Goal: Task Accomplishment & Management: Use online tool/utility

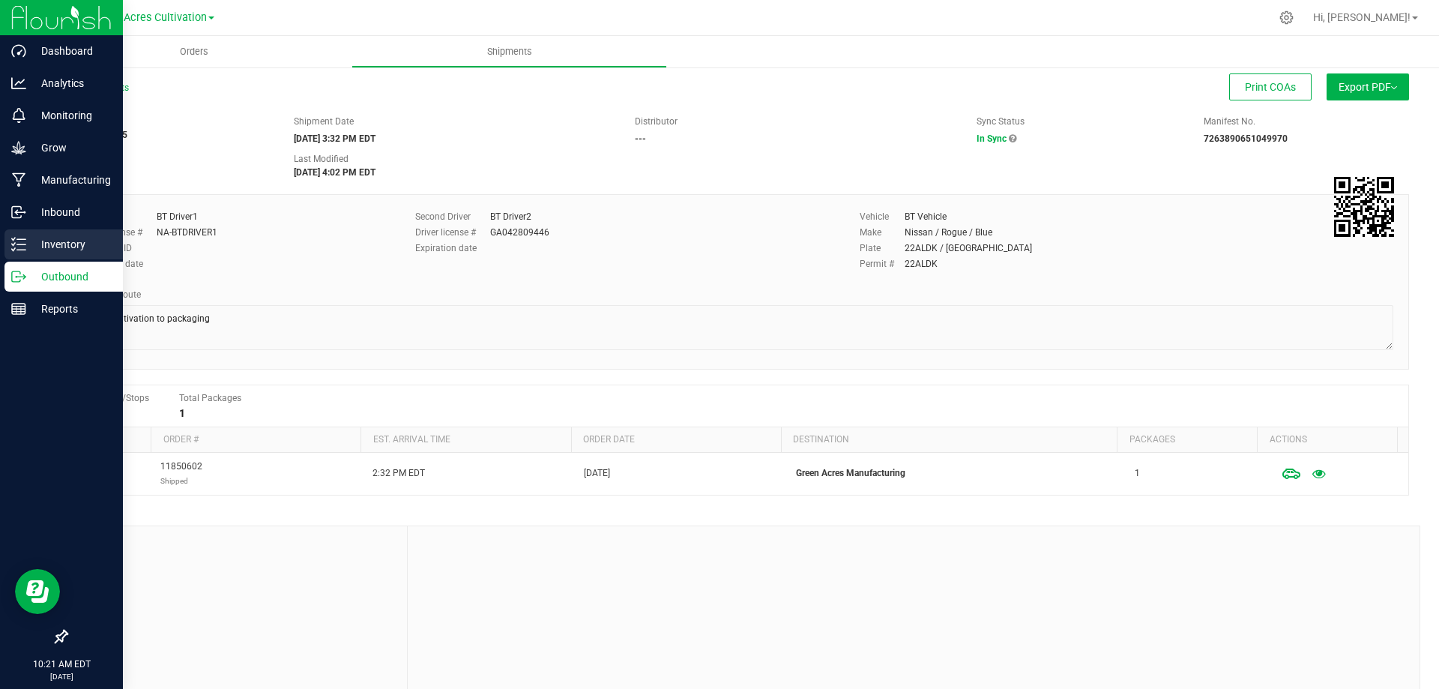
click at [33, 245] on p "Inventory" at bounding box center [71, 244] width 90 height 18
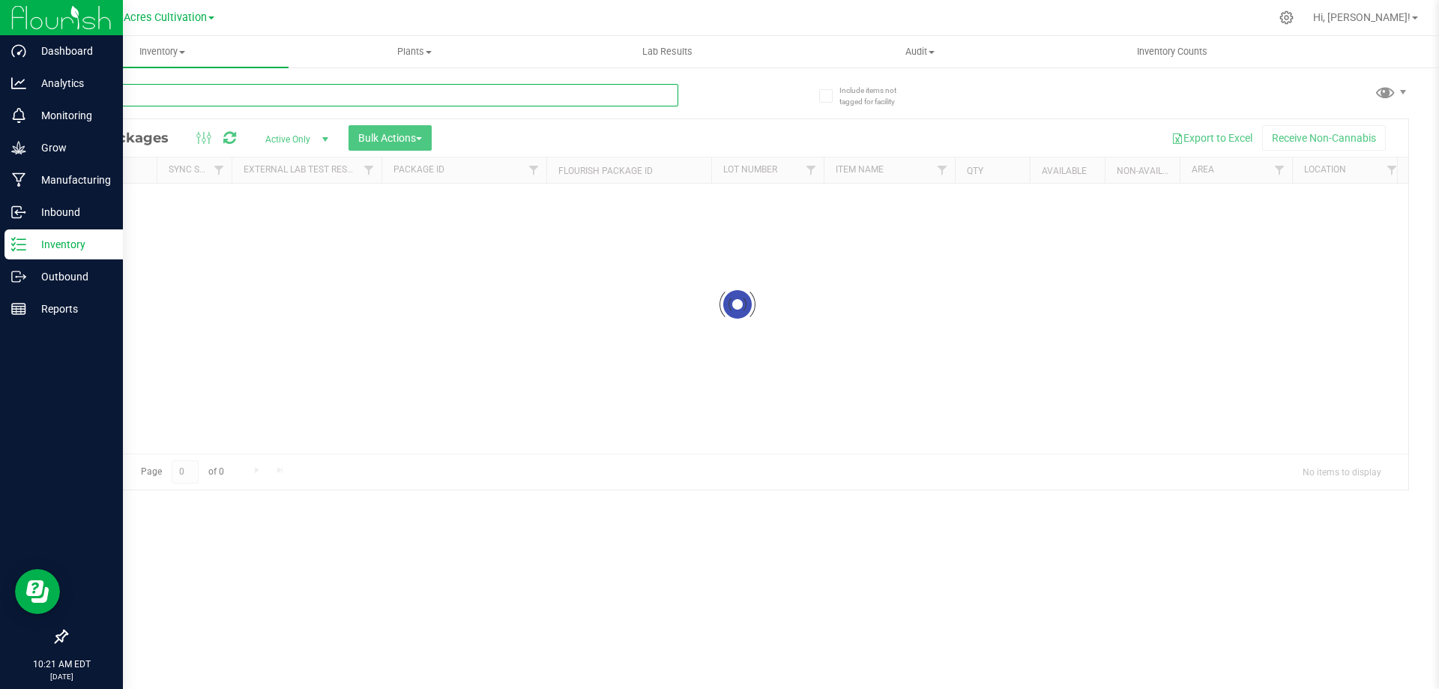
click at [206, 94] on input "text" at bounding box center [372, 95] width 612 height 22
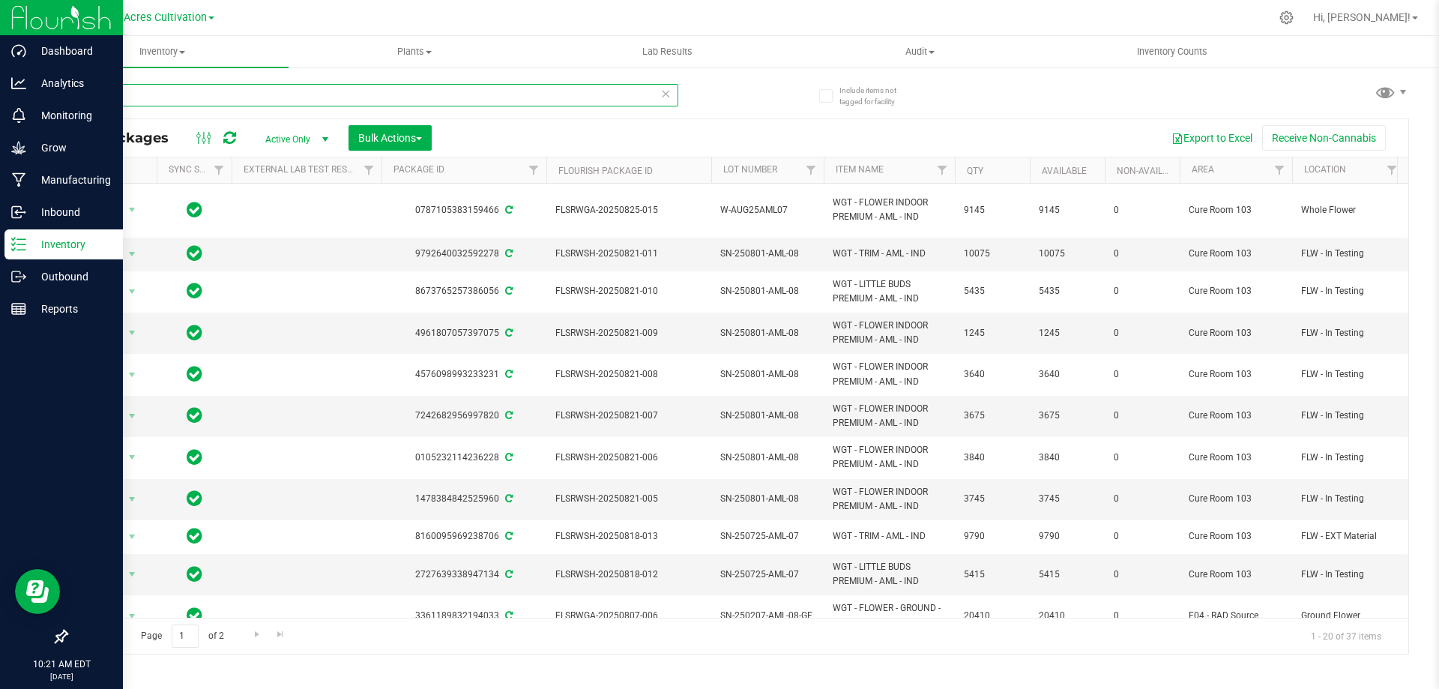
type input "AML"
drag, startPoint x: 154, startPoint y: 92, endPoint x: 31, endPoint y: 91, distance: 123.7
click at [31, 91] on div "Dashboard Analytics Monitoring Grow Manufacturing Inbound Inventory Outbound Re…" at bounding box center [719, 344] width 1439 height 689
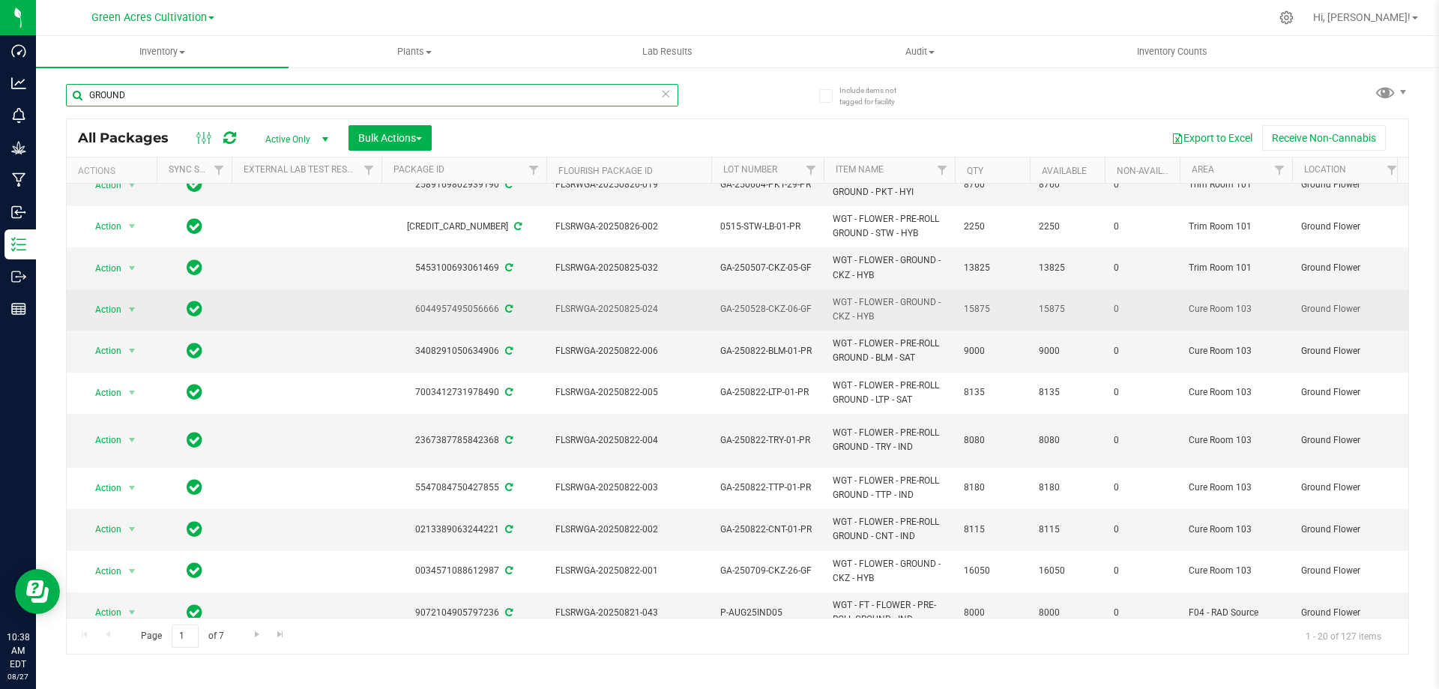
scroll to position [457, 0]
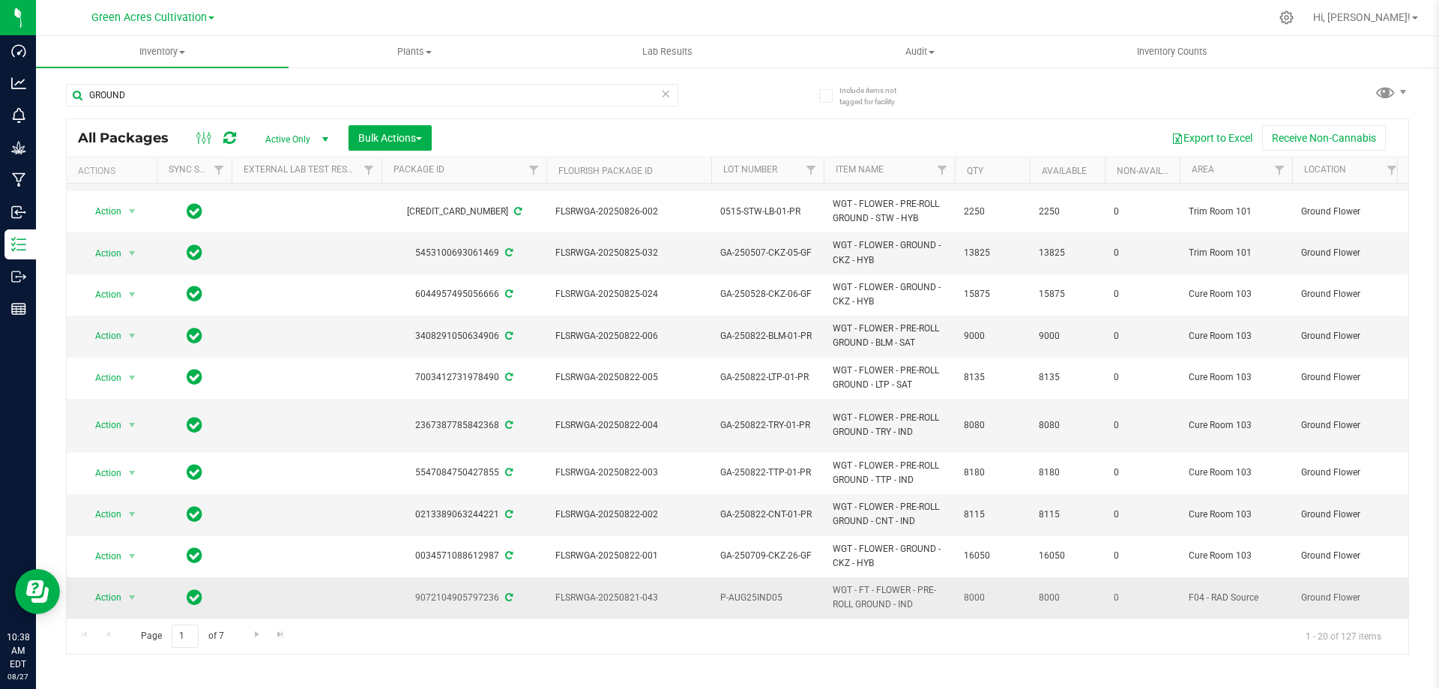
drag, startPoint x: 891, startPoint y: 591, endPoint x: 806, endPoint y: 577, distance: 86.5
copy tr "WGT - FT - FLOWER - PRE-ROLL GROUND"
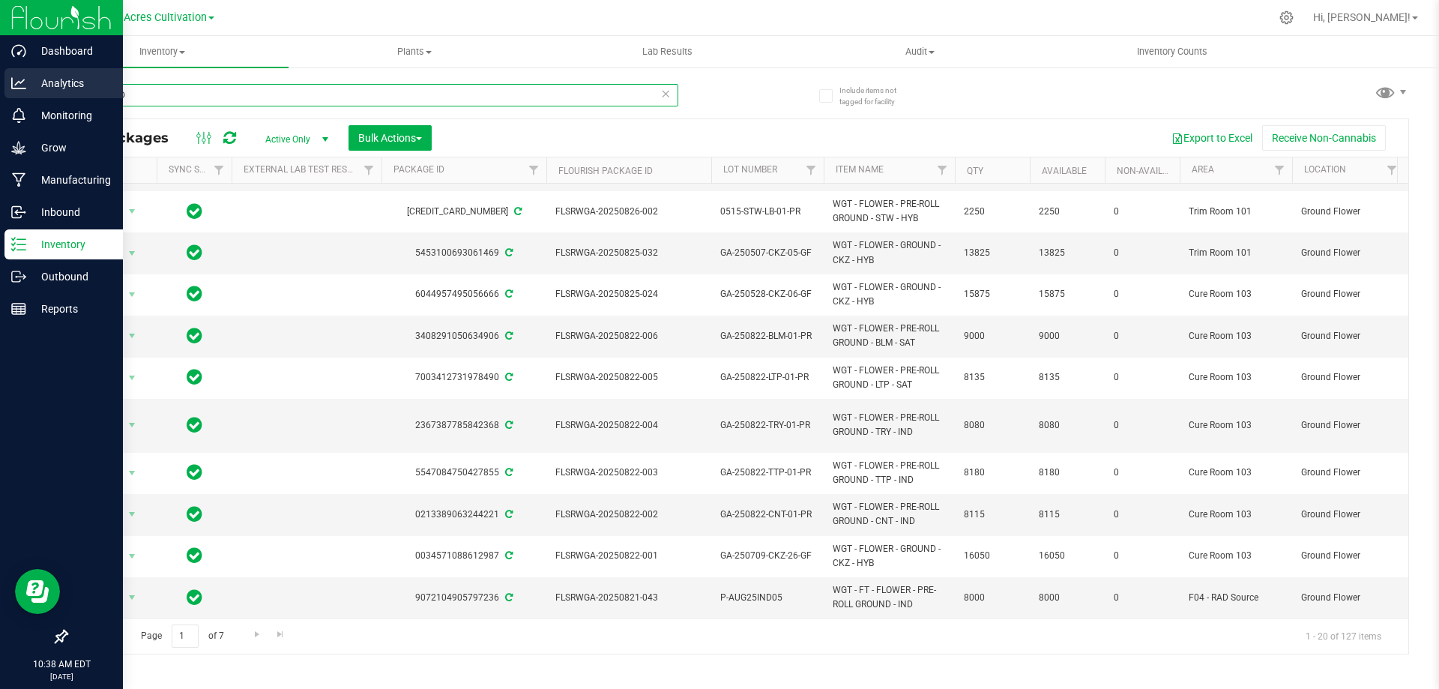
drag, startPoint x: 205, startPoint y: 100, endPoint x: 16, endPoint y: 93, distance: 189.0
click at [16, 91] on div "Dashboard Analytics Monitoring Grow Manufacturing Inbound Inventory Outbound Re…" at bounding box center [719, 344] width 1439 height 689
paste input "WGT - FT - FLOWER - PRE-ROLL"
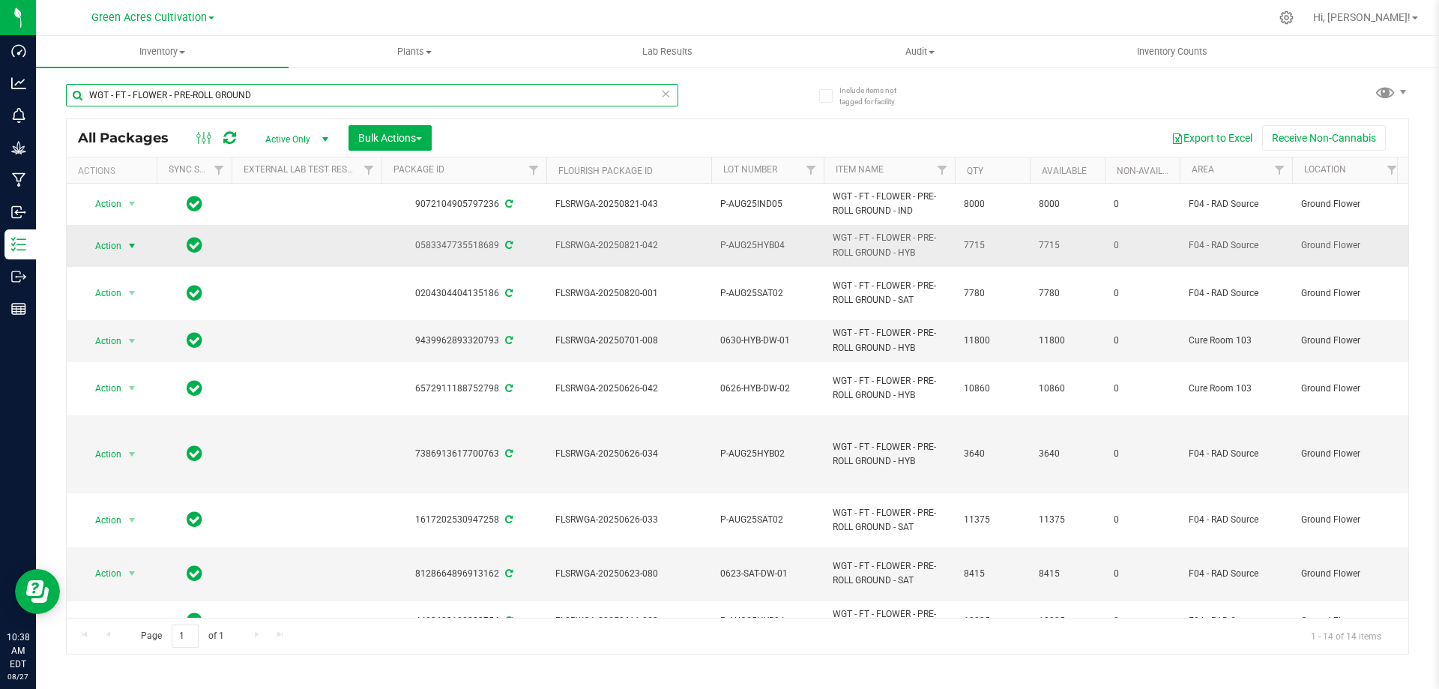
type input "WGT - FT - FLOWER - PRE-ROLL GROUND"
click at [130, 246] on span "select" at bounding box center [132, 246] width 12 height 12
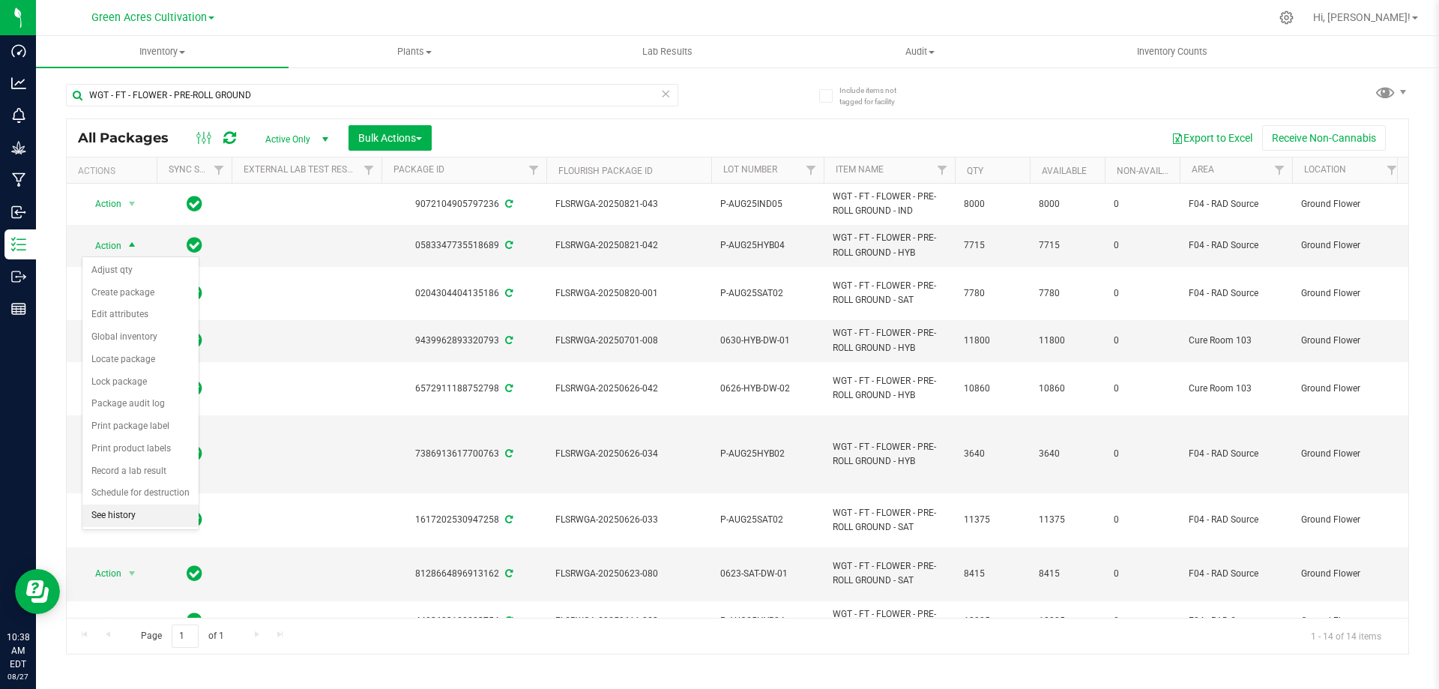
click at [134, 519] on li "See history" at bounding box center [140, 515] width 116 height 22
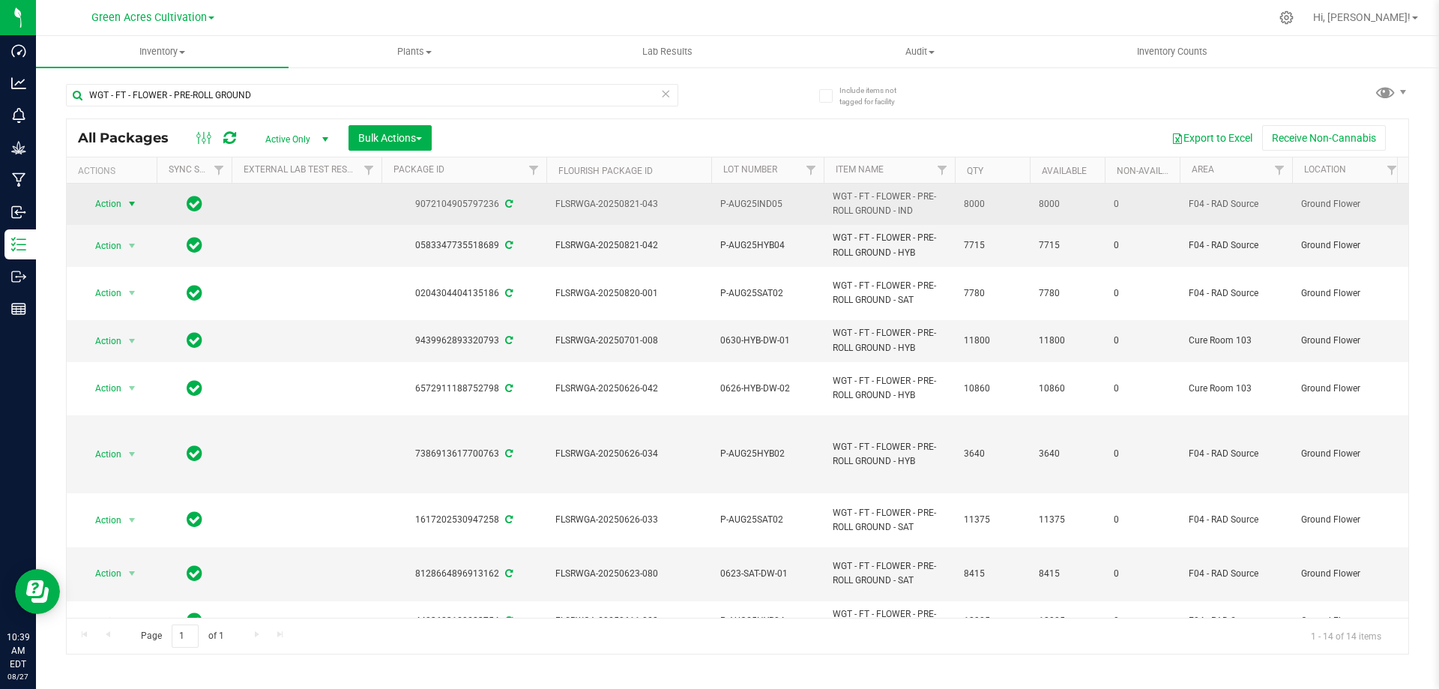
click at [130, 205] on span "select" at bounding box center [132, 204] width 12 height 12
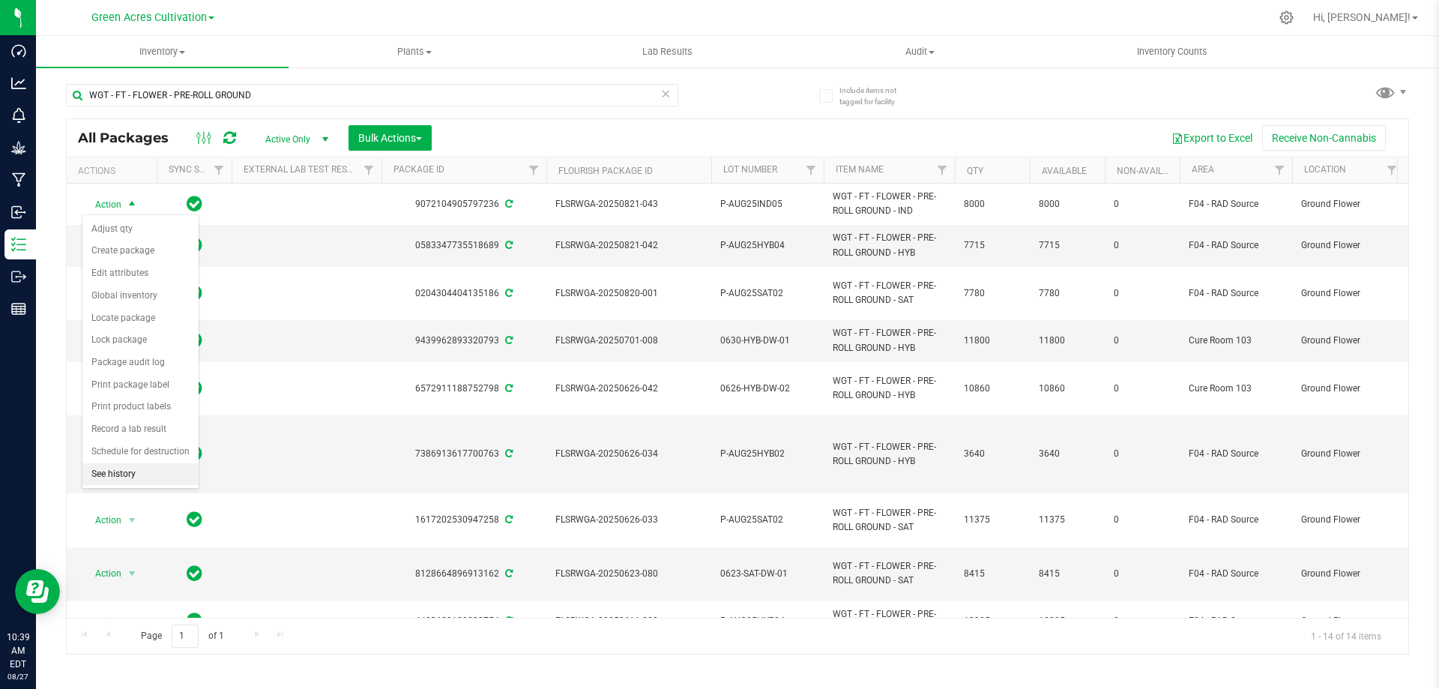
click at [140, 474] on li "See history" at bounding box center [140, 474] width 116 height 22
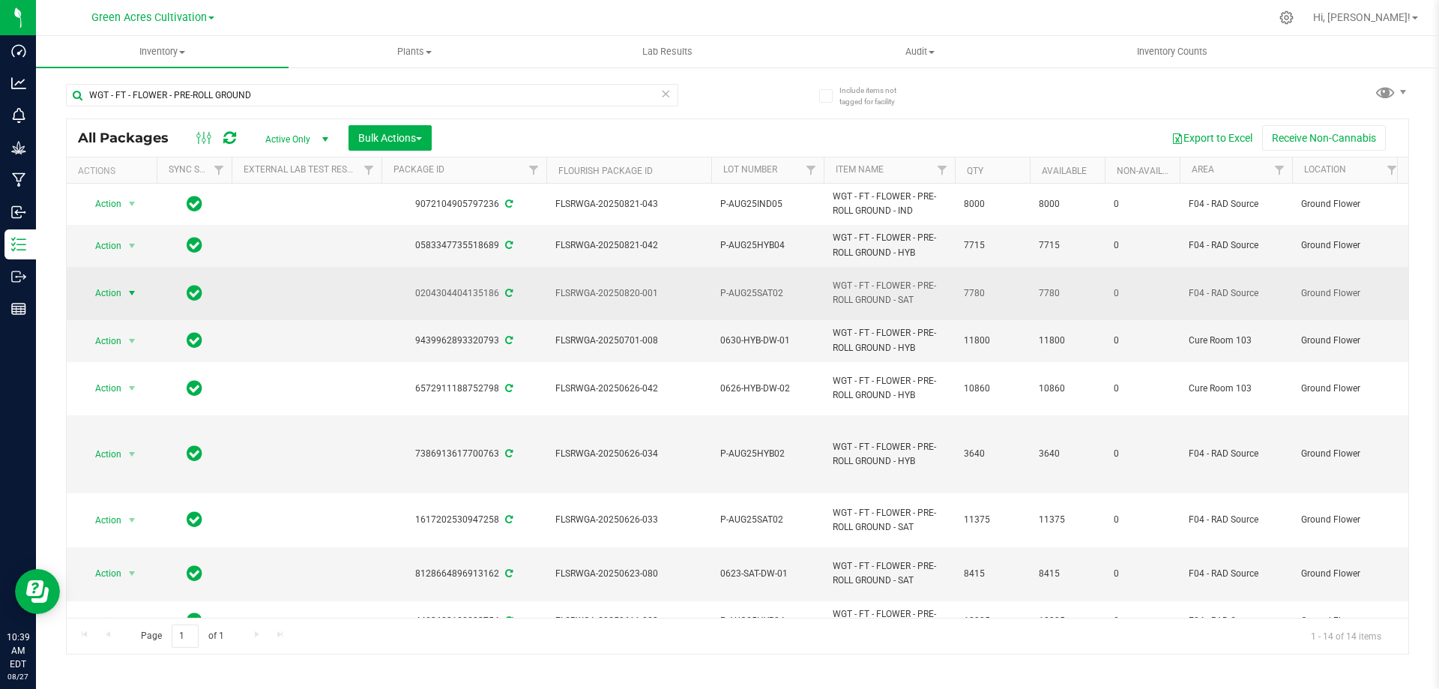
click at [125, 296] on span "select" at bounding box center [132, 293] width 19 height 21
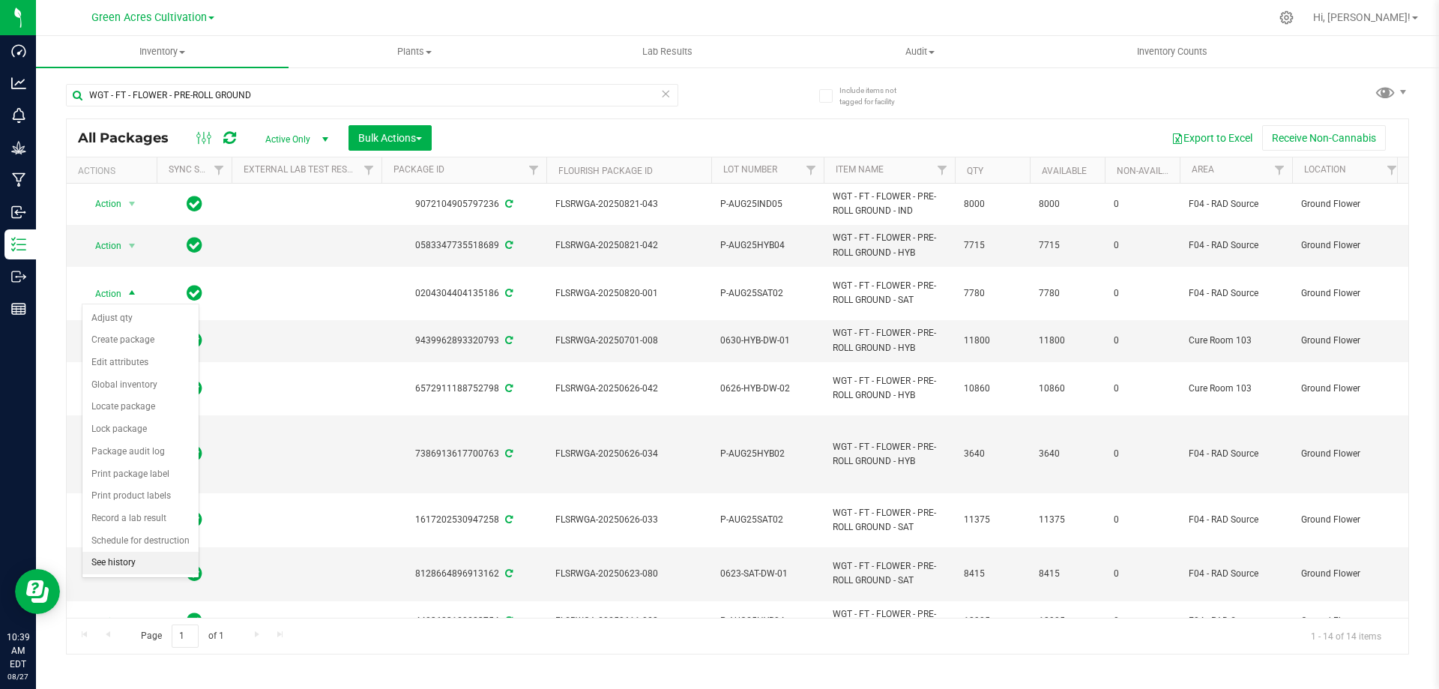
click at [144, 559] on li "See history" at bounding box center [140, 563] width 116 height 22
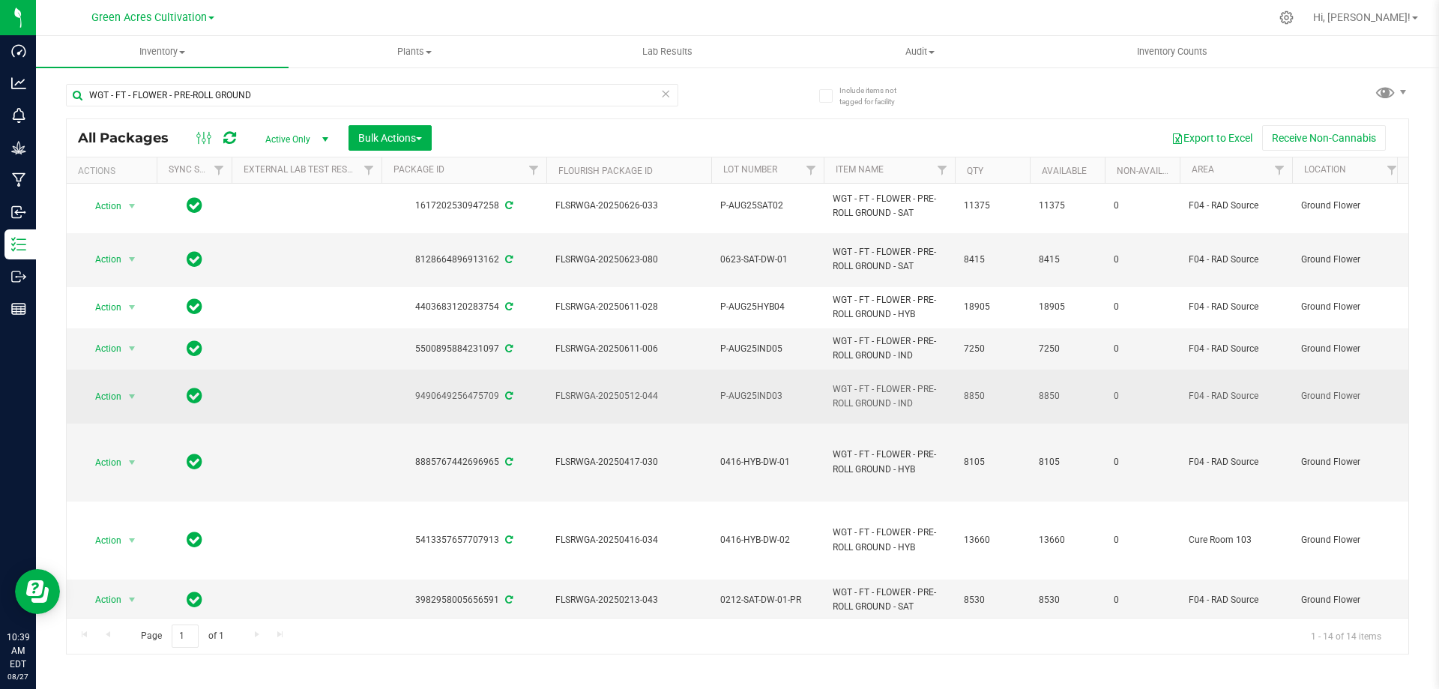
scroll to position [328, 0]
click at [105, 384] on span "Action" at bounding box center [102, 394] width 40 height 21
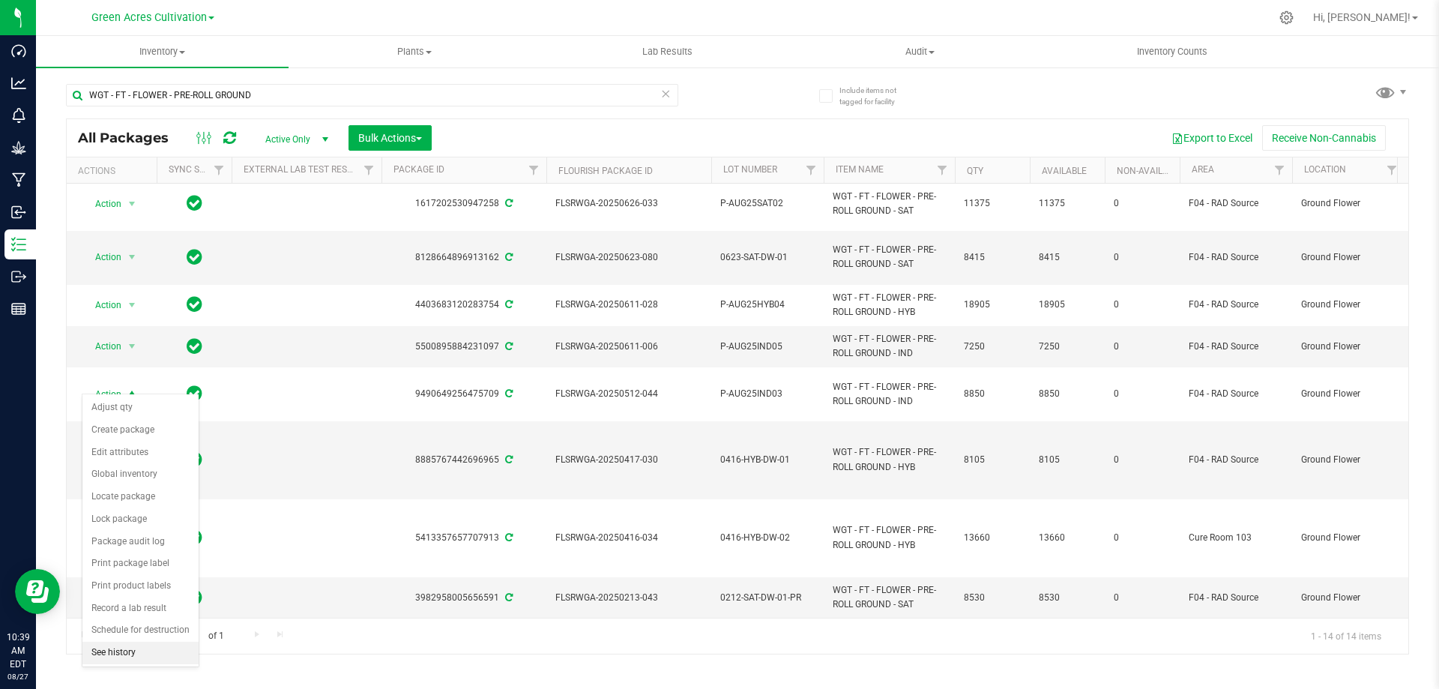
click at [132, 654] on li "See history" at bounding box center [140, 653] width 116 height 22
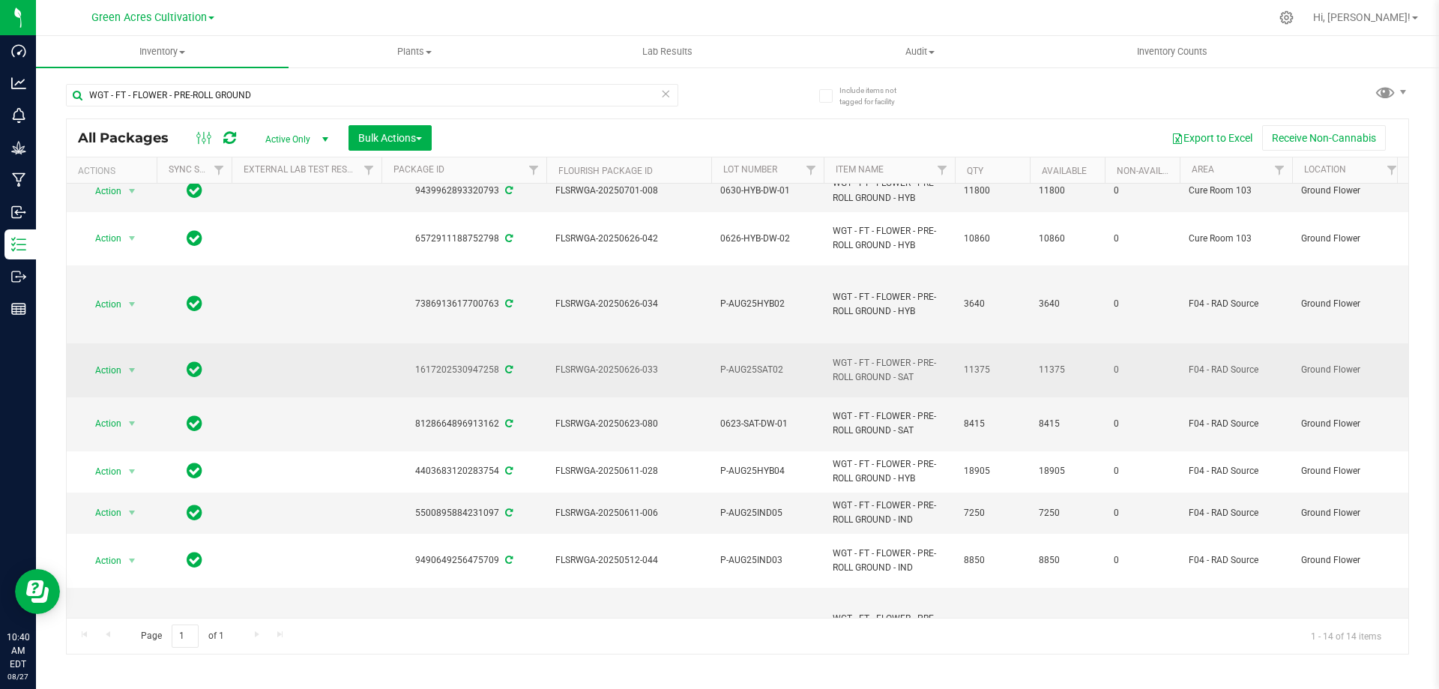
scroll to position [225, 0]
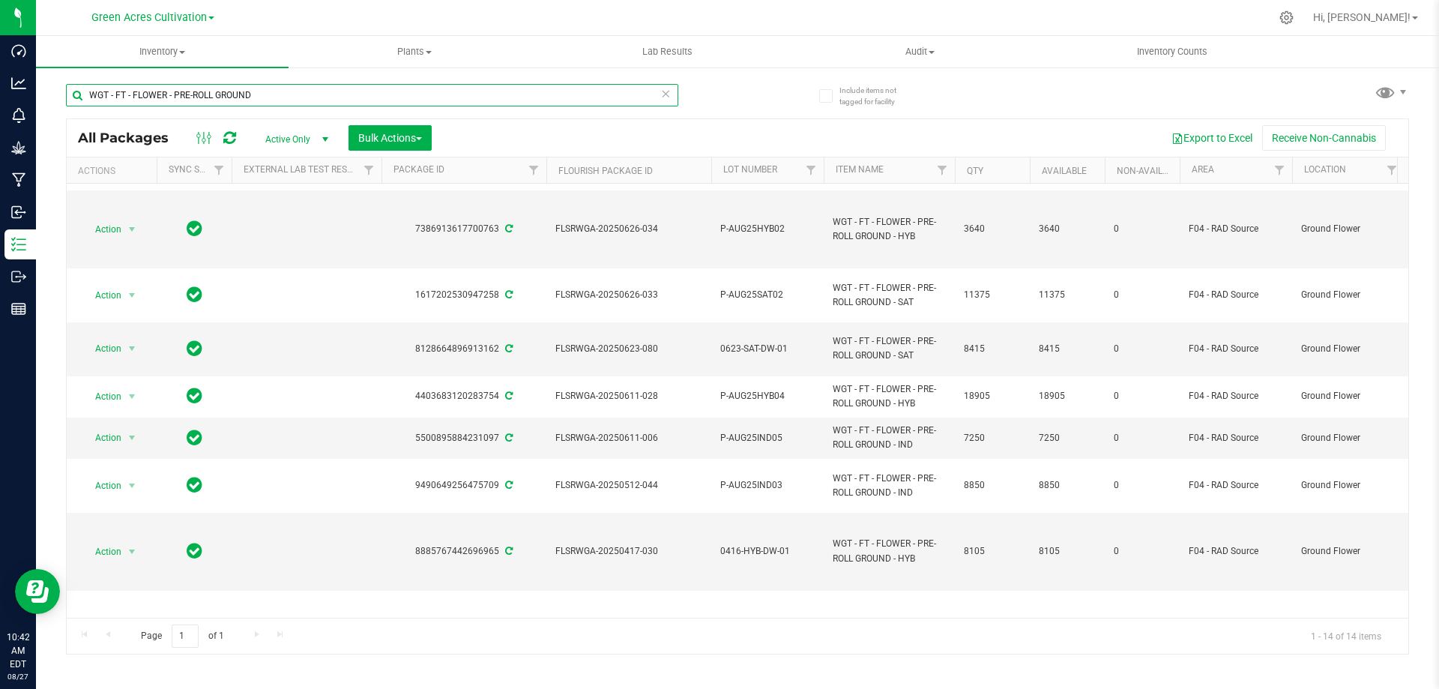
drag, startPoint x: 271, startPoint y: 94, endPoint x: 47, endPoint y: 106, distance: 223.6
click at [47, 106] on div "Include items not tagged for facility WGT - FT - FLOWER - PRE-ROLL GROUND All P…" at bounding box center [737, 294] width 1403 height 457
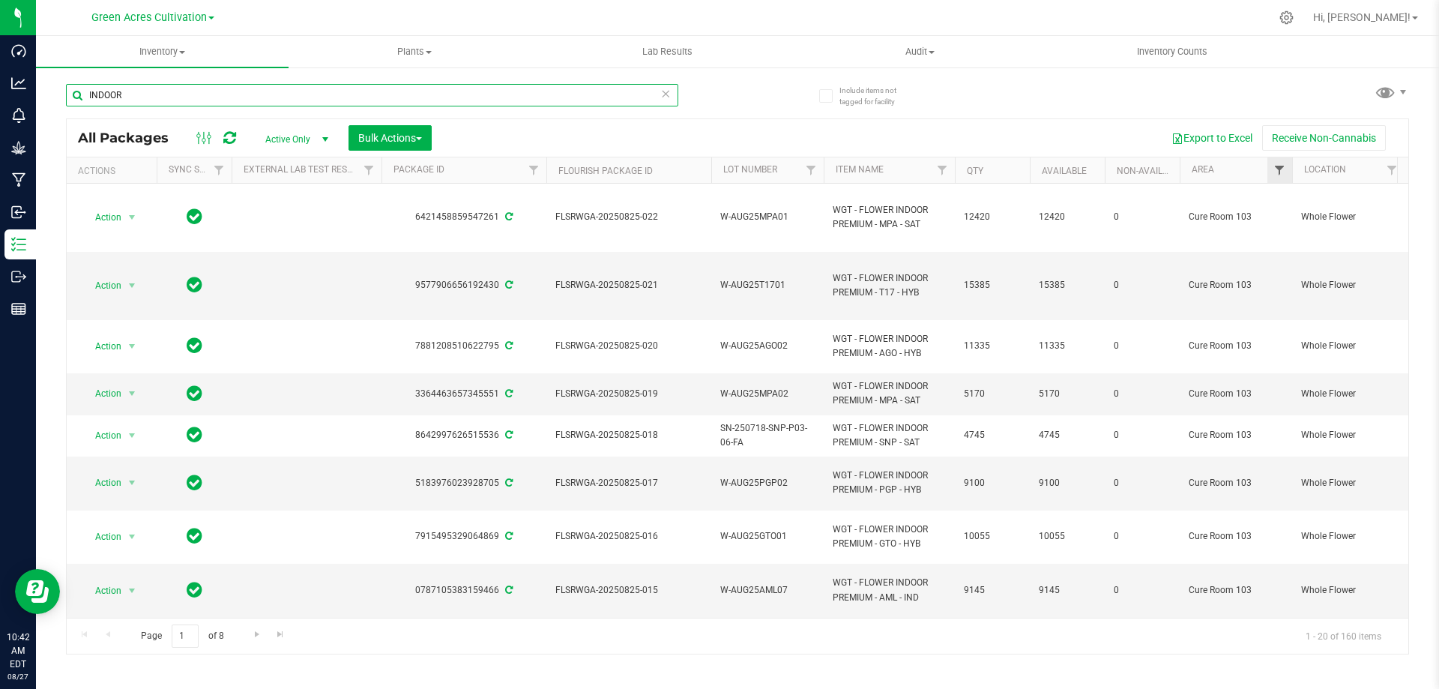
type input "INDOOR"
click at [1274, 165] on span "Filter" at bounding box center [1279, 170] width 12 height 12
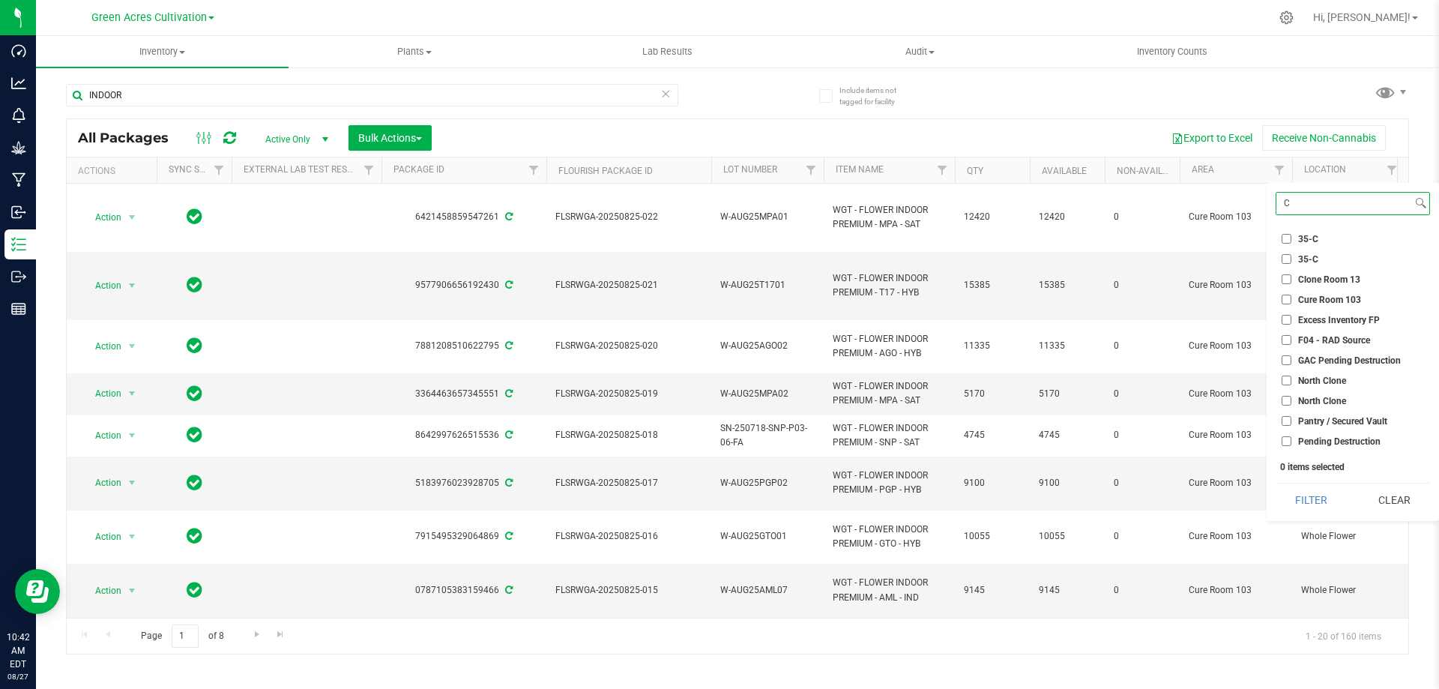
type input "C"
click at [1337, 298] on span "Cure Room 103" at bounding box center [1329, 299] width 63 height 9
click at [1291, 298] on input "Cure Room 103" at bounding box center [1287, 300] width 10 height 10
checkbox input "true"
click at [1315, 494] on button "Filter" at bounding box center [1312, 499] width 72 height 33
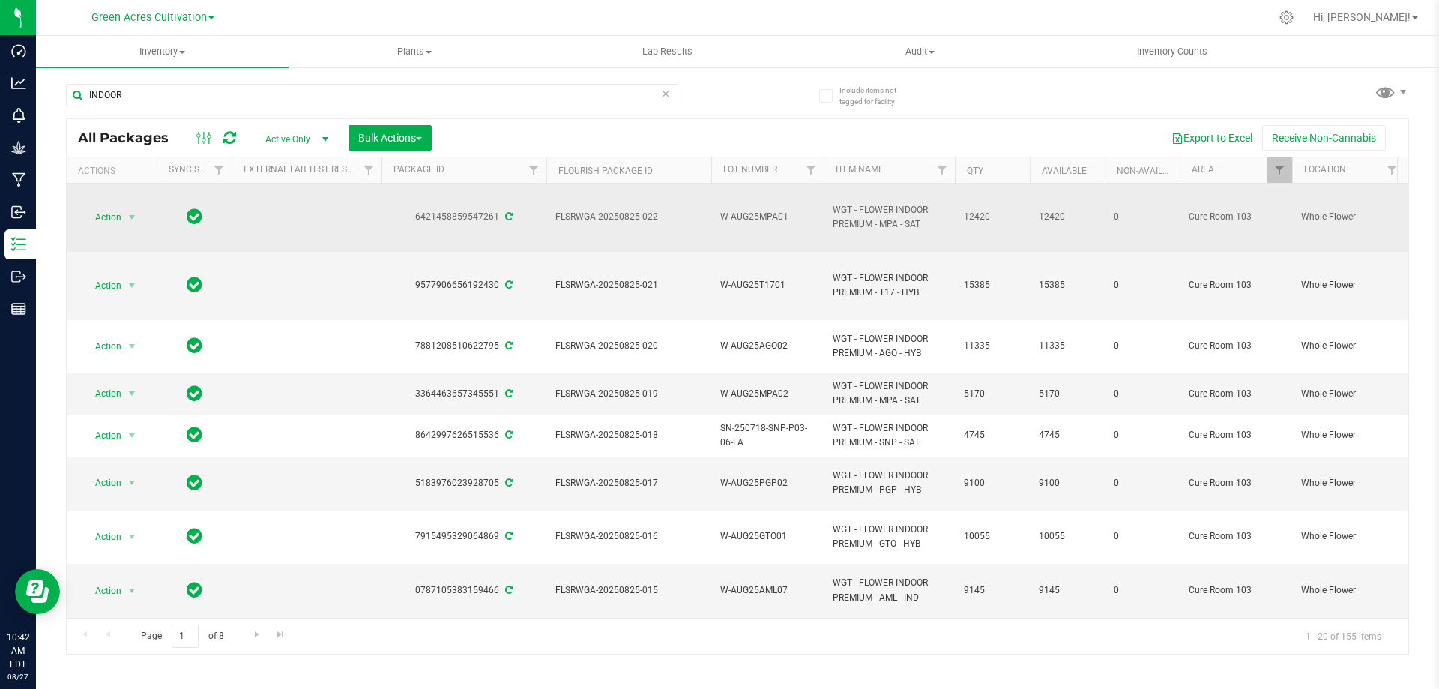
drag, startPoint x: 874, startPoint y: 223, endPoint x: 804, endPoint y: 188, distance: 78.1
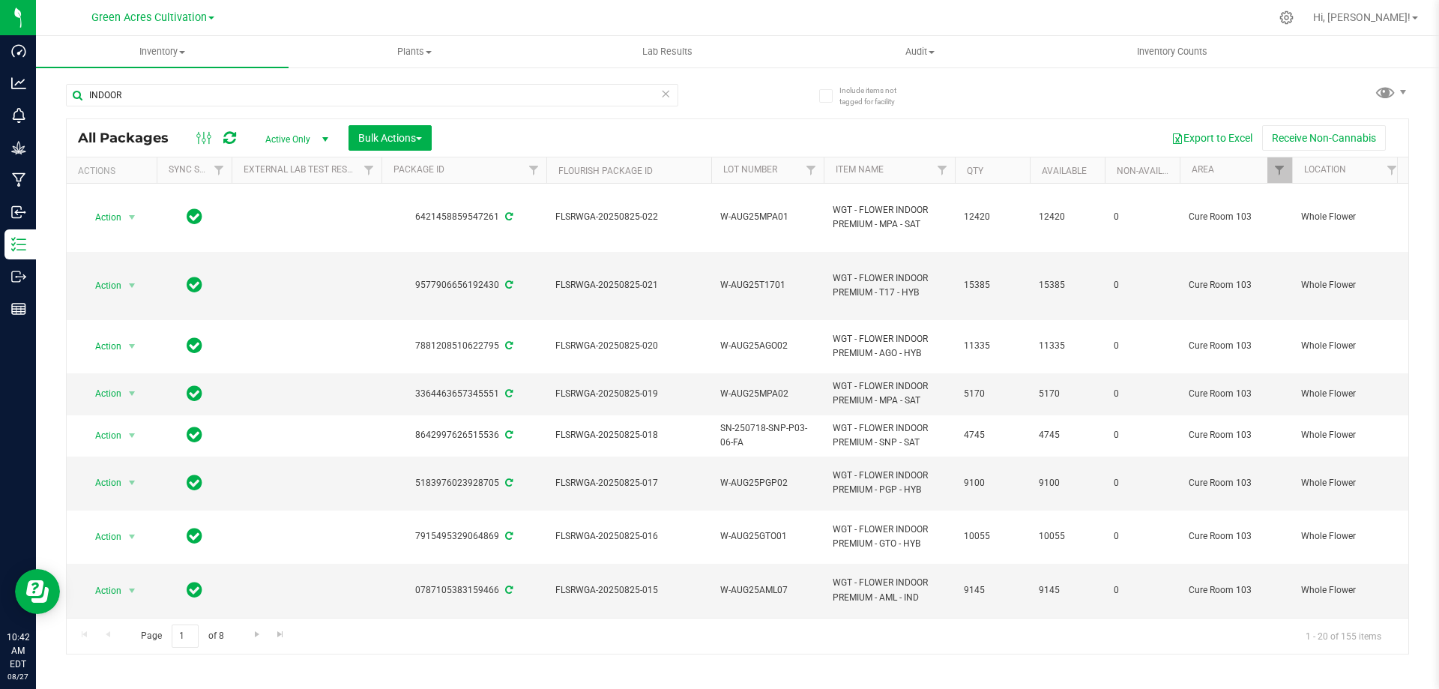
copy tr "WGT - FLOWER INDOOR PREMIUM"
drag, startPoint x: 157, startPoint y: 98, endPoint x: 69, endPoint y: 116, distance: 89.5
click at [69, 116] on div "INDOOR" at bounding box center [372, 101] width 612 height 34
paste input "WGT - FLOWER INDOOR PREMIUM"
type input "WGT - FLOWER INDOOR PREMIUM"
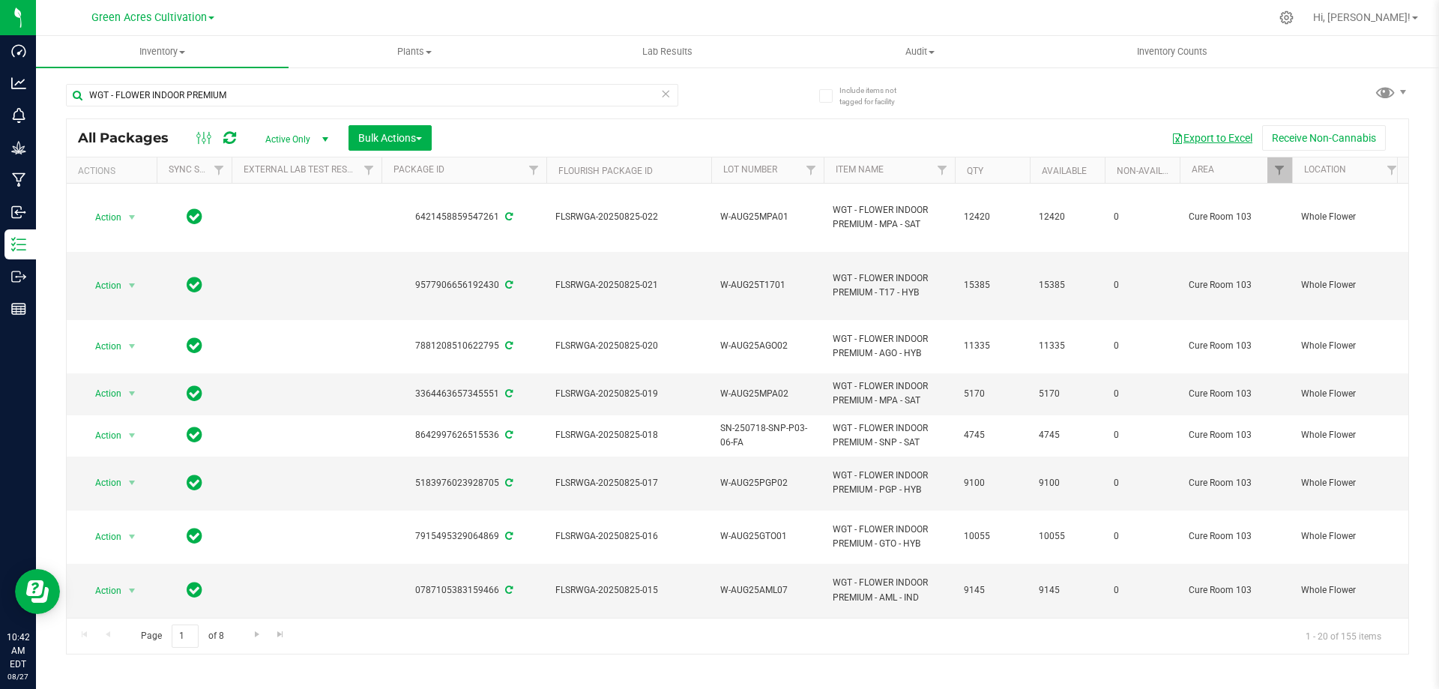
click at [1214, 141] on button "Export to Excel" at bounding box center [1212, 137] width 100 height 25
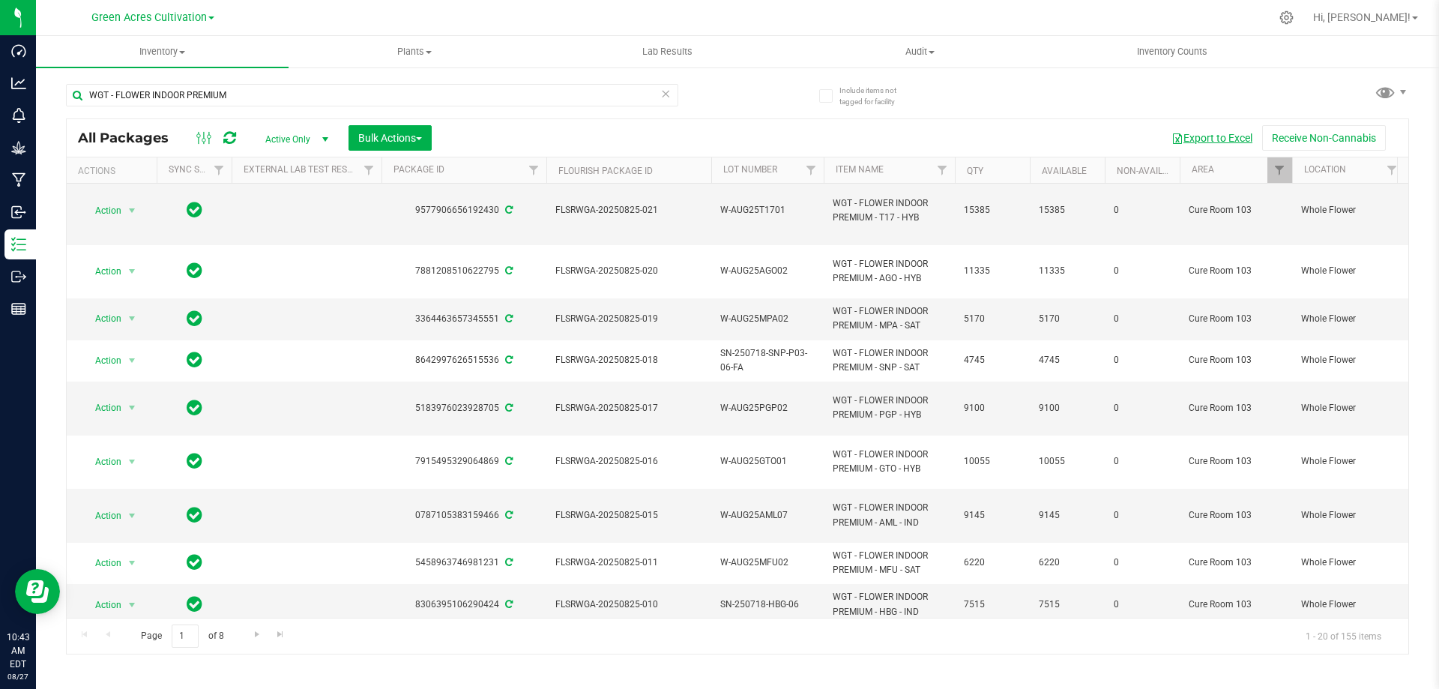
click at [1237, 135] on button "Export to Excel" at bounding box center [1212, 137] width 100 height 25
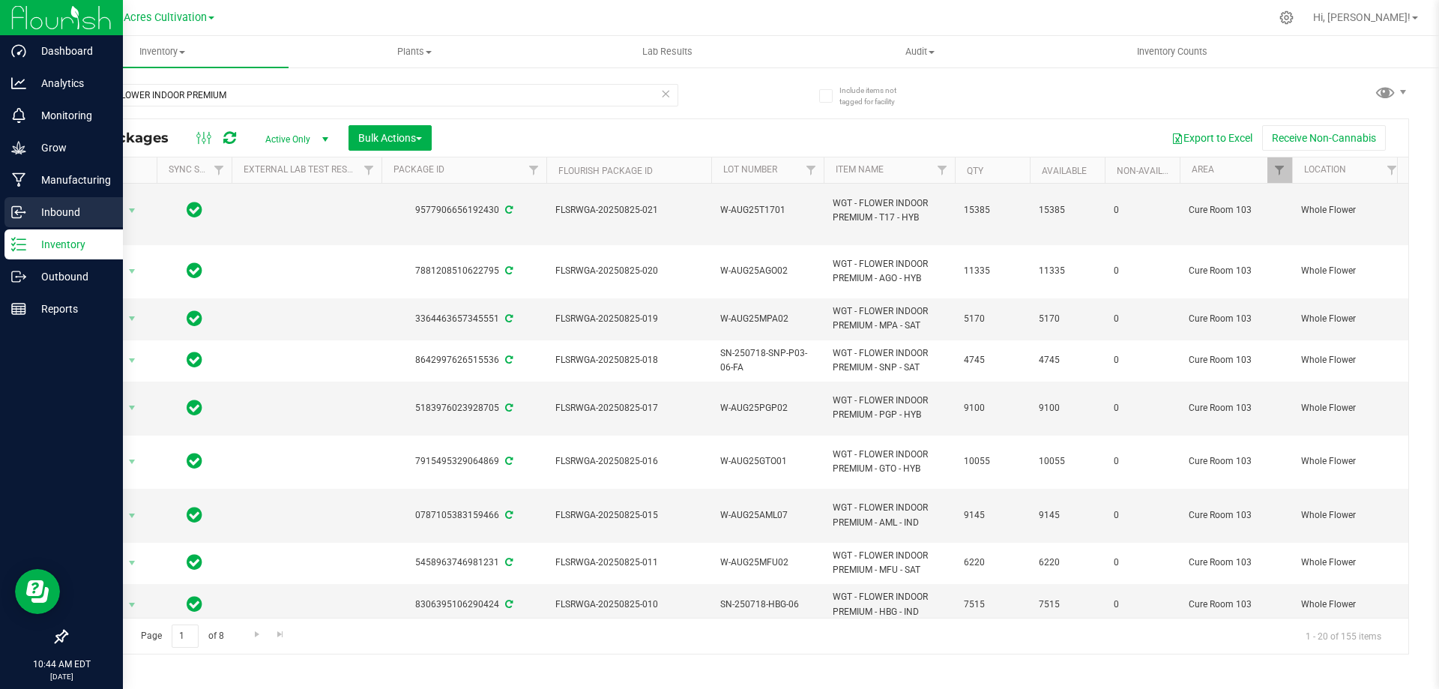
click at [87, 209] on p "Inbound" at bounding box center [71, 212] width 90 height 18
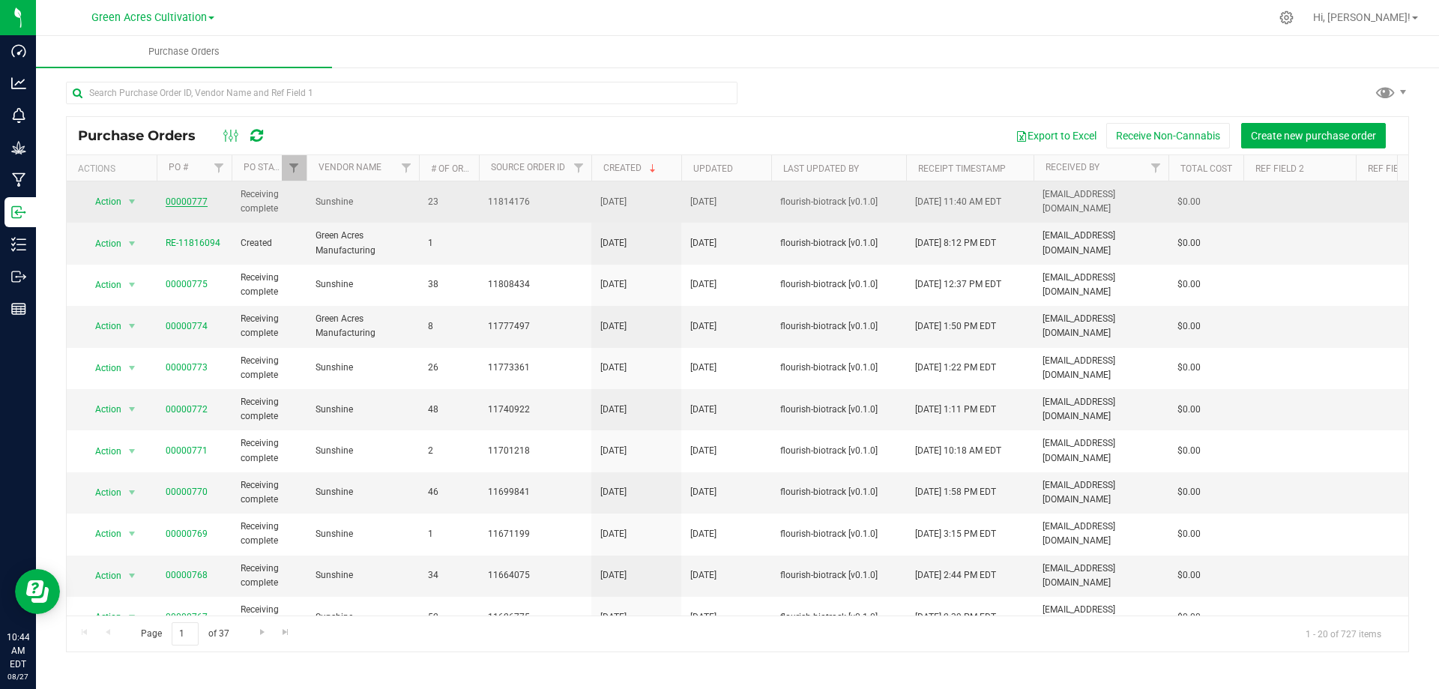
click at [193, 197] on link "00000777" at bounding box center [187, 201] width 42 height 10
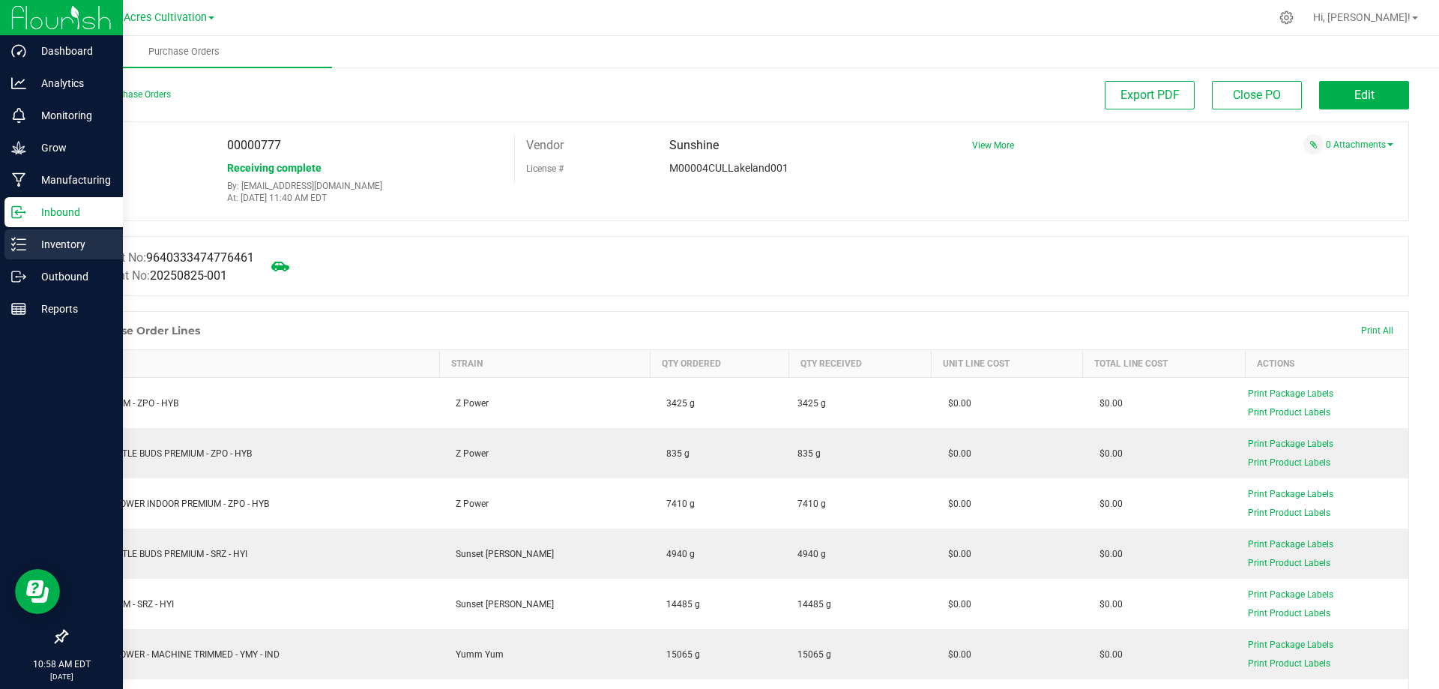
click at [16, 241] on icon at bounding box center [18, 244] width 15 height 15
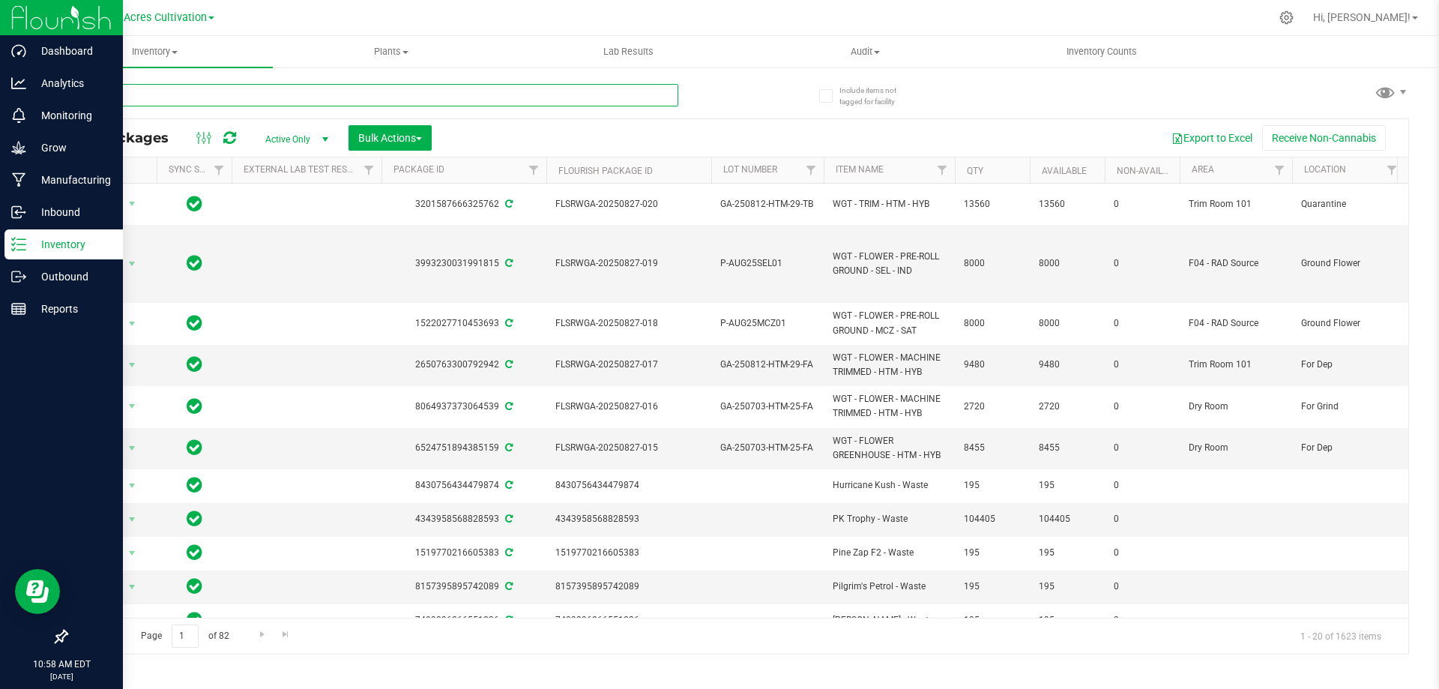
click at [151, 97] on input "text" at bounding box center [372, 95] width 612 height 22
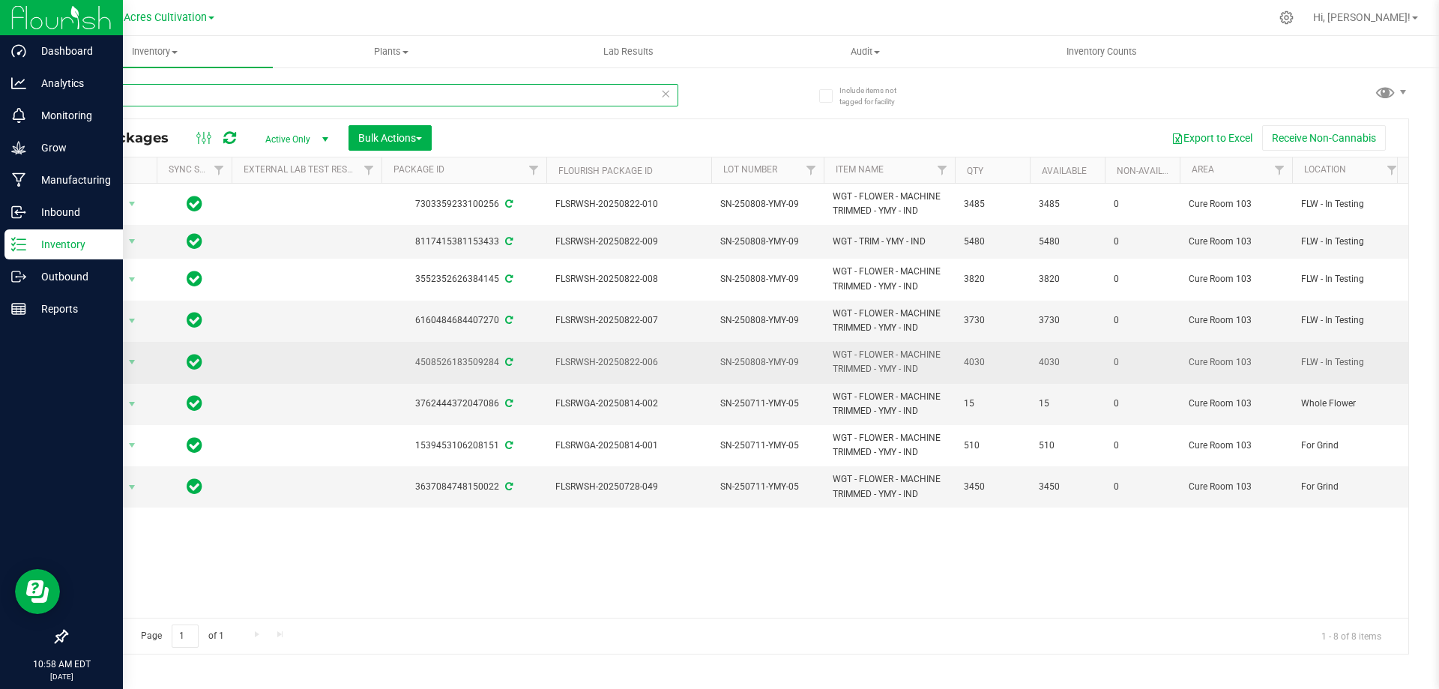
type input "YMY"
click at [758, 361] on span "SN-250808-YMY-09" at bounding box center [767, 362] width 94 height 14
click at [980, 87] on div "YMY All Packages Active Only Active Only Lab Samples Locked All External Intern…" at bounding box center [737, 362] width 1343 height 585
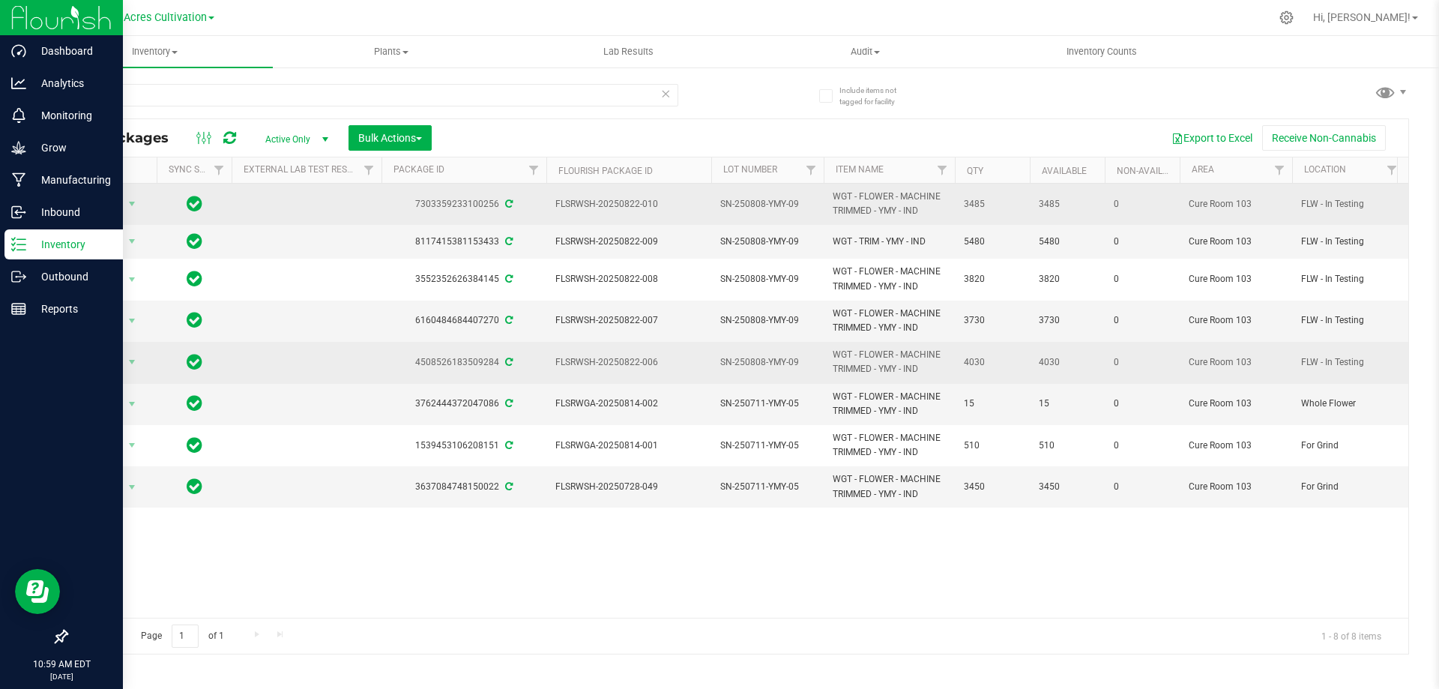
click at [756, 205] on span "SN-250808-YMY-09" at bounding box center [767, 204] width 94 height 14
click at [756, 205] on input "SN-250808-YMY-09" at bounding box center [764, 204] width 107 height 23
drag, startPoint x: 123, startPoint y: 94, endPoint x: 6, endPoint y: 94, distance: 116.9
click at [6, 94] on div "Dashboard Analytics Monitoring Grow Manufacturing Inbound Inventory Outbound Re…" at bounding box center [719, 344] width 1439 height 689
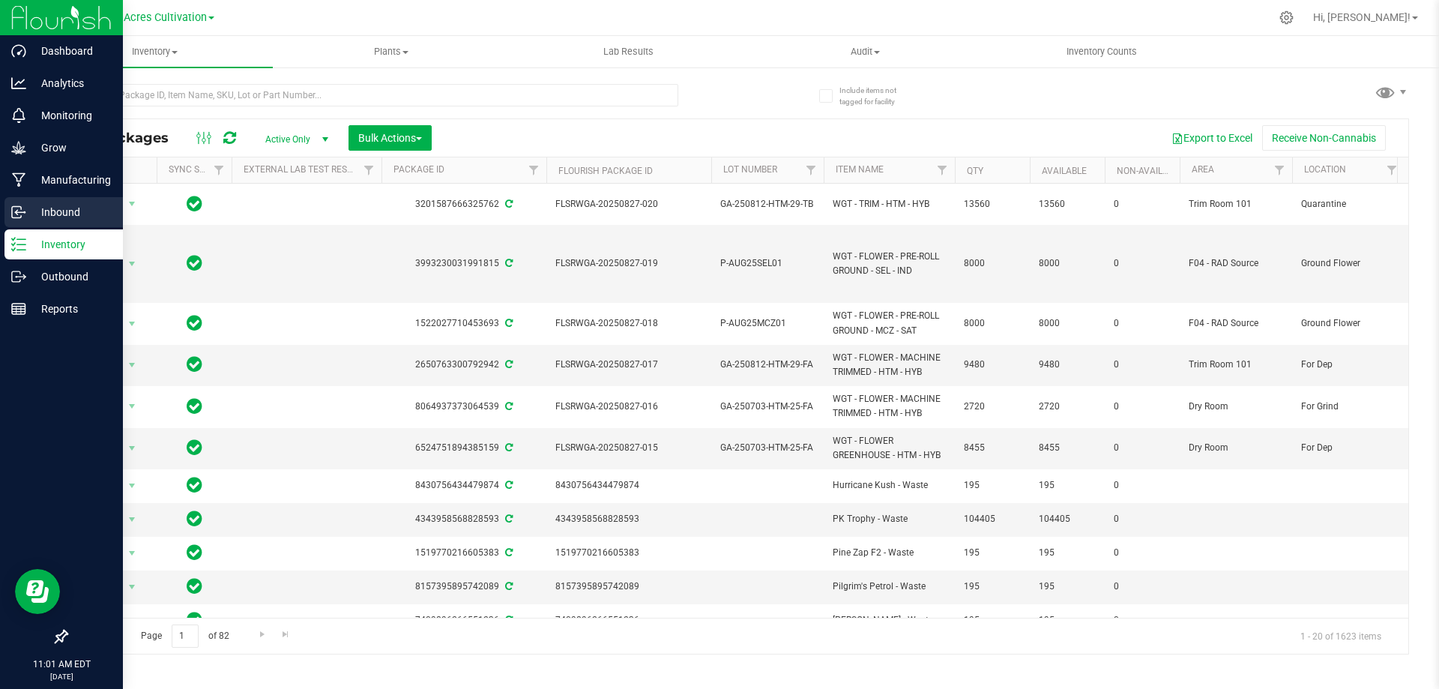
click at [80, 211] on p "Inbound" at bounding box center [71, 212] width 90 height 18
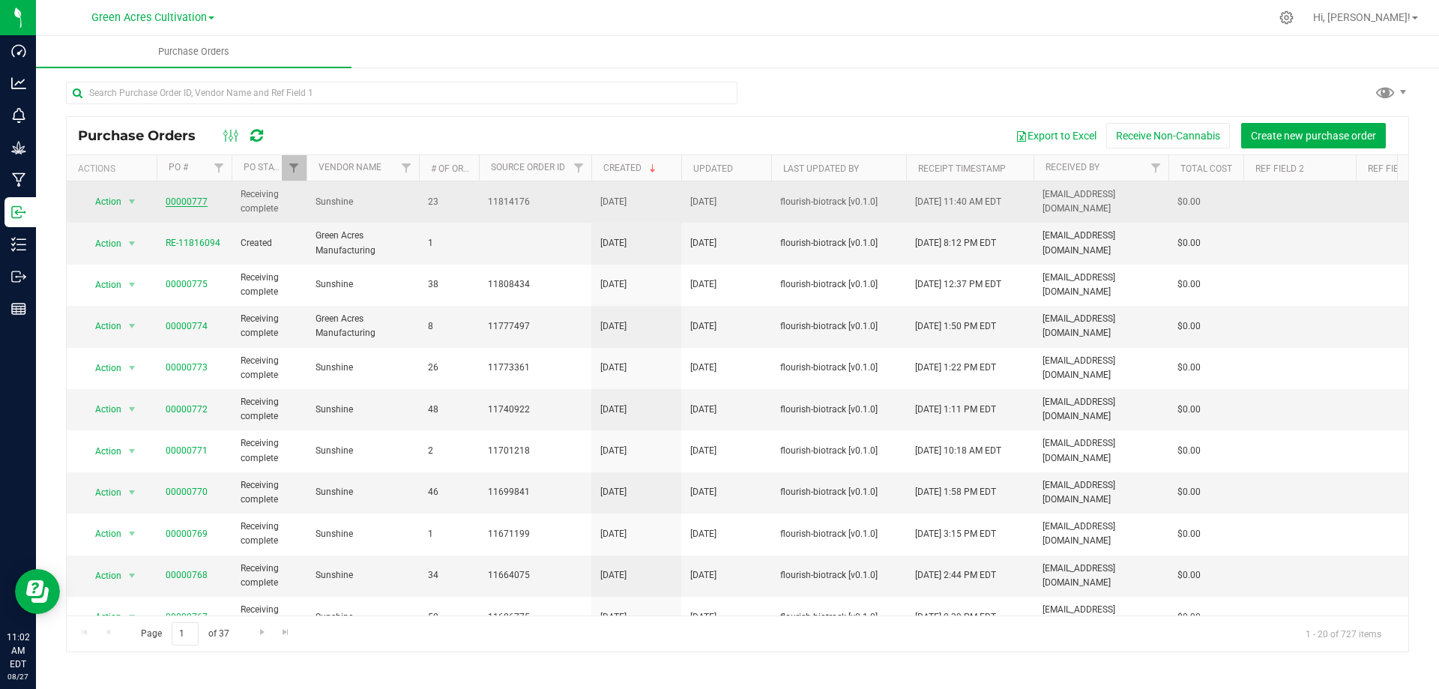
click at [193, 203] on link "00000777" at bounding box center [187, 201] width 42 height 10
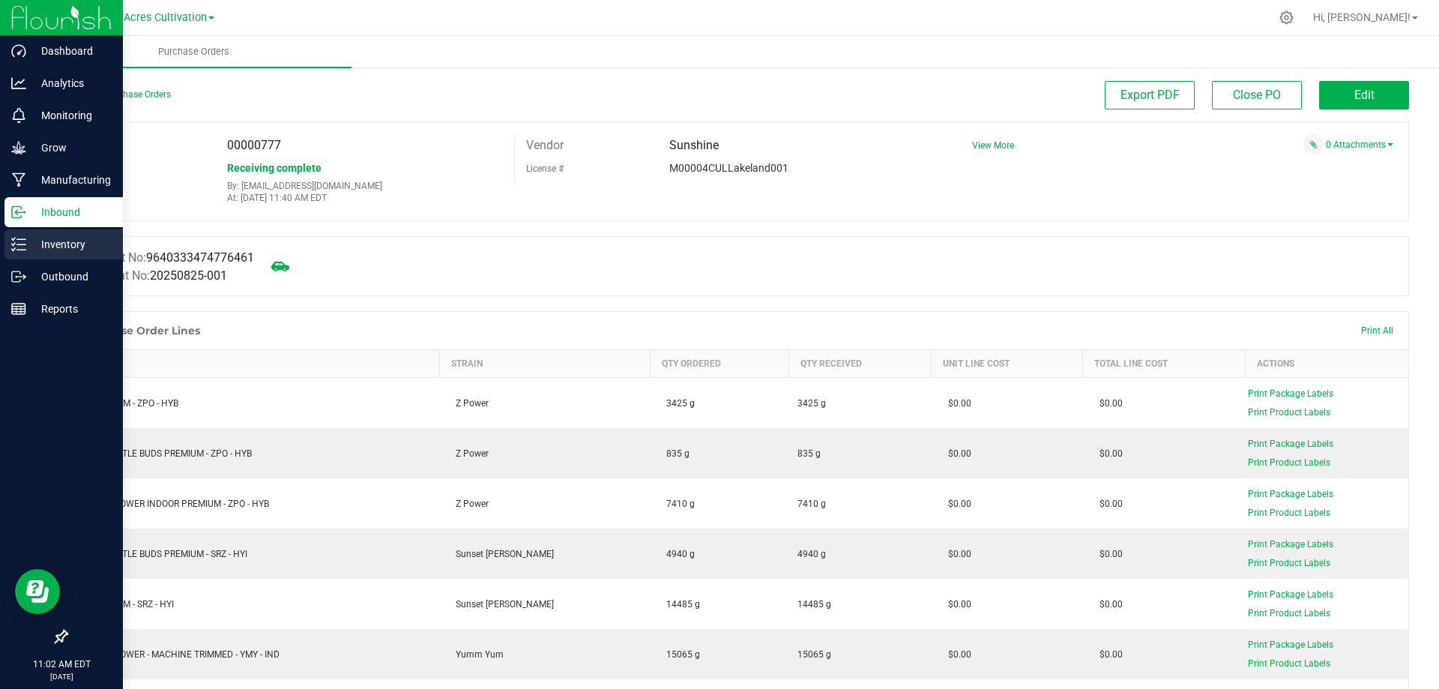
click at [54, 238] on p "Inventory" at bounding box center [71, 244] width 90 height 18
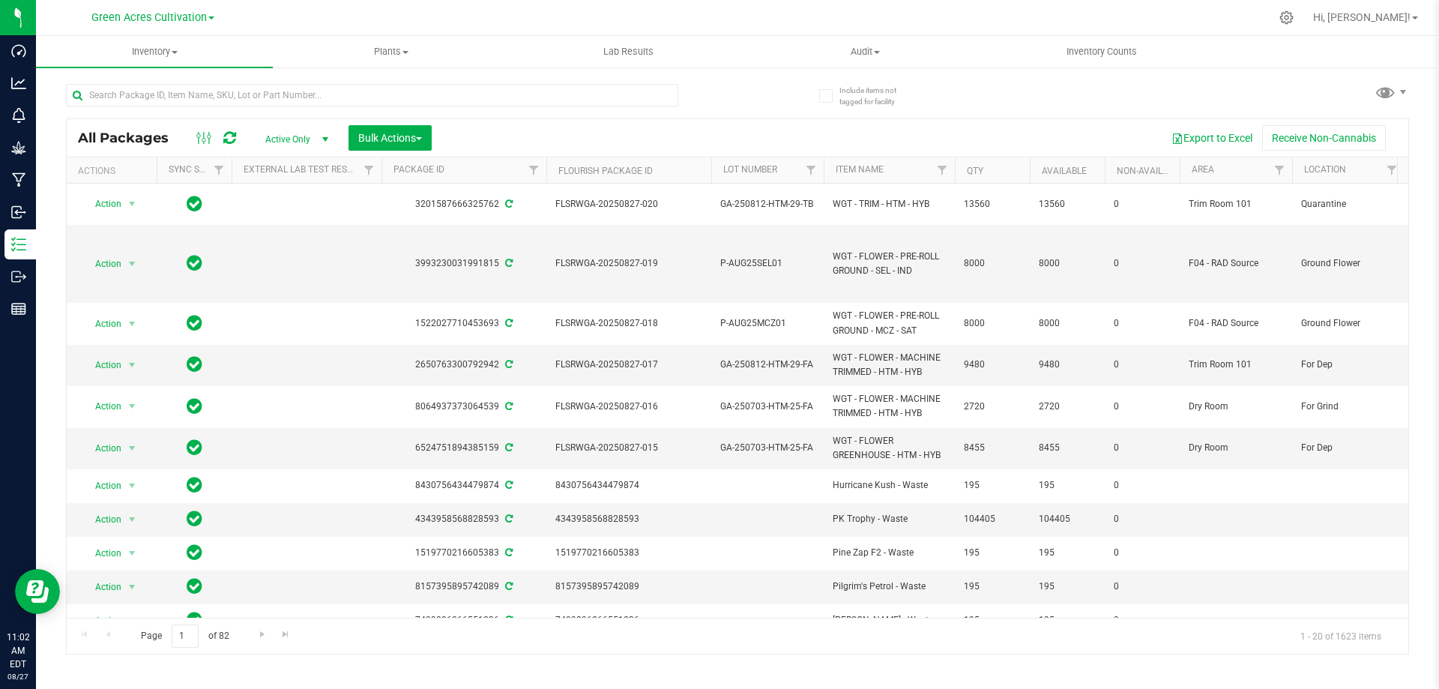
click at [738, 94] on div "All Packages Active Only Active Only Lab Samples Locked All External Internal B…" at bounding box center [737, 362] width 1343 height 585
drag, startPoint x: 444, startPoint y: 618, endPoint x: 274, endPoint y: 161, distance: 486.9
click at [406, 608] on div "All Packages Active Only Active Only Lab Samples Locked All External Internal B…" at bounding box center [737, 386] width 1343 height 536
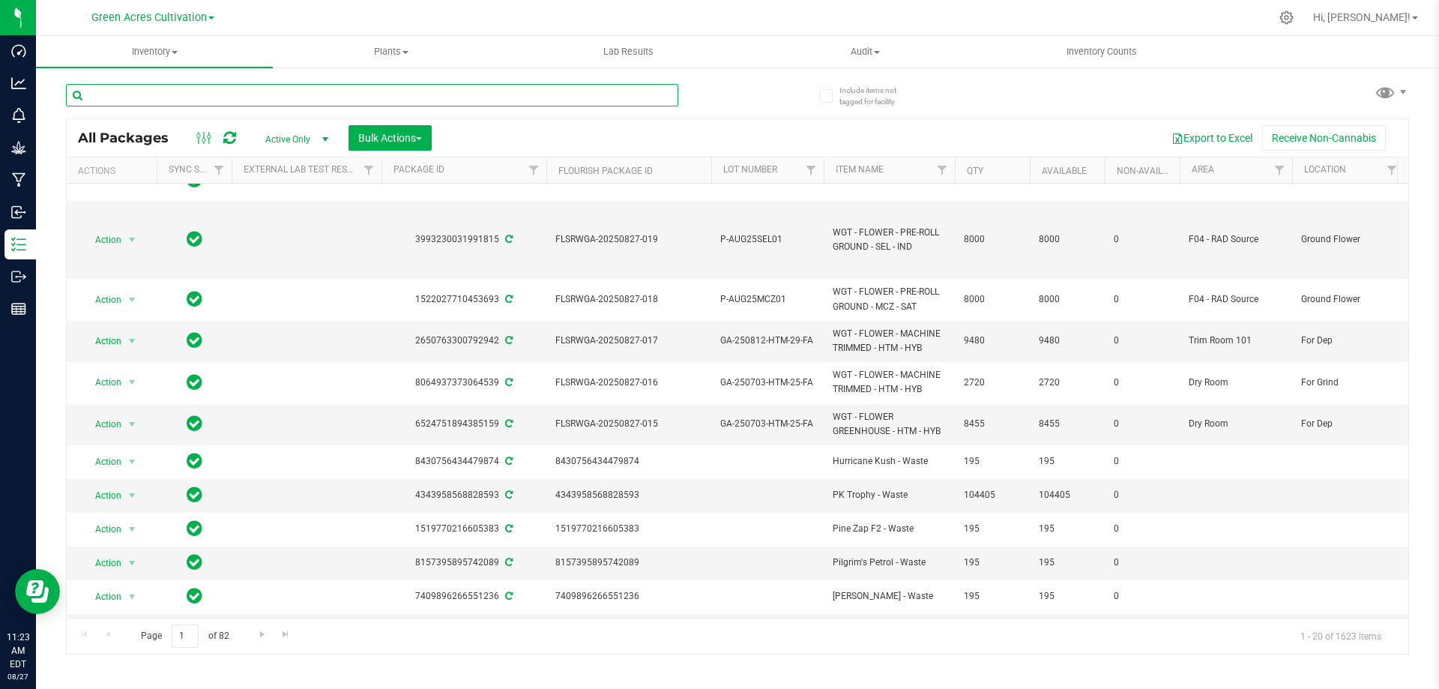
click at [230, 88] on input "text" at bounding box center [372, 95] width 612 height 22
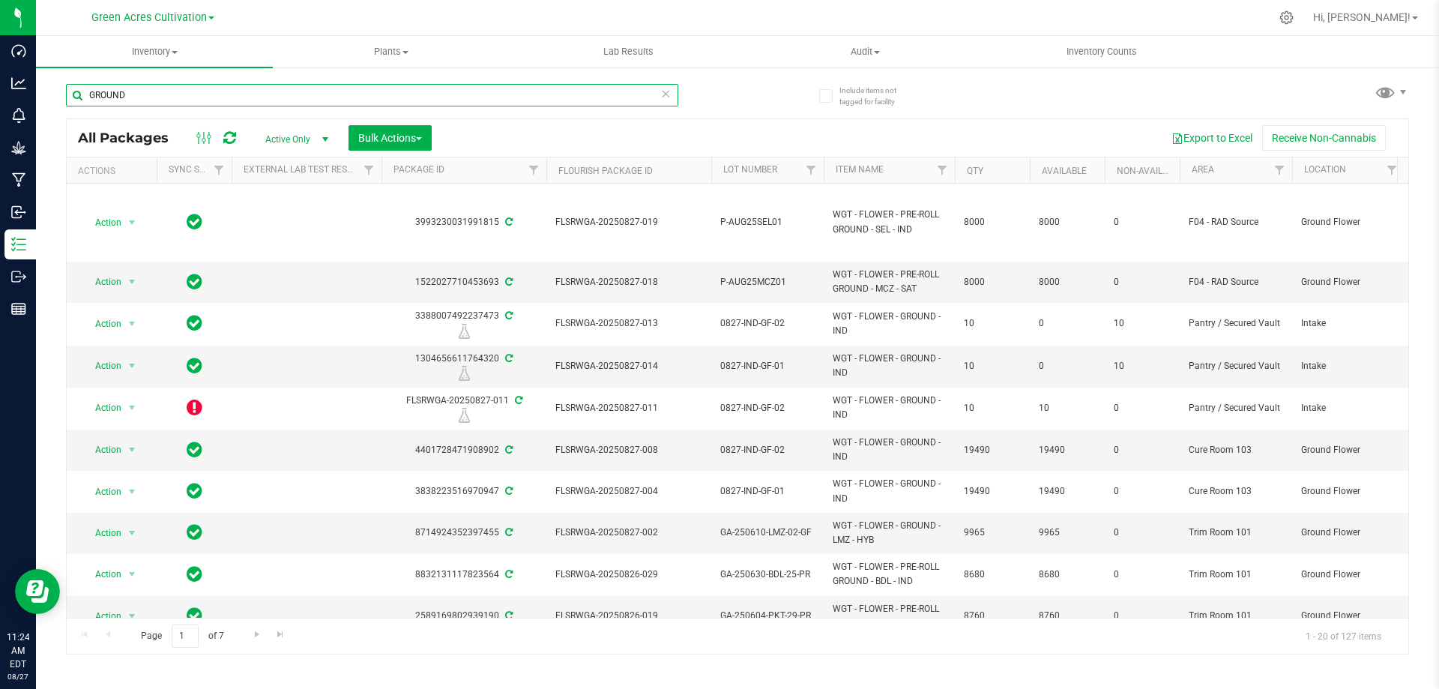
type input "GROUND"
drag, startPoint x: 199, startPoint y: 97, endPoint x: 61, endPoint y: 88, distance: 138.2
click at [61, 88] on div "Include items not tagged for facility GROUND All Packages Active Only Active On…" at bounding box center [737, 294] width 1403 height 457
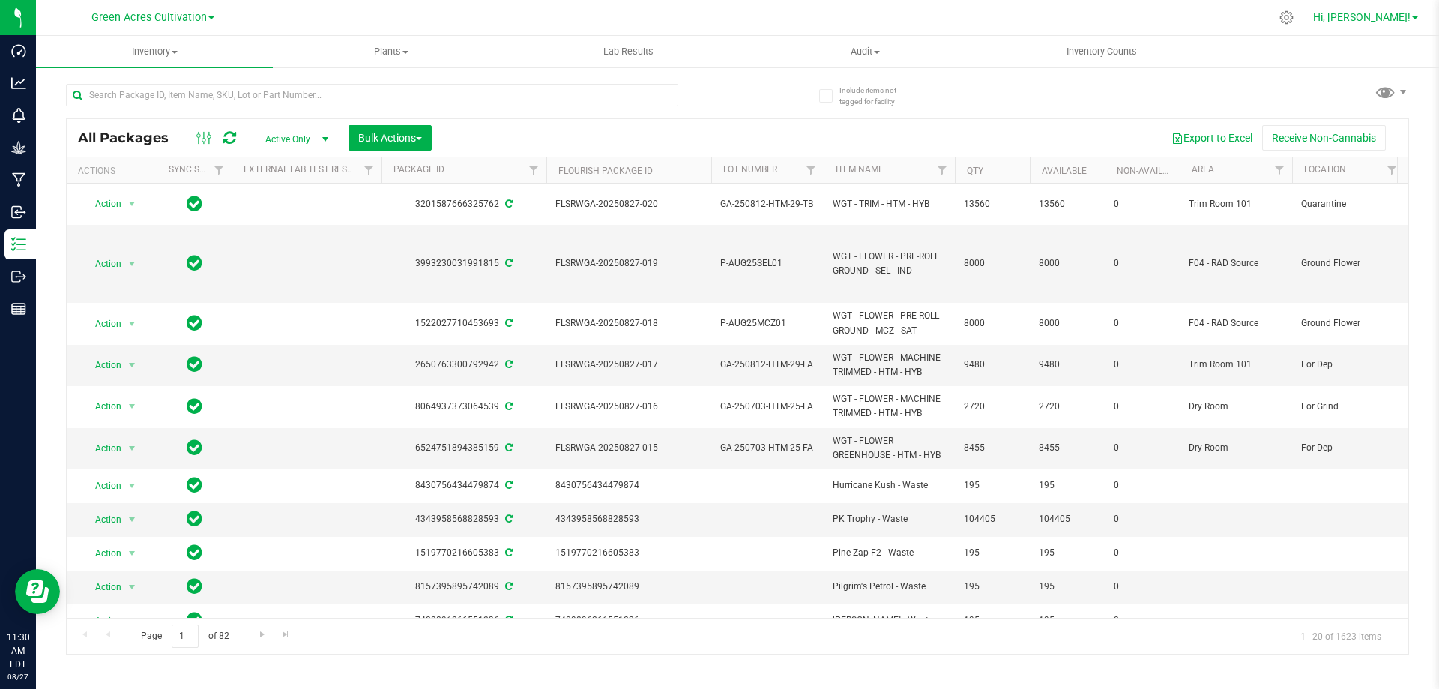
click at [1387, 17] on span "Hi, [PERSON_NAME]!" at bounding box center [1361, 17] width 97 height 12
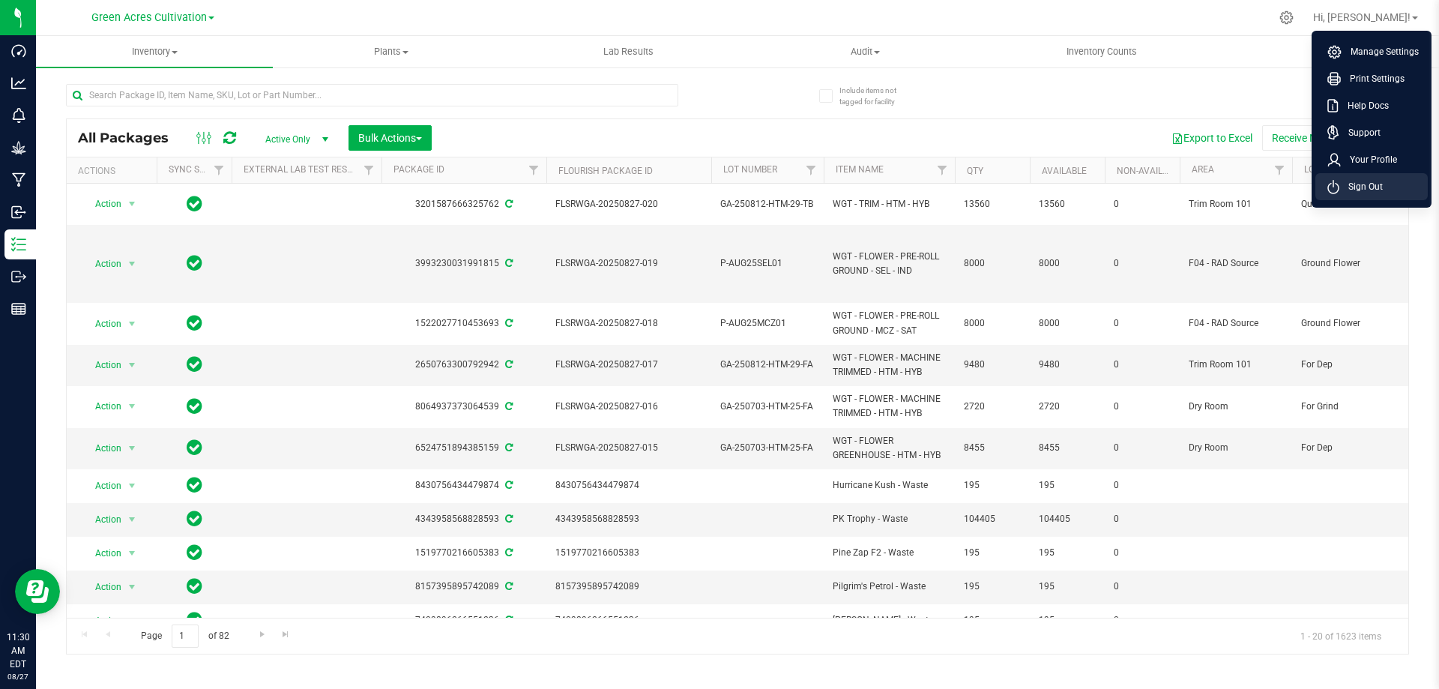
click at [1379, 184] on span "Sign Out" at bounding box center [1360, 186] width 43 height 15
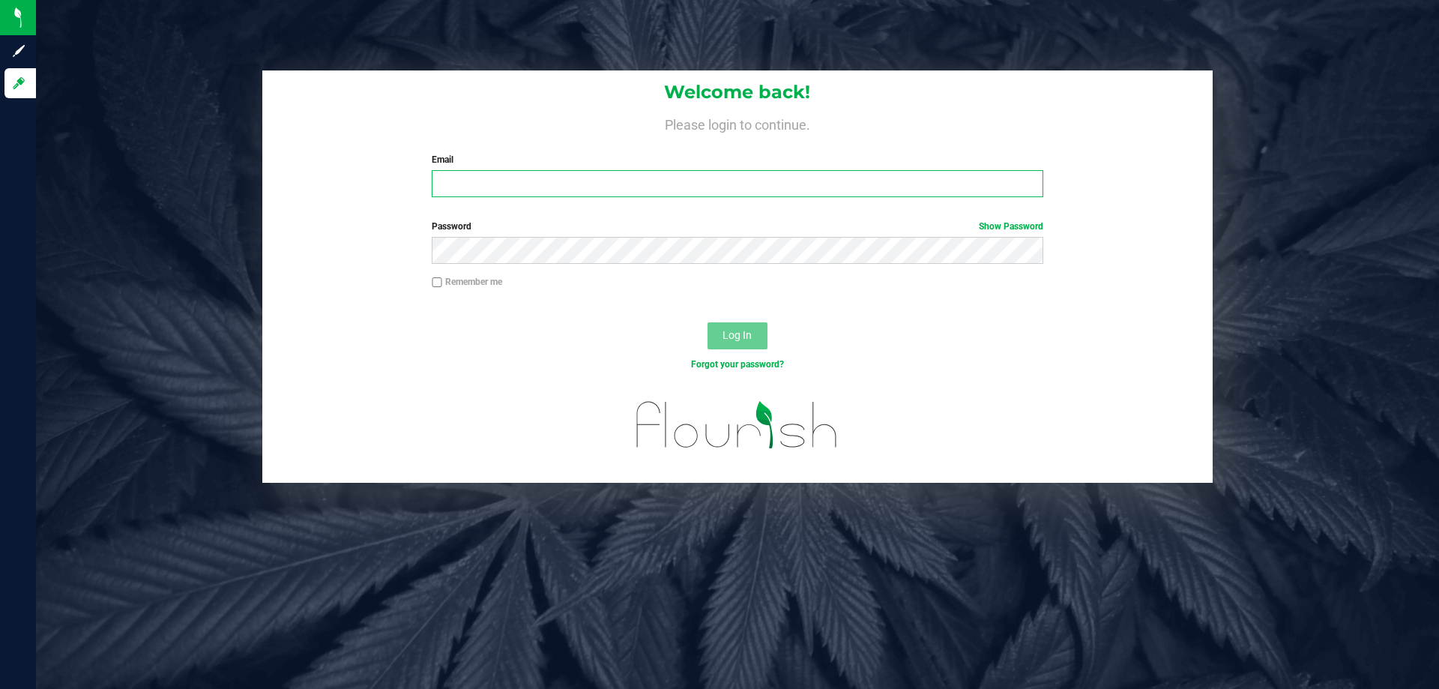
click at [501, 186] on input "Email" at bounding box center [737, 183] width 611 height 27
type input "[EMAIL_ADDRESS][DOMAIN_NAME]"
click at [708, 322] on button "Log In" at bounding box center [738, 335] width 60 height 27
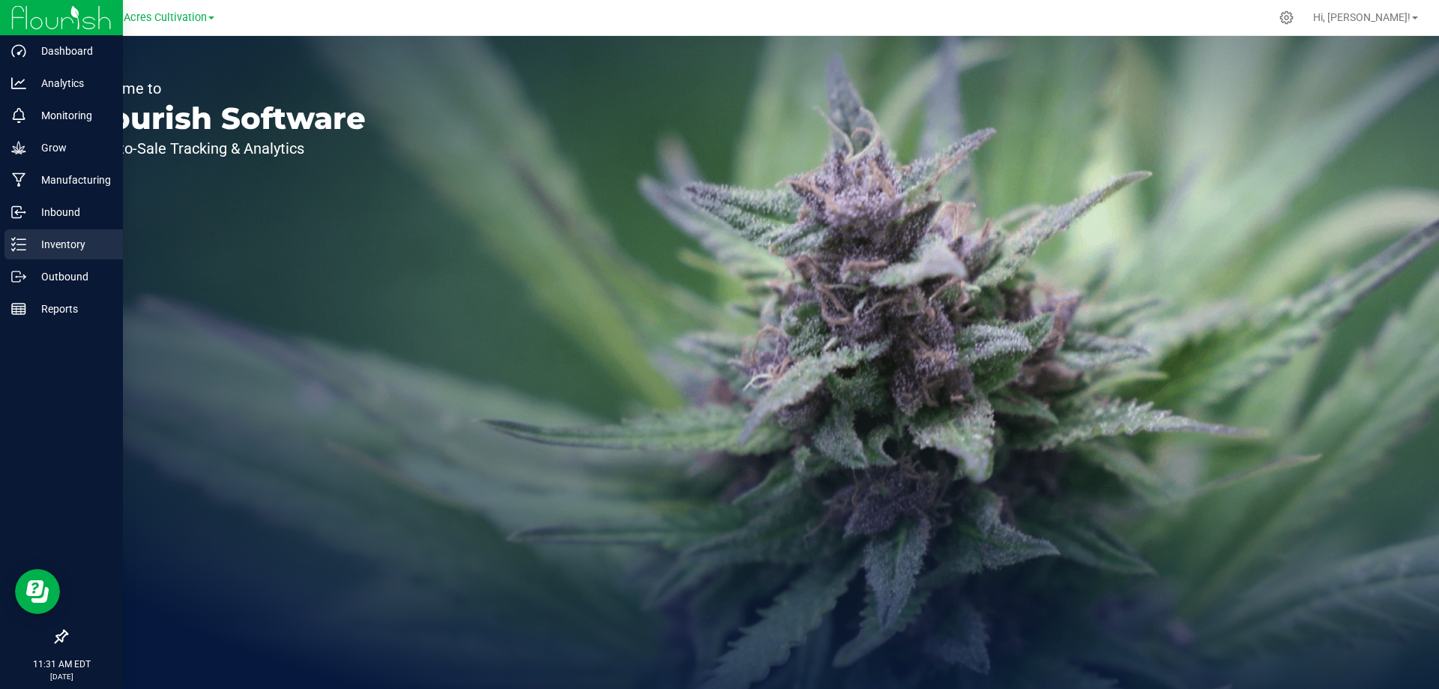
click at [85, 244] on p "Inventory" at bounding box center [71, 244] width 90 height 18
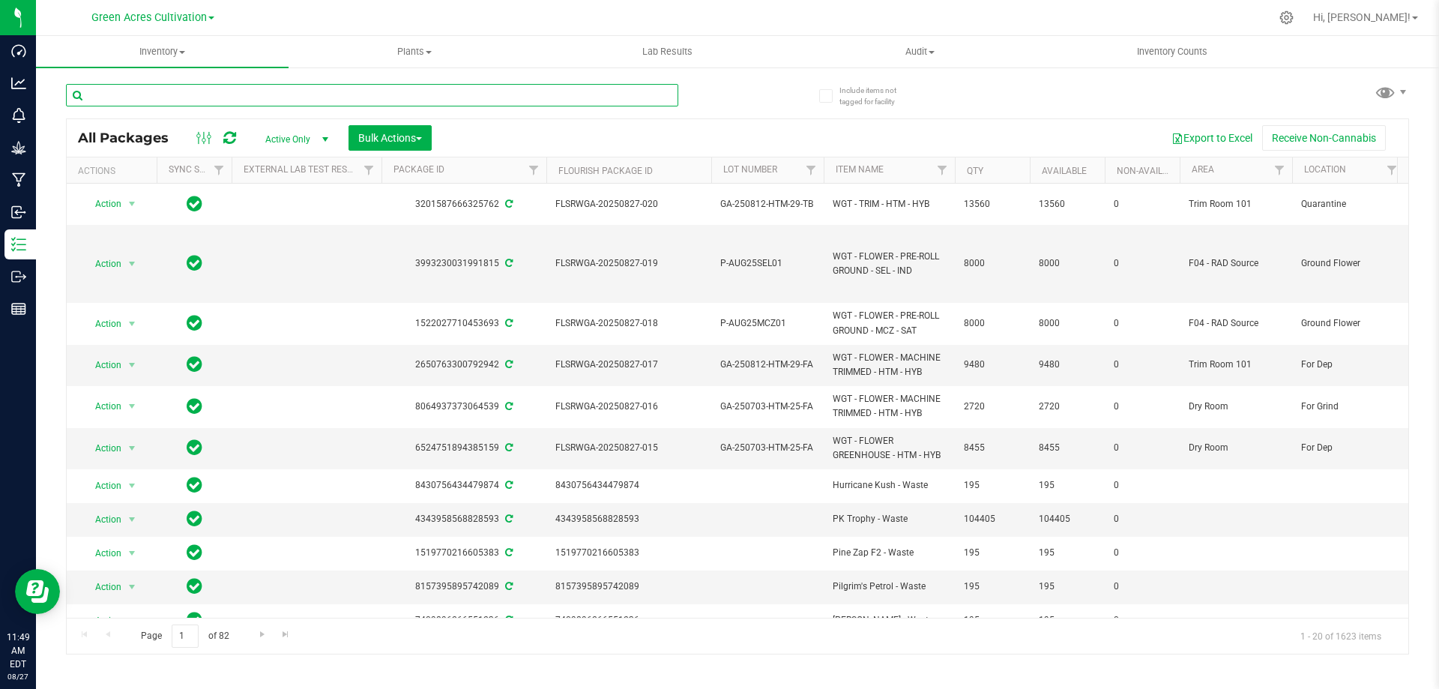
click at [159, 101] on input "text" at bounding box center [372, 95] width 612 height 22
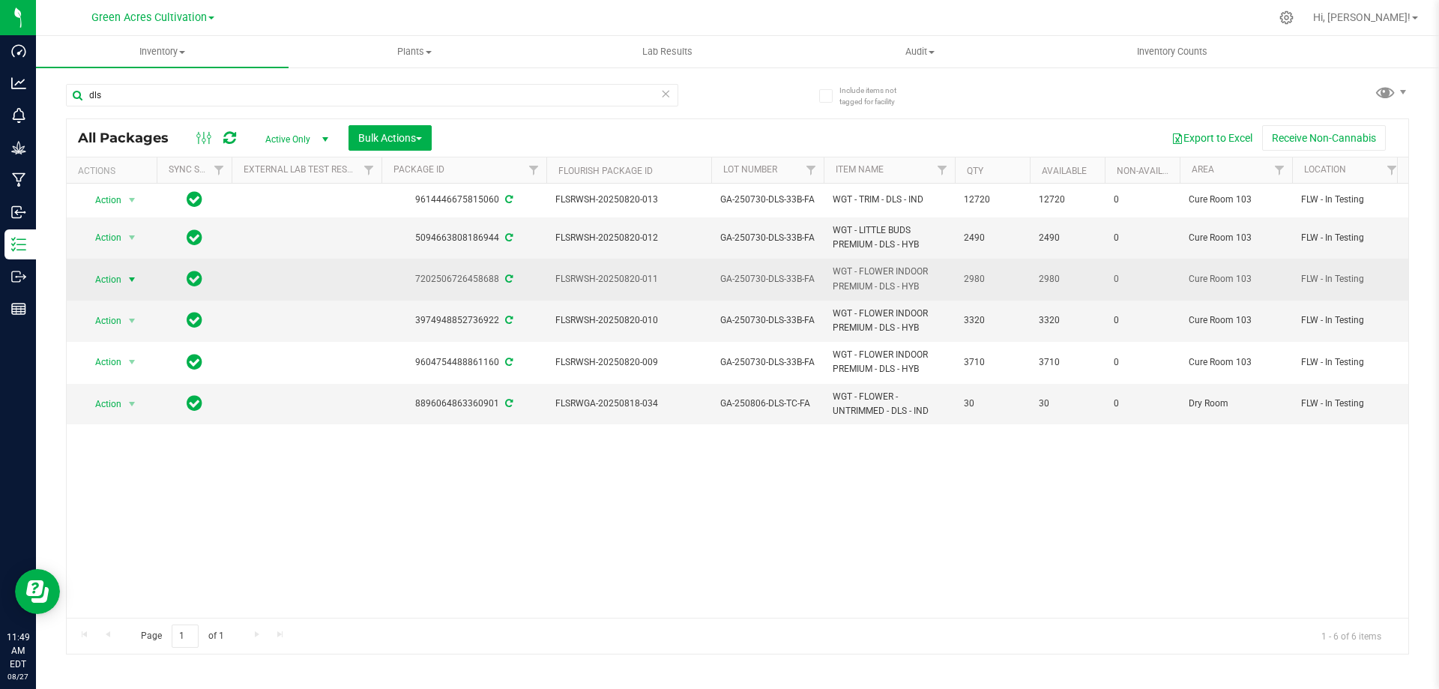
click at [114, 281] on span "Action" at bounding box center [102, 279] width 40 height 21
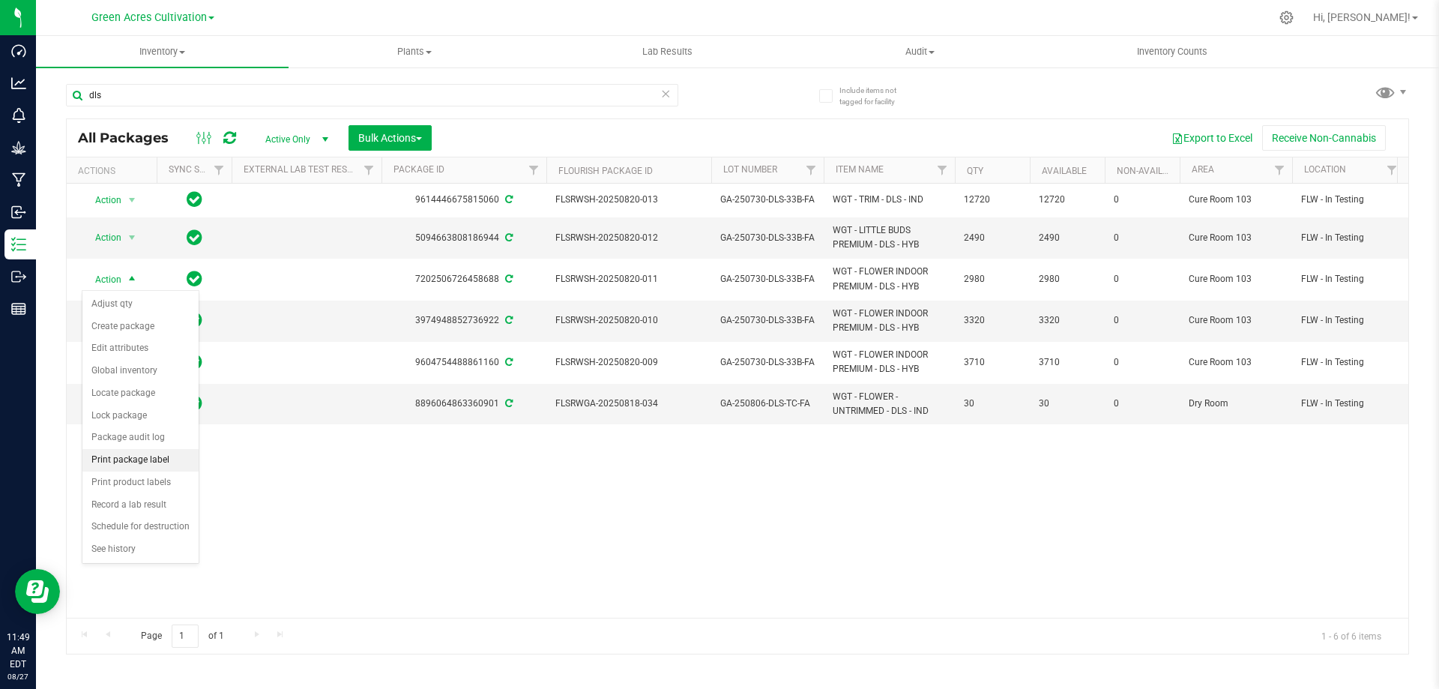
click at [127, 456] on li "Print package label" at bounding box center [140, 460] width 116 height 22
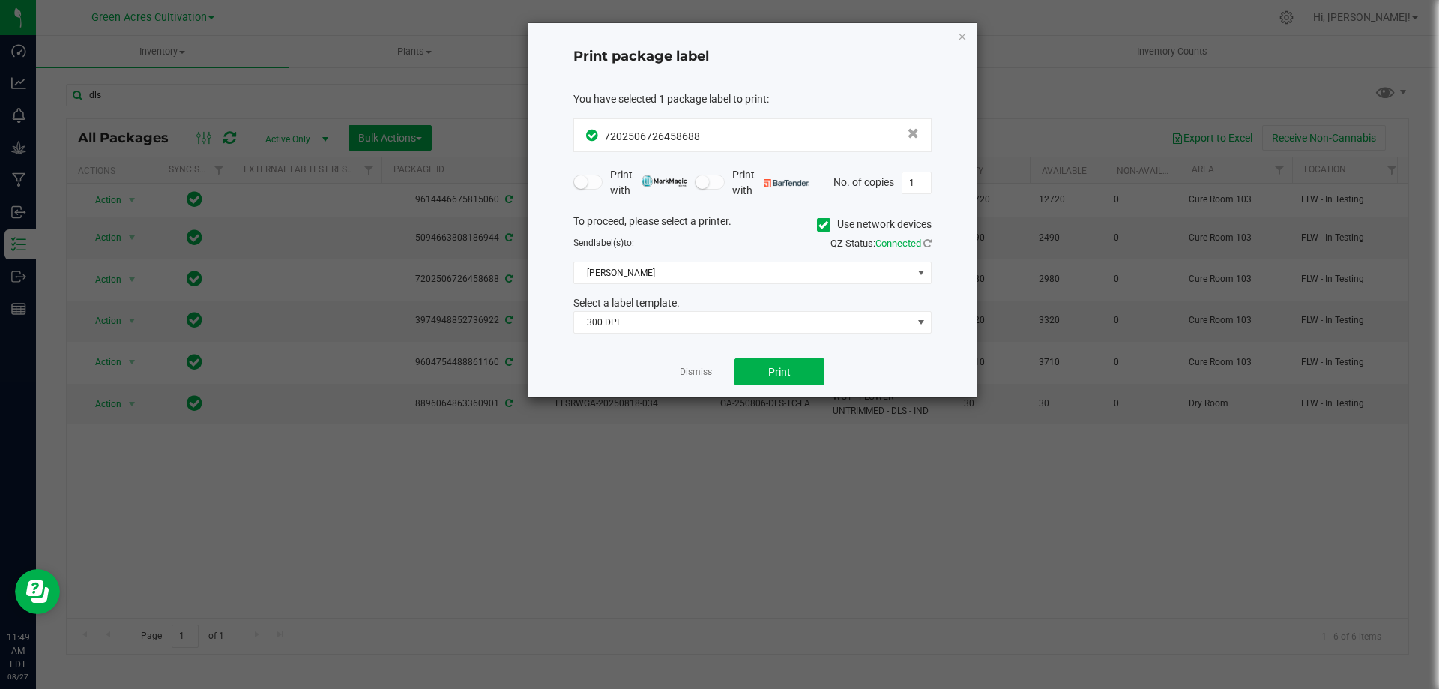
click at [819, 225] on icon at bounding box center [824, 225] width 10 height 0
click at [0, 0] on input "Use network devices" at bounding box center [0, 0] width 0 height 0
click at [765, 268] on span at bounding box center [743, 272] width 338 height 21
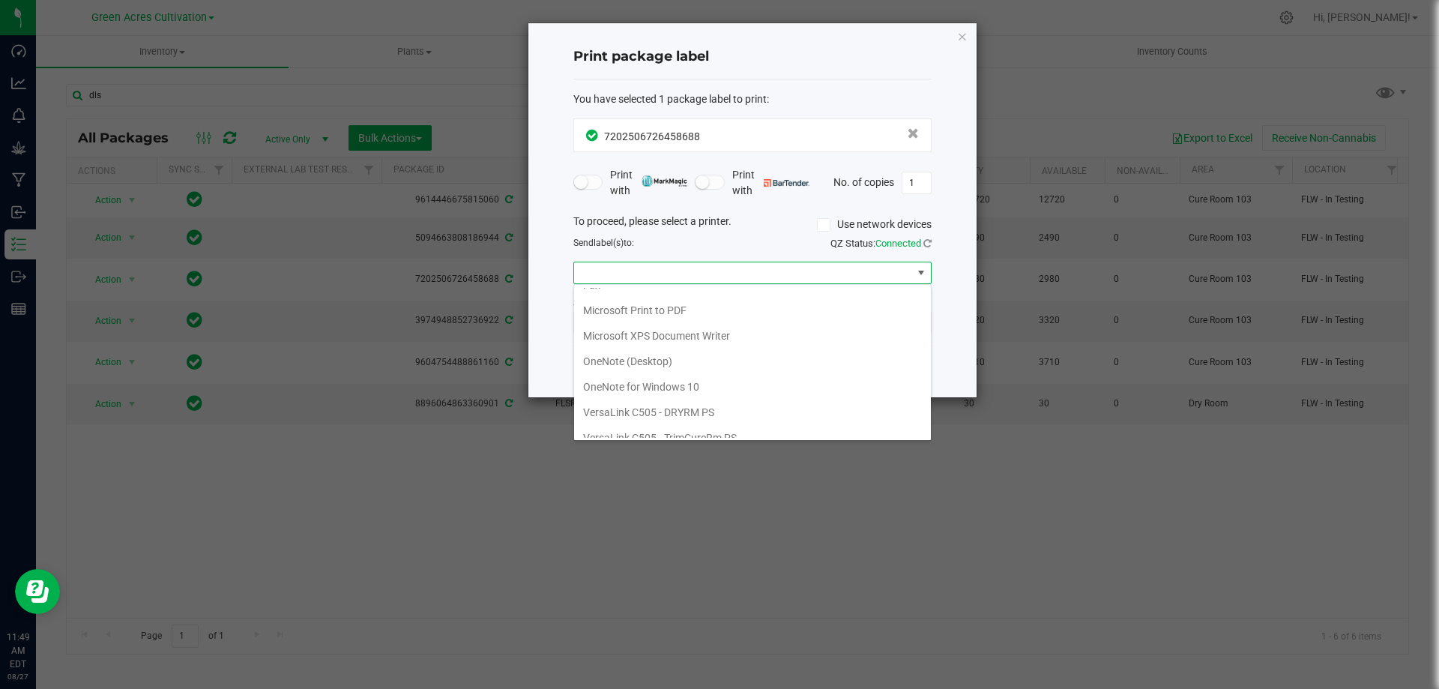
scroll to position [79, 0]
click at [654, 432] on ZPL "ZDesigner ZD420-203dpi ZPL" at bounding box center [752, 424] width 357 height 25
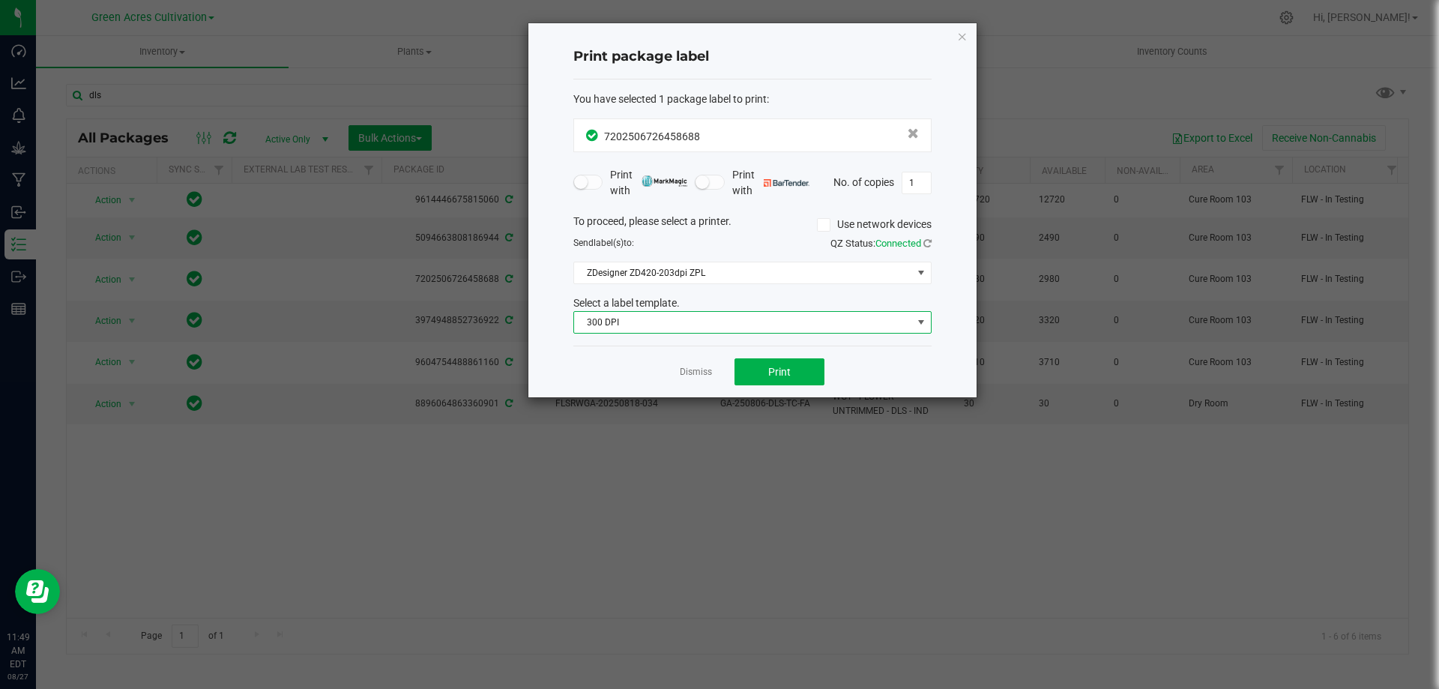
click at [690, 313] on span "300 DPI" at bounding box center [743, 322] width 338 height 21
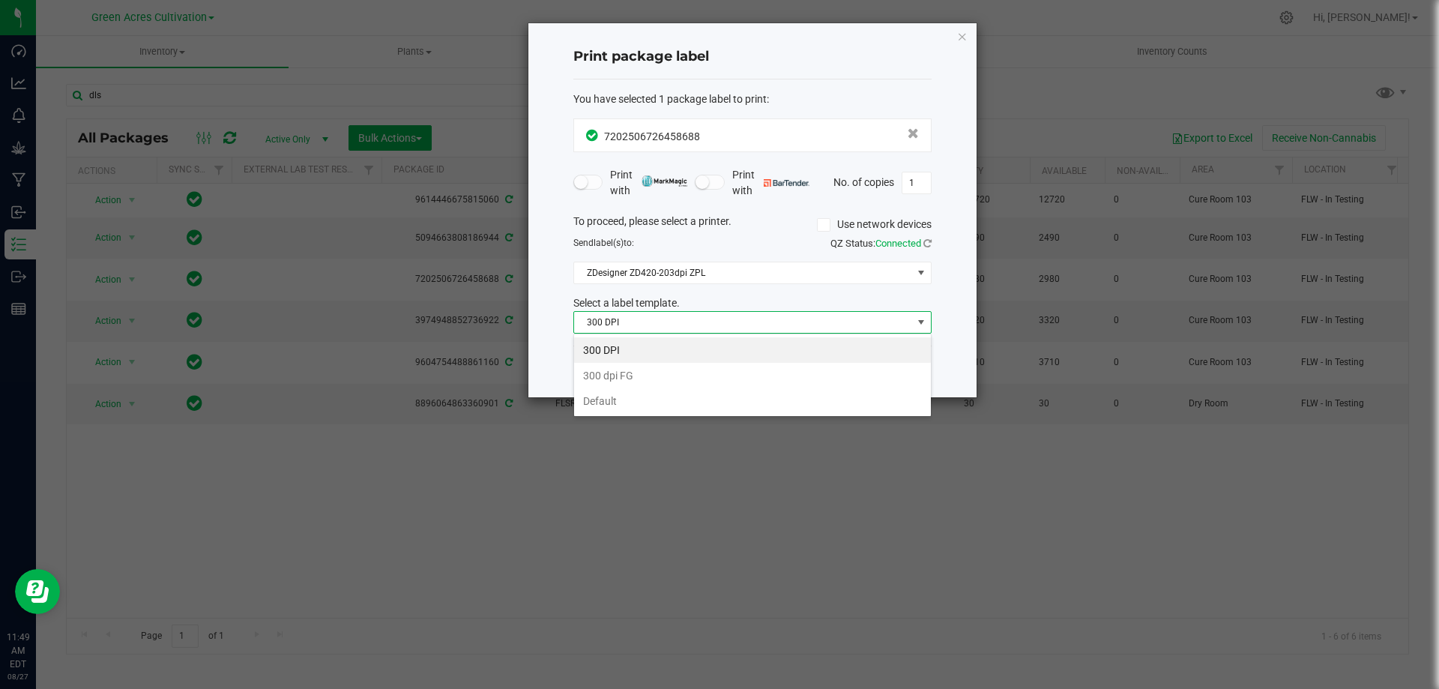
scroll to position [22, 358]
click at [676, 412] on li "Default" at bounding box center [752, 400] width 357 height 25
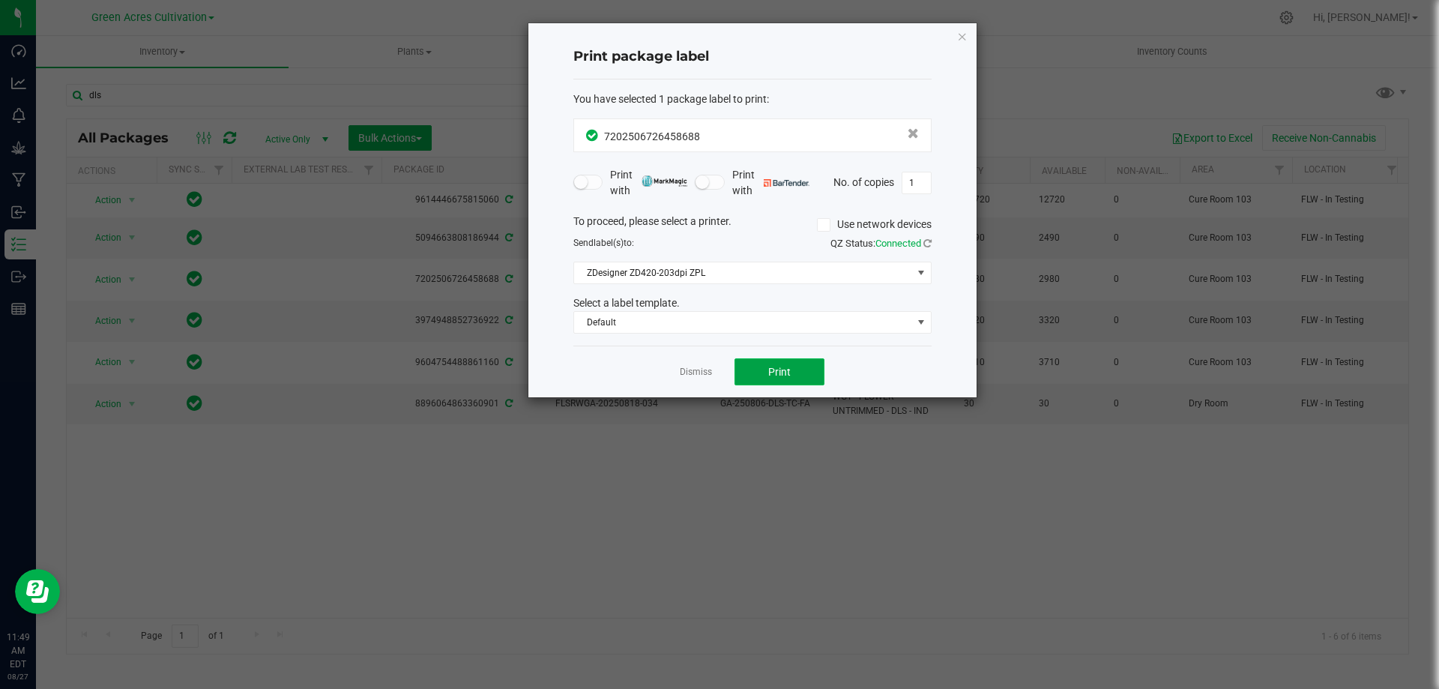
click at [768, 376] on span "Print" at bounding box center [779, 372] width 22 height 12
click at [962, 35] on icon "button" at bounding box center [962, 36] width 10 height 18
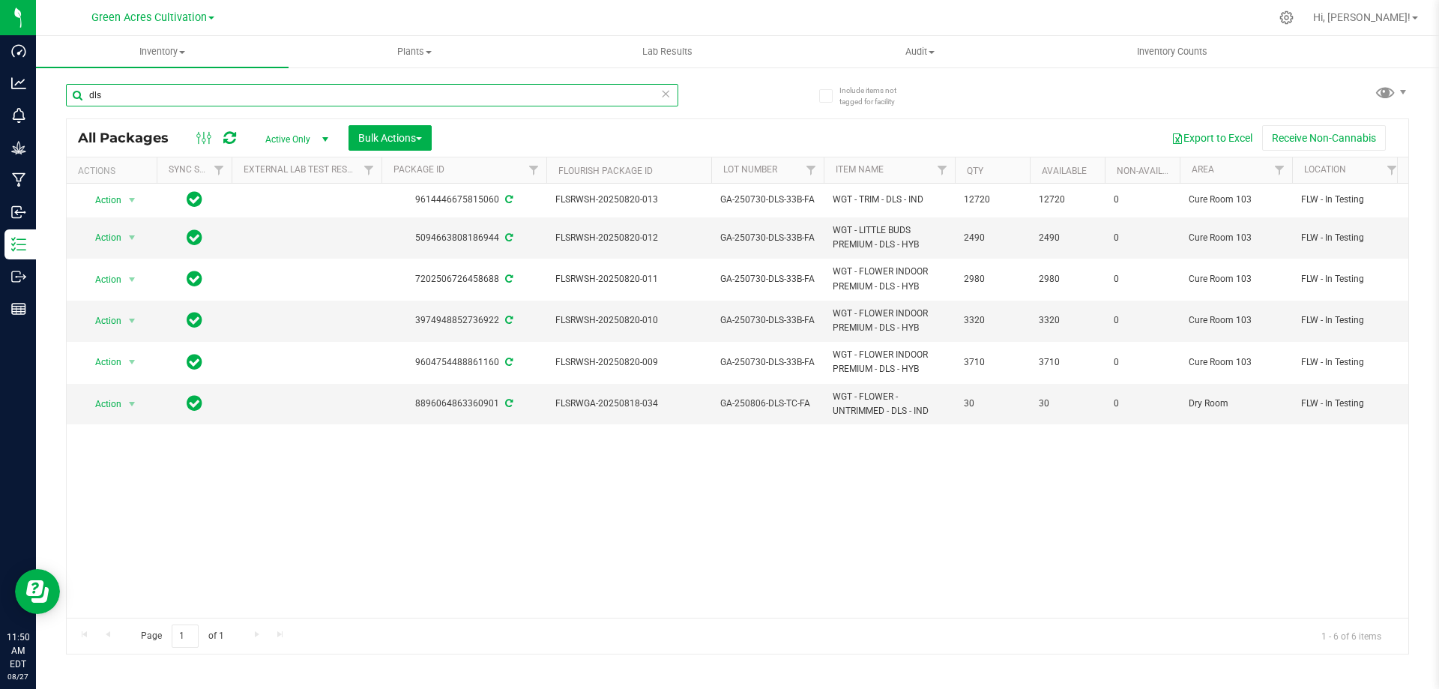
drag, startPoint x: 157, startPoint y: 97, endPoint x: 52, endPoint y: 109, distance: 105.5
click at [52, 109] on div "Include items not tagged for facility dls All Packages Active Only Active Only …" at bounding box center [737, 294] width 1403 height 457
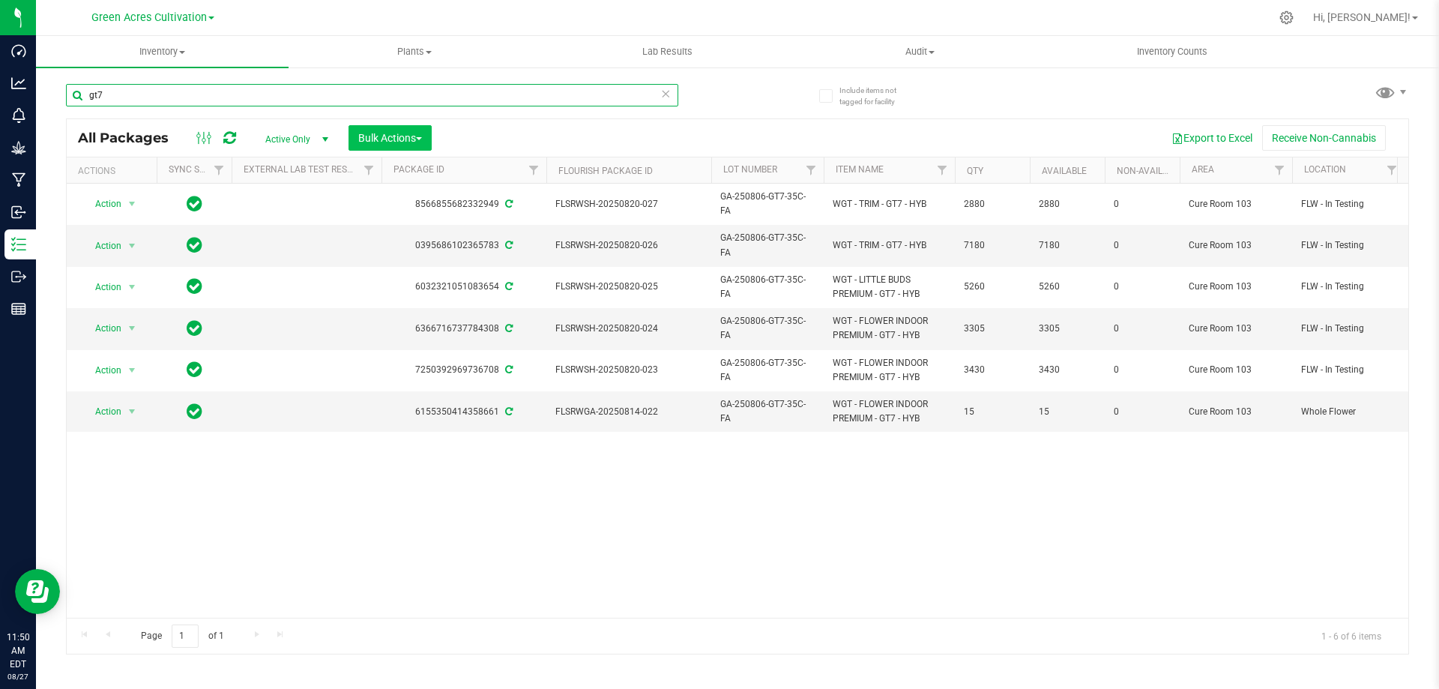
type input "gt7"
click at [422, 135] on span "Bulk Actions" at bounding box center [390, 138] width 64 height 12
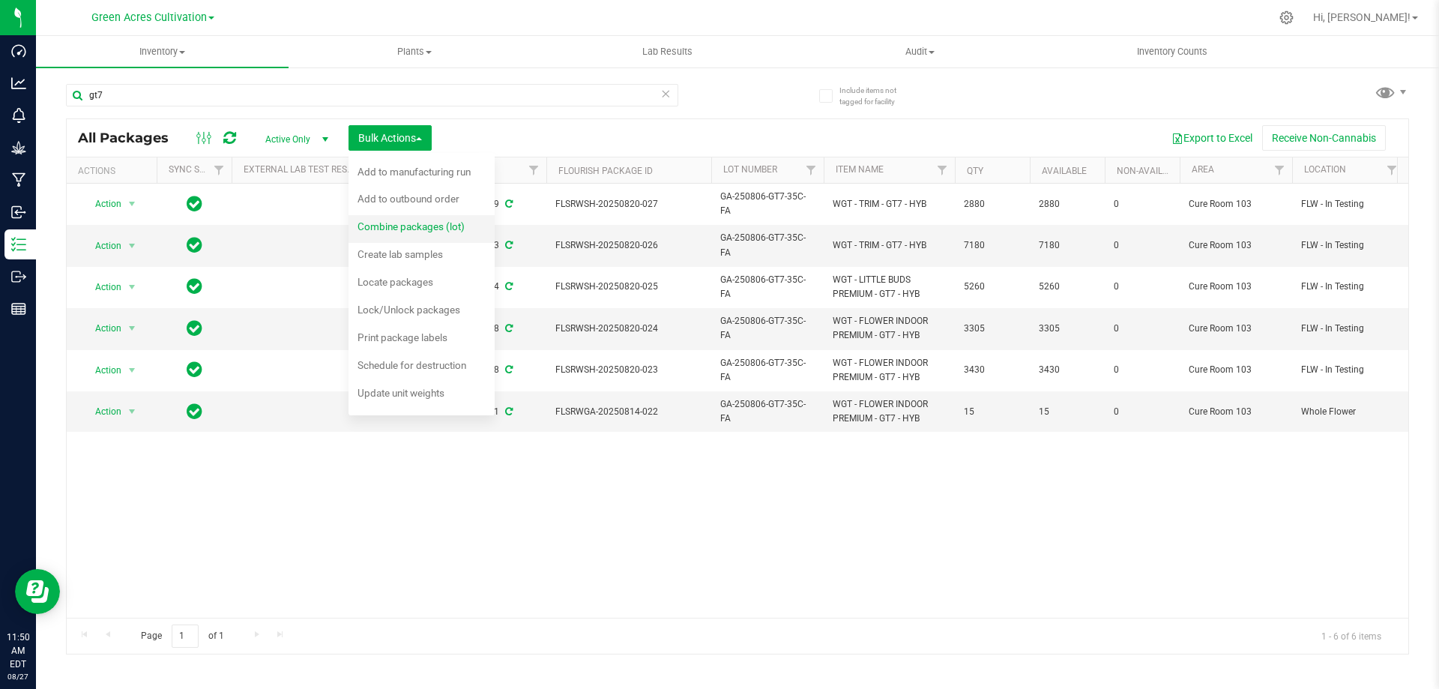
click at [438, 229] on span "Combine packages (lot)" at bounding box center [411, 226] width 107 height 12
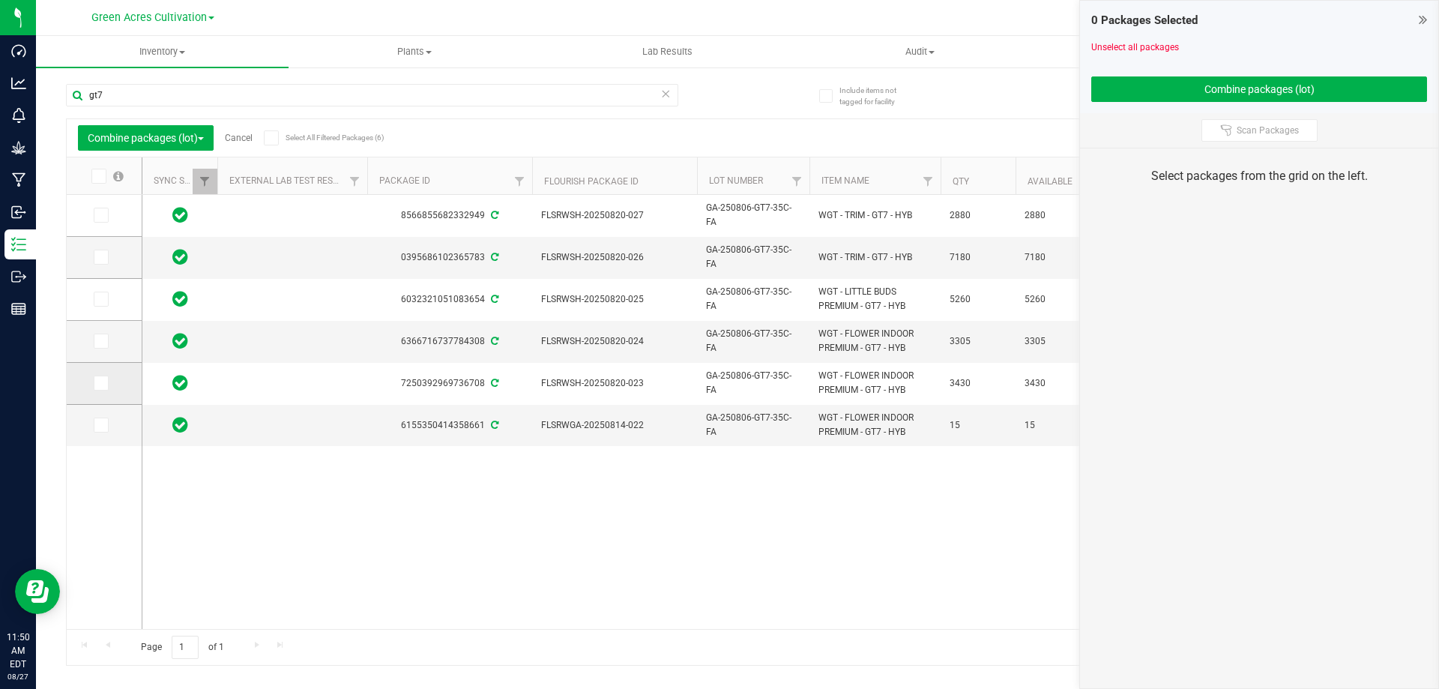
click at [108, 381] on span at bounding box center [101, 383] width 15 height 15
click at [0, 0] on input "checkbox" at bounding box center [0, 0] width 0 height 0
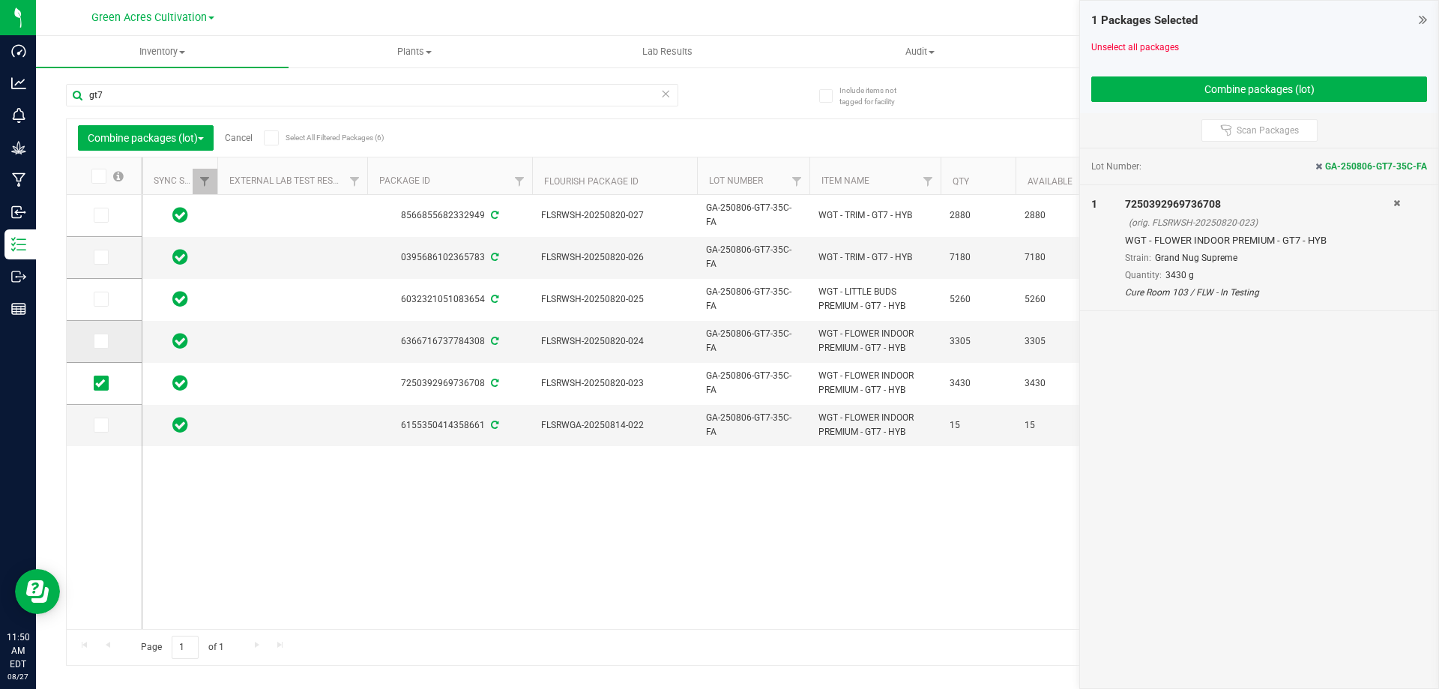
click at [98, 341] on icon at bounding box center [100, 341] width 10 height 0
click at [0, 0] on input "checkbox" at bounding box center [0, 0] width 0 height 0
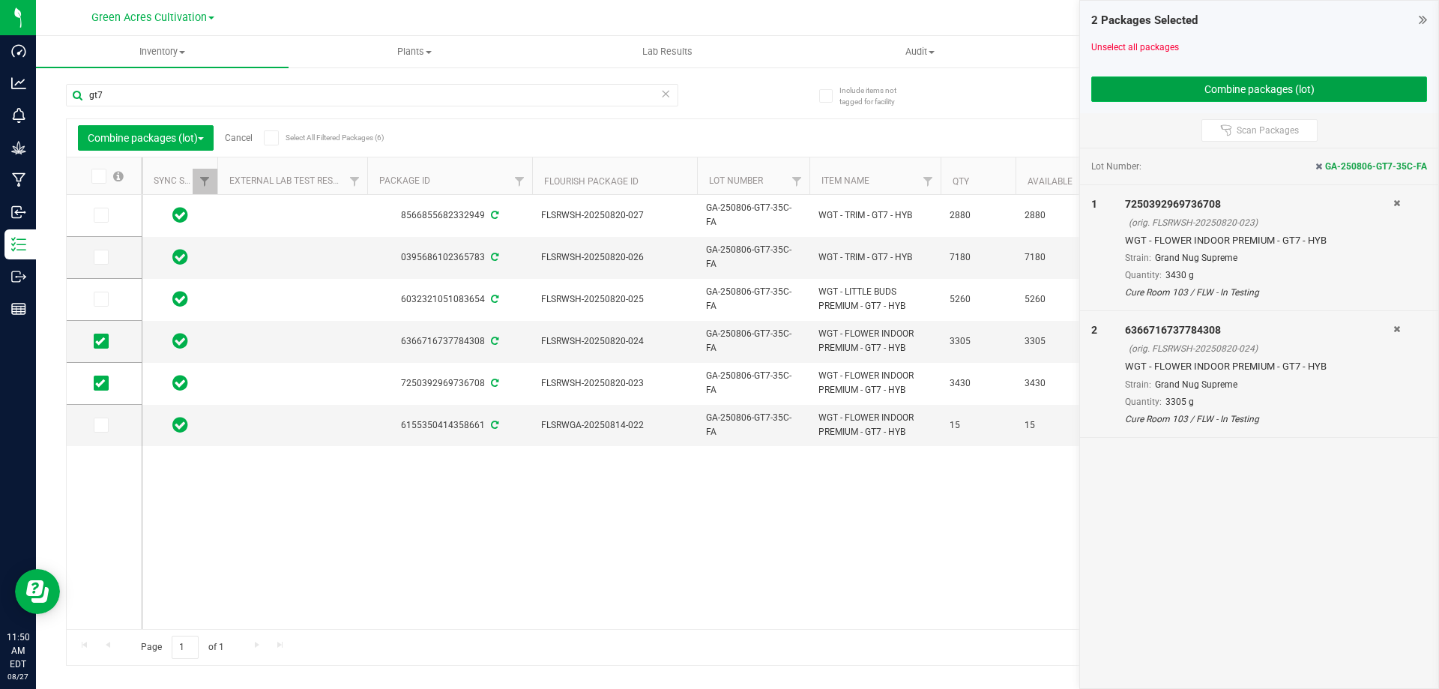
click at [1208, 90] on button "Combine packages (lot)" at bounding box center [1259, 88] width 336 height 25
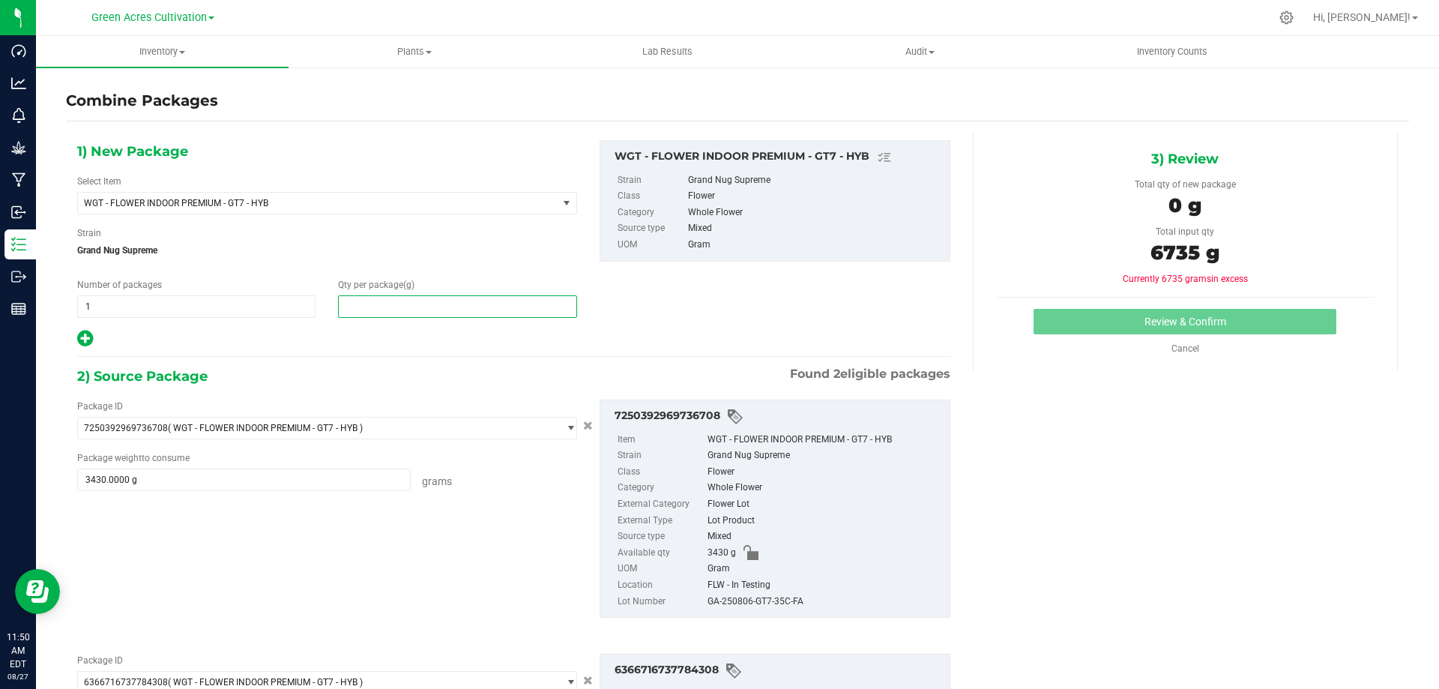
click at [441, 313] on span at bounding box center [457, 306] width 238 height 22
type input "6735"
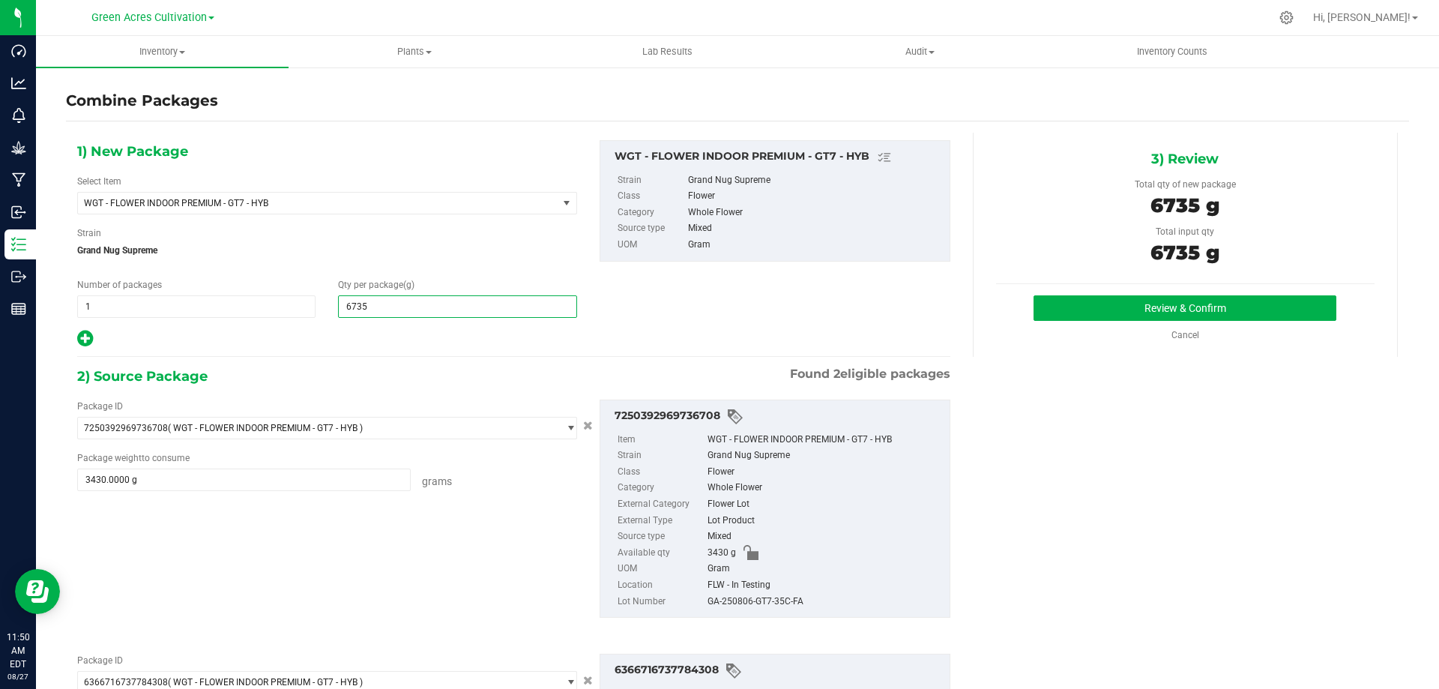
type input "6,735"
click at [772, 597] on div "GA-250806-GT7-35C-FA" at bounding box center [825, 602] width 235 height 16
copy div "GA-250806-GT7-35C-FA"
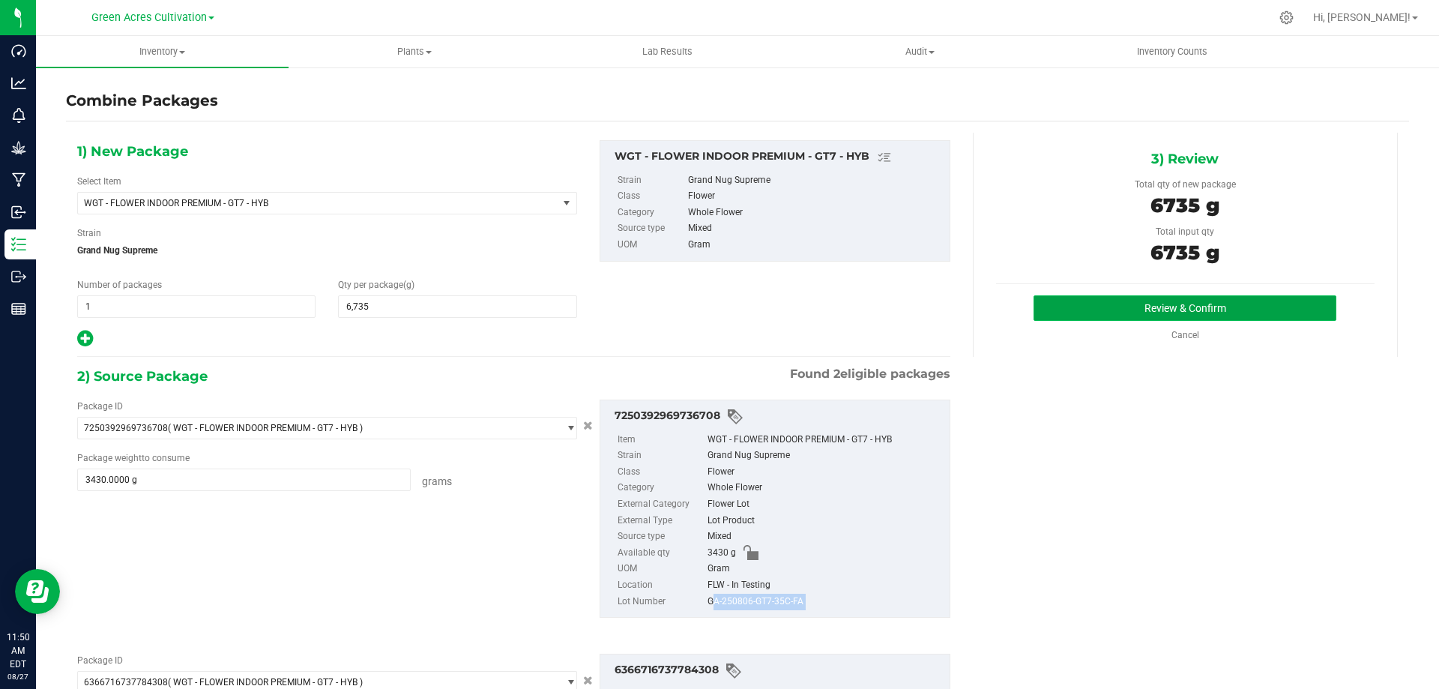
click at [1129, 309] on button "Review & Confirm" at bounding box center [1185, 307] width 303 height 25
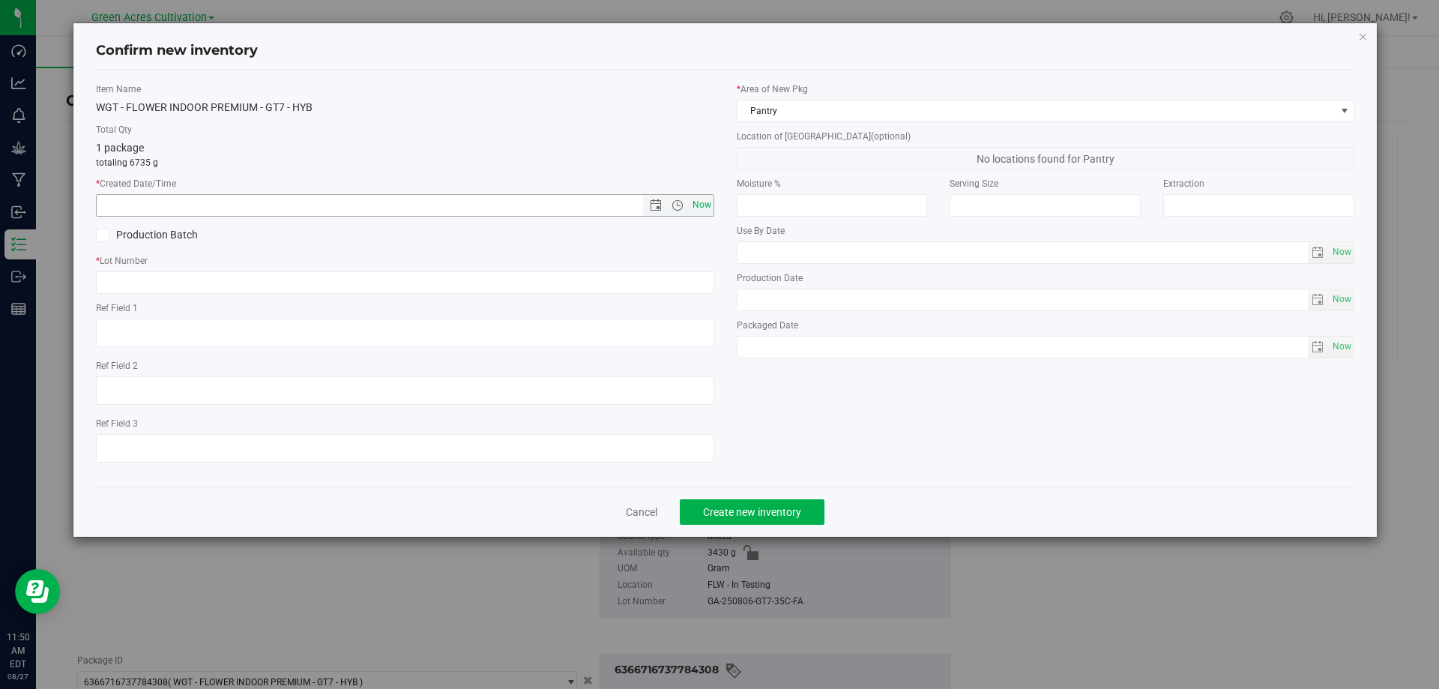
drag, startPoint x: 703, startPoint y: 198, endPoint x: 689, endPoint y: 207, distance: 16.8
click at [703, 199] on span "Now" at bounding box center [701, 205] width 25 height 22
type input "[DATE] 11:50 AM"
click at [379, 280] on input "text" at bounding box center [405, 282] width 618 height 22
paste input "GA-250806-GT7-35C-FA"
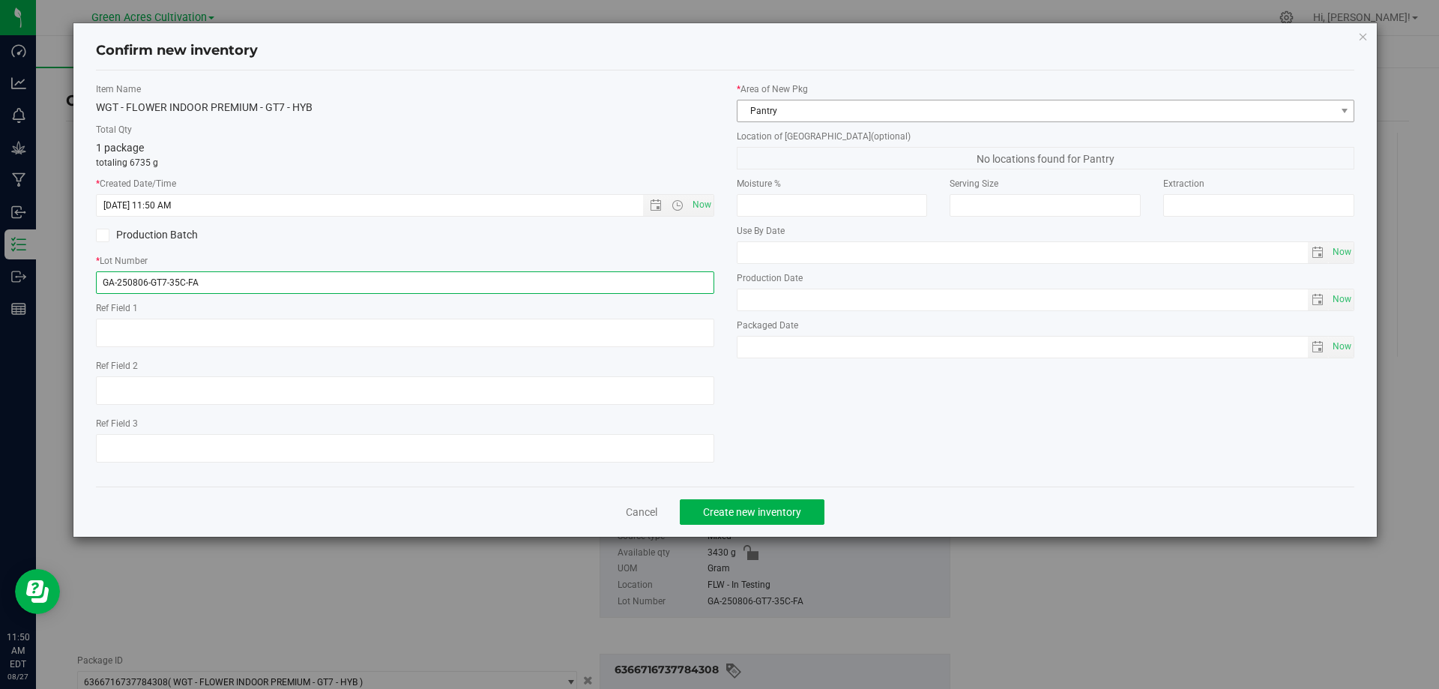
type input "GA-250806-GT7-35C-FA"
click at [792, 109] on span "Pantry" at bounding box center [1037, 110] width 598 height 21
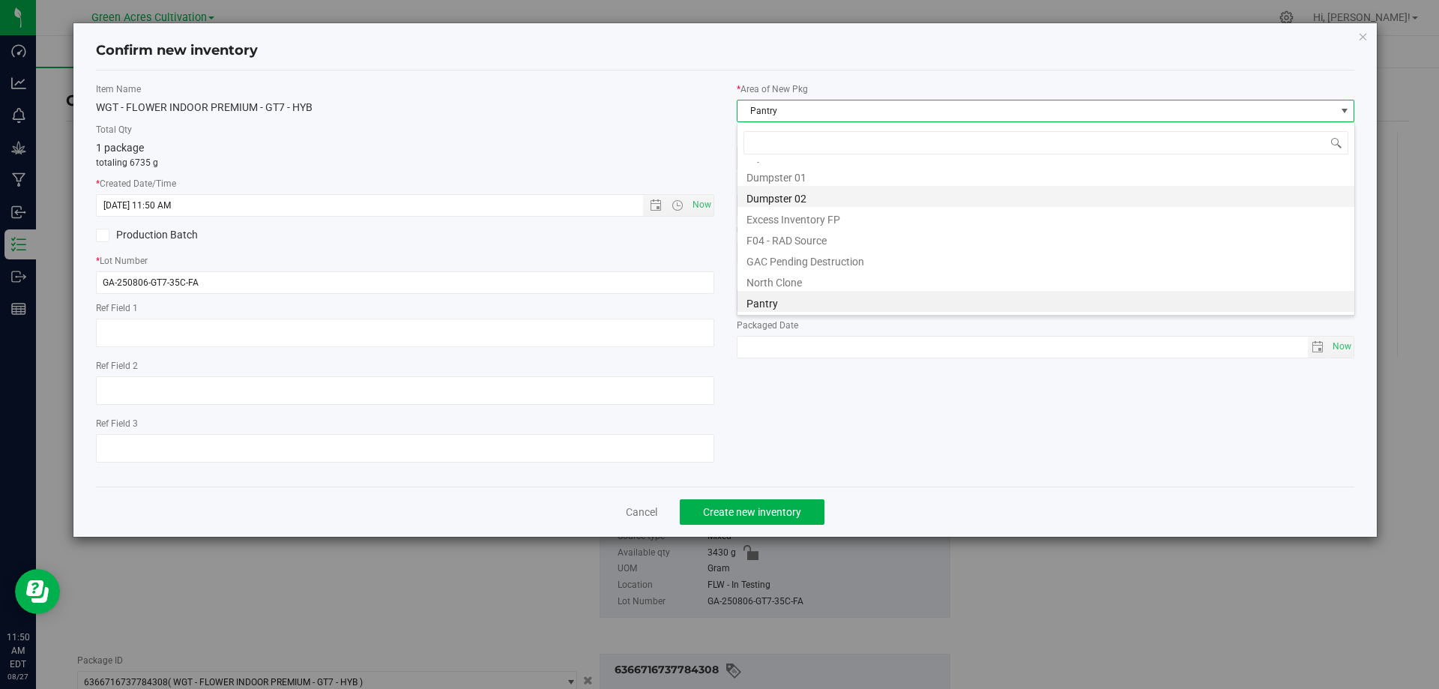
scroll to position [48, 0]
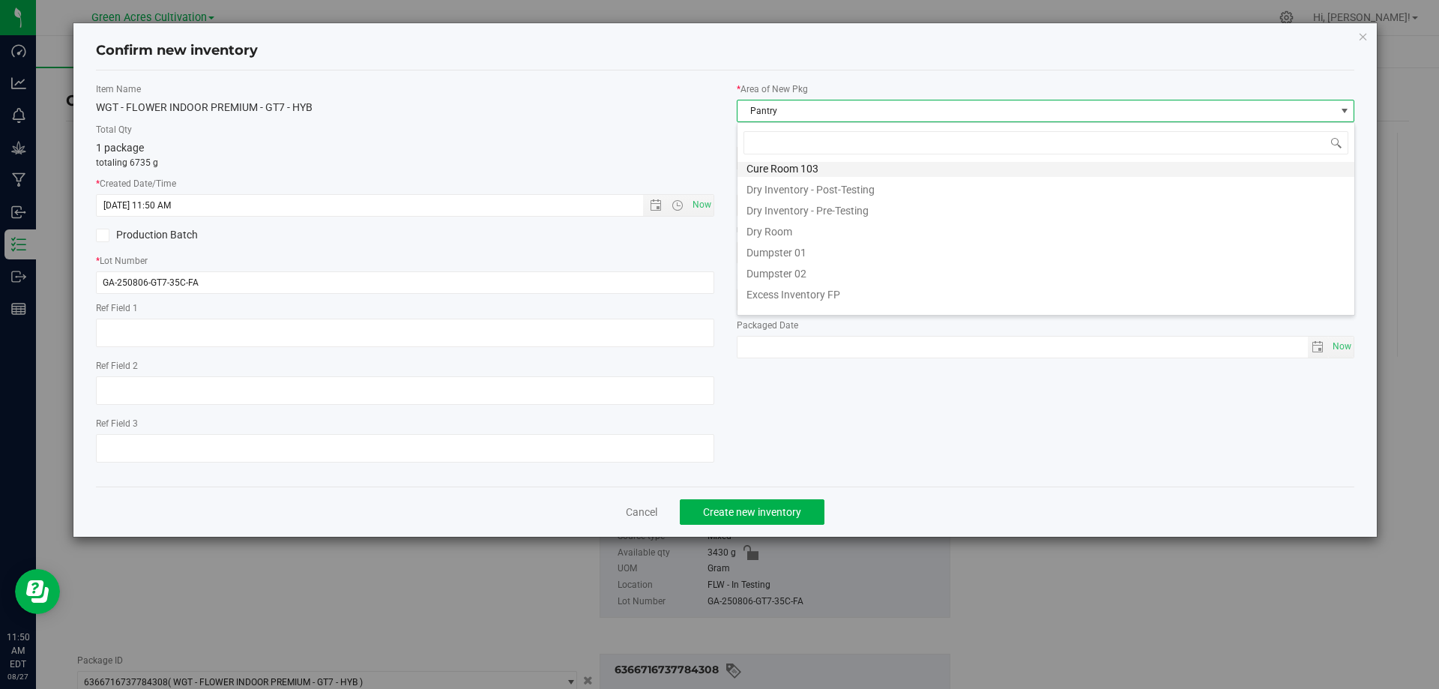
click at [799, 169] on li "Cure Room 103" at bounding box center [1046, 166] width 617 height 21
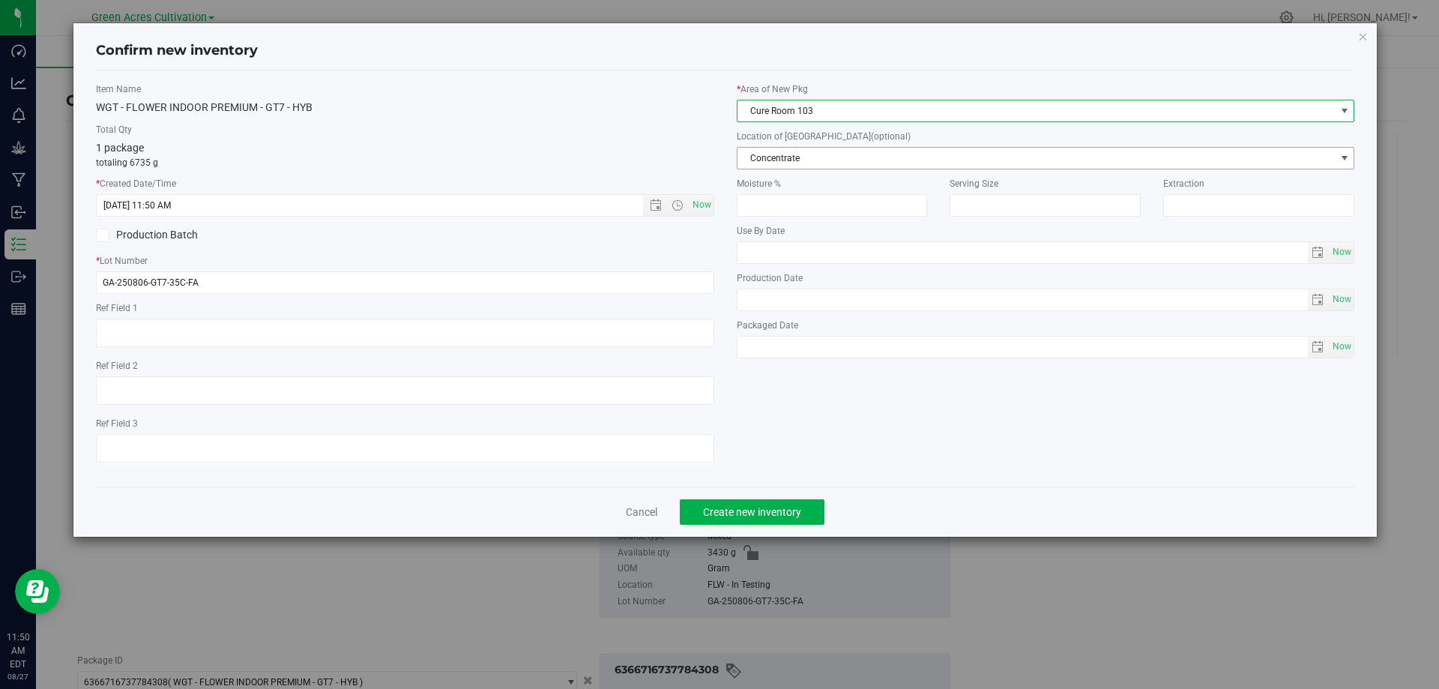
click at [814, 151] on span "Concentrate" at bounding box center [1037, 158] width 598 height 21
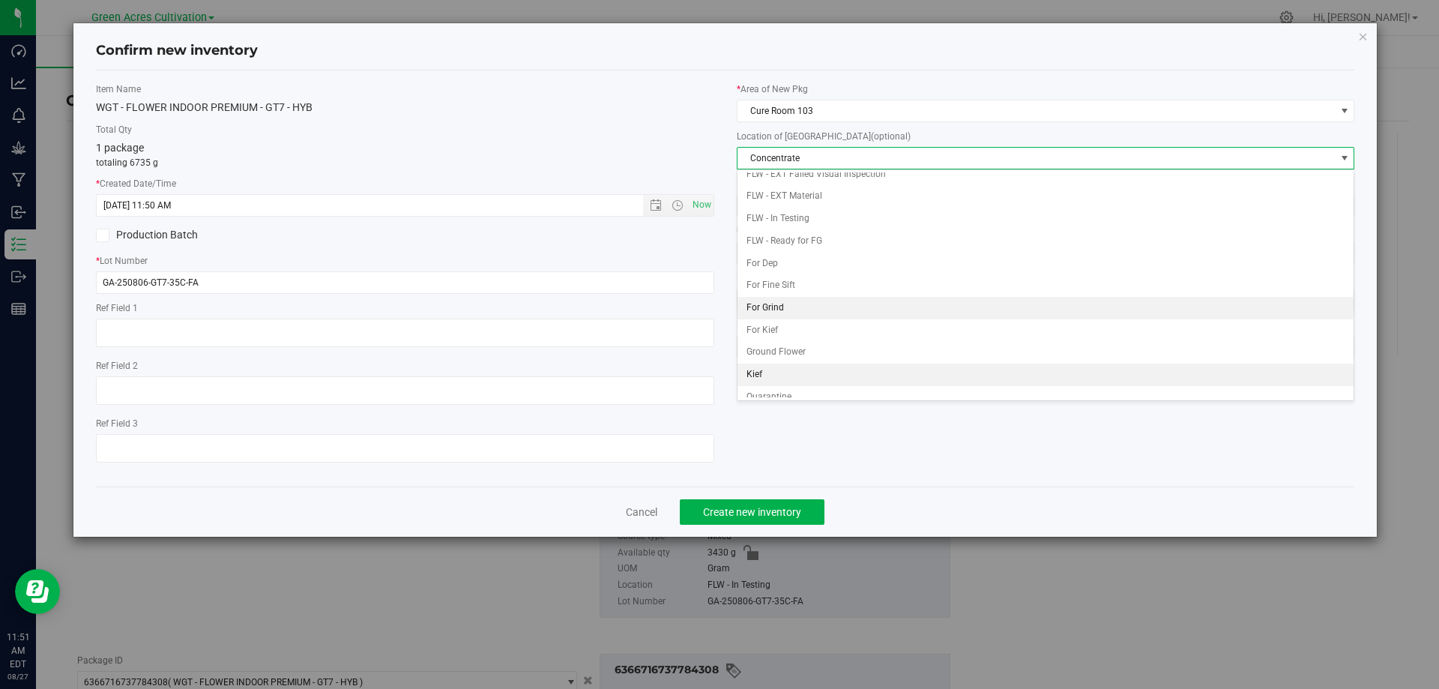
scroll to position [154, 0]
click at [782, 383] on li "Whole Flower" at bounding box center [1046, 387] width 617 height 22
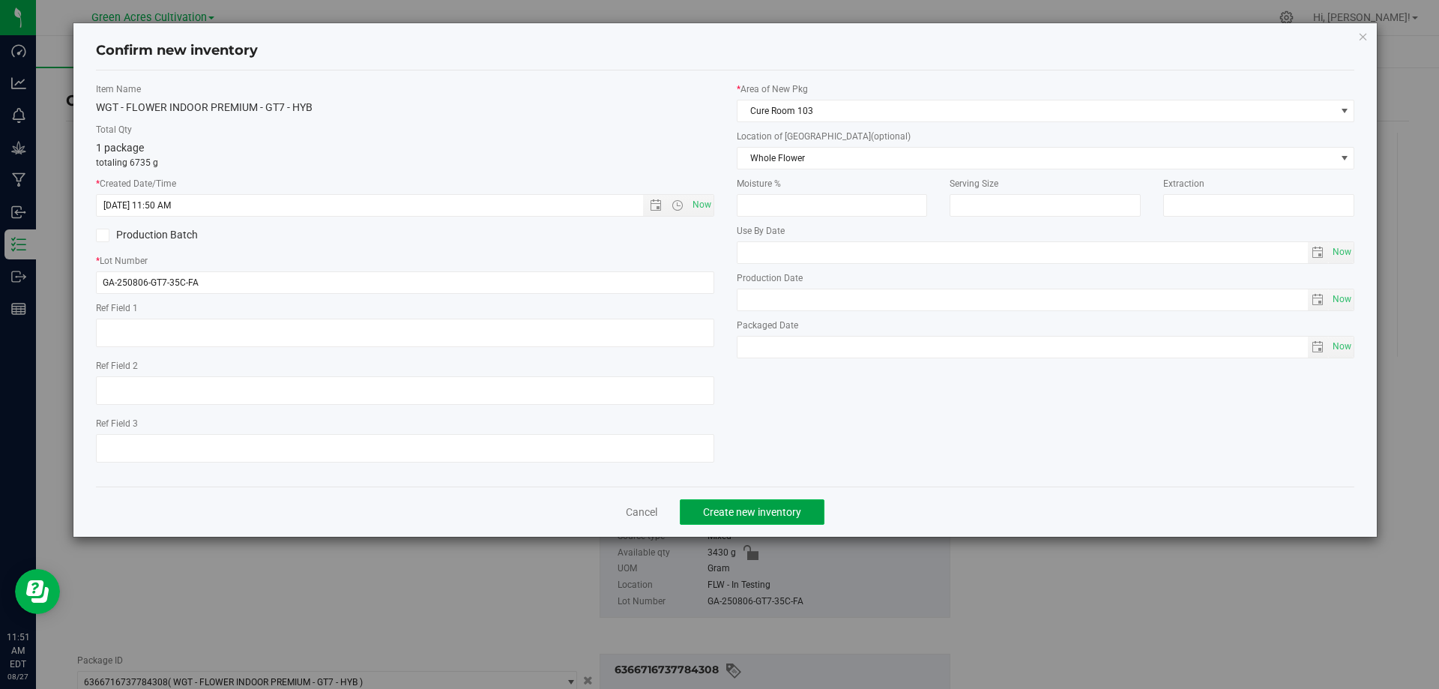
click at [776, 507] on span "Create new inventory" at bounding box center [752, 512] width 98 height 12
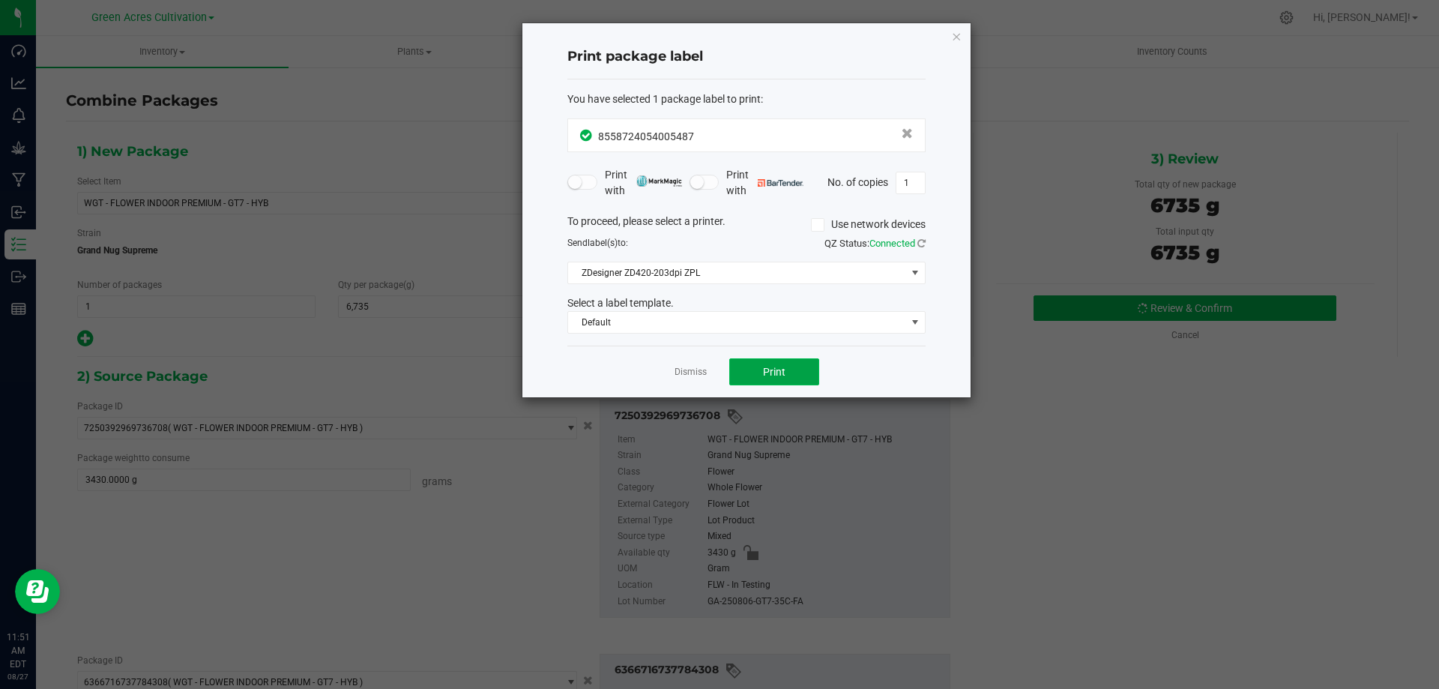
click at [760, 364] on button "Print" at bounding box center [774, 371] width 90 height 27
click at [957, 34] on icon "button" at bounding box center [956, 36] width 10 height 18
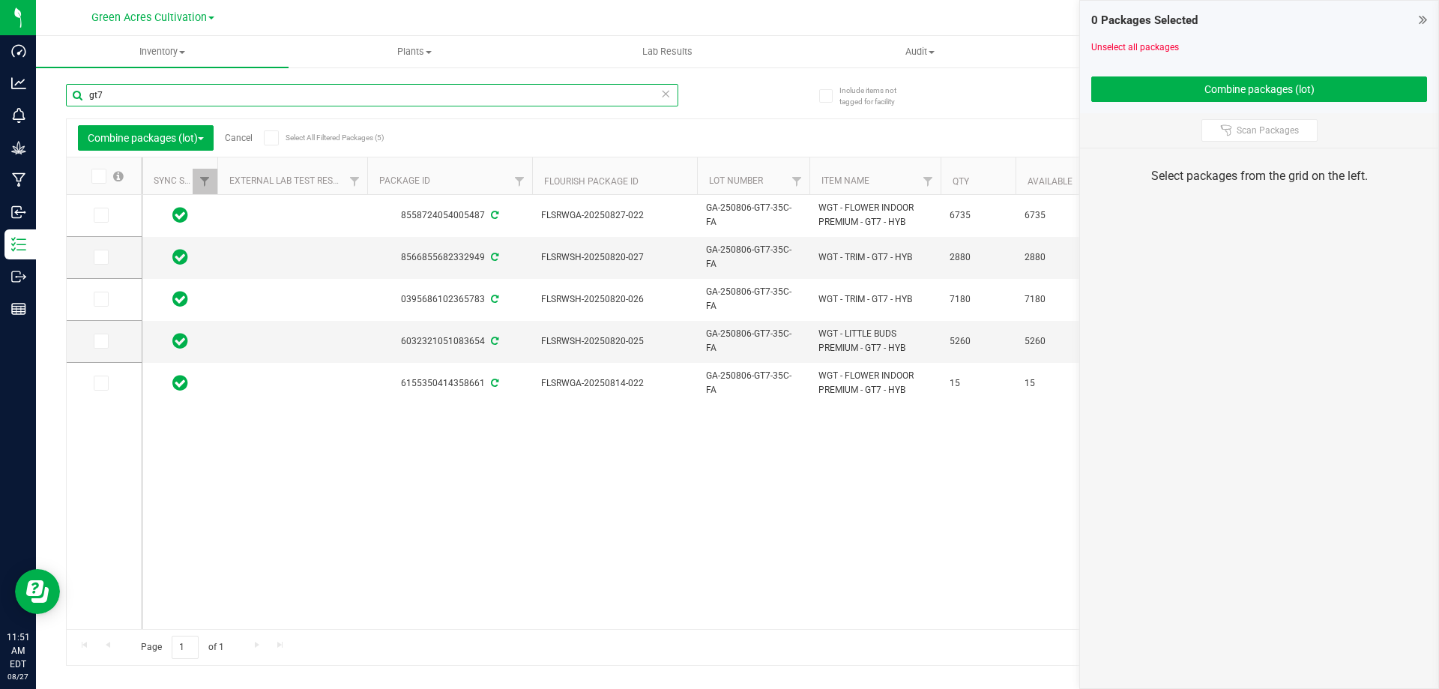
drag, startPoint x: 196, startPoint y: 92, endPoint x: 54, endPoint y: 96, distance: 141.7
click at [54, 96] on div "Include items not tagged for facility gt7 Combine packages (lot) Cancel Select …" at bounding box center [737, 294] width 1403 height 457
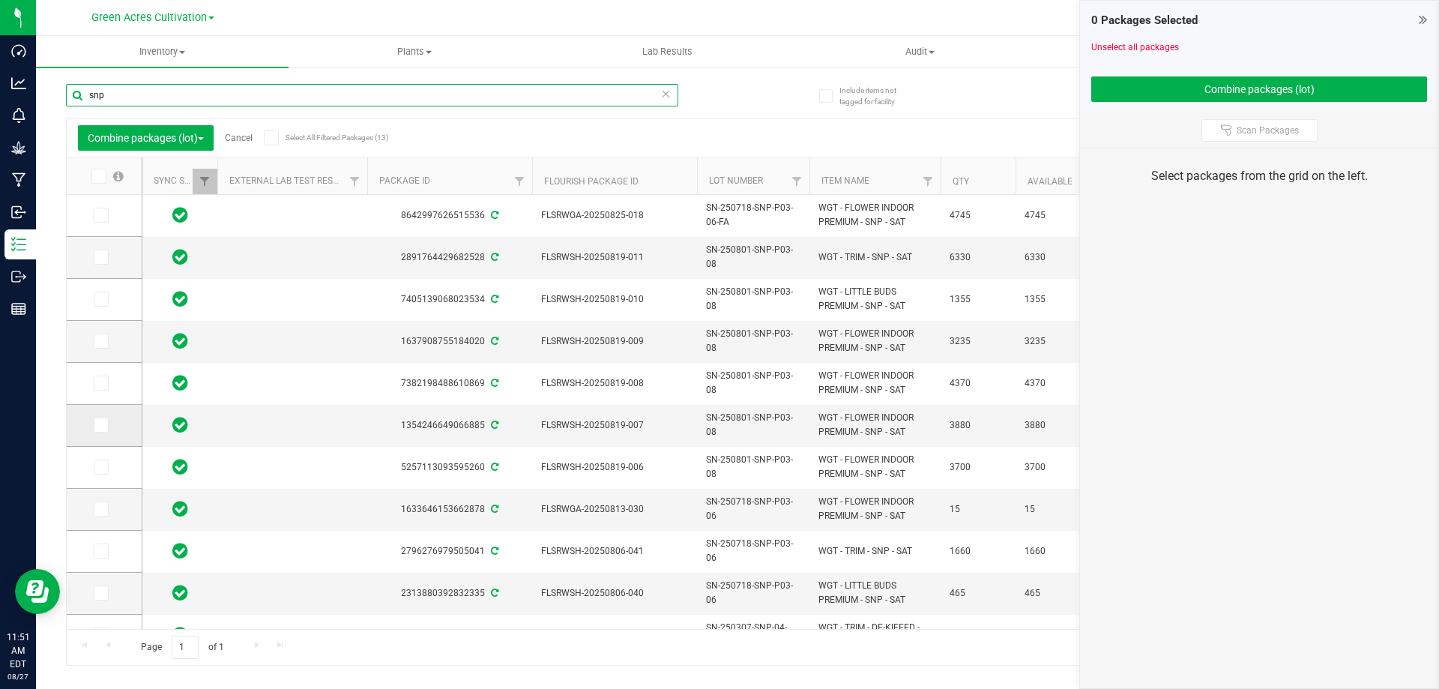
type input "snp"
click at [102, 425] on icon at bounding box center [100, 425] width 10 height 0
click at [0, 0] on input "checkbox" at bounding box center [0, 0] width 0 height 0
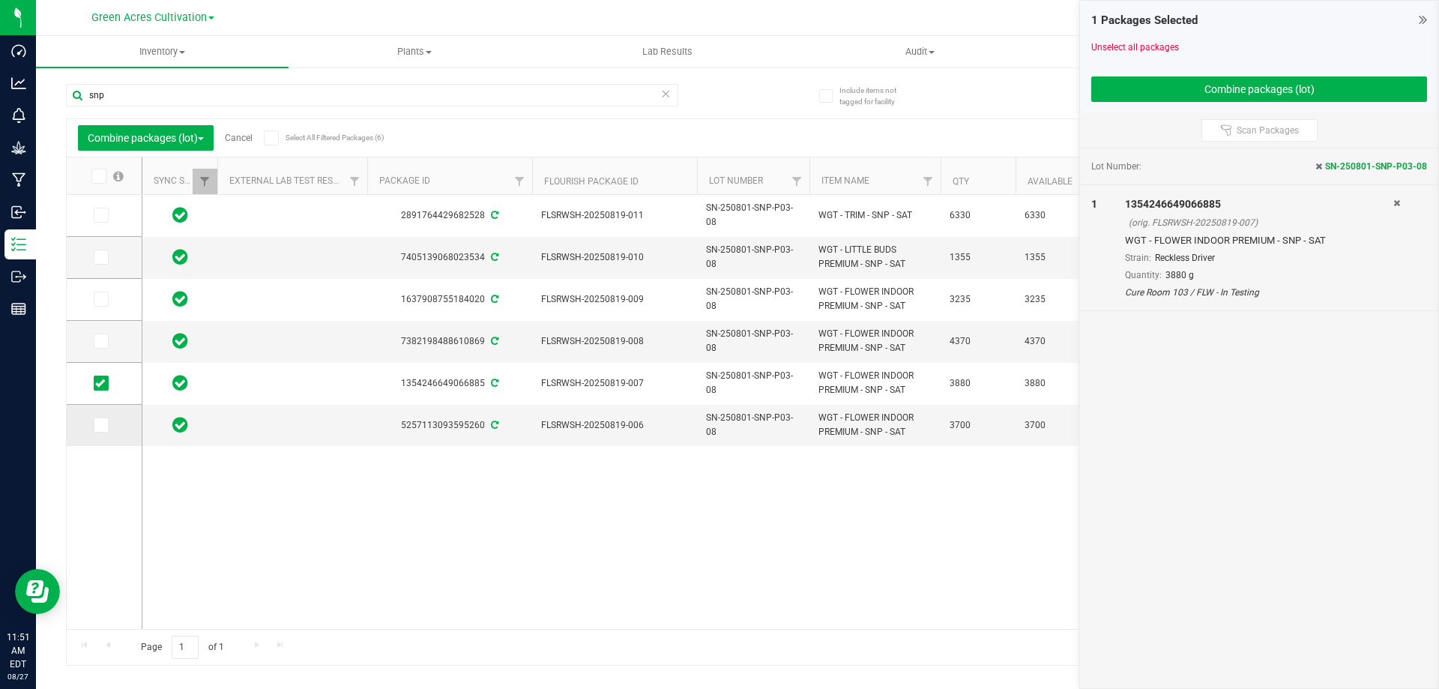
click at [103, 425] on icon at bounding box center [100, 425] width 10 height 0
click at [0, 0] on input "checkbox" at bounding box center [0, 0] width 0 height 0
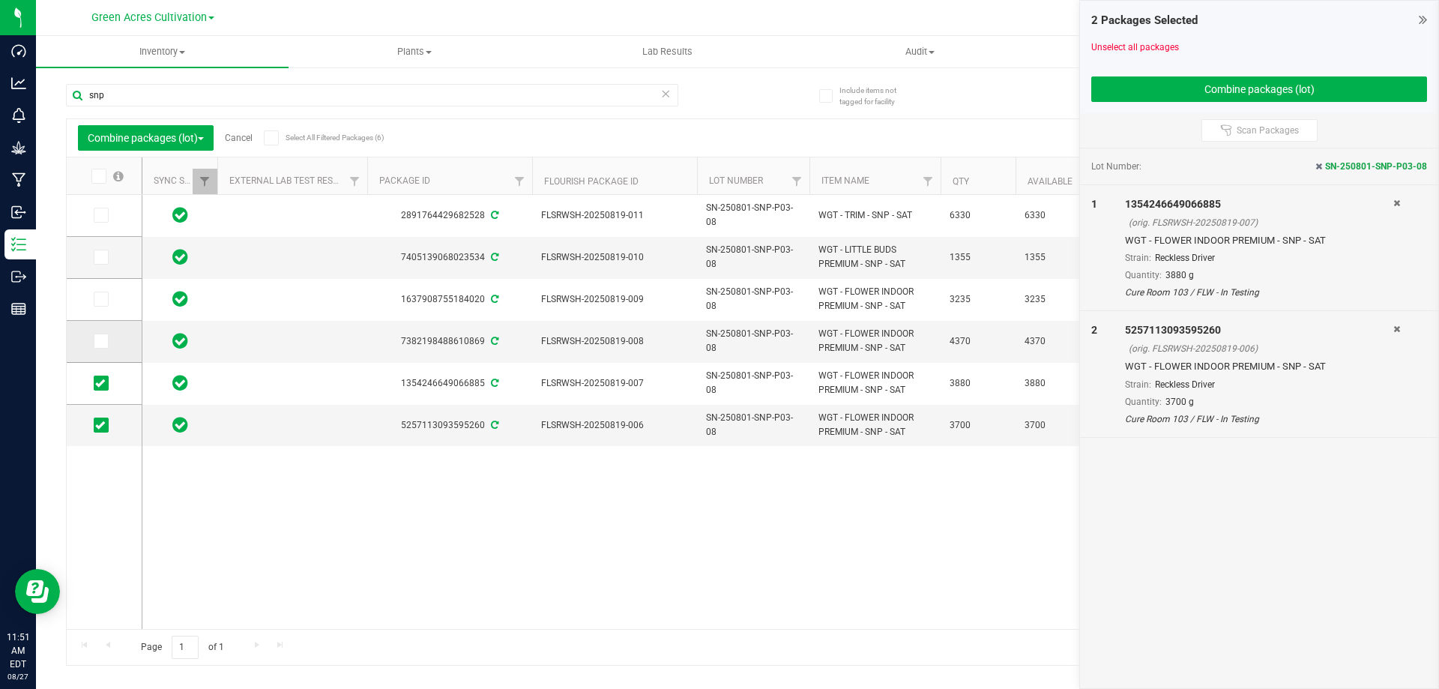
click at [99, 341] on icon at bounding box center [100, 341] width 10 height 0
click at [0, 0] on input "checkbox" at bounding box center [0, 0] width 0 height 0
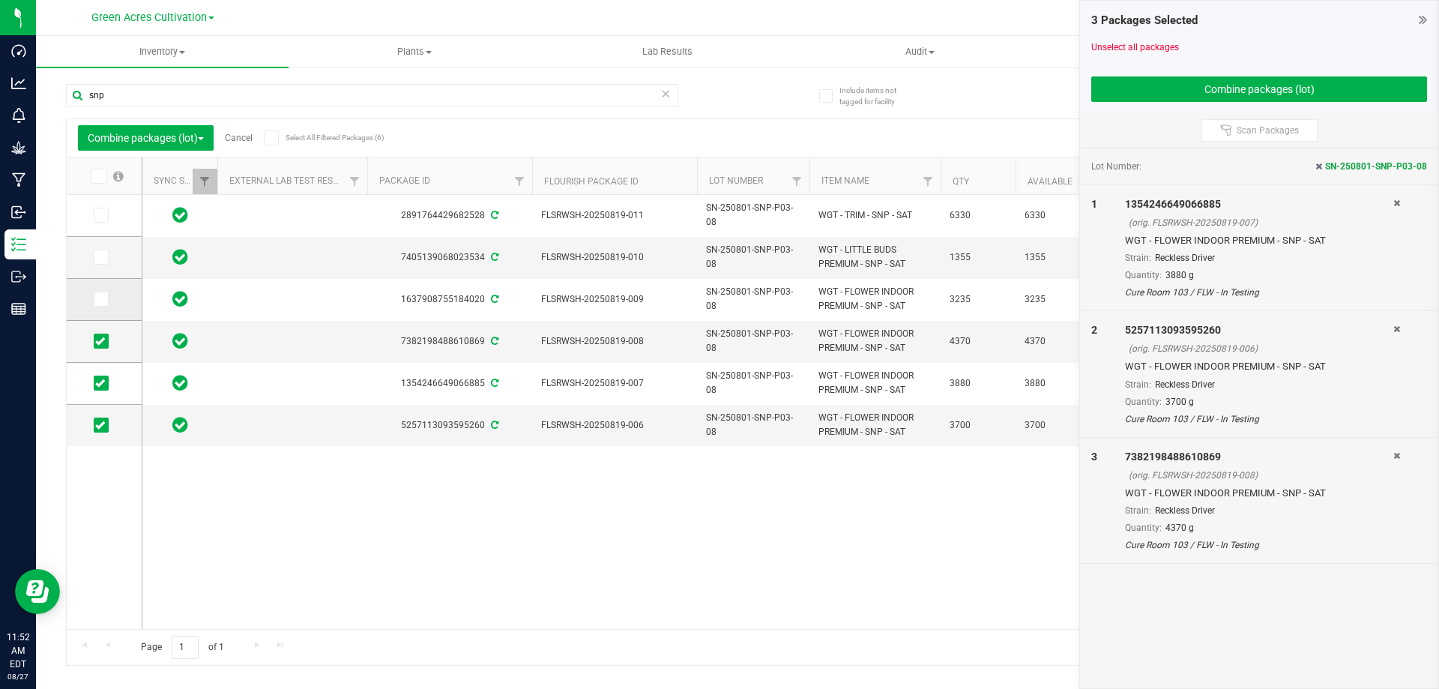
click at [100, 299] on icon at bounding box center [100, 299] width 10 height 0
click at [0, 0] on input "checkbox" at bounding box center [0, 0] width 0 height 0
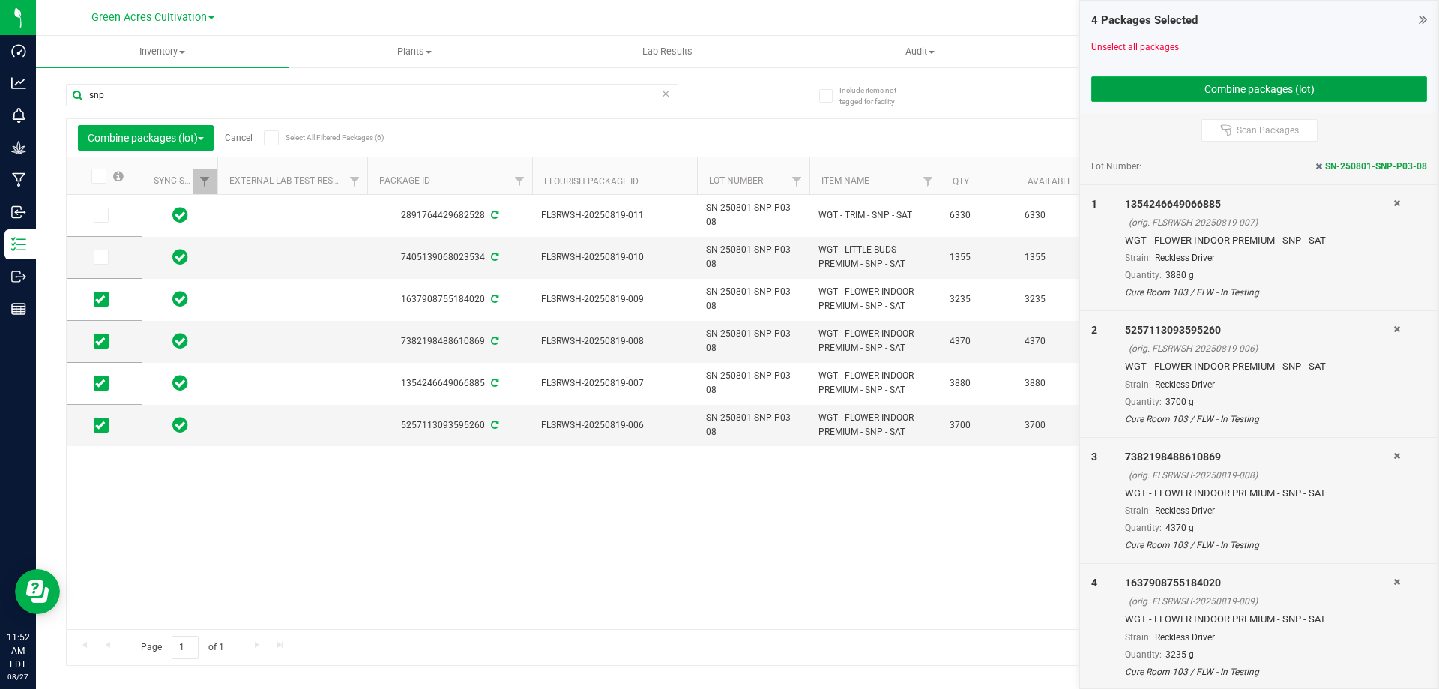
click at [1190, 84] on button "Combine packages (lot)" at bounding box center [1259, 88] width 336 height 25
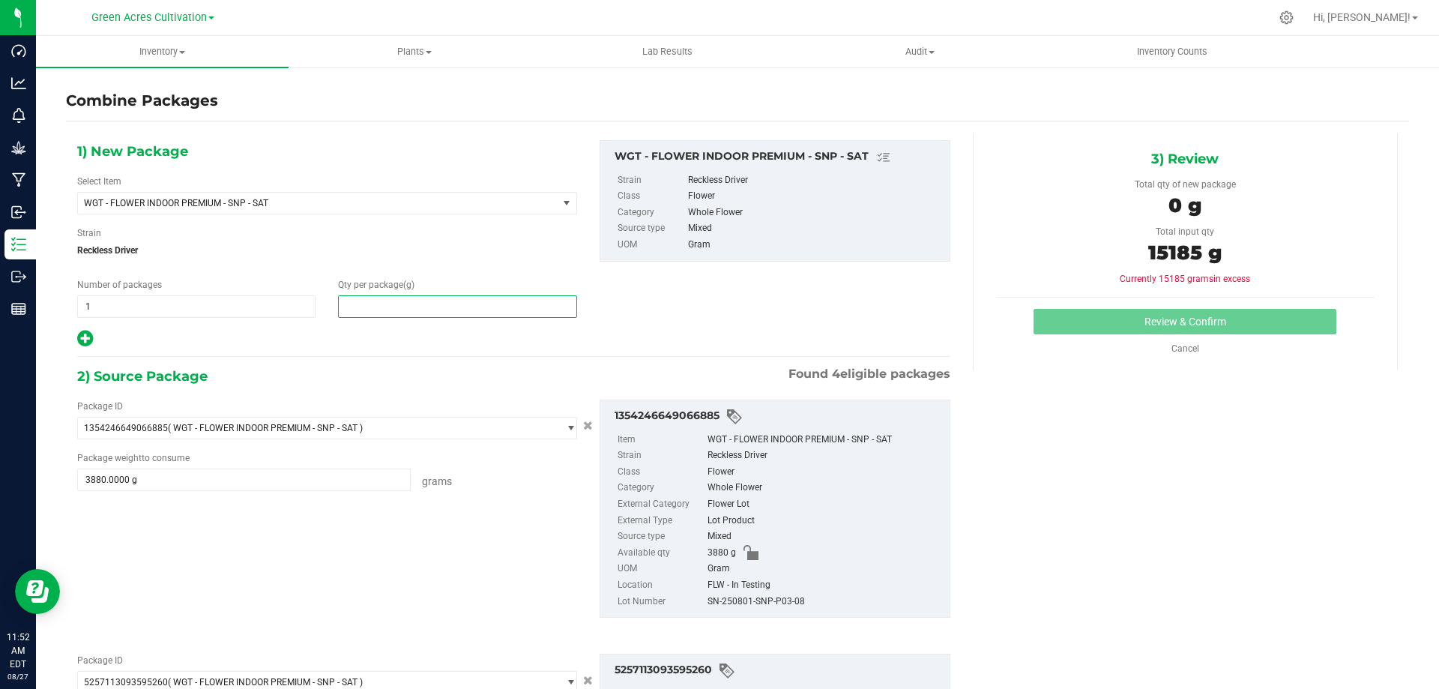
click at [436, 304] on span at bounding box center [457, 306] width 238 height 22
type input "15185"
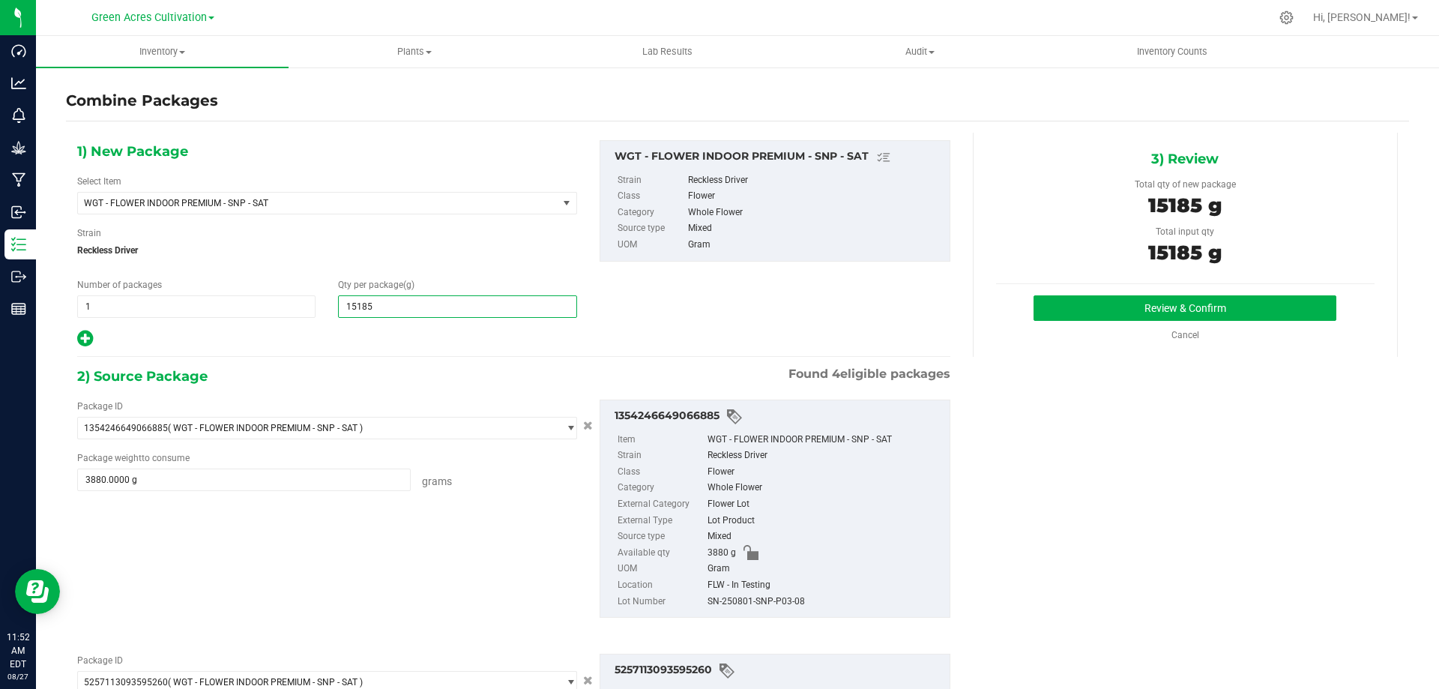
type input "15,185"
click at [741, 598] on div "SN-250801-SNP-P03-08" at bounding box center [825, 602] width 235 height 16
copy div "SN-250801-SNP-P03-08"
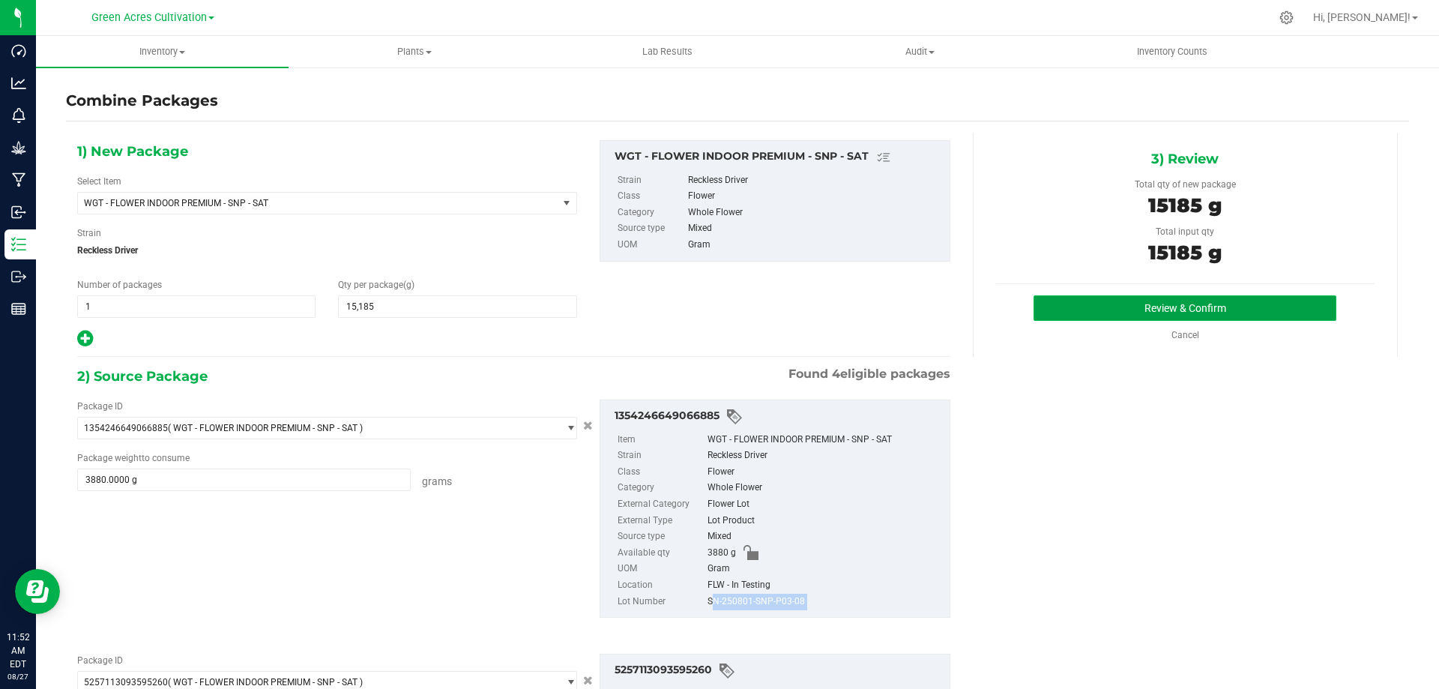
click at [1208, 304] on button "Review & Confirm" at bounding box center [1185, 307] width 303 height 25
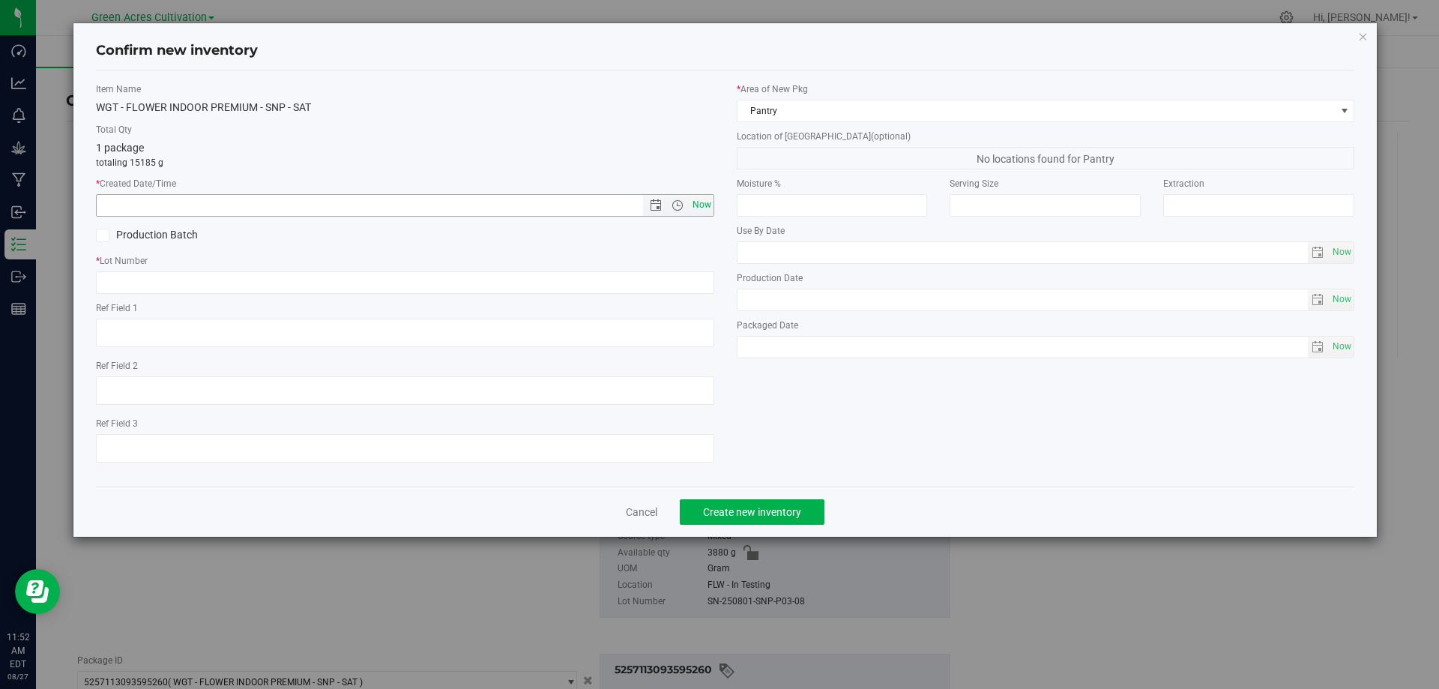
click at [707, 205] on span "Now" at bounding box center [701, 205] width 25 height 22
type input "[DATE] 11:52 AM"
click at [421, 280] on input "text" at bounding box center [405, 282] width 618 height 22
paste input "SN-250801-SNP-P03-08"
type input "SN-250801-SNP-P03-08"
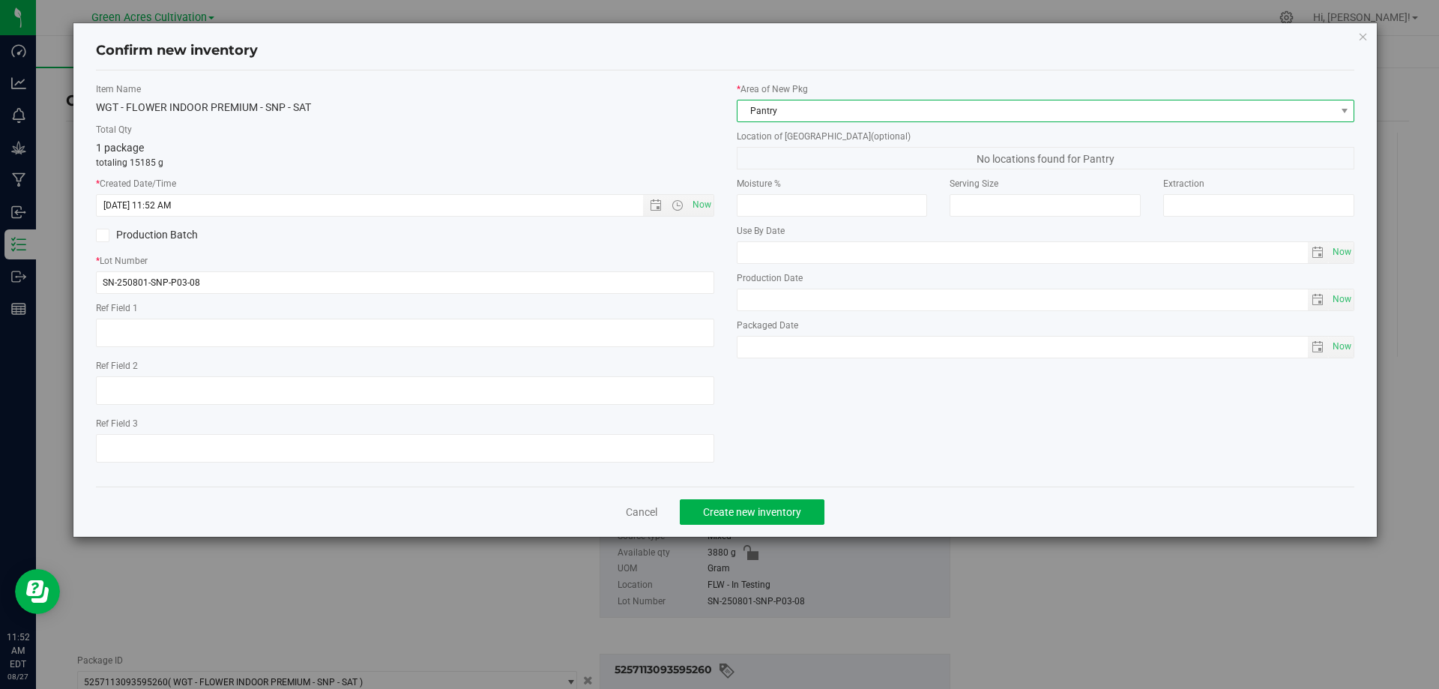
click at [819, 106] on span "Pantry" at bounding box center [1037, 110] width 598 height 21
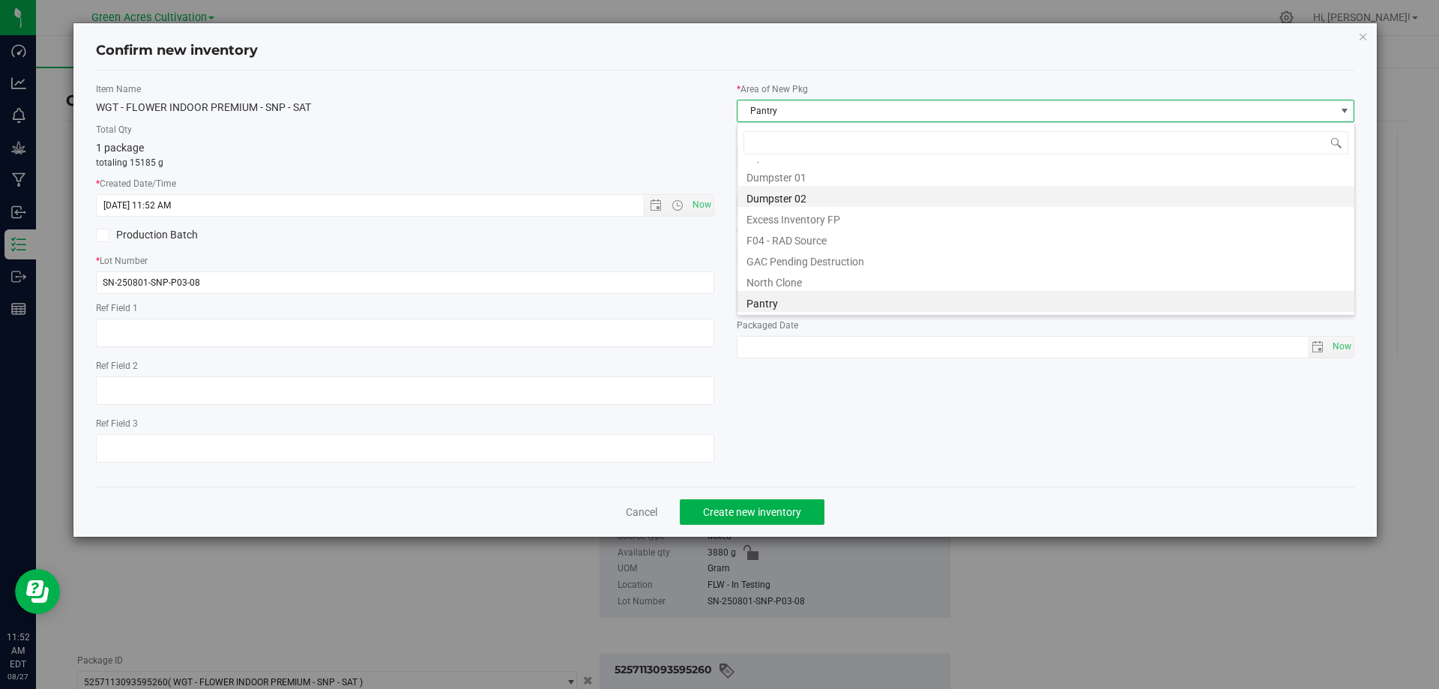
scroll to position [48, 0]
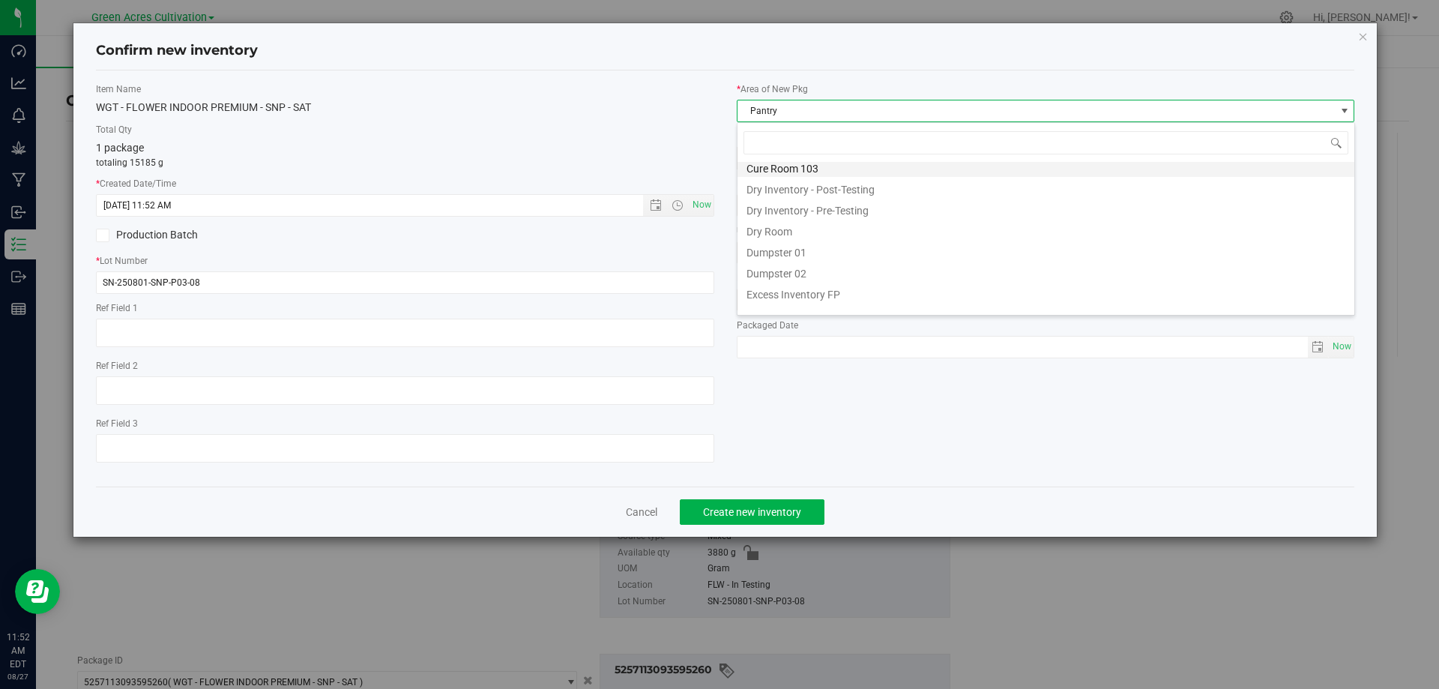
click at [823, 172] on li "Cure Room 103" at bounding box center [1046, 166] width 617 height 21
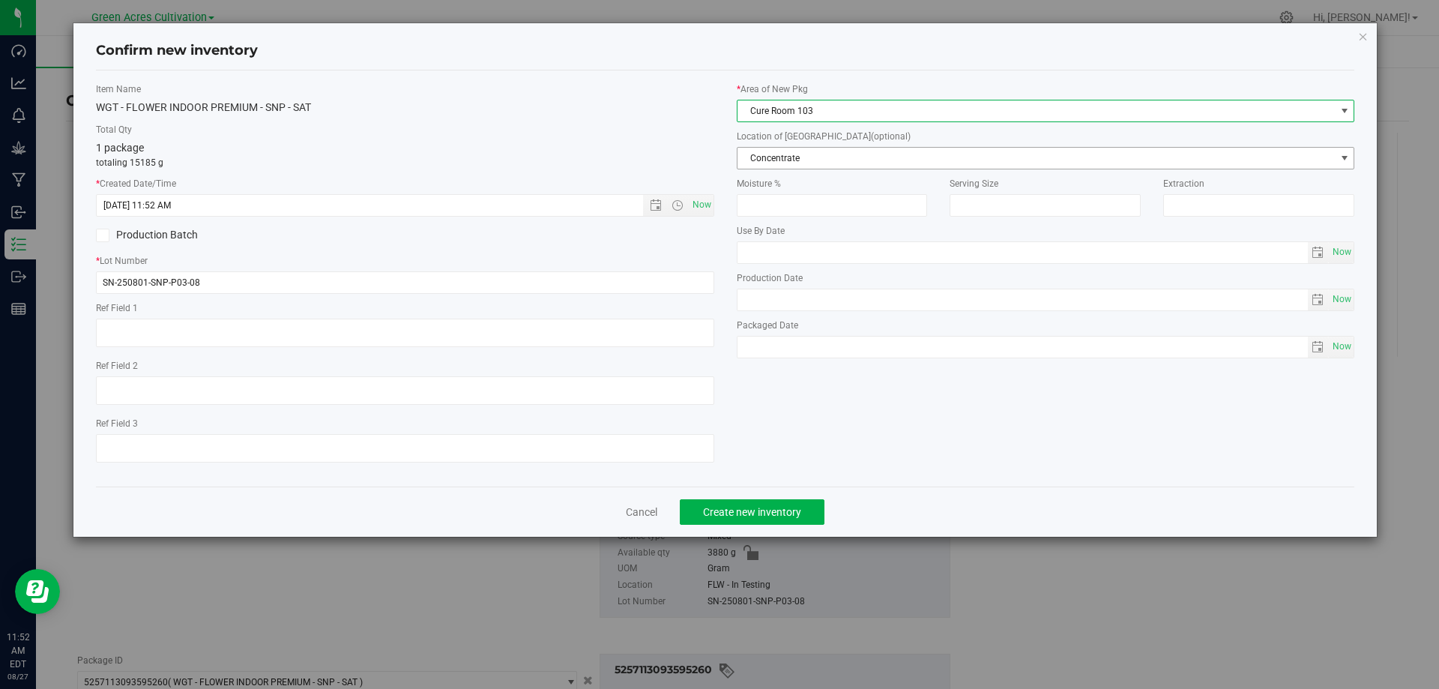
click at [823, 158] on span "Concentrate" at bounding box center [1037, 158] width 598 height 21
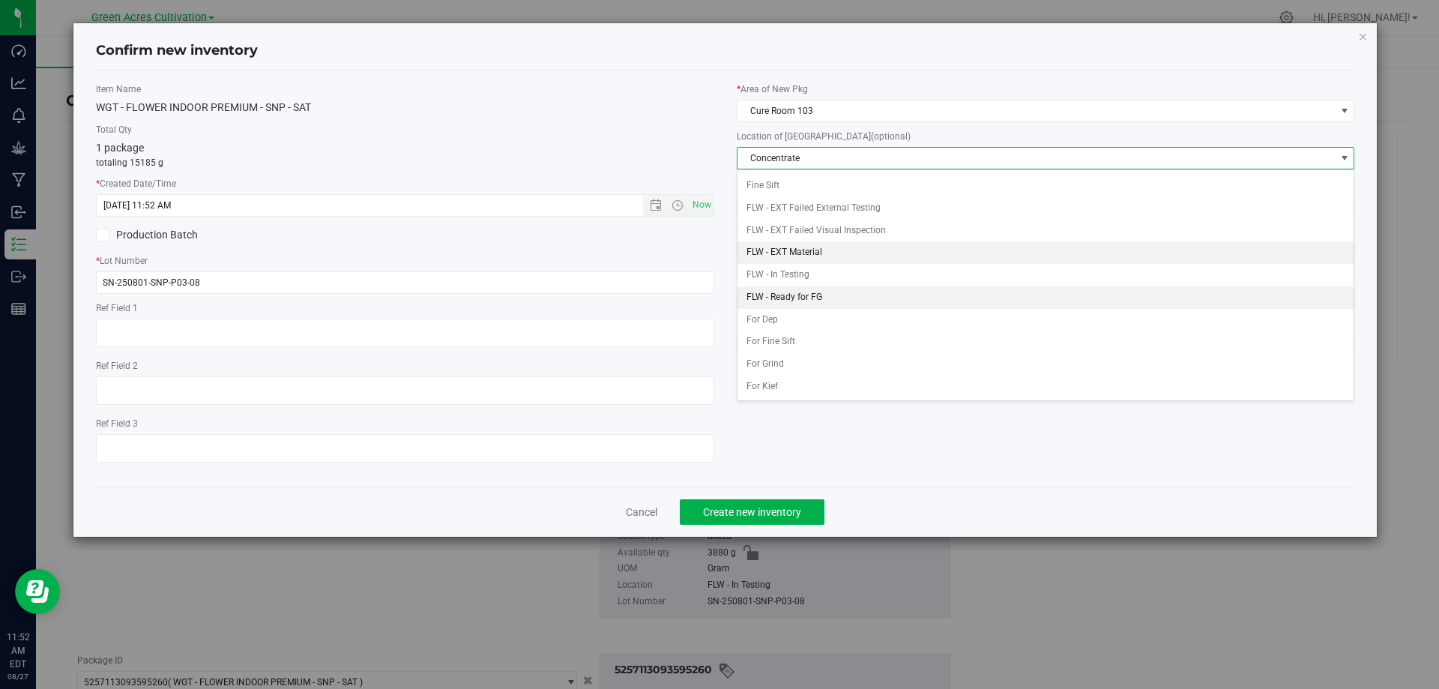
scroll to position [154, 0]
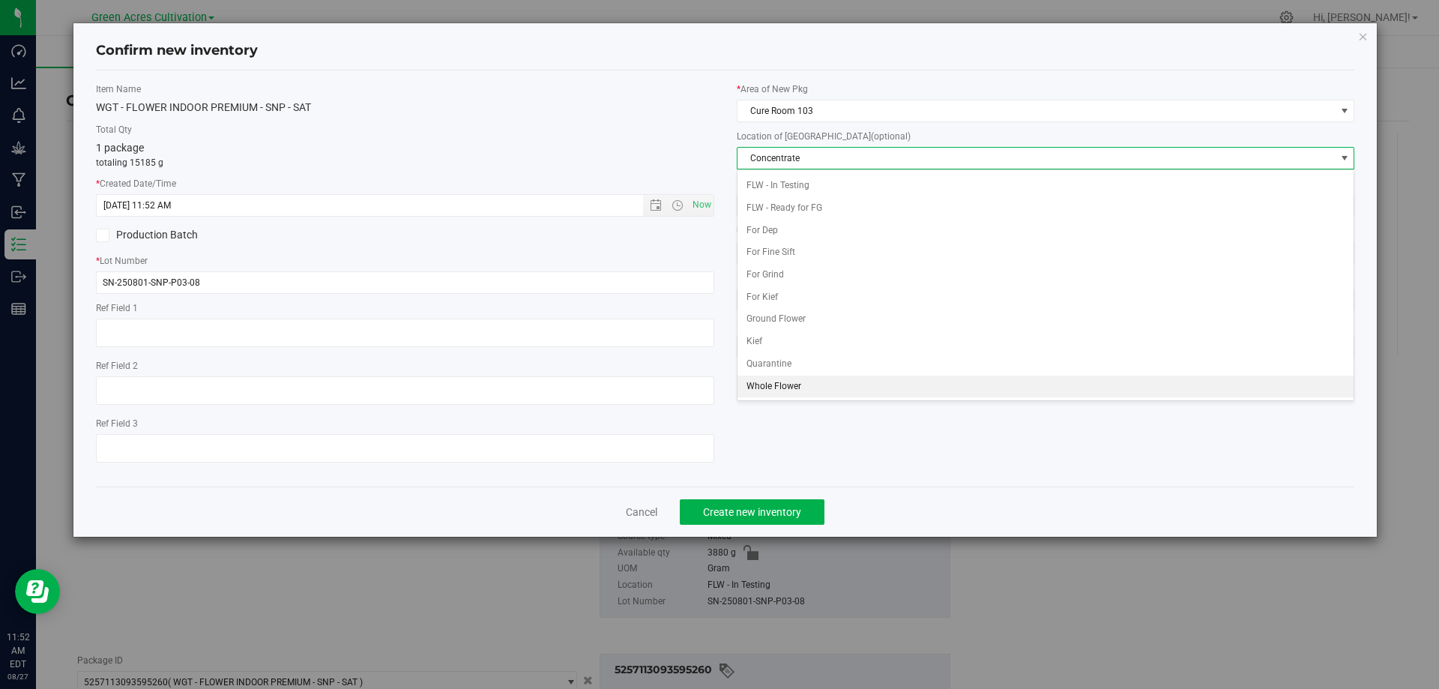
click at [809, 379] on li "Whole Flower" at bounding box center [1046, 387] width 617 height 22
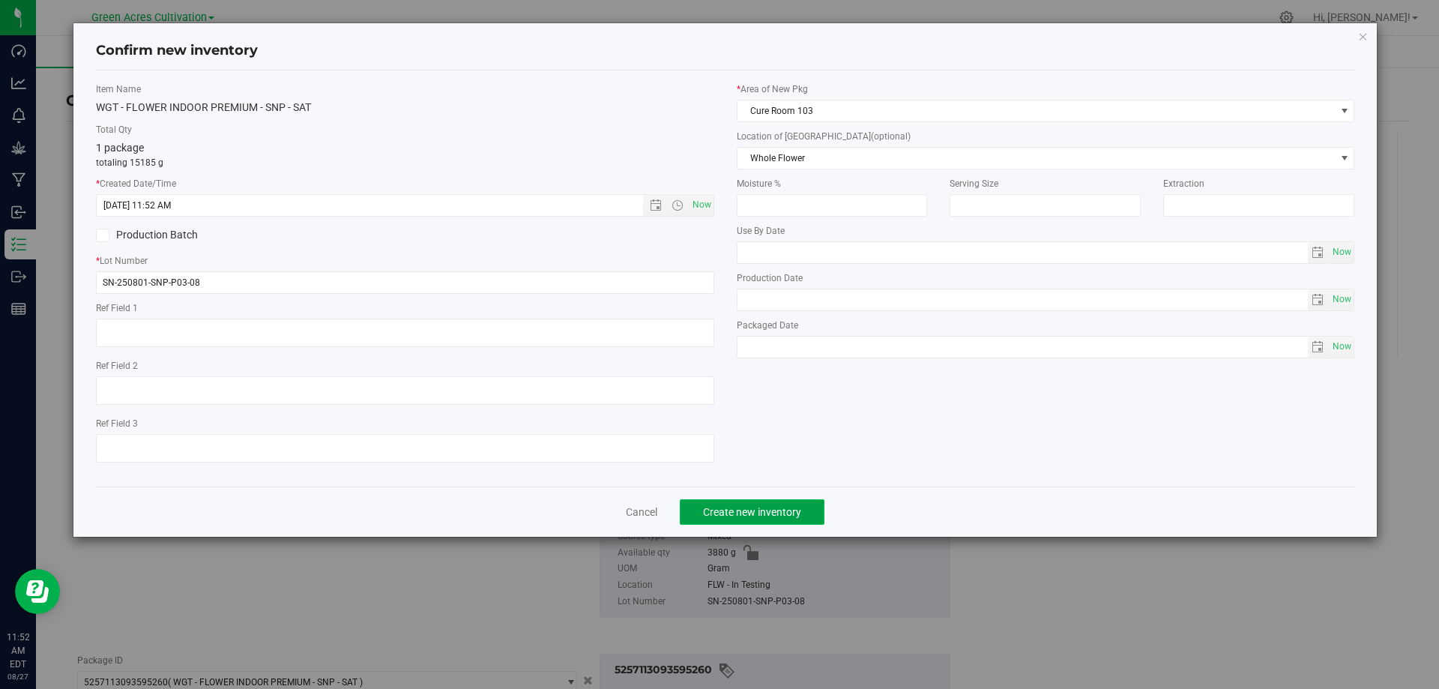
click at [774, 510] on span "Create new inventory" at bounding box center [752, 512] width 98 height 12
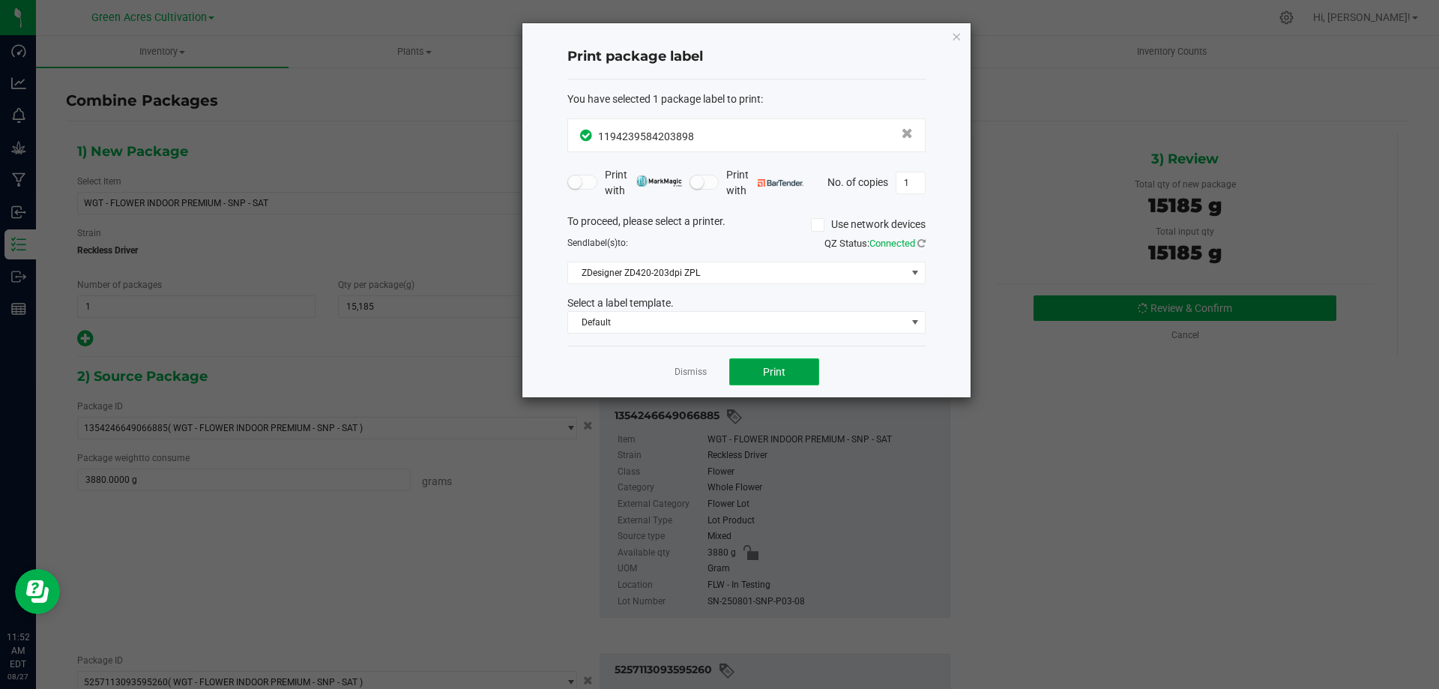
click at [783, 370] on span "Print" at bounding box center [774, 372] width 22 height 12
click at [957, 37] on icon "button" at bounding box center [956, 36] width 10 height 18
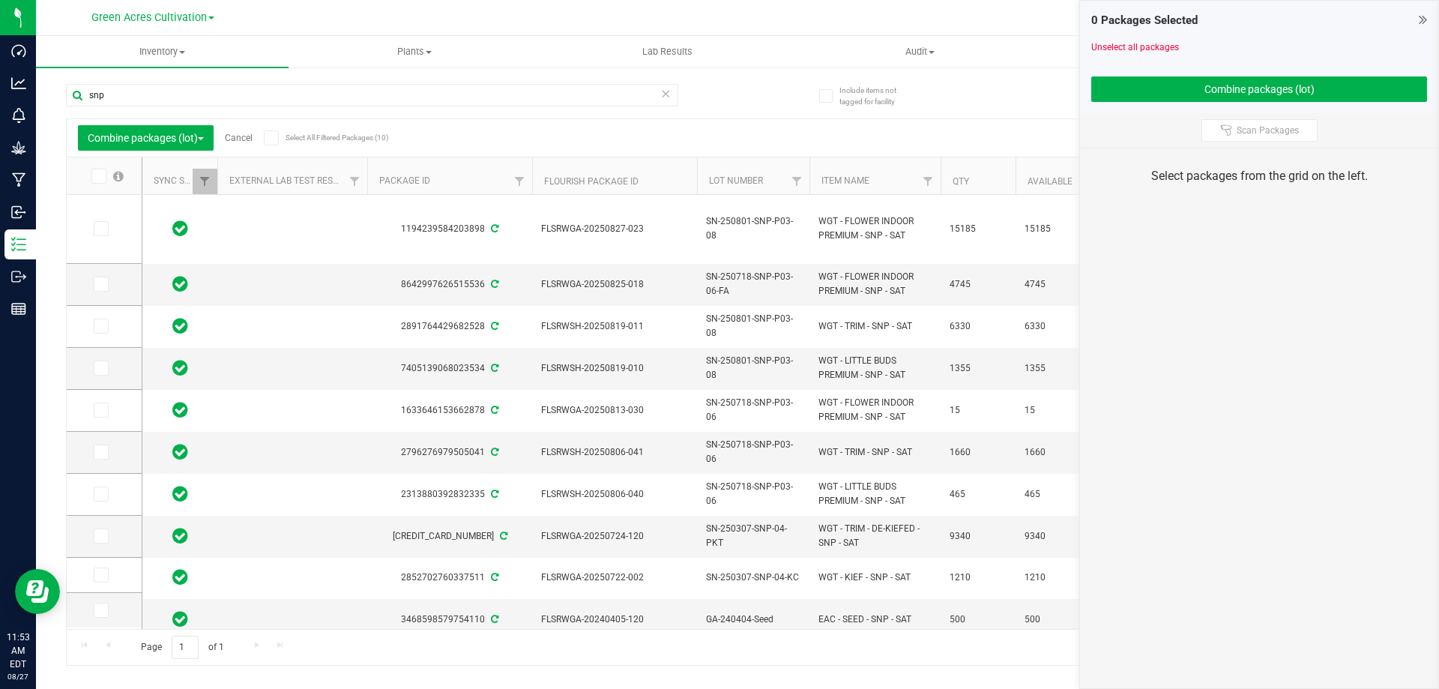
click at [238, 140] on link "Cancel" at bounding box center [239, 138] width 28 height 10
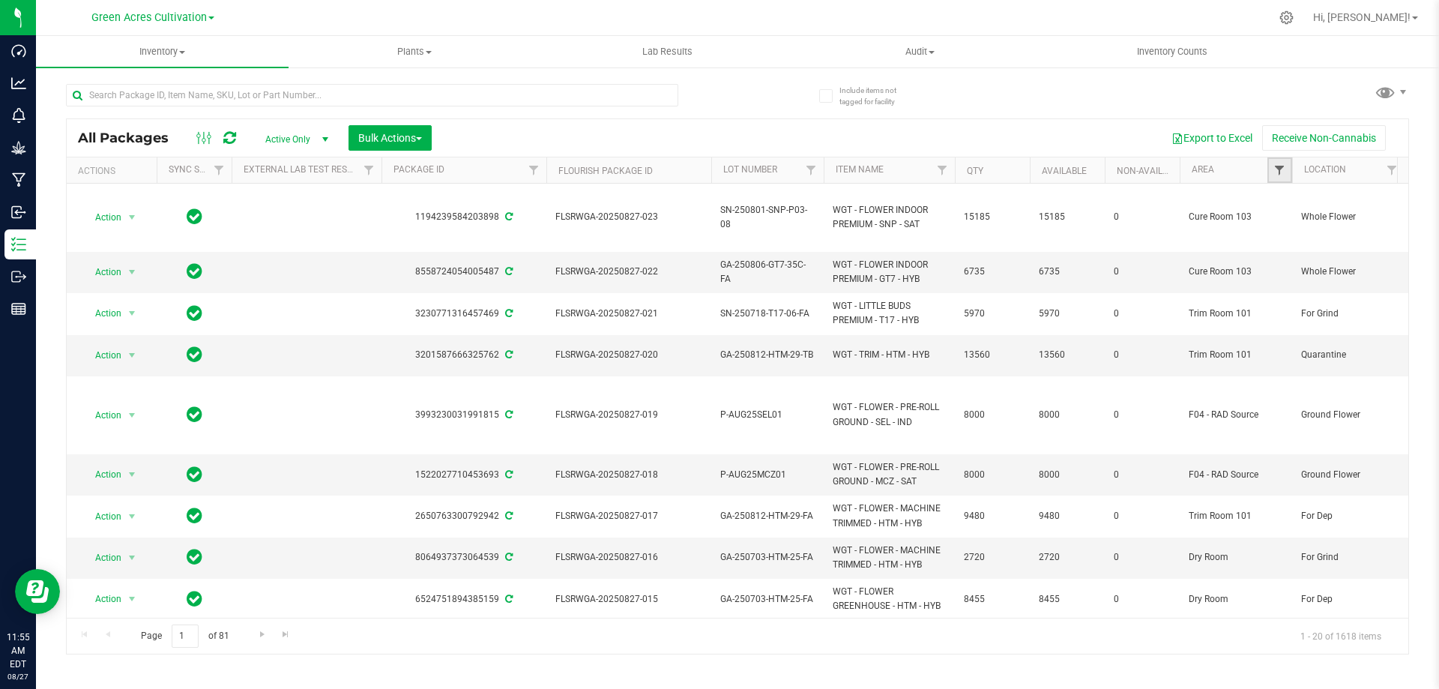
click at [1282, 166] on span "Filter" at bounding box center [1279, 170] width 12 height 12
type input "cu"
click at [1318, 240] on span "Cure Room 103" at bounding box center [1329, 239] width 63 height 9
click at [1291, 240] on input "Cure Room 103" at bounding box center [1287, 239] width 10 height 10
checkbox input "true"
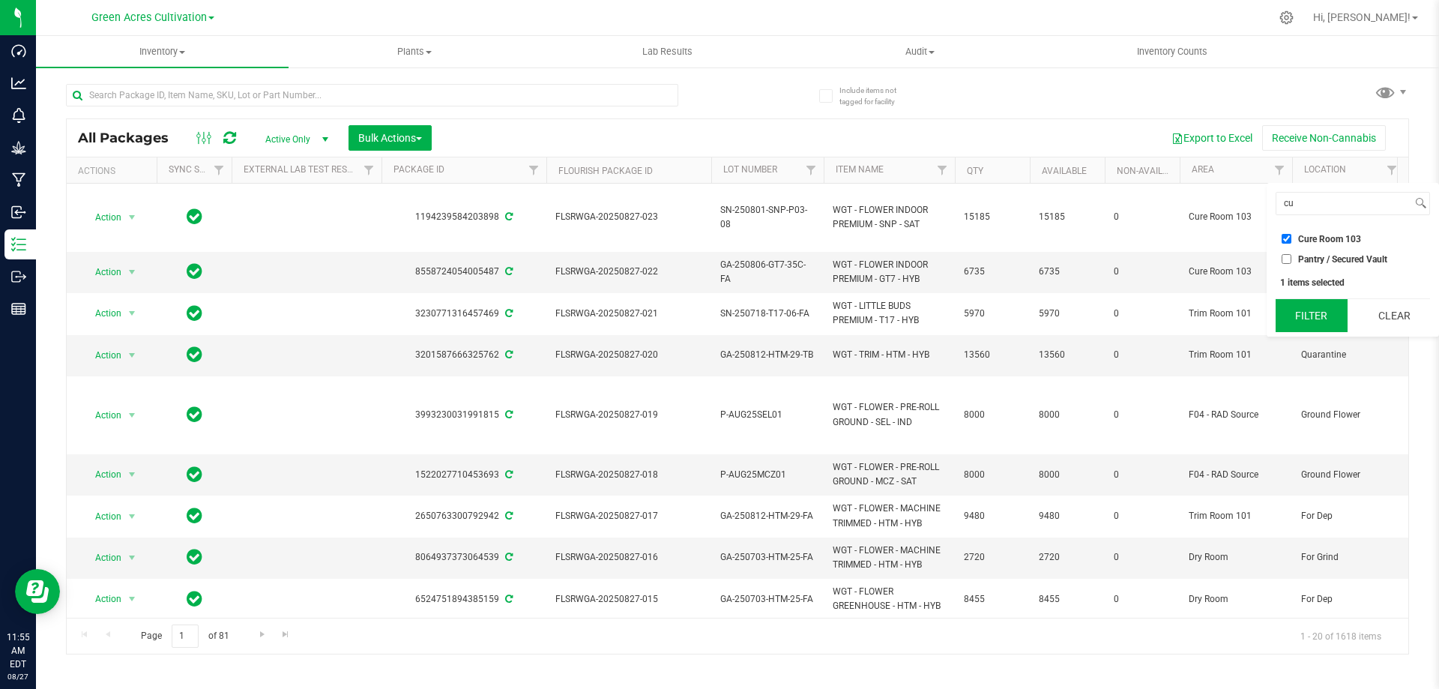
click at [1312, 316] on button "Filter" at bounding box center [1312, 315] width 72 height 33
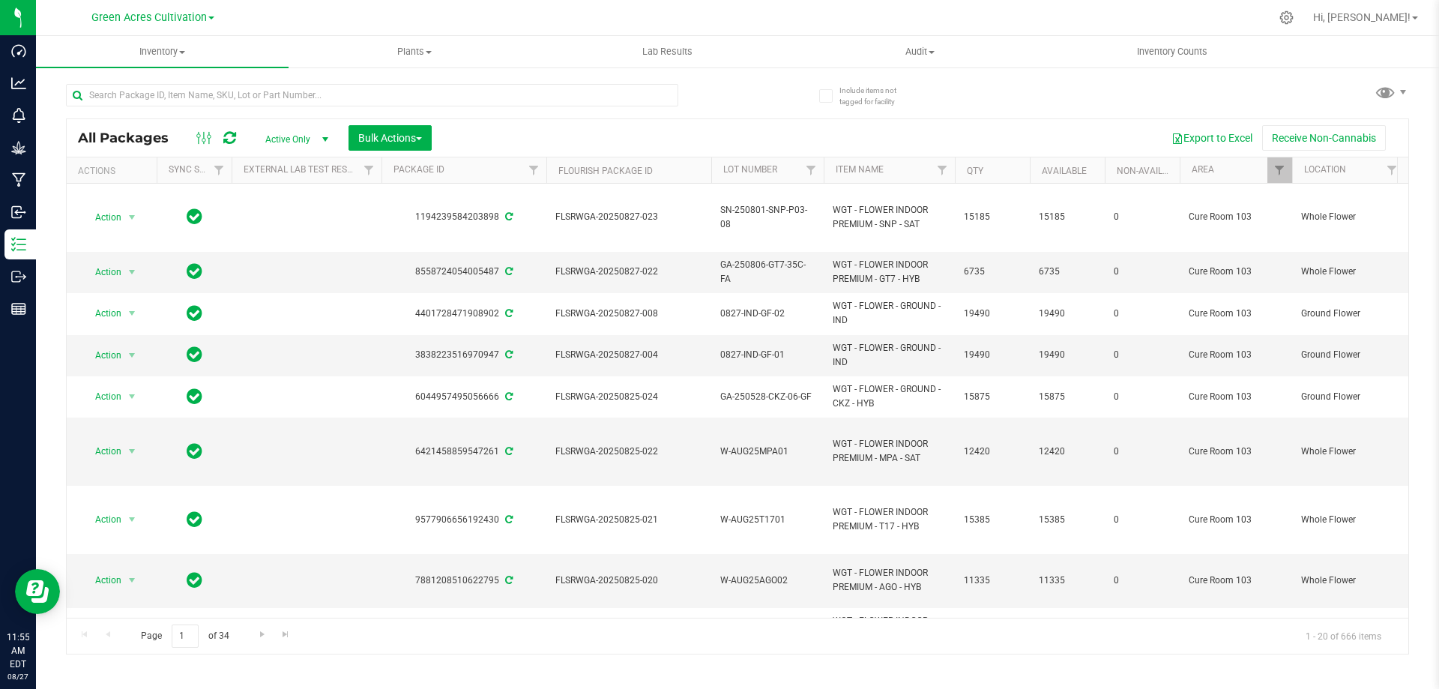
click at [913, 172] on th "Item Name" at bounding box center [889, 170] width 131 height 26
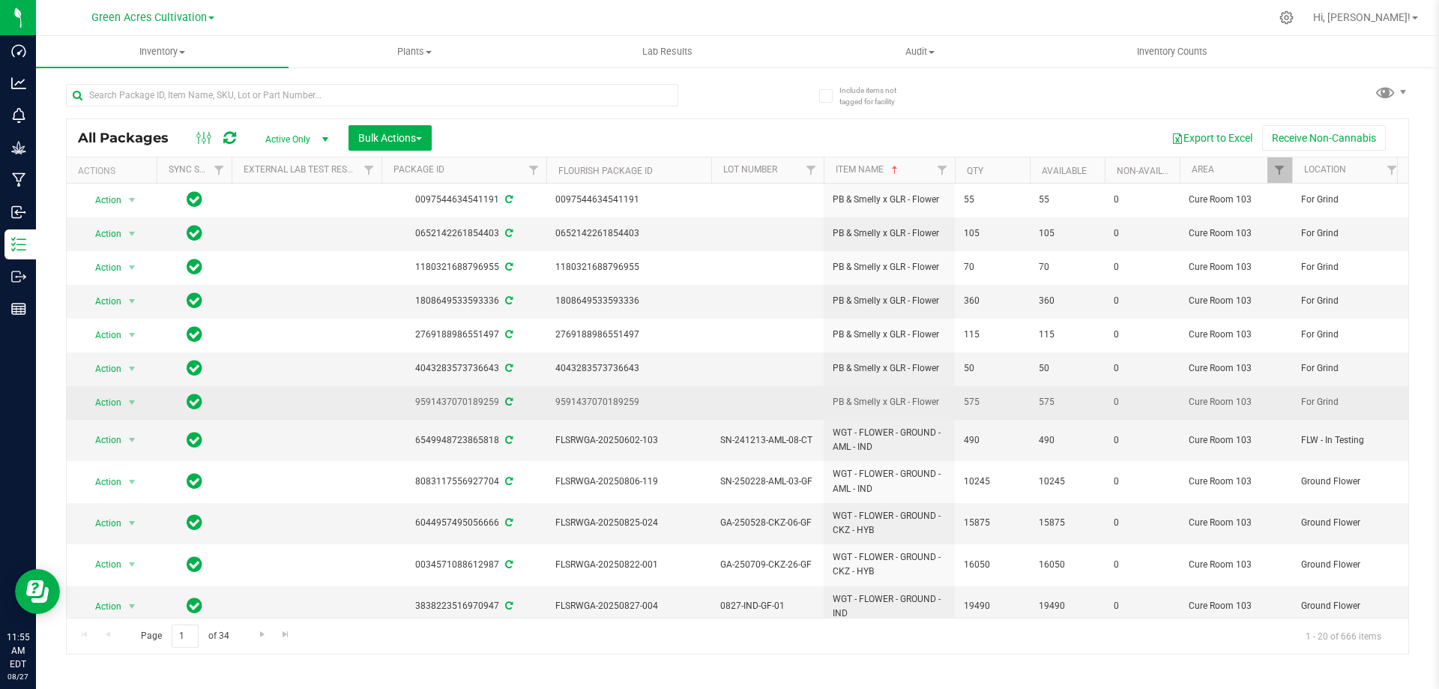
scroll to position [75, 0]
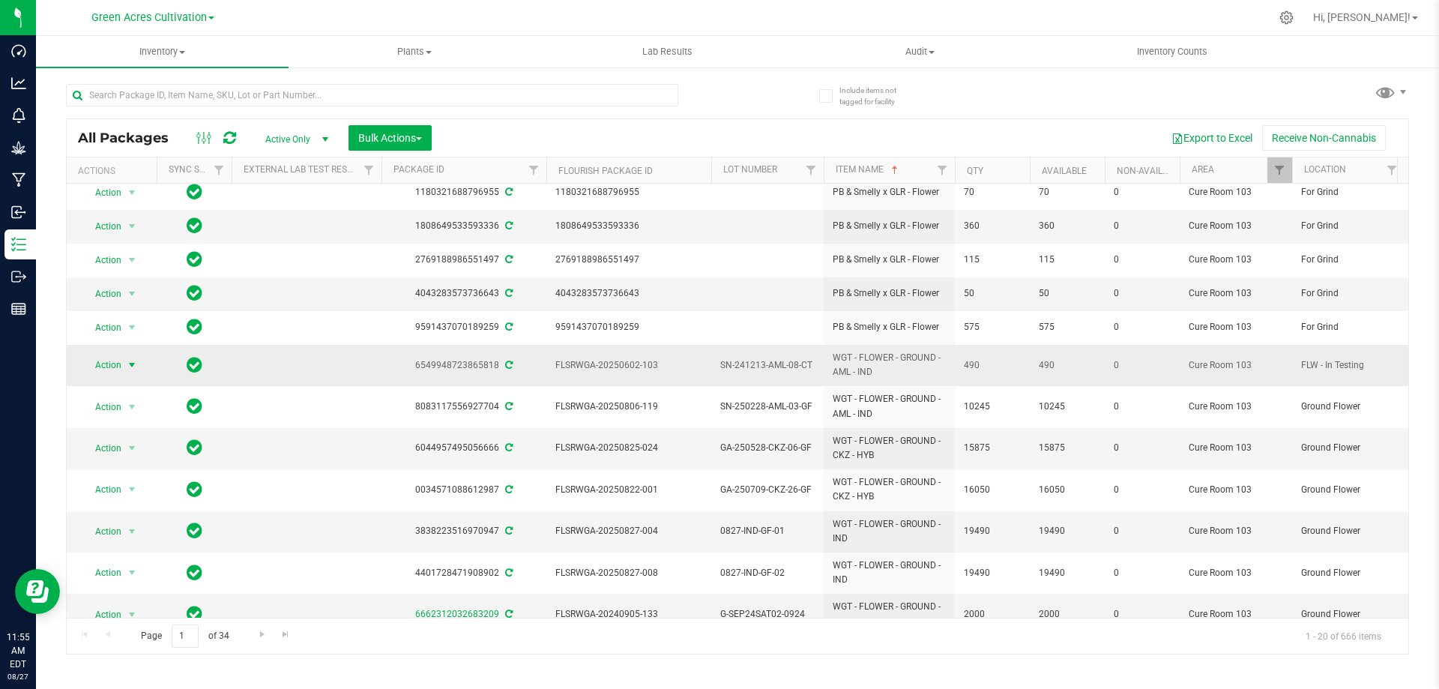
click at [105, 363] on span "Action" at bounding box center [102, 365] width 40 height 21
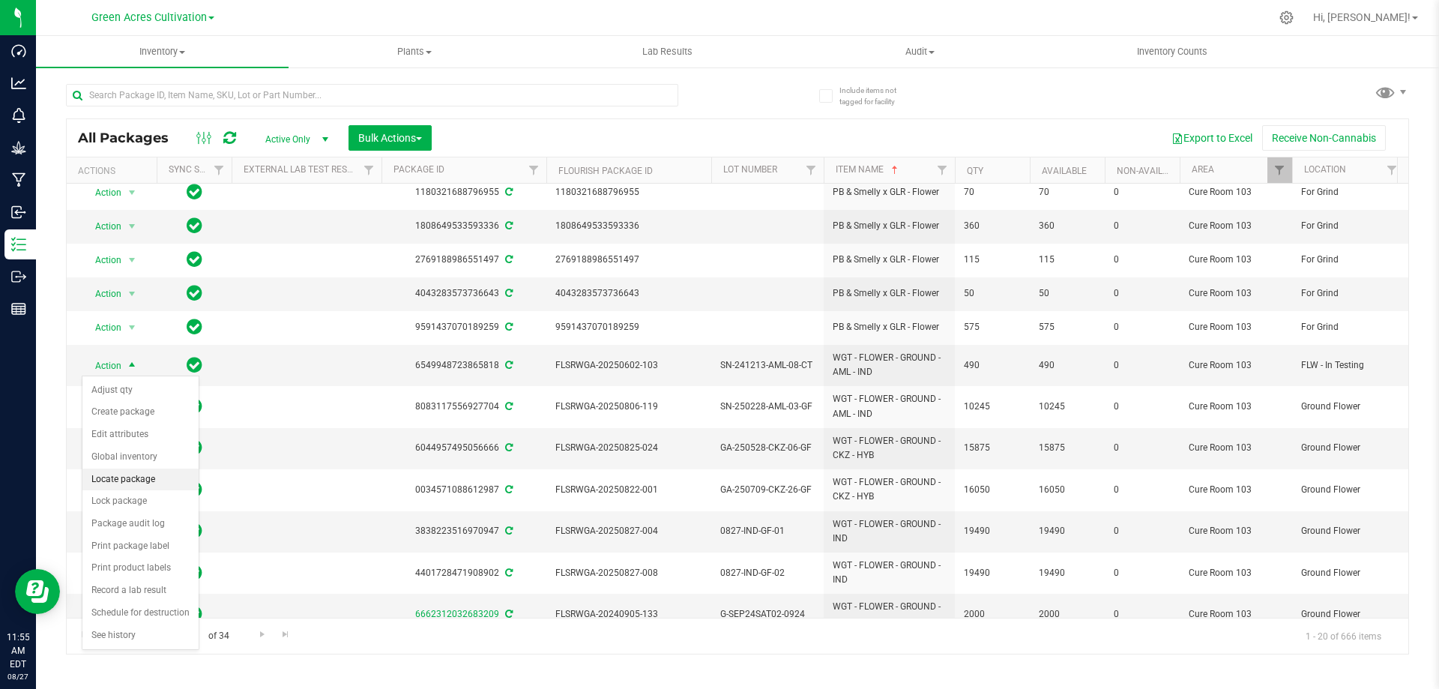
click at [147, 481] on li "Locate package" at bounding box center [140, 479] width 116 height 22
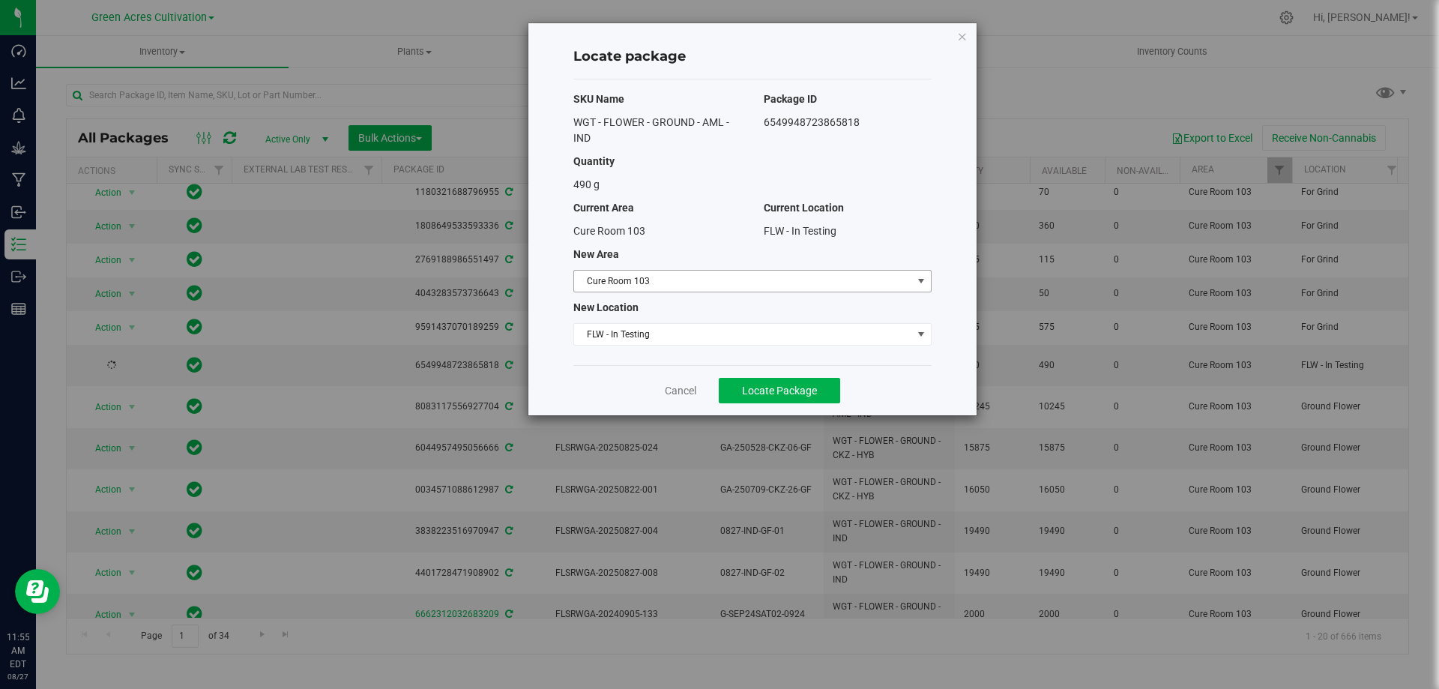
click at [729, 272] on span "Cure Room 103" at bounding box center [743, 281] width 338 height 21
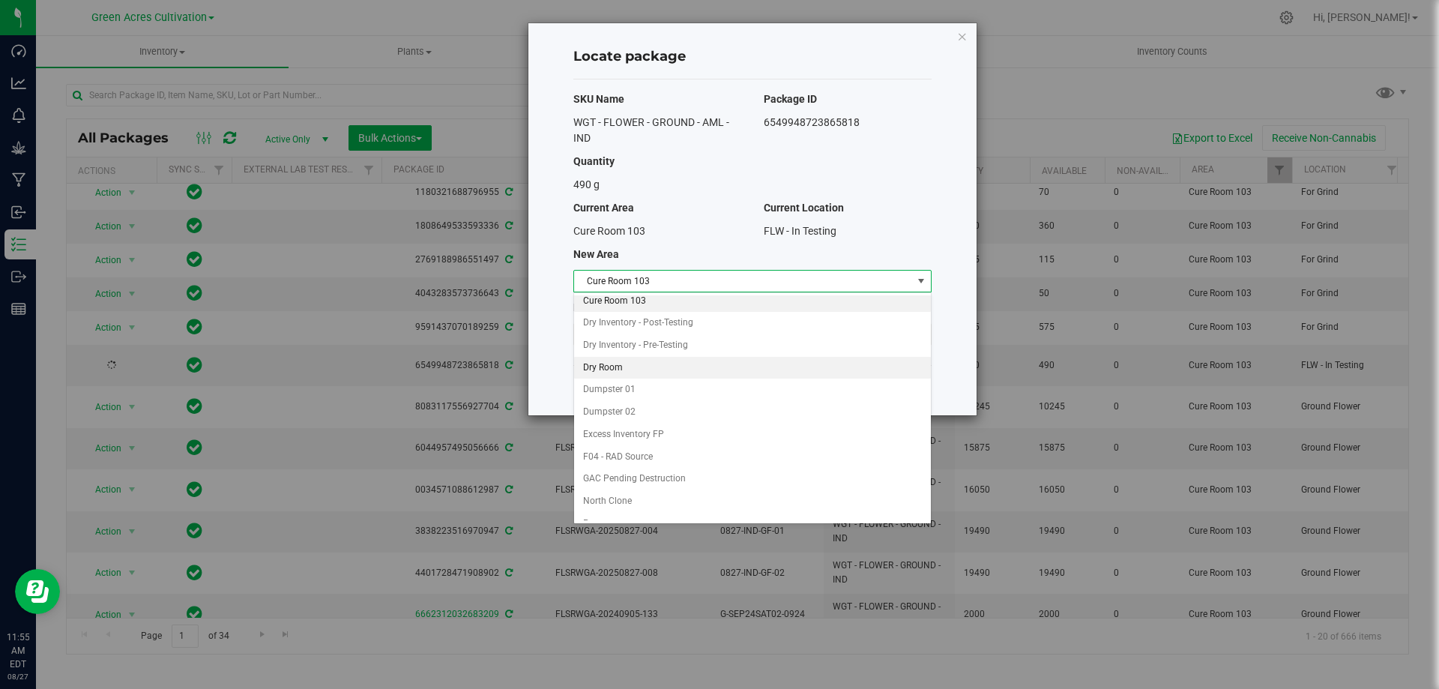
scroll to position [75, 0]
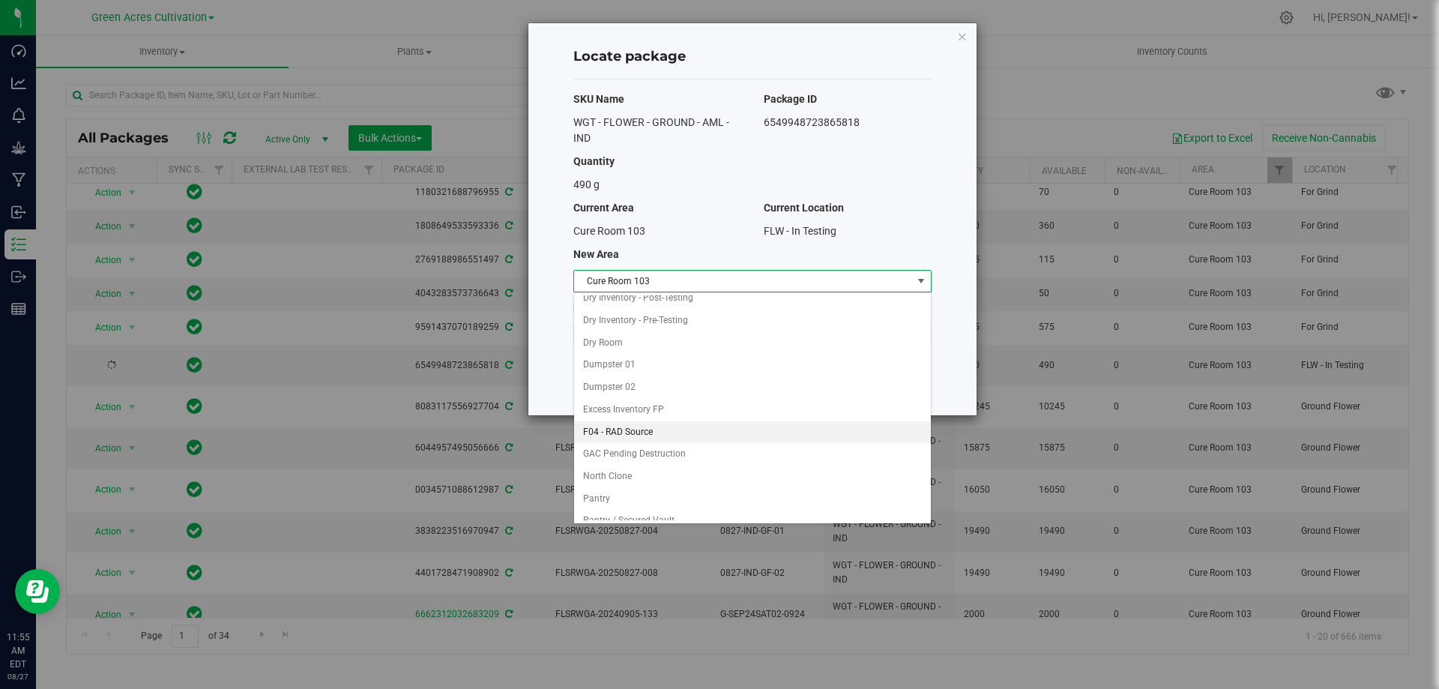
click at [613, 426] on li "F04 - RAD Source" at bounding box center [752, 432] width 357 height 22
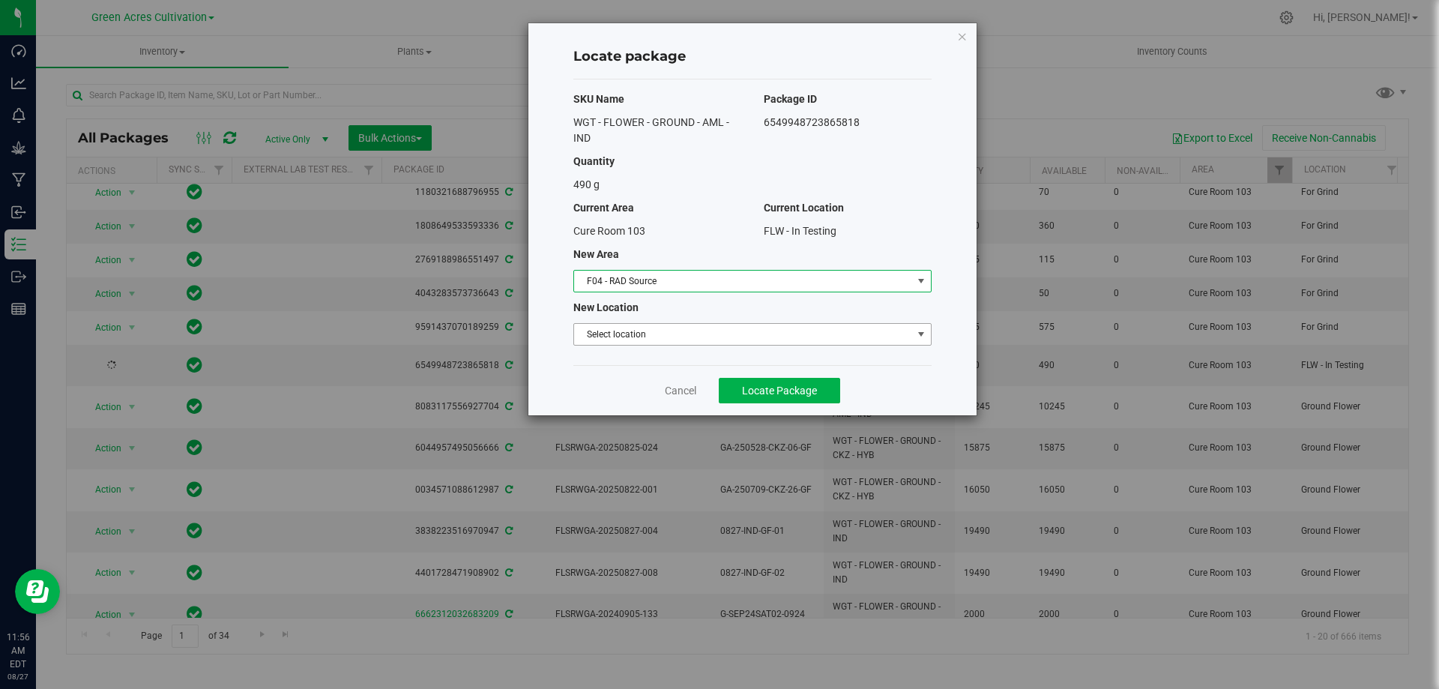
click at [657, 336] on span "Select location" at bounding box center [743, 334] width 338 height 21
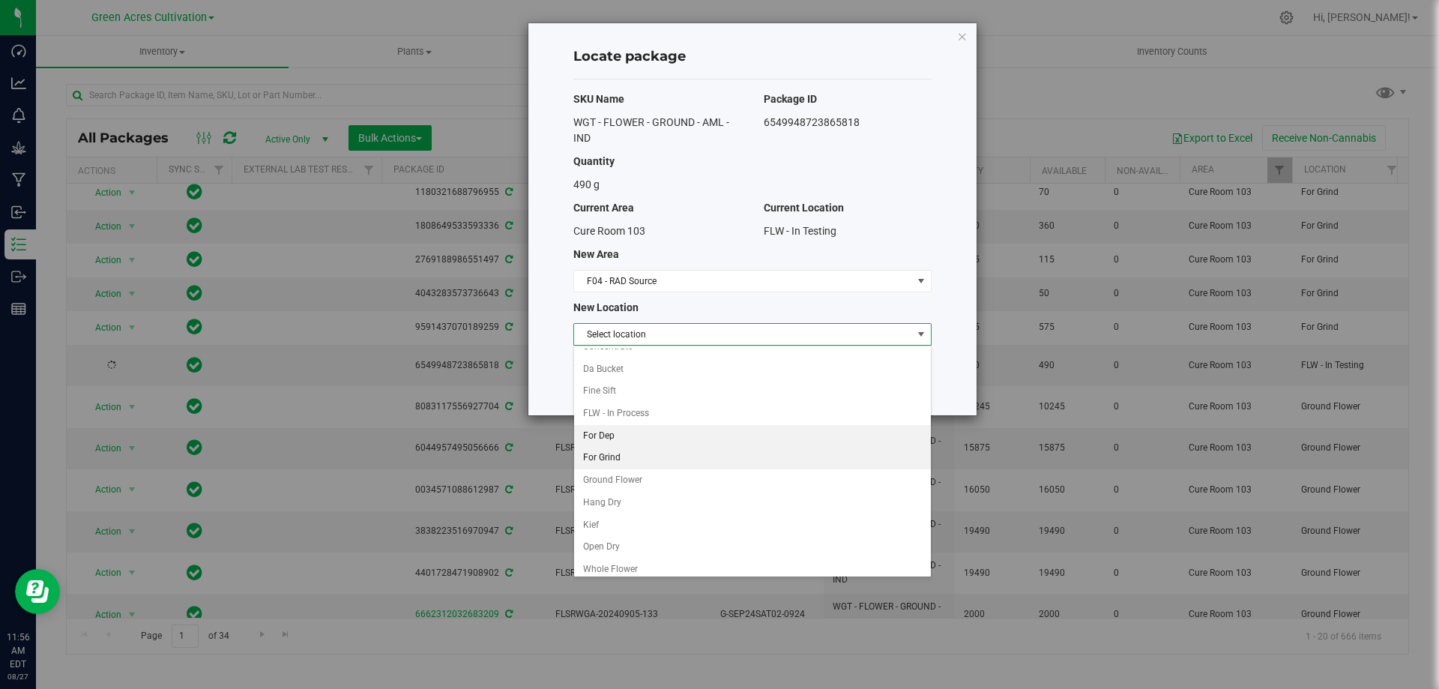
scroll to position [43, 0]
click at [660, 471] on li "Ground Flower" at bounding box center [752, 473] width 357 height 22
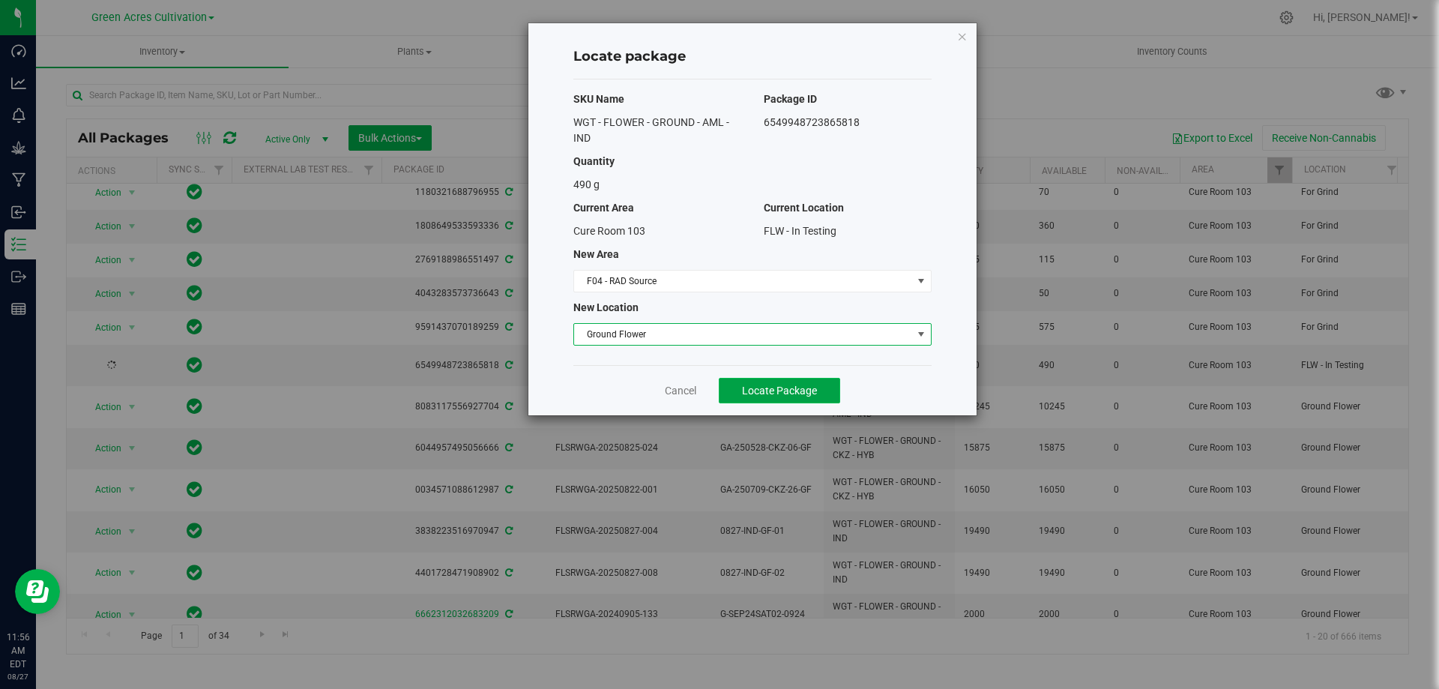
click at [795, 386] on span "Locate Package" at bounding box center [779, 391] width 75 height 12
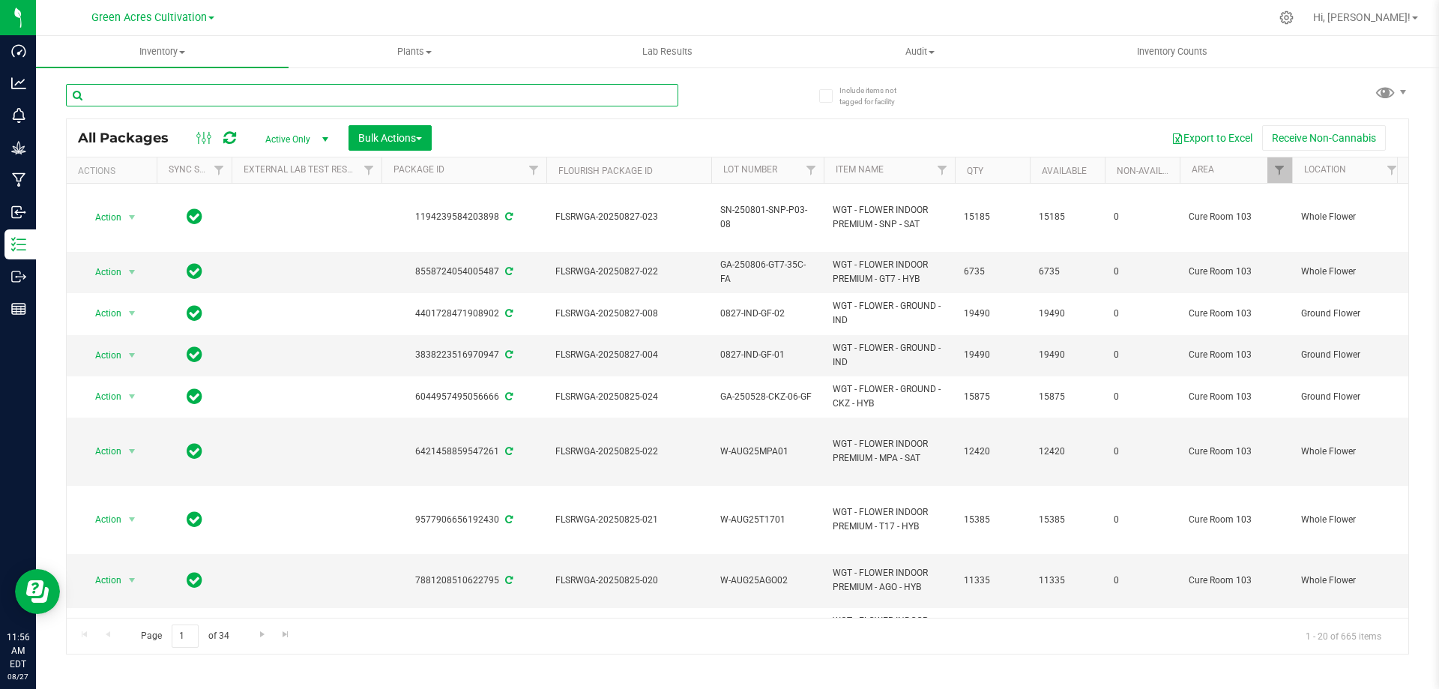
click at [125, 99] on input "text" at bounding box center [372, 95] width 612 height 22
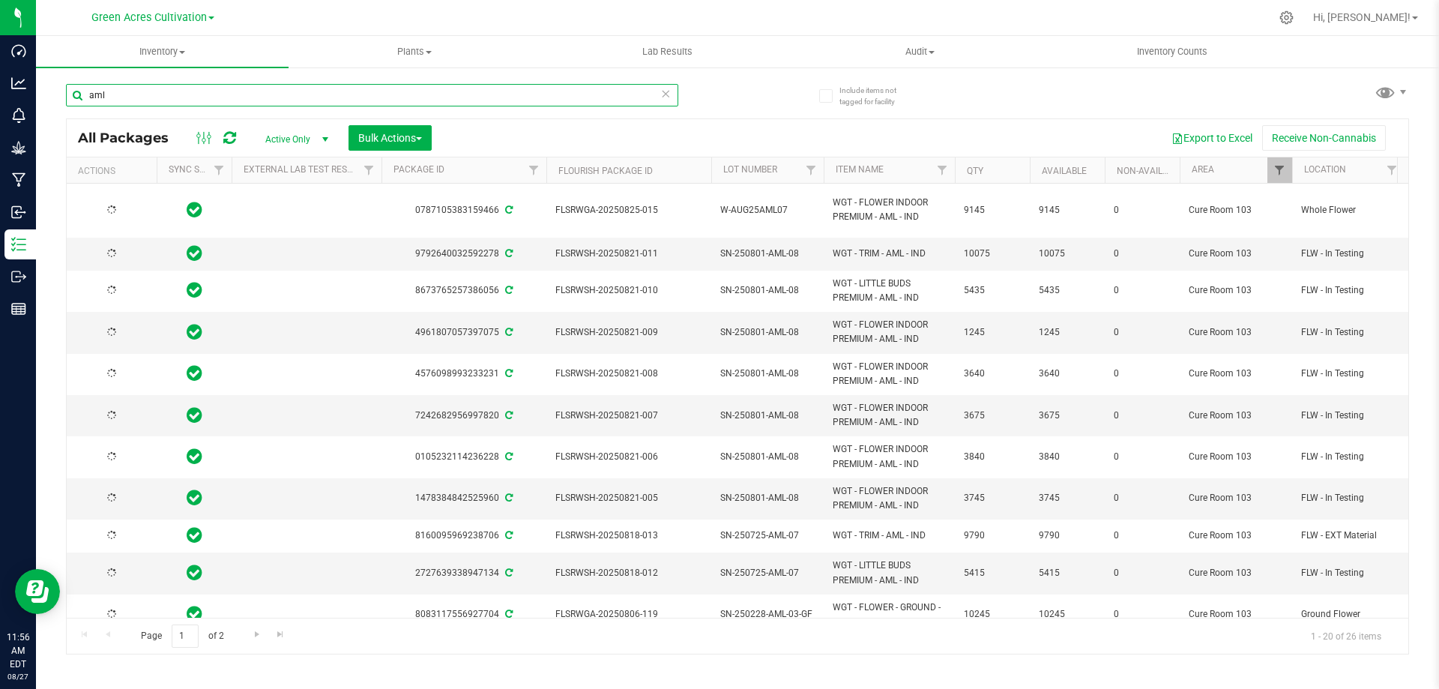
type input "aml"
click at [1284, 174] on span "Filter" at bounding box center [1279, 170] width 12 height 12
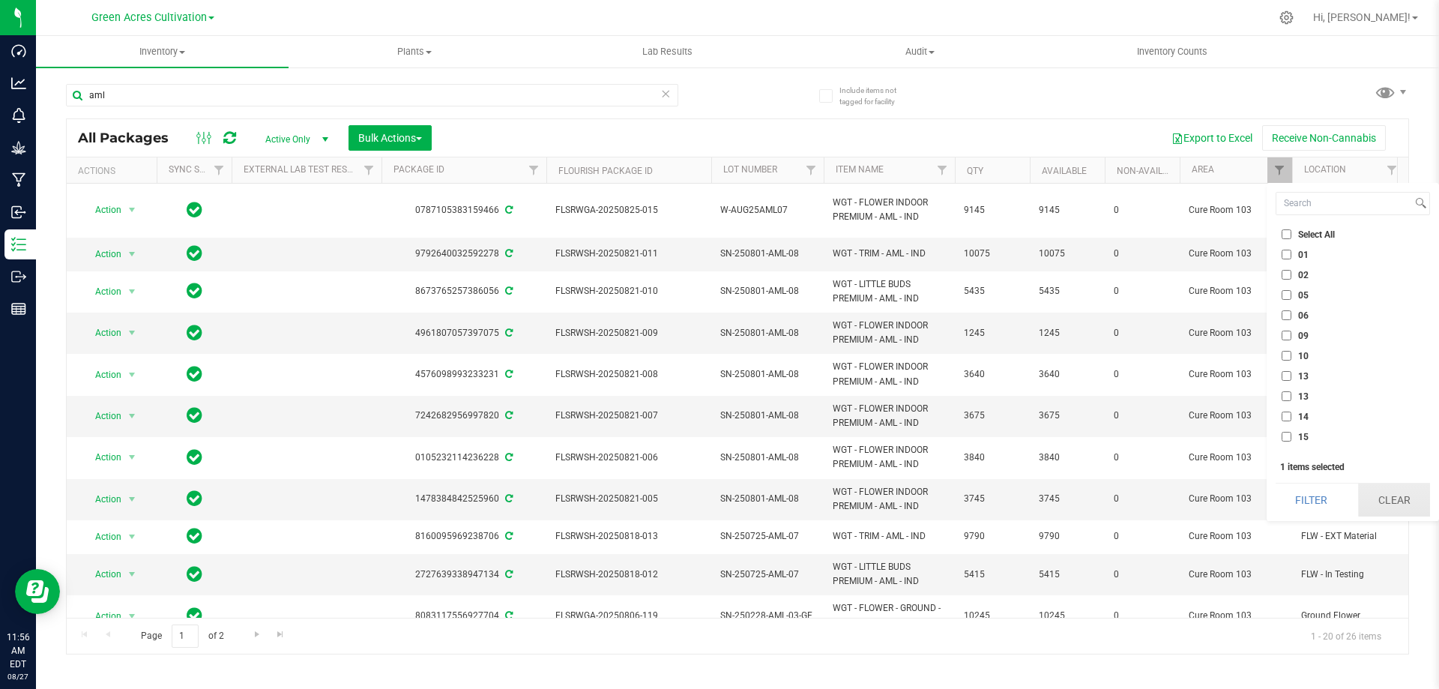
click at [1402, 496] on button "Clear" at bounding box center [1394, 499] width 72 height 33
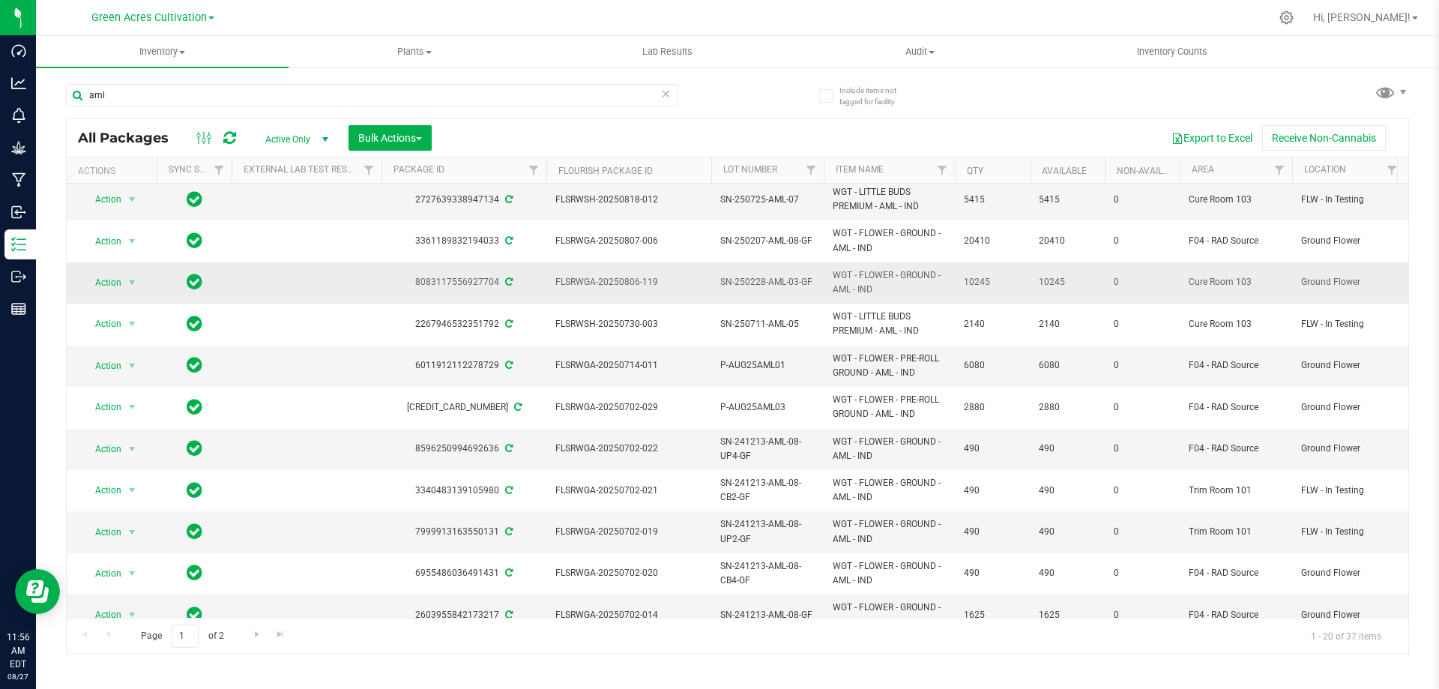
scroll to position [404, 0]
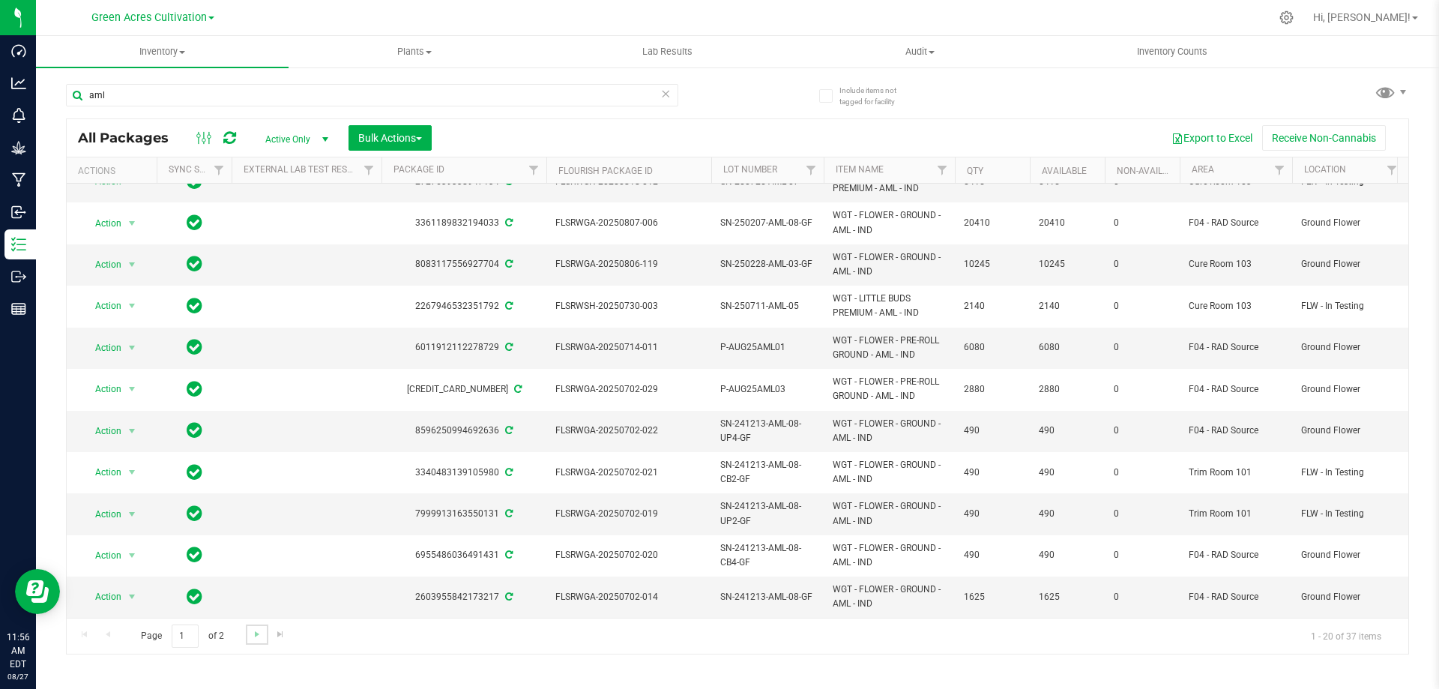
click at [261, 640] on link "Go to the next page" at bounding box center [257, 634] width 22 height 20
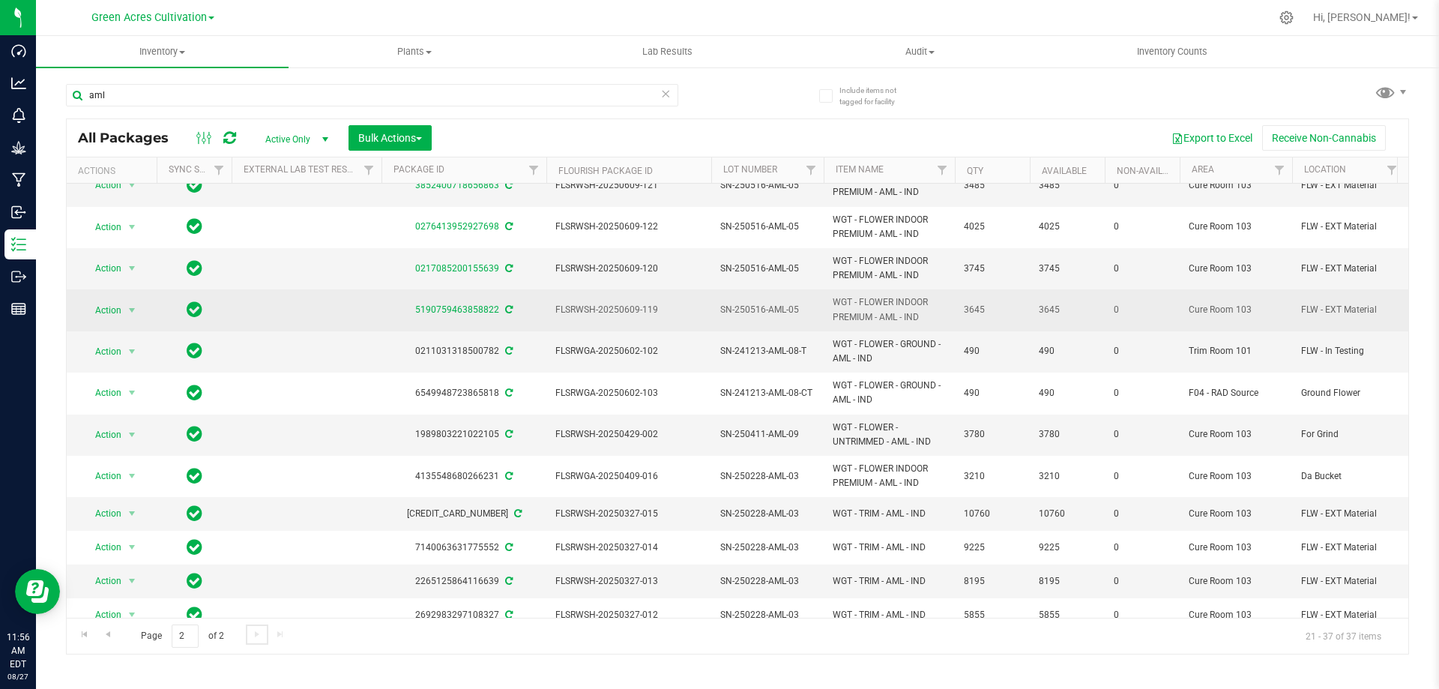
scroll to position [225, 0]
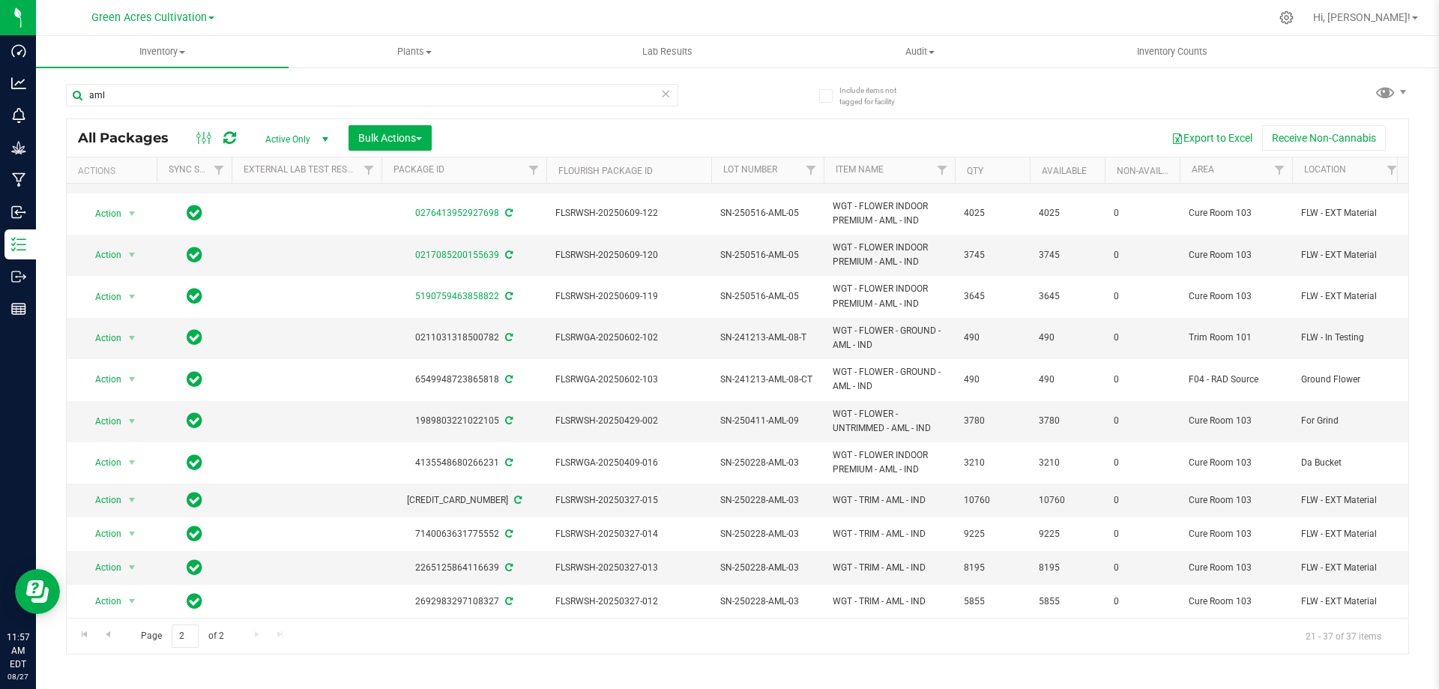
click at [751, 99] on div "aml All Packages Active Only Active Only Lab Samples Locked All External Intern…" at bounding box center [737, 362] width 1343 height 585
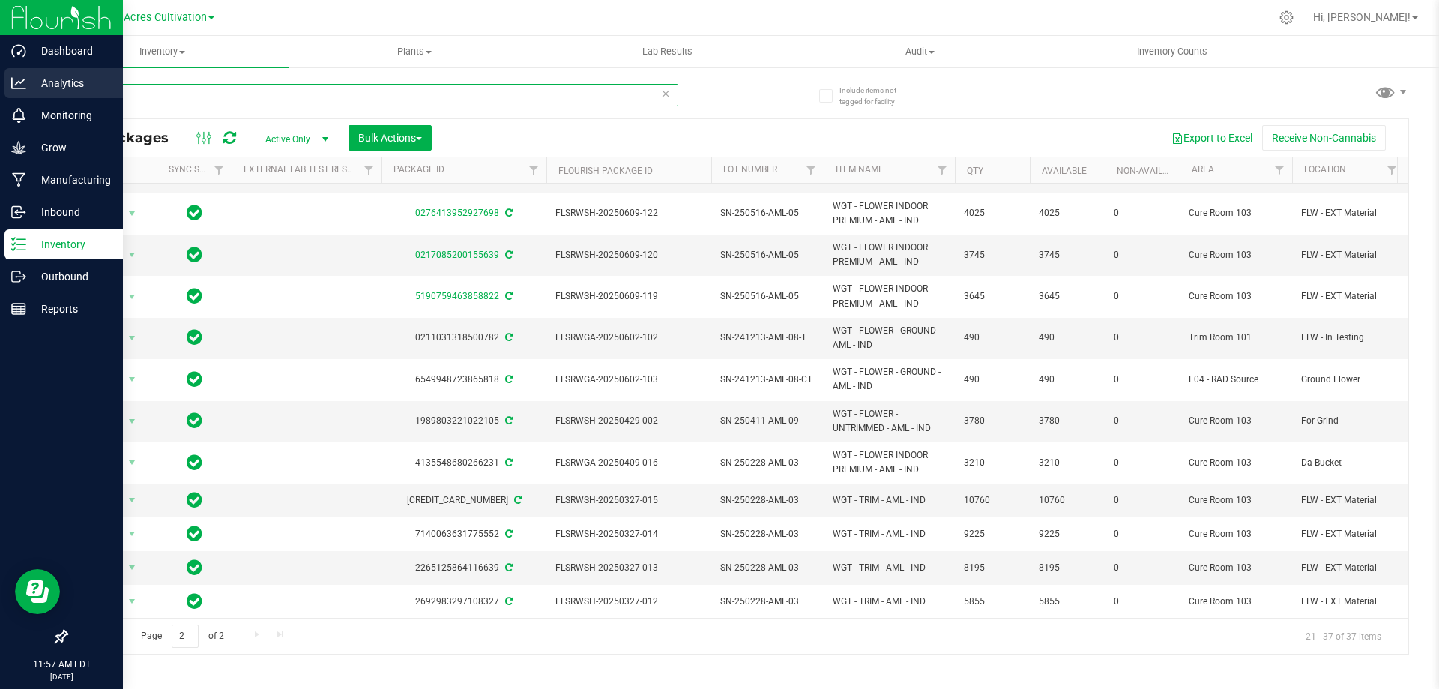
drag, startPoint x: 151, startPoint y: 92, endPoint x: 8, endPoint y: 80, distance: 143.7
click at [8, 80] on div "Dashboard Analytics Monitoring Grow Manufacturing Inbound Inventory Outbound Re…" at bounding box center [719, 344] width 1439 height 689
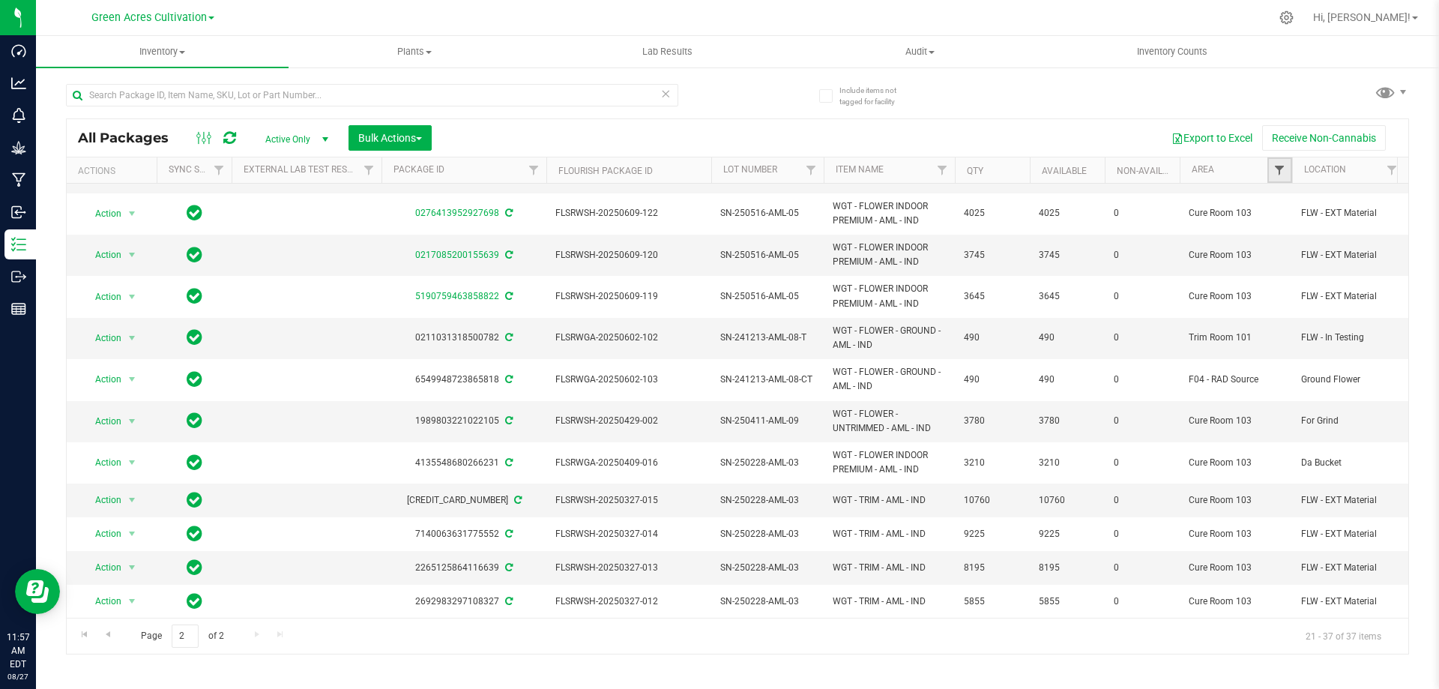
click at [1279, 171] on span "Filter" at bounding box center [1279, 170] width 12 height 12
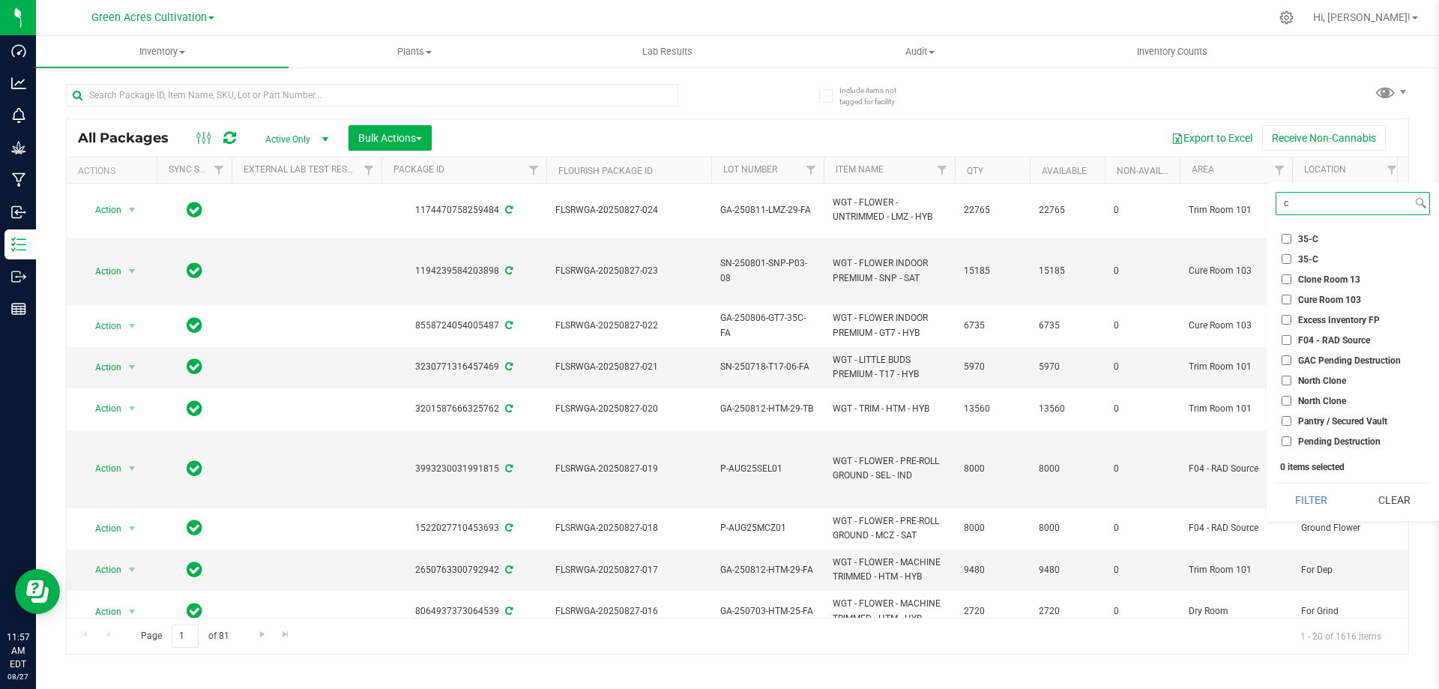
type input "c"
click at [1321, 298] on span "Cure Room 103" at bounding box center [1329, 299] width 63 height 9
click at [1291, 298] on input "Cure Room 103" at bounding box center [1287, 300] width 10 height 10
checkbox input "true"
click at [1315, 493] on button "Filter" at bounding box center [1312, 499] width 72 height 33
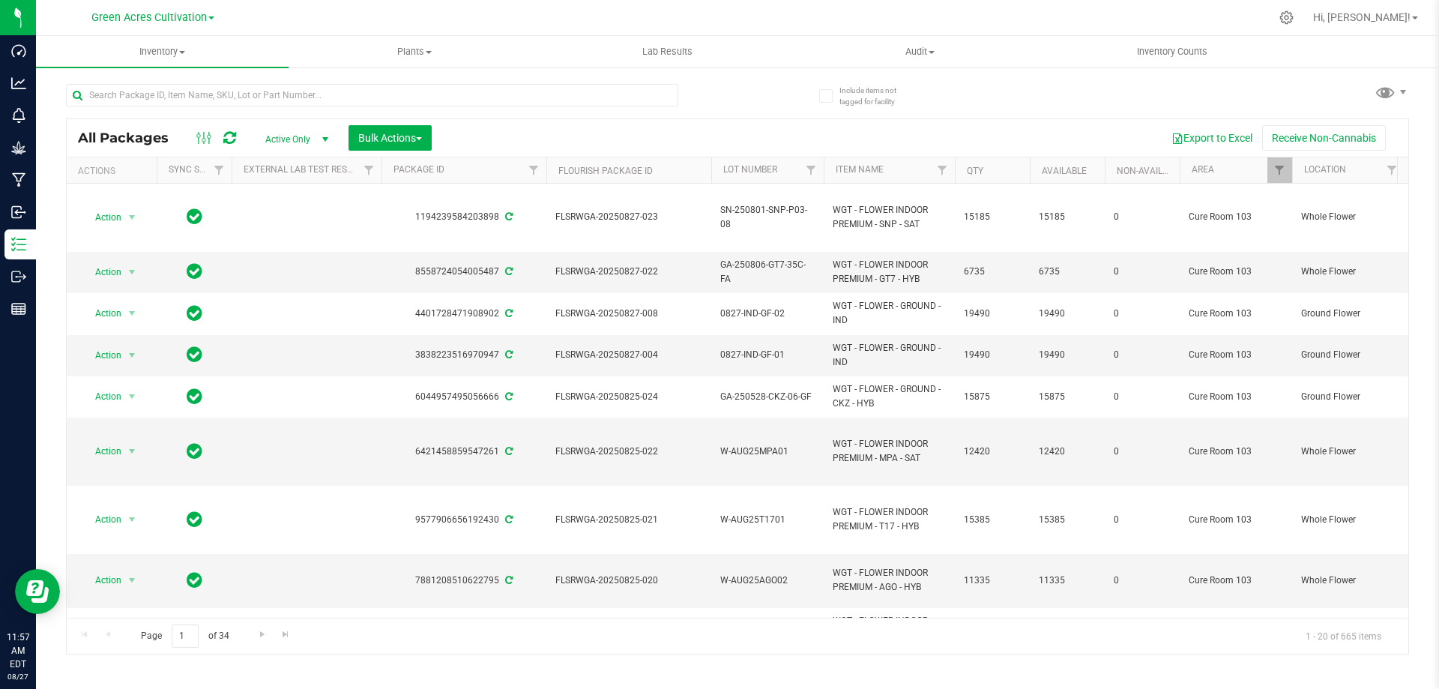
click at [909, 166] on th "Item Name" at bounding box center [889, 170] width 131 height 26
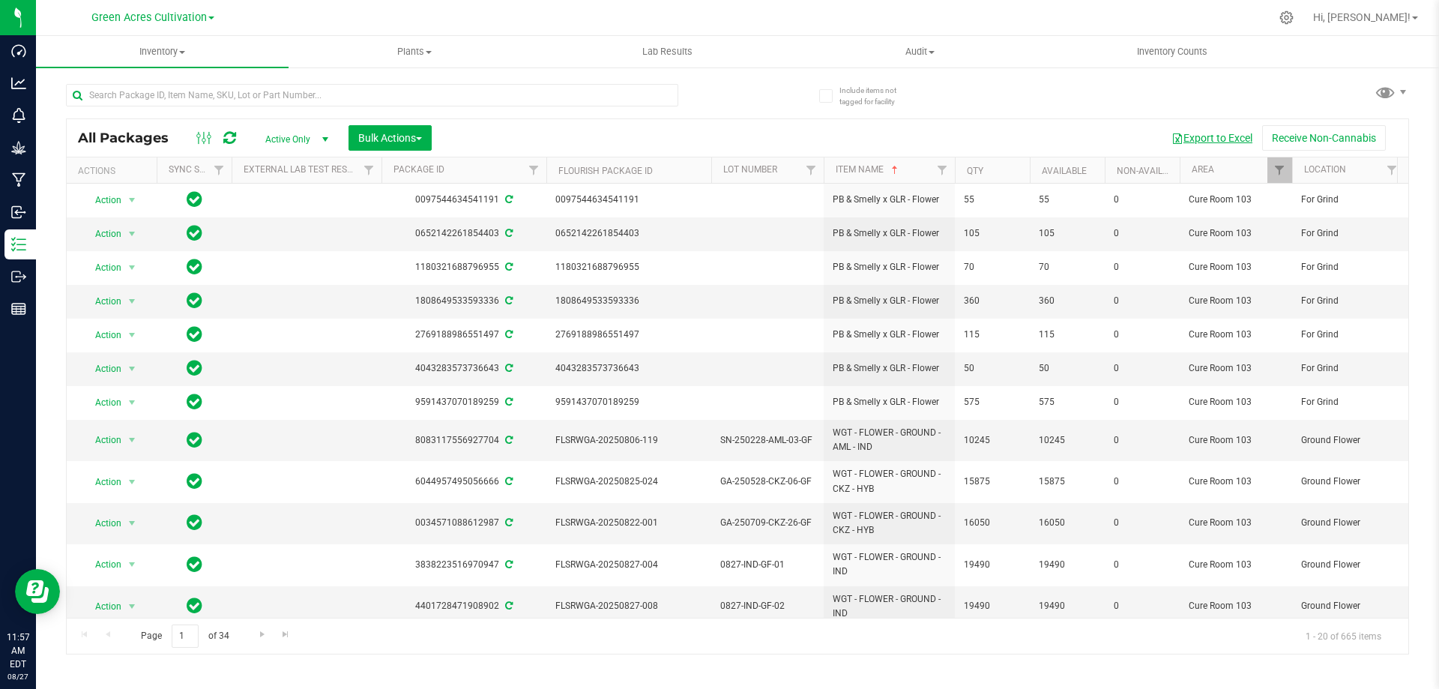
click at [1217, 131] on button "Export to Excel" at bounding box center [1212, 137] width 100 height 25
click at [259, 100] on input "text" at bounding box center [372, 95] width 612 height 22
type input "825-011"
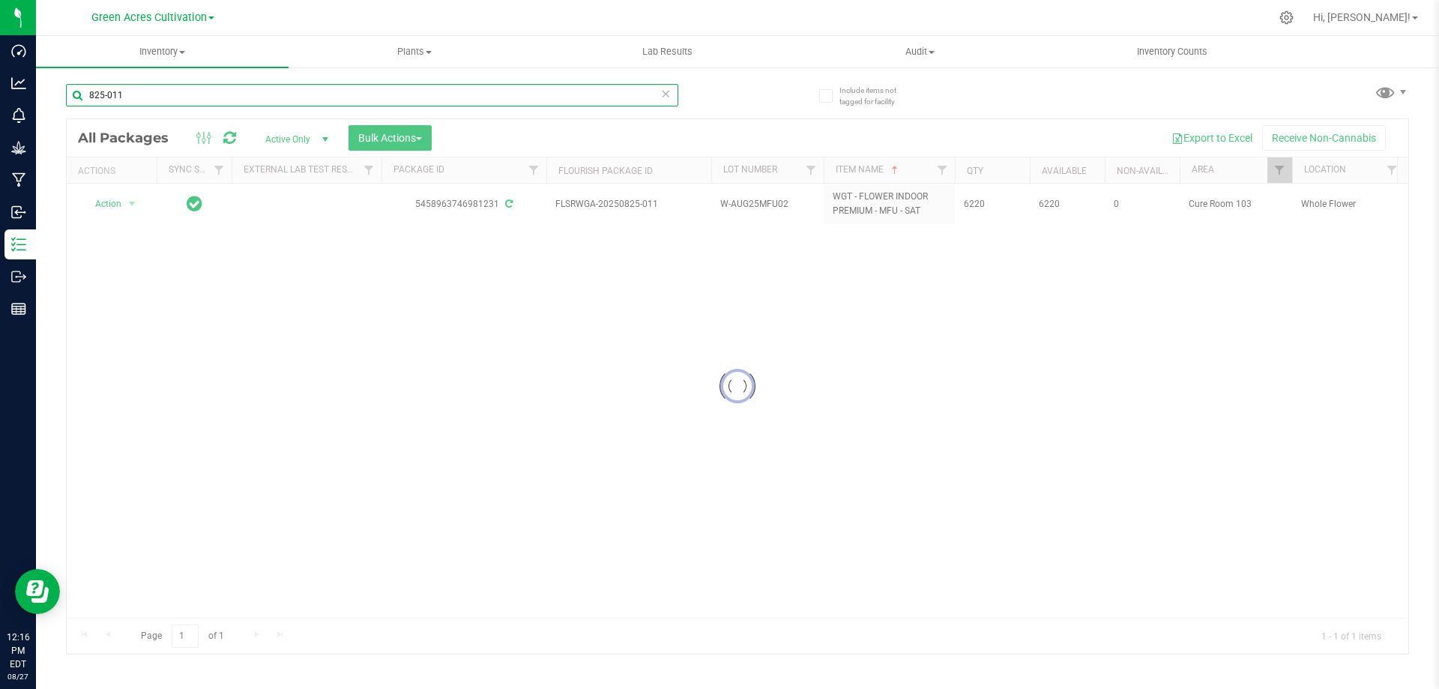
checkbox input "true"
type input "825-011"
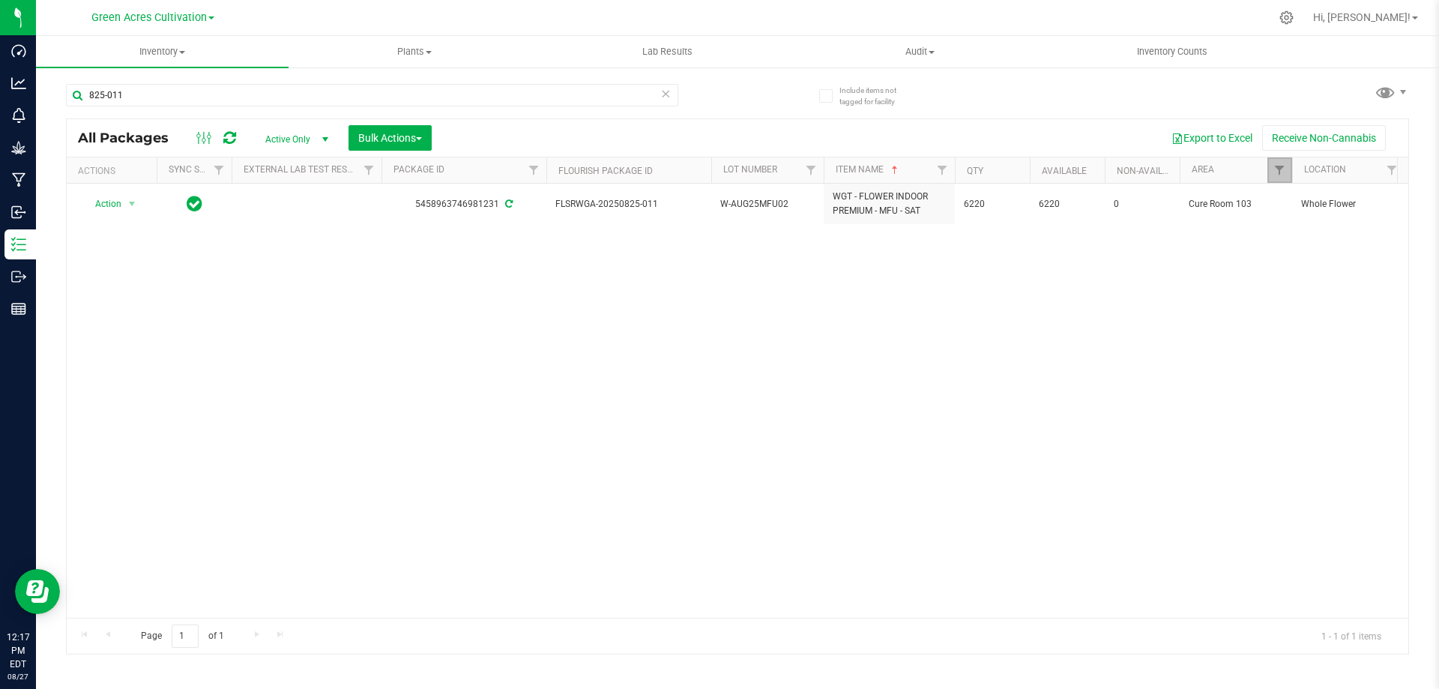
click at [1271, 176] on link "Filter" at bounding box center [1279, 169] width 25 height 25
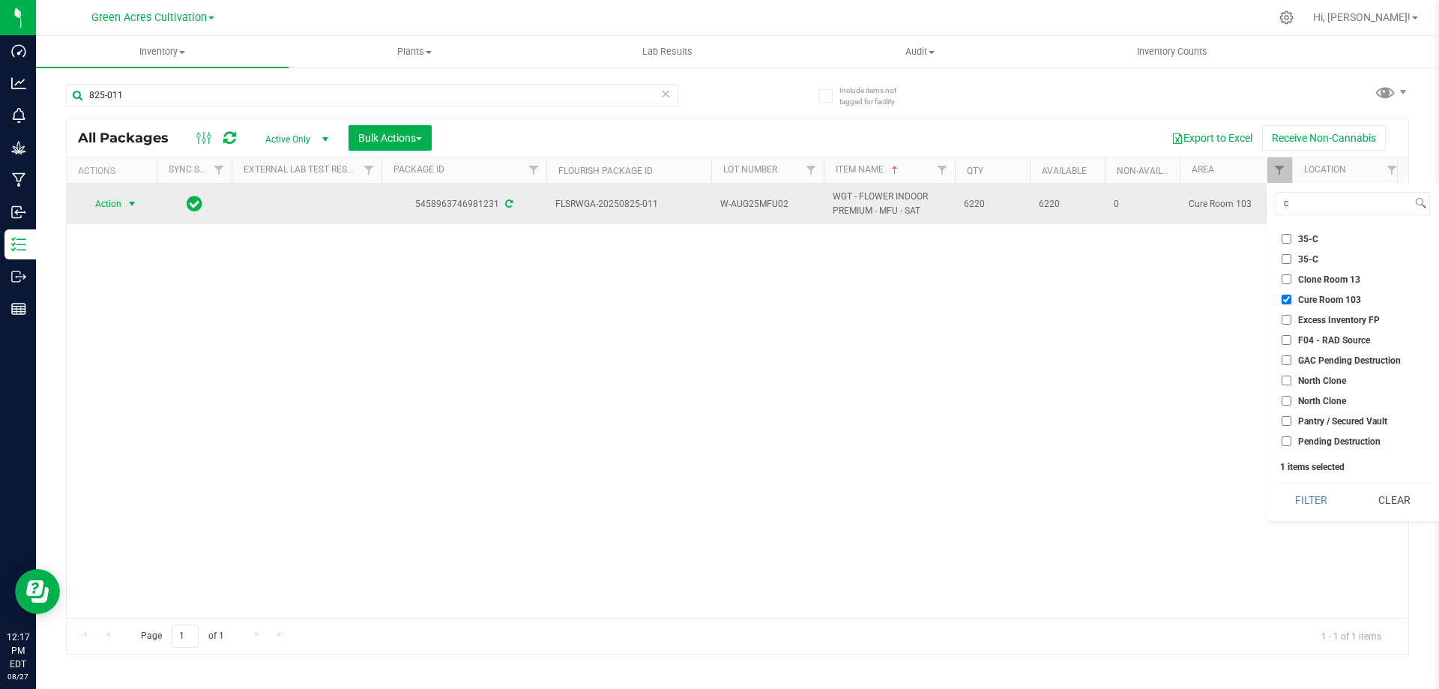
click at [123, 209] on span "select" at bounding box center [132, 203] width 19 height 21
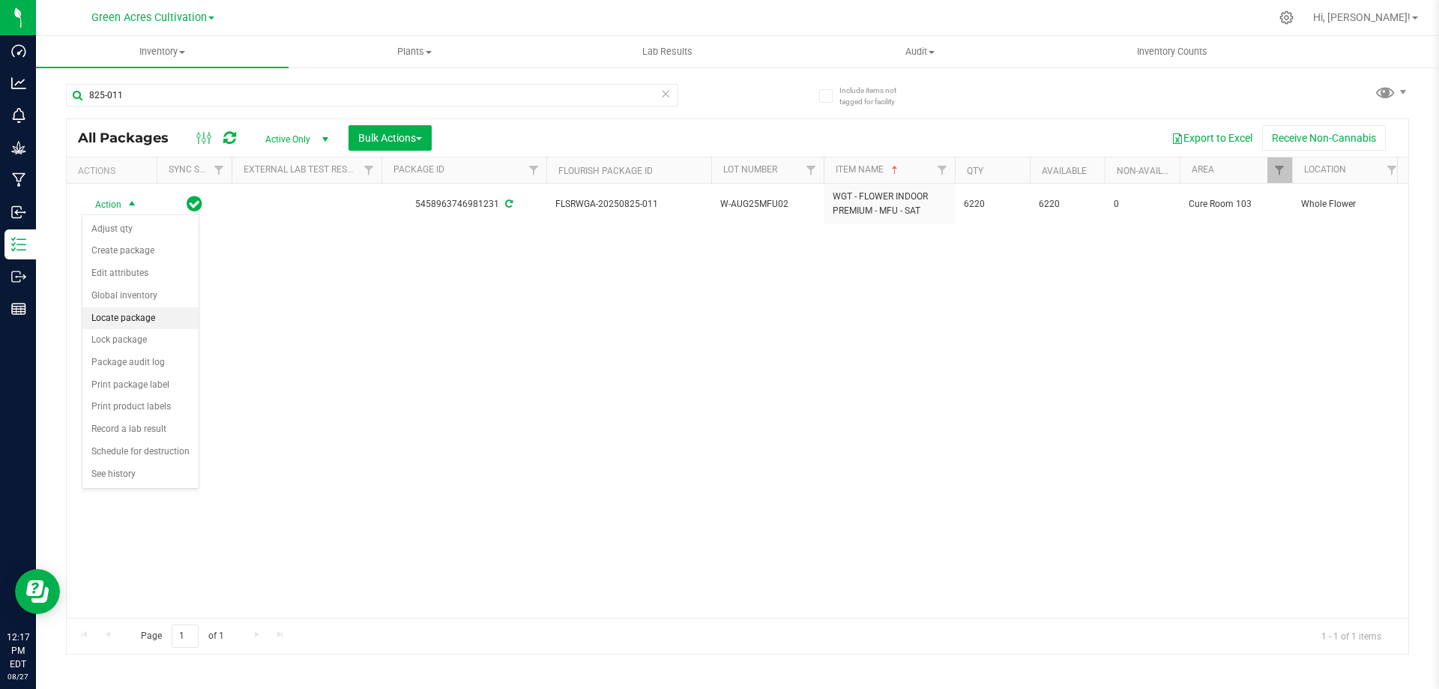
click at [152, 317] on li "Locate package" at bounding box center [140, 318] width 116 height 22
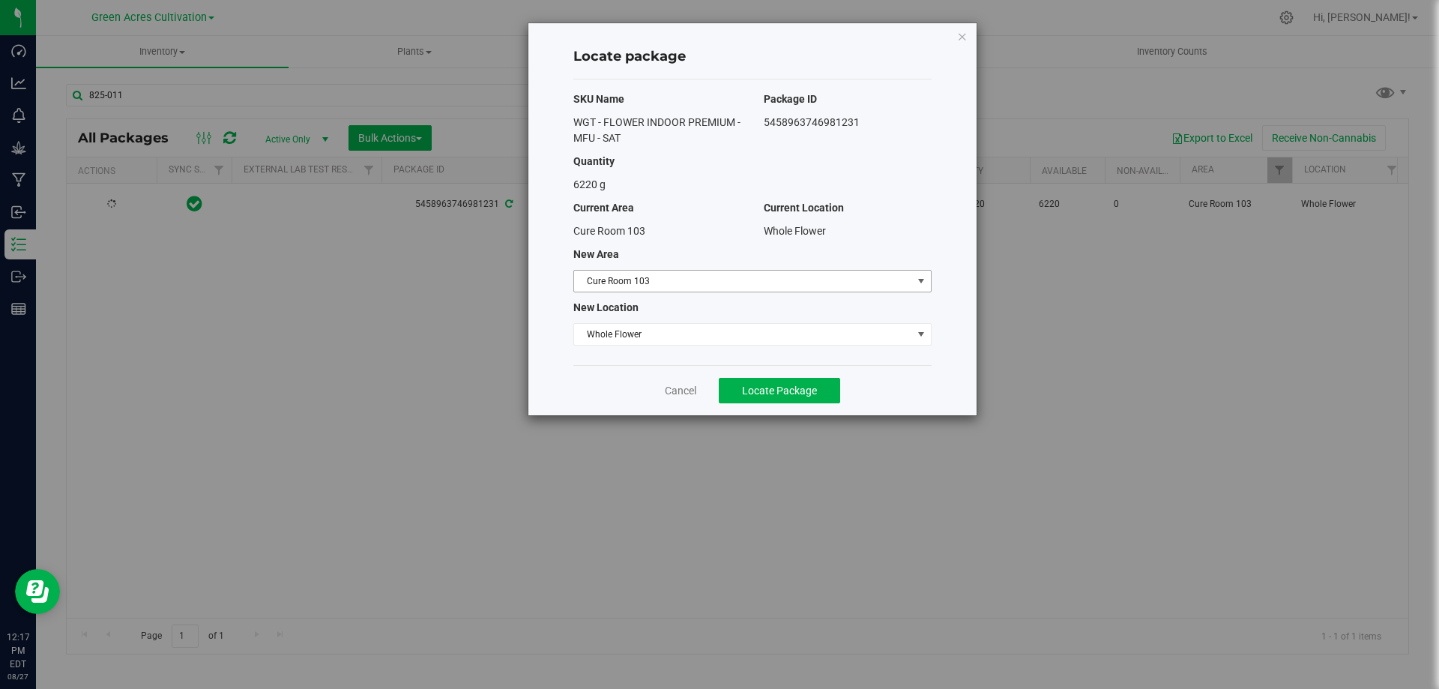
click at [726, 282] on span "Cure Room 103" at bounding box center [743, 281] width 338 height 21
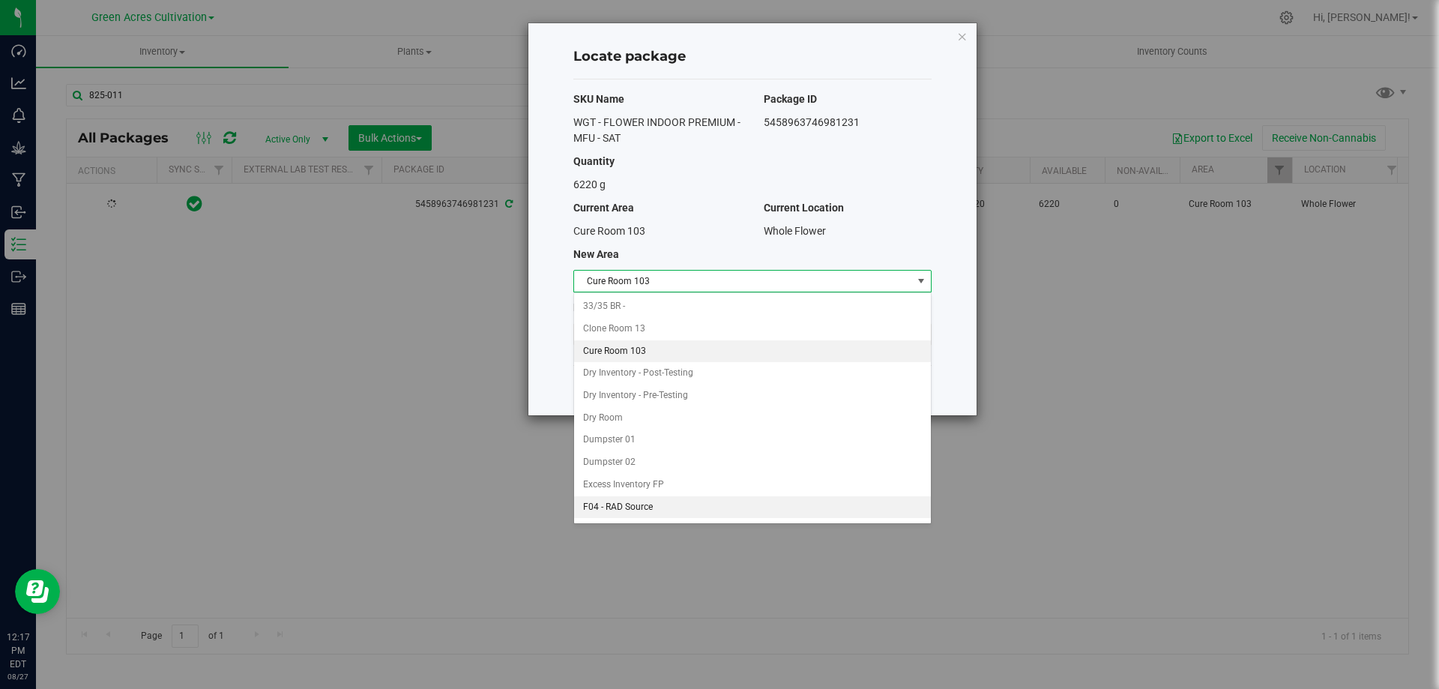
click at [640, 499] on li "F04 - RAD Source" at bounding box center [752, 507] width 357 height 22
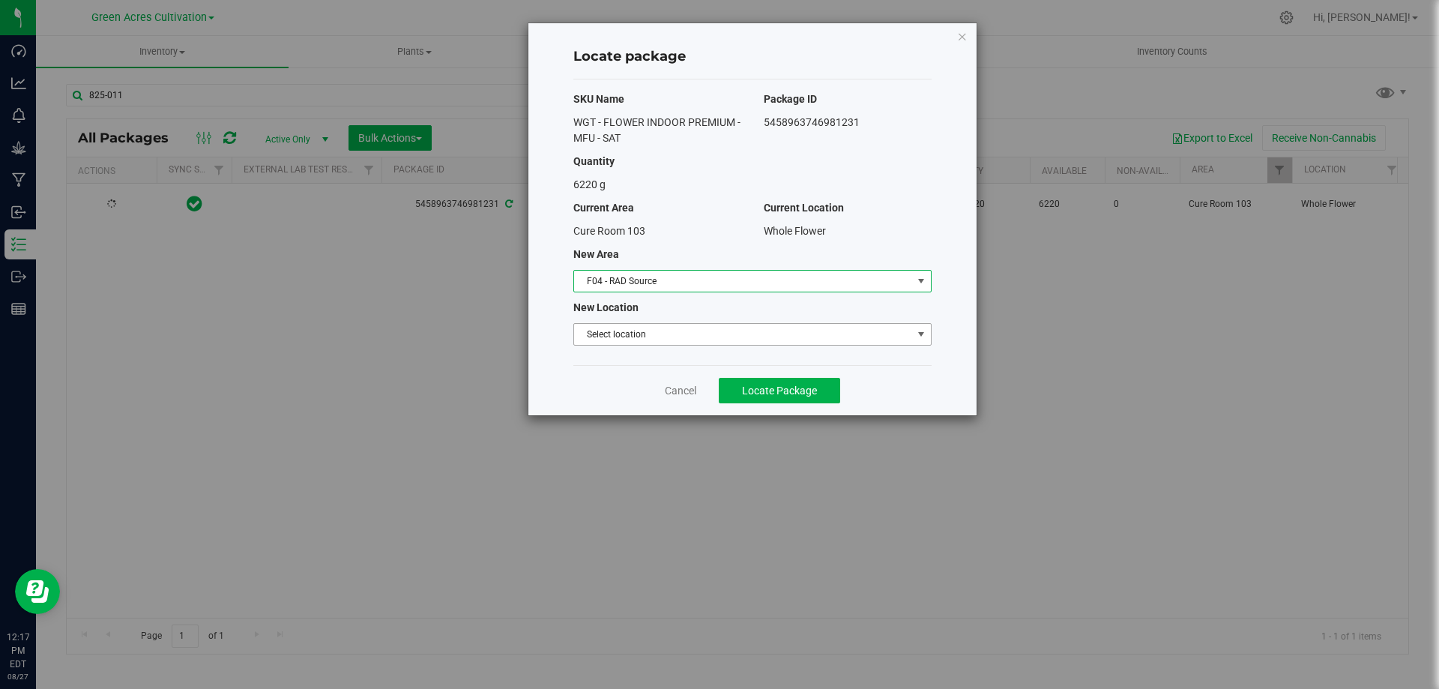
click at [660, 337] on span "Select location" at bounding box center [743, 334] width 338 height 21
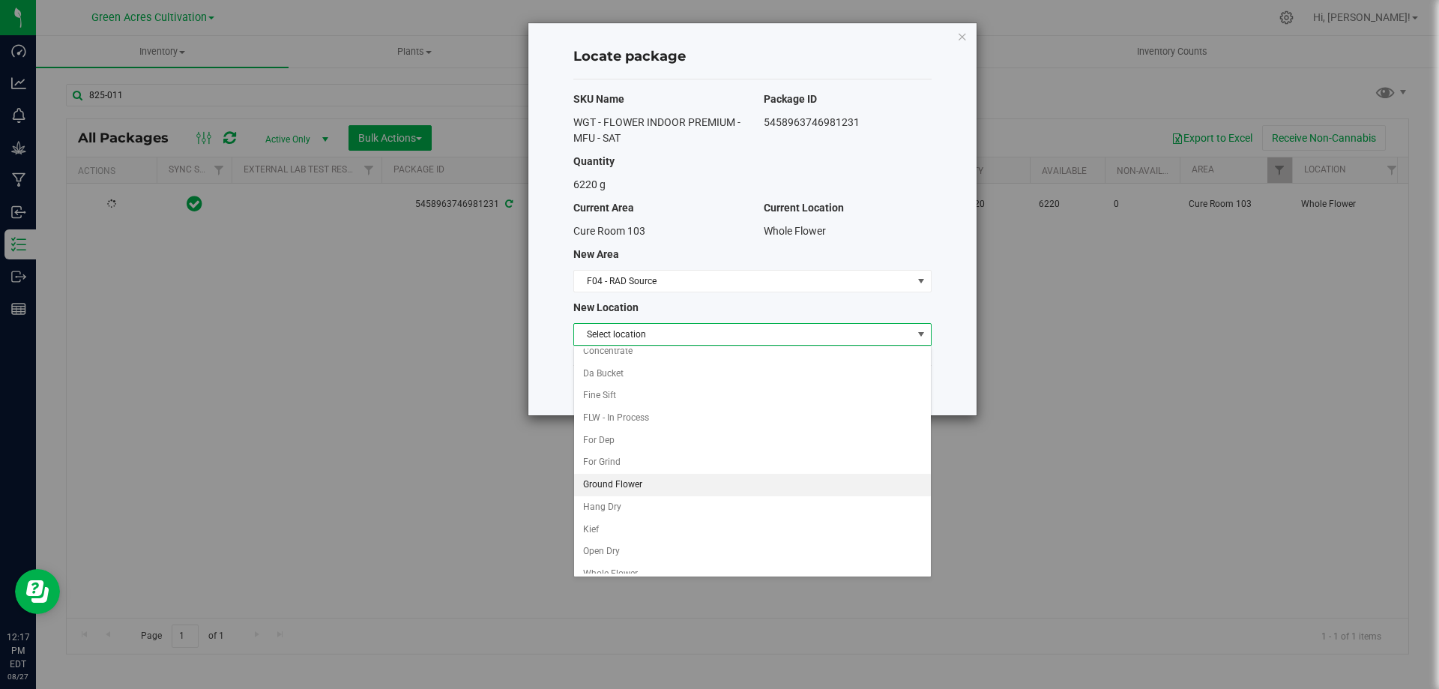
scroll to position [43, 0]
click at [639, 555] on li "Whole Flower" at bounding box center [752, 562] width 357 height 22
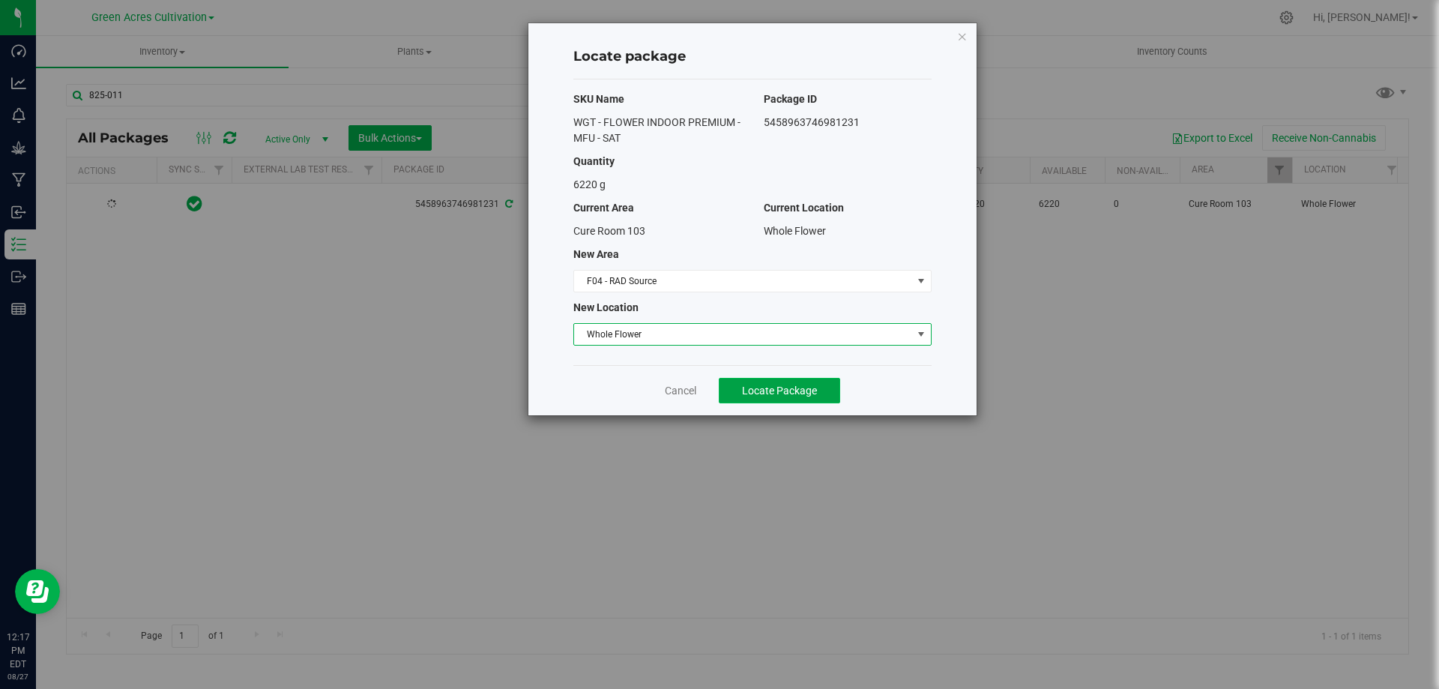
click at [759, 394] on span "Locate Package" at bounding box center [779, 391] width 75 height 12
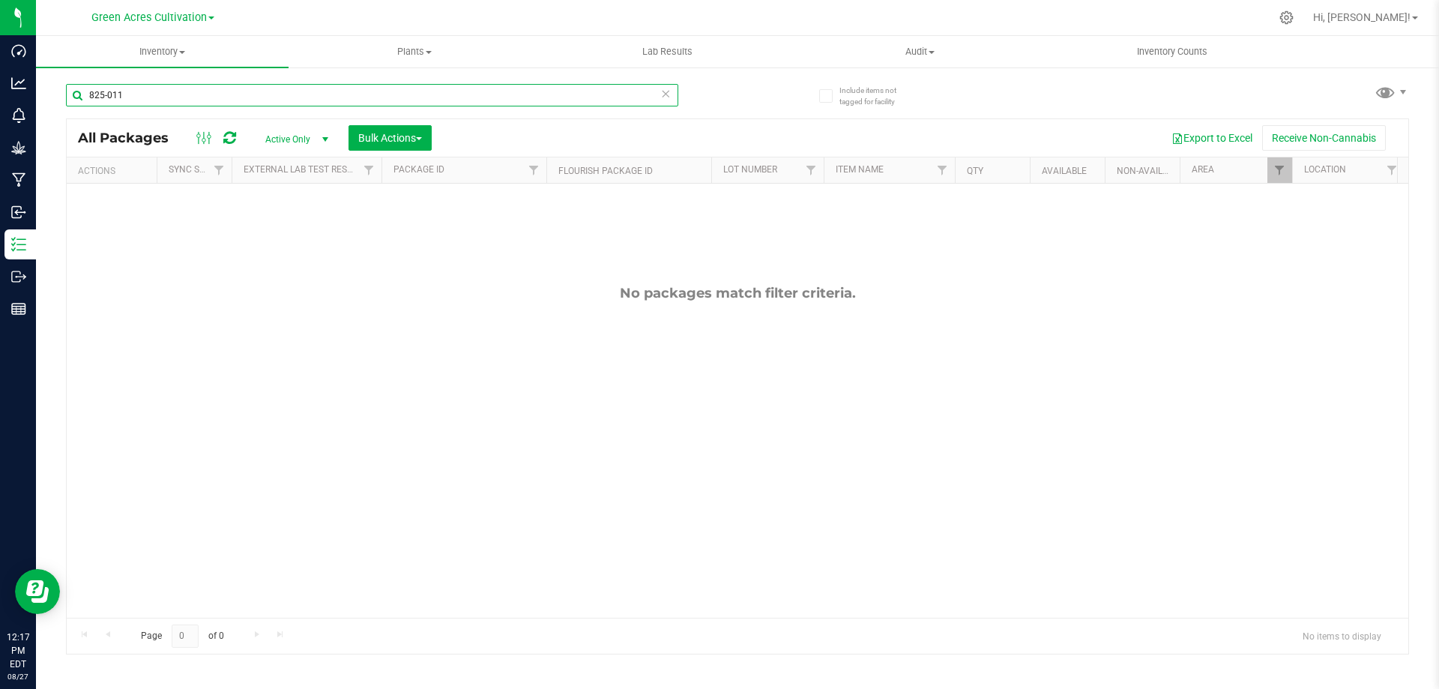
drag, startPoint x: 157, startPoint y: 97, endPoint x: 37, endPoint y: 85, distance: 120.5
click at [40, 97] on div "Include items not tagged for facility 825-011 All Packages Active Only Active O…" at bounding box center [737, 294] width 1403 height 457
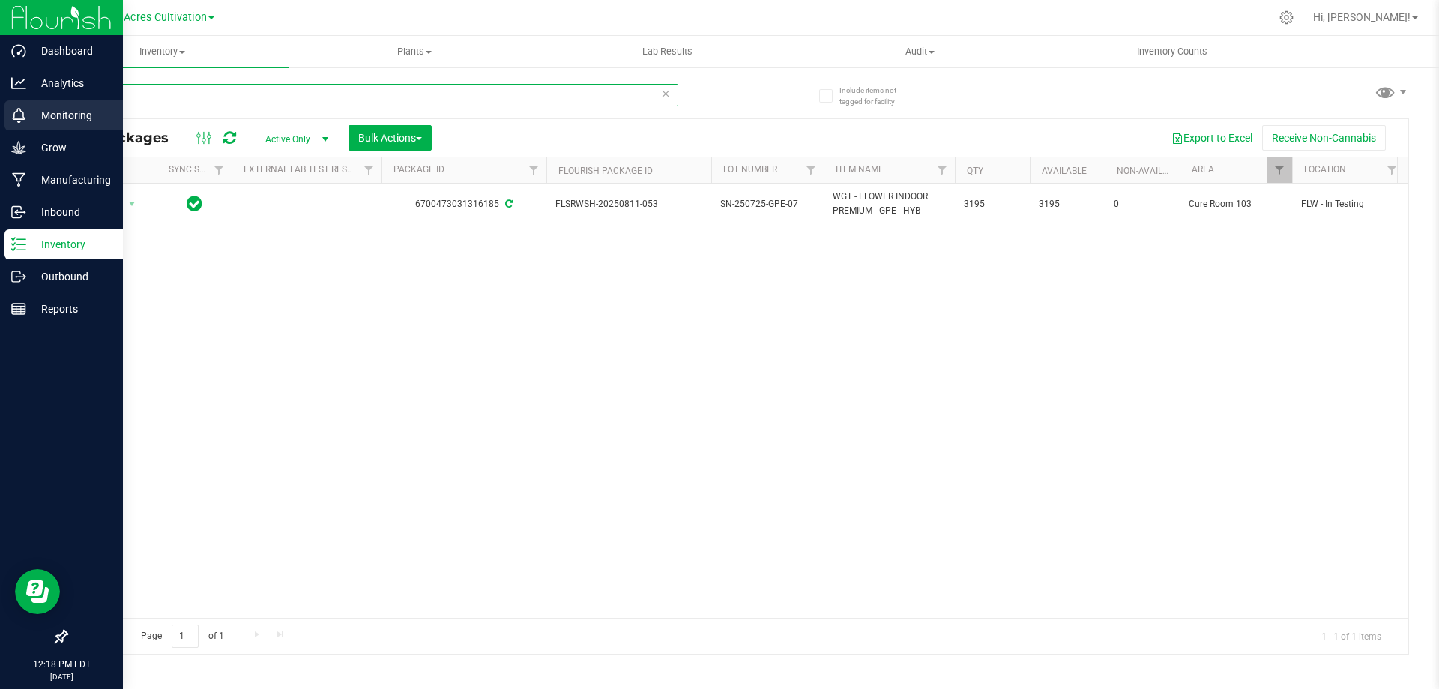
drag, startPoint x: 144, startPoint y: 91, endPoint x: 0, endPoint y: 124, distance: 147.5
click at [0, 124] on div "Dashboard Analytics Monitoring Grow Manufacturing Inbound Inventory Outbound Re…" at bounding box center [719, 344] width 1439 height 689
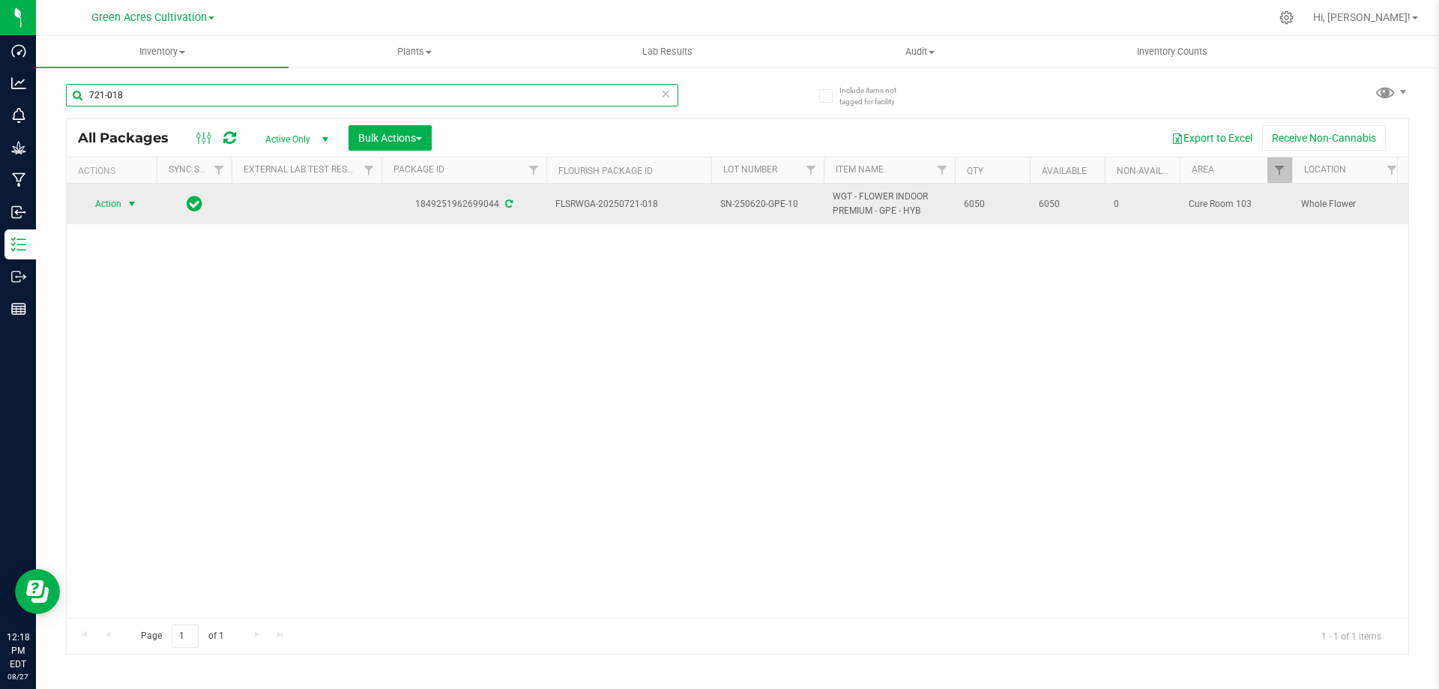
type input "721-018"
click at [130, 202] on span "select" at bounding box center [132, 204] width 12 height 12
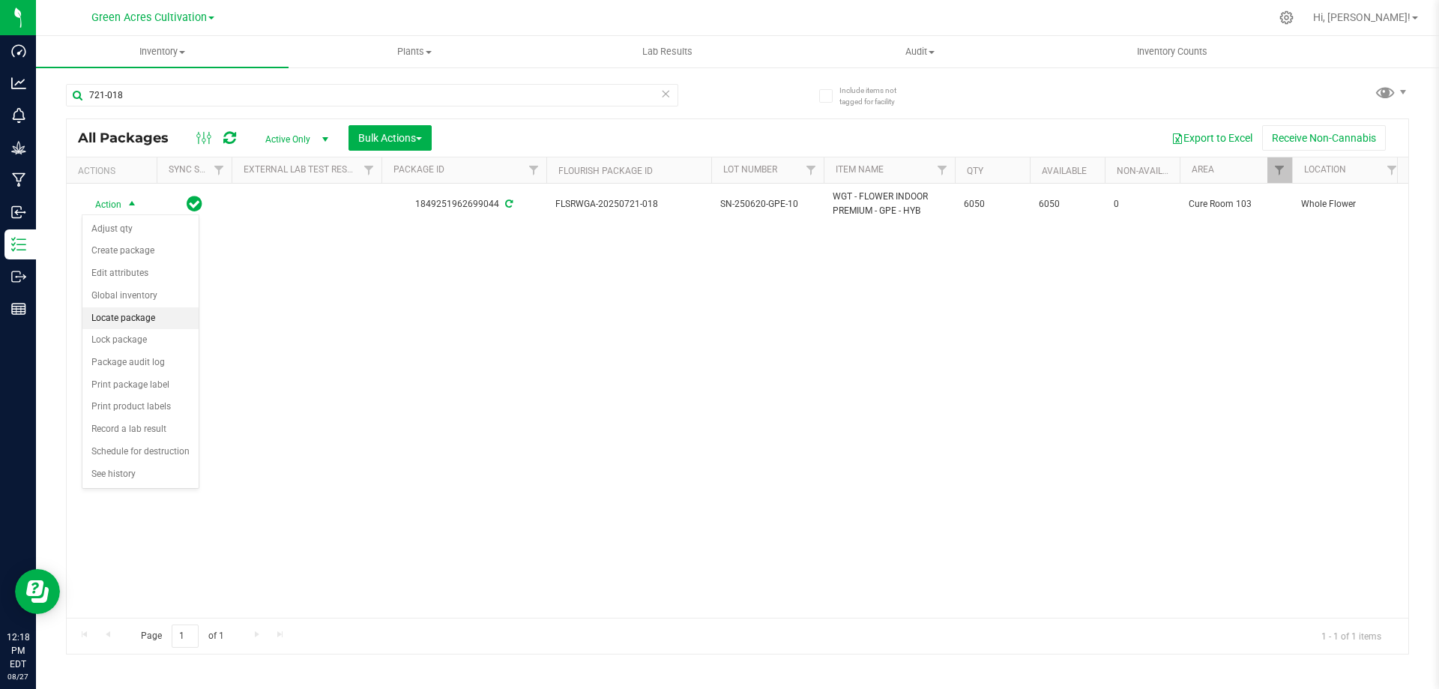
click at [153, 315] on li "Locate package" at bounding box center [140, 318] width 116 height 22
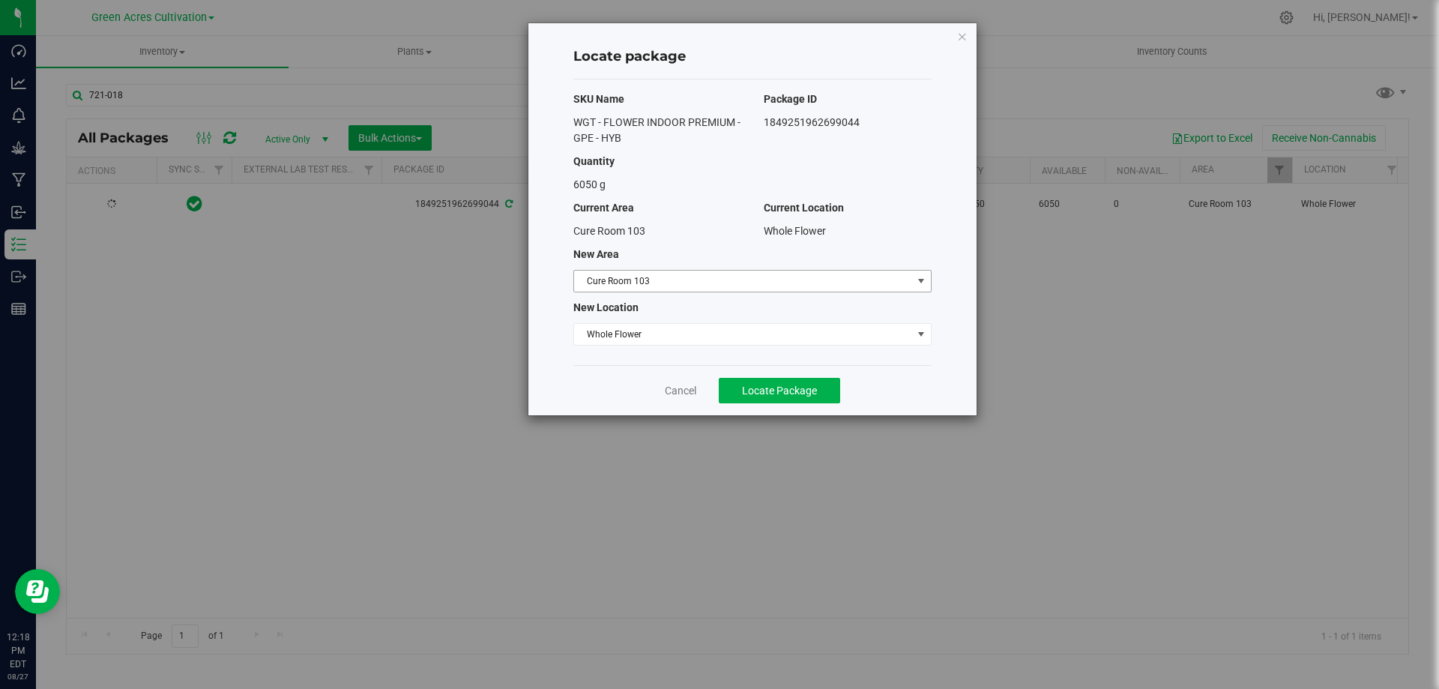
click at [770, 281] on span "Cure Room 103" at bounding box center [743, 281] width 338 height 21
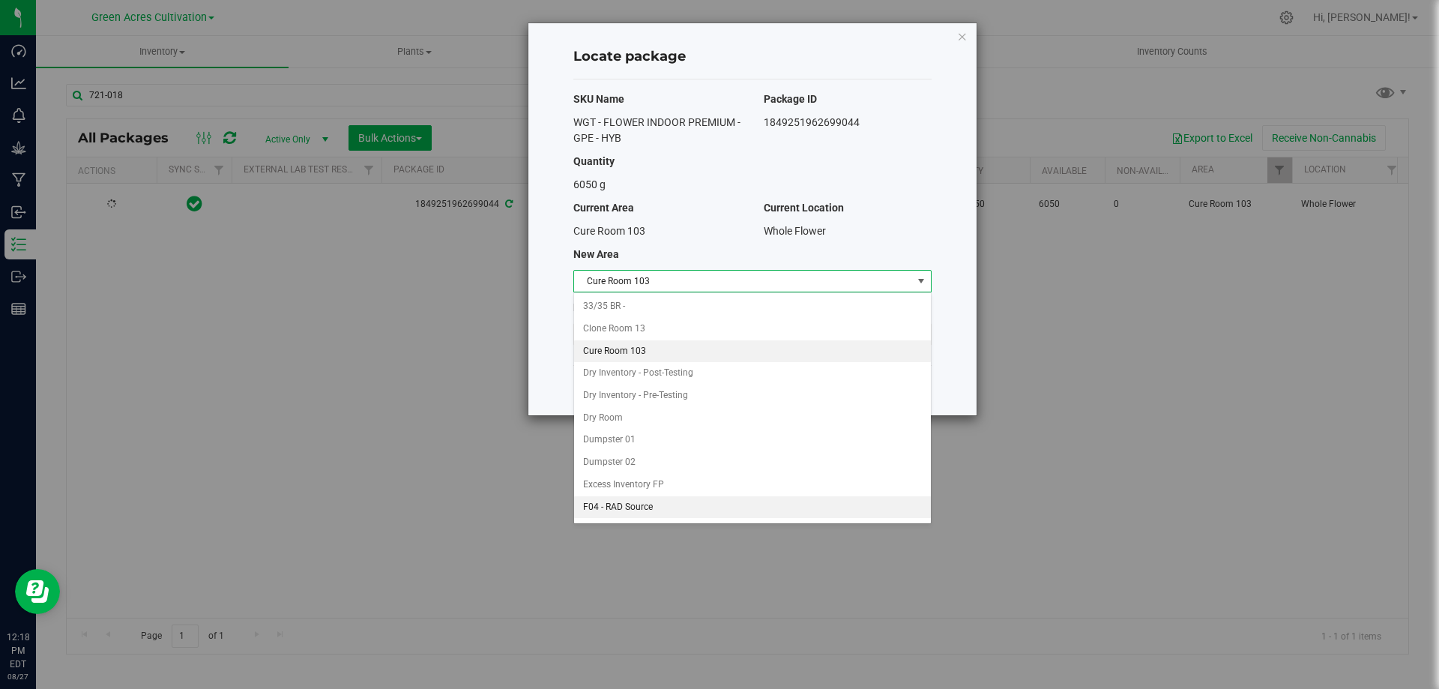
click at [678, 506] on li "F04 - RAD Source" at bounding box center [752, 507] width 357 height 22
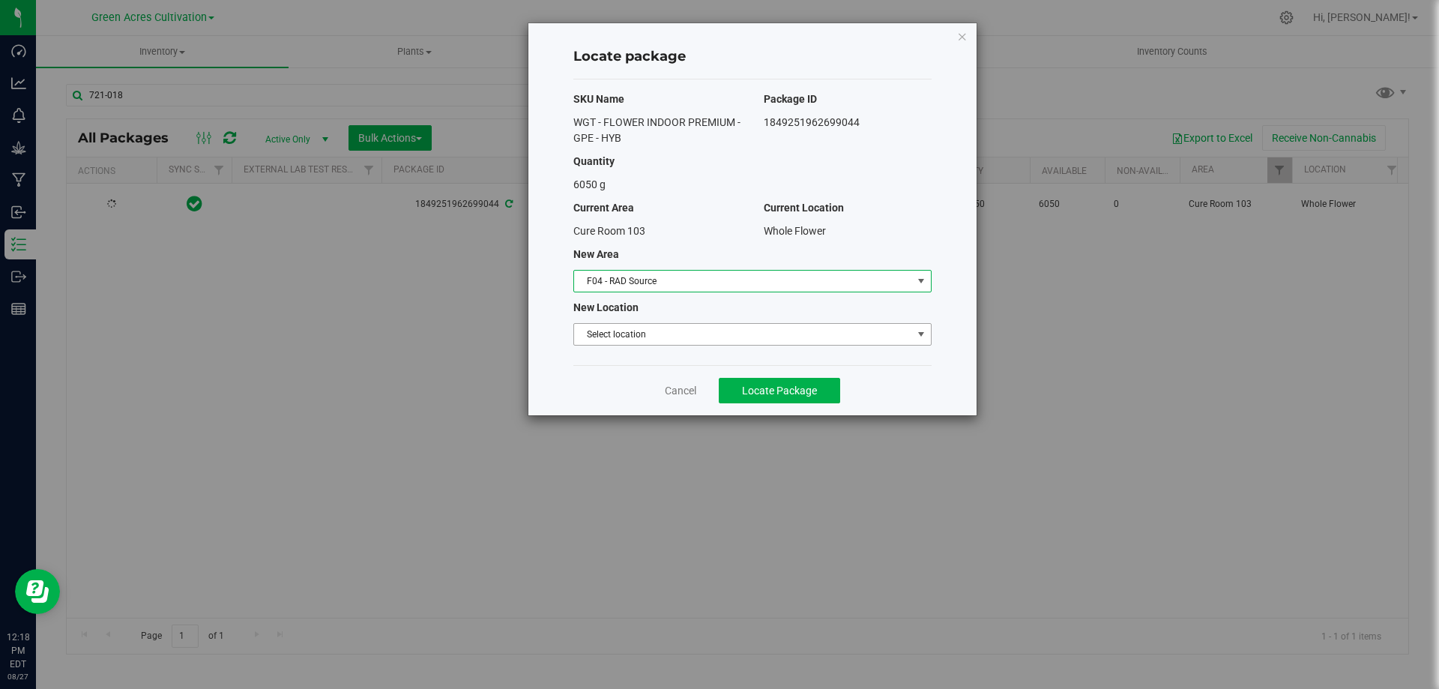
click at [703, 331] on span "Select location" at bounding box center [743, 334] width 338 height 21
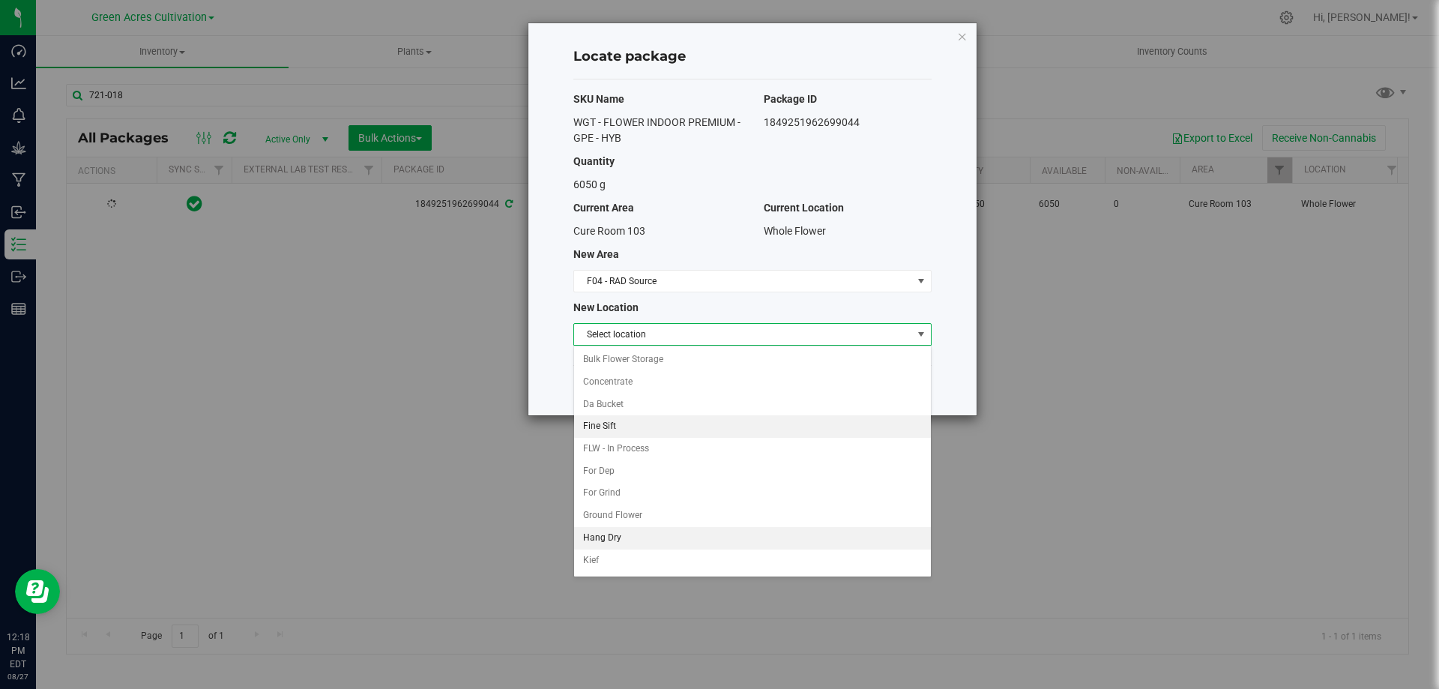
scroll to position [43, 0]
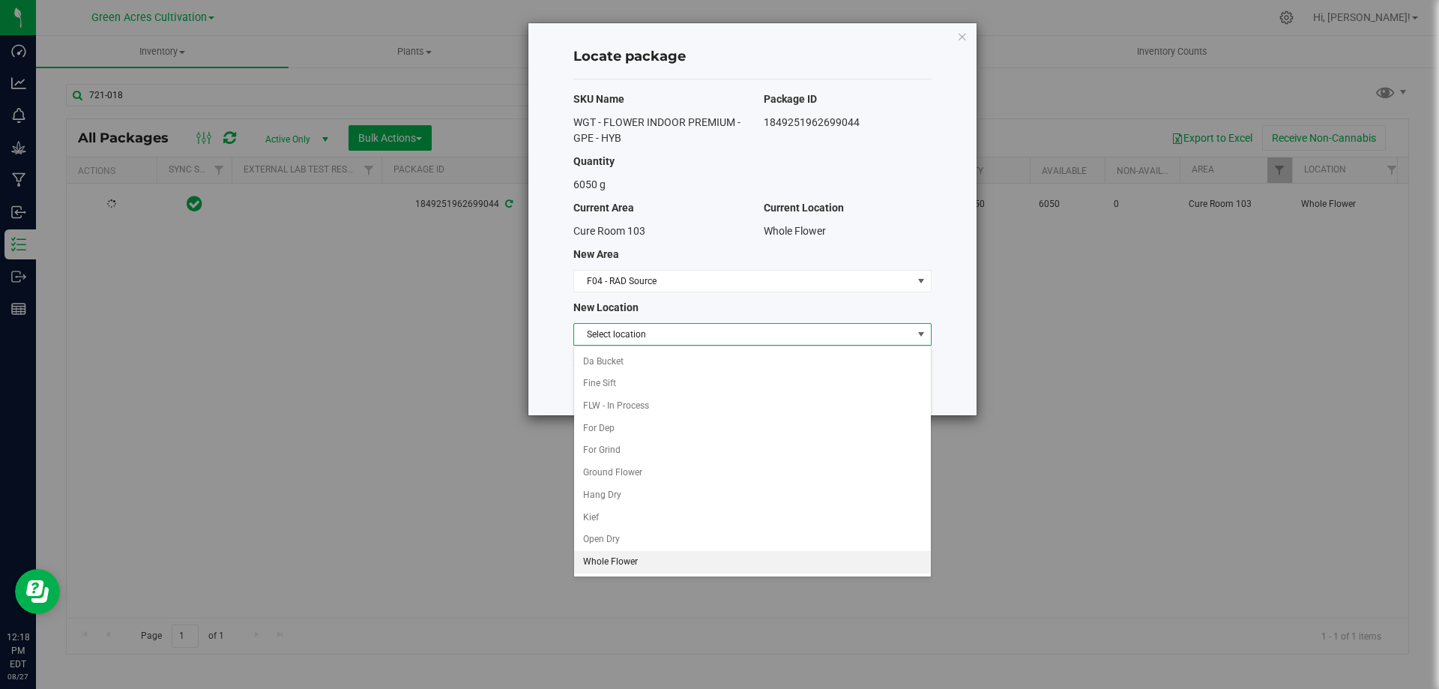
click at [658, 562] on li "Whole Flower" at bounding box center [752, 562] width 357 height 22
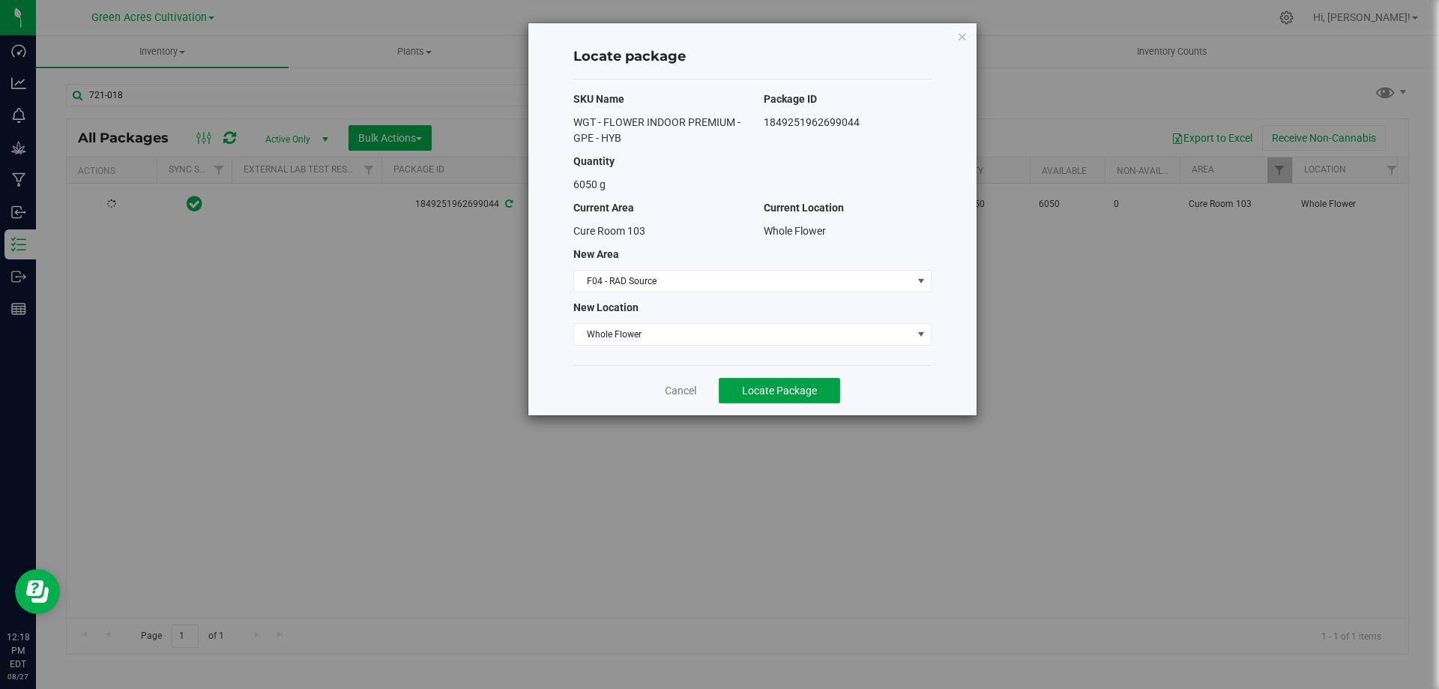
click at [785, 392] on span "Locate Package" at bounding box center [779, 391] width 75 height 12
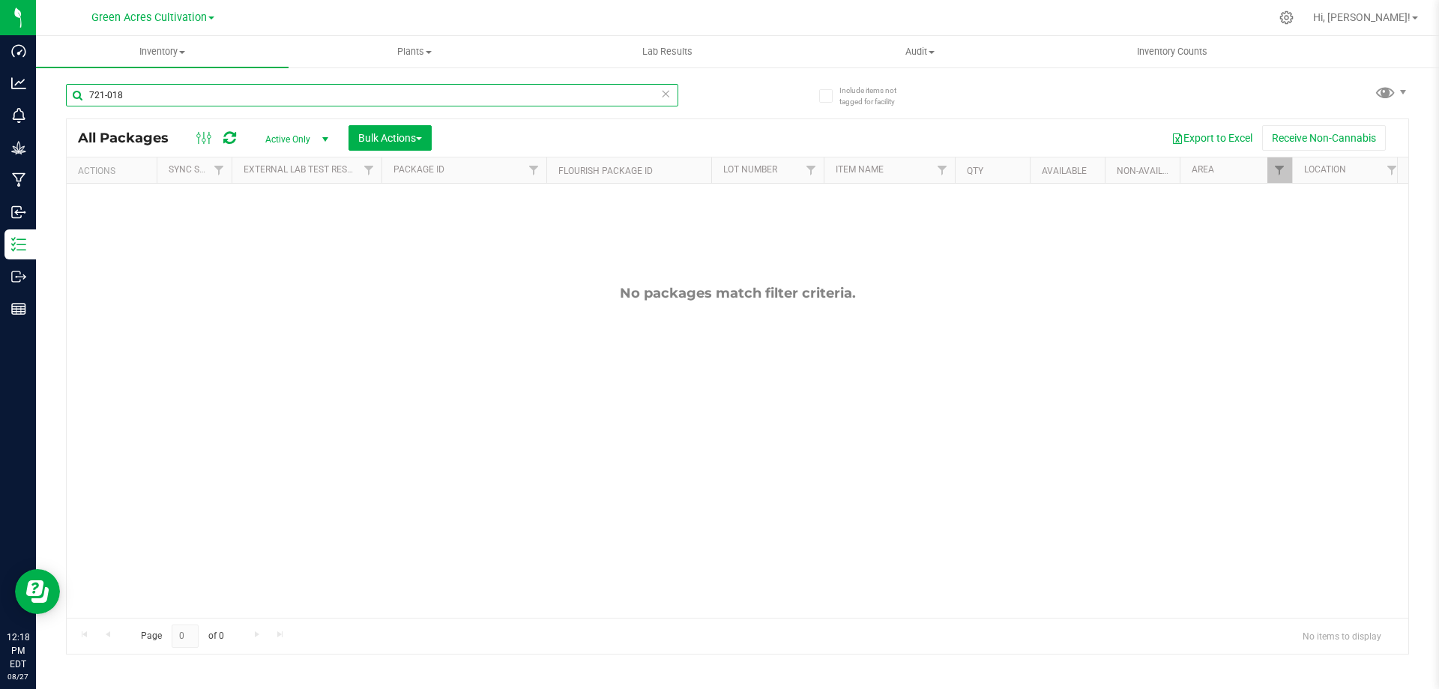
drag, startPoint x: 162, startPoint y: 88, endPoint x: 37, endPoint y: 91, distance: 124.5
click at [37, 91] on div "Include items not tagged for facility 721-018 All Packages Active Only Active O…" at bounding box center [737, 294] width 1403 height 457
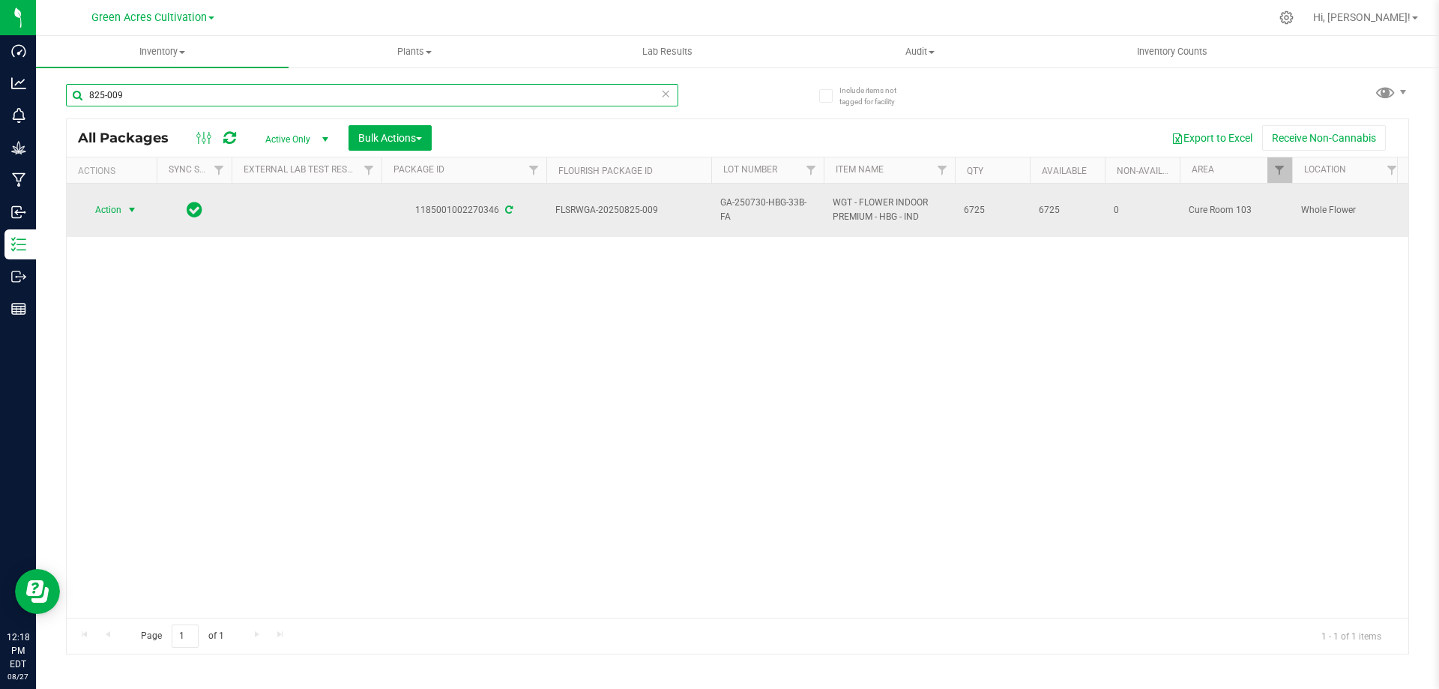
type input "825-009"
click at [97, 211] on span "Action" at bounding box center [102, 209] width 40 height 21
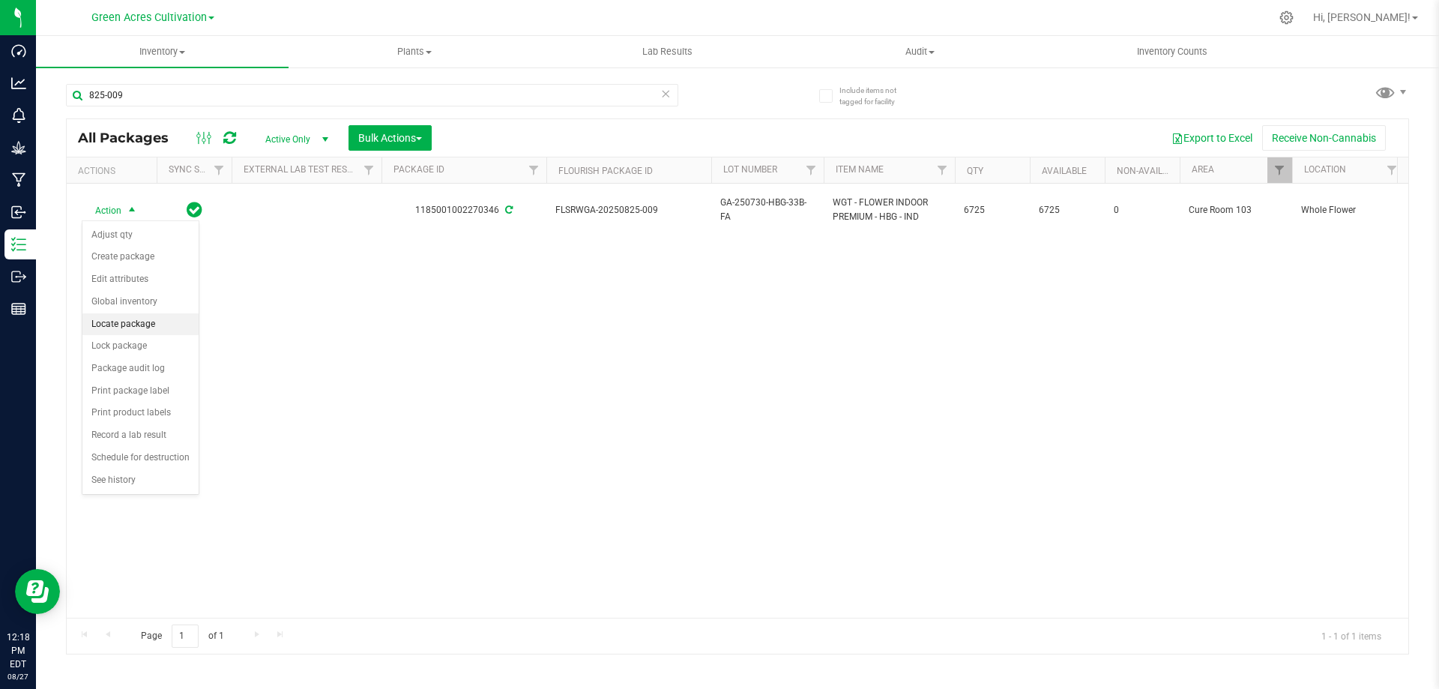
click at [134, 324] on li "Locate package" at bounding box center [140, 324] width 116 height 22
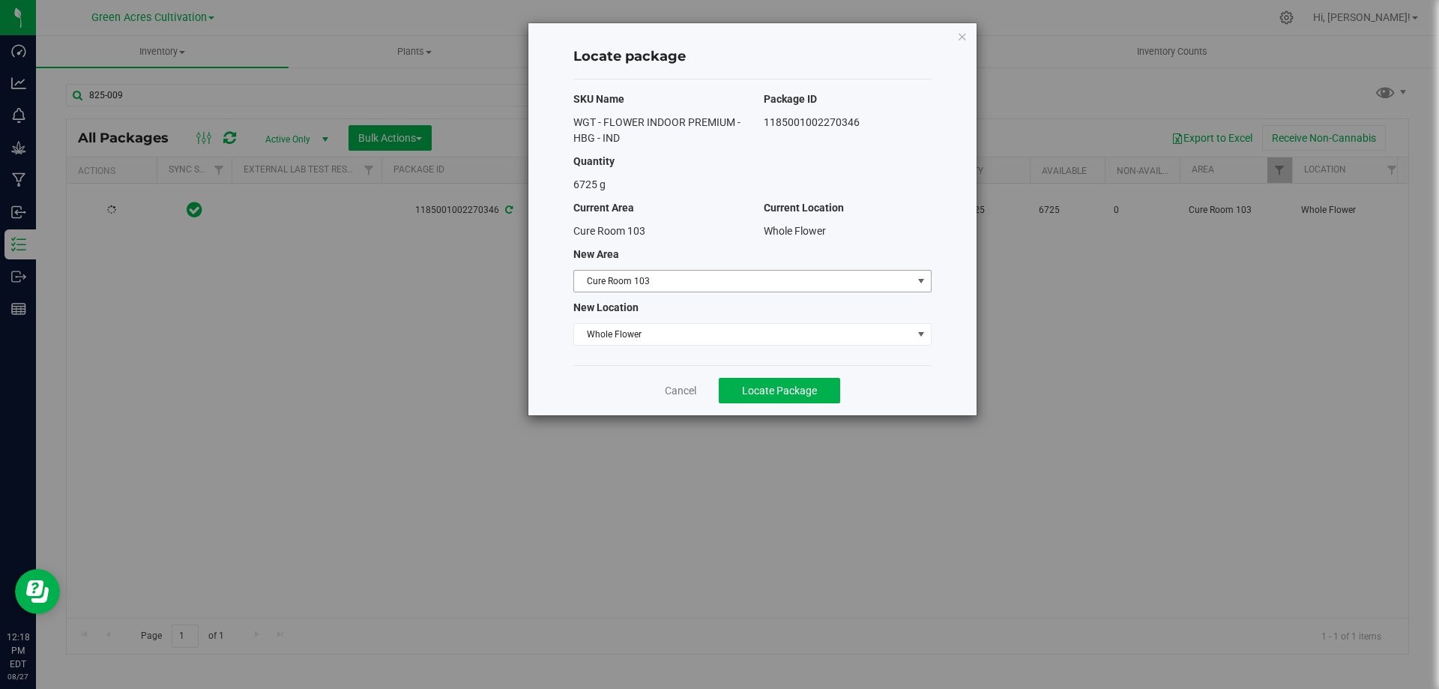
click at [860, 279] on span "Cure Room 103" at bounding box center [743, 281] width 338 height 21
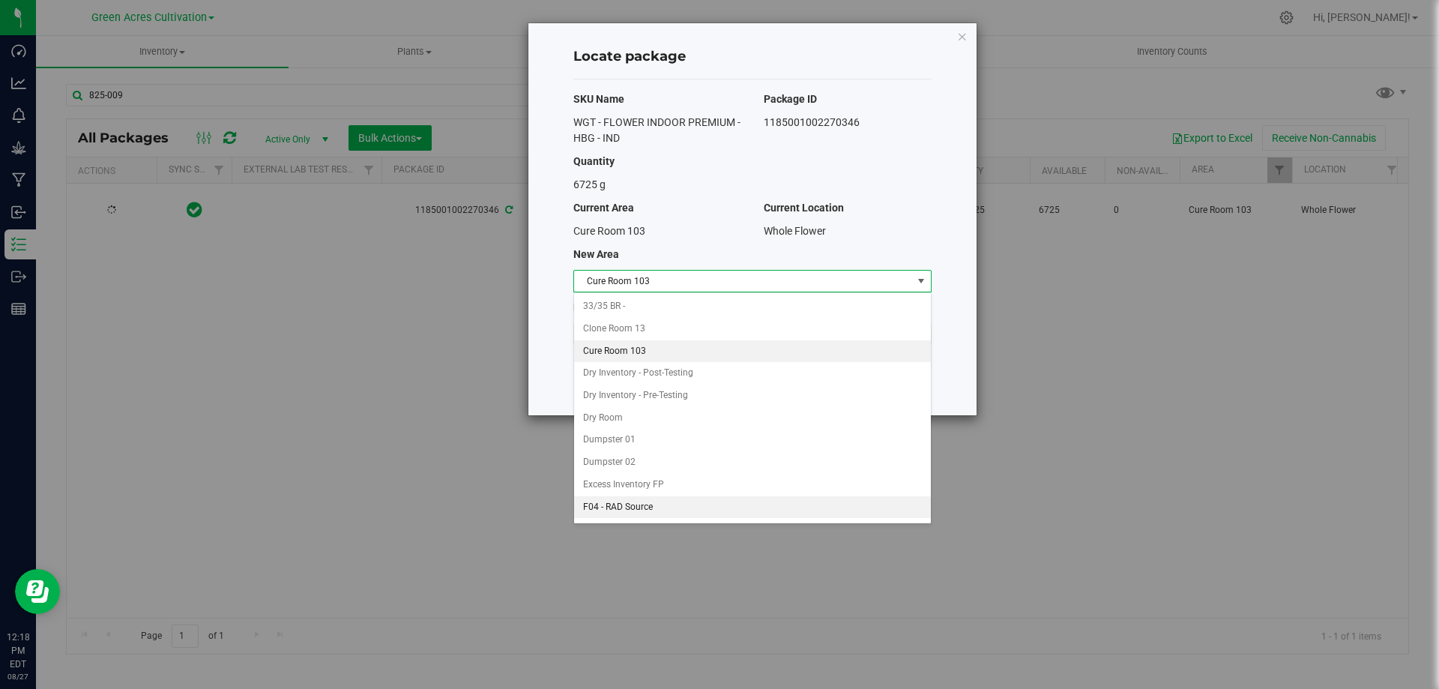
click at [682, 511] on li "F04 - RAD Source" at bounding box center [752, 507] width 357 height 22
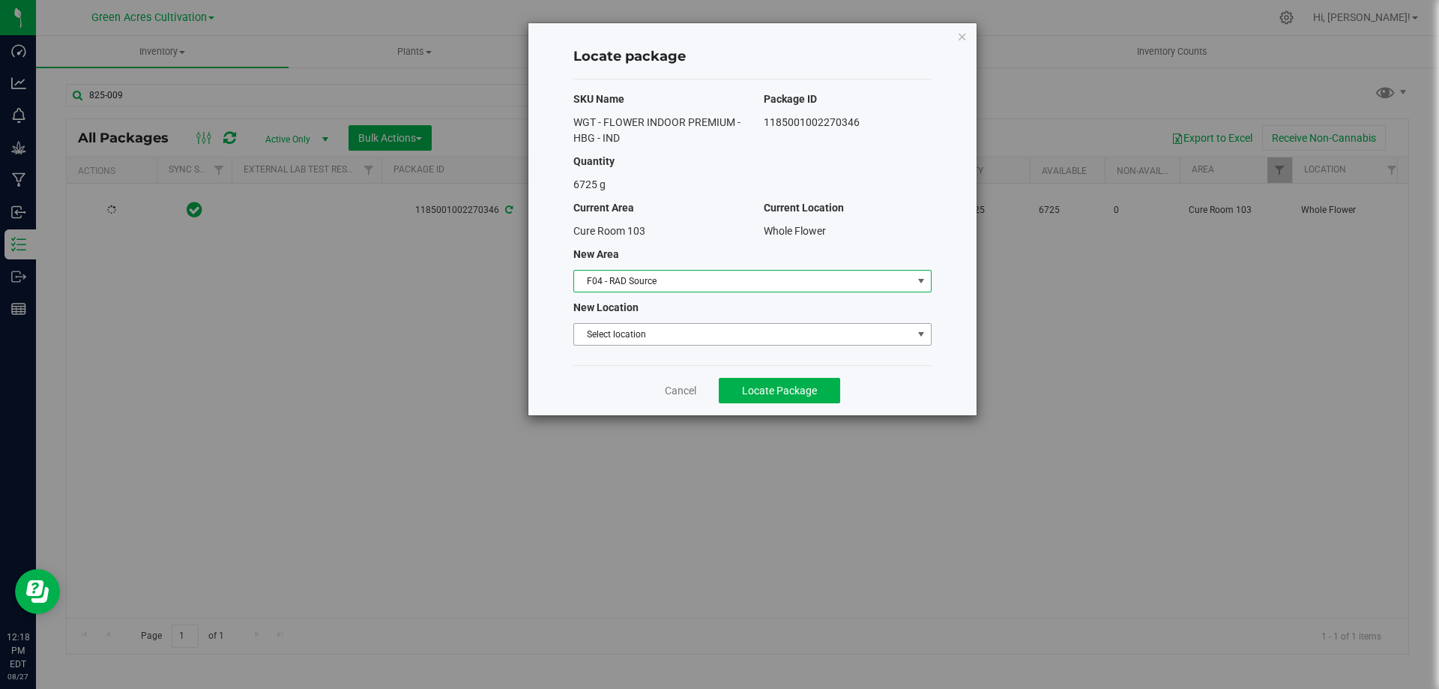
click at [728, 336] on span "Select location" at bounding box center [743, 334] width 338 height 21
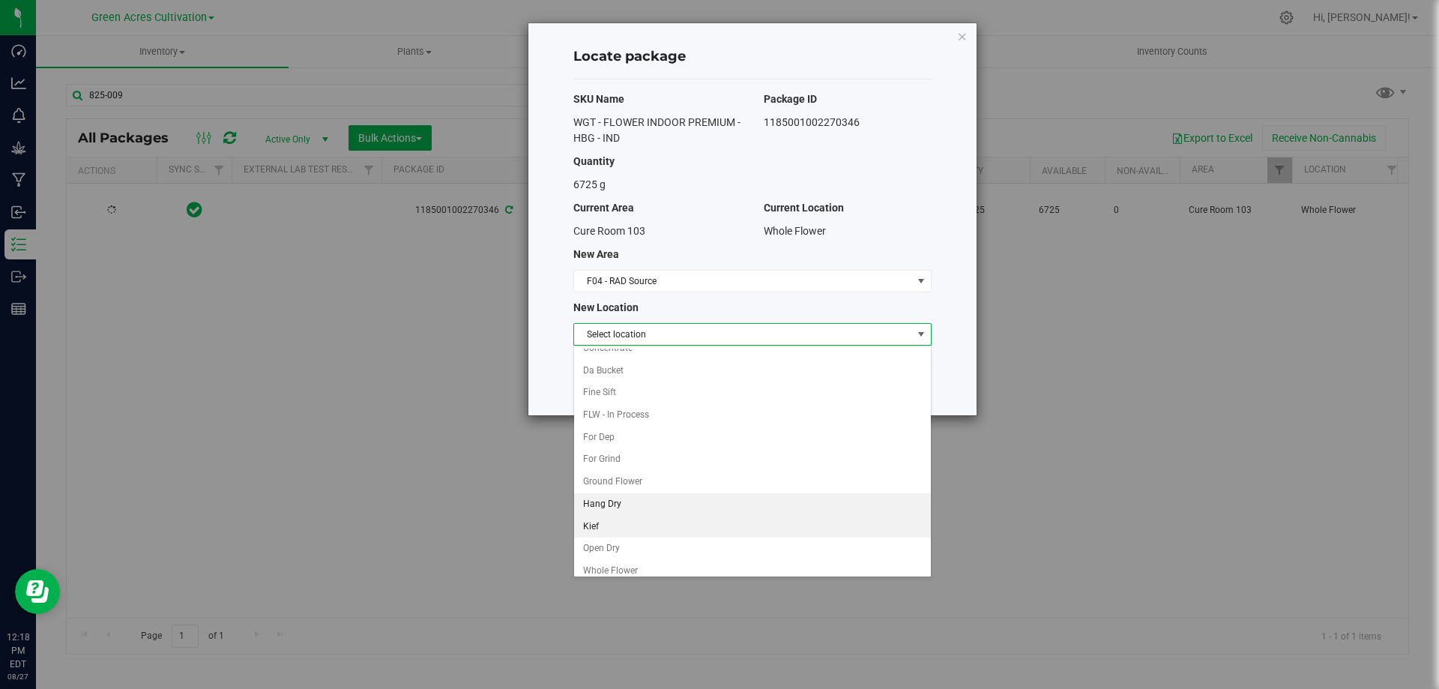
scroll to position [43, 0]
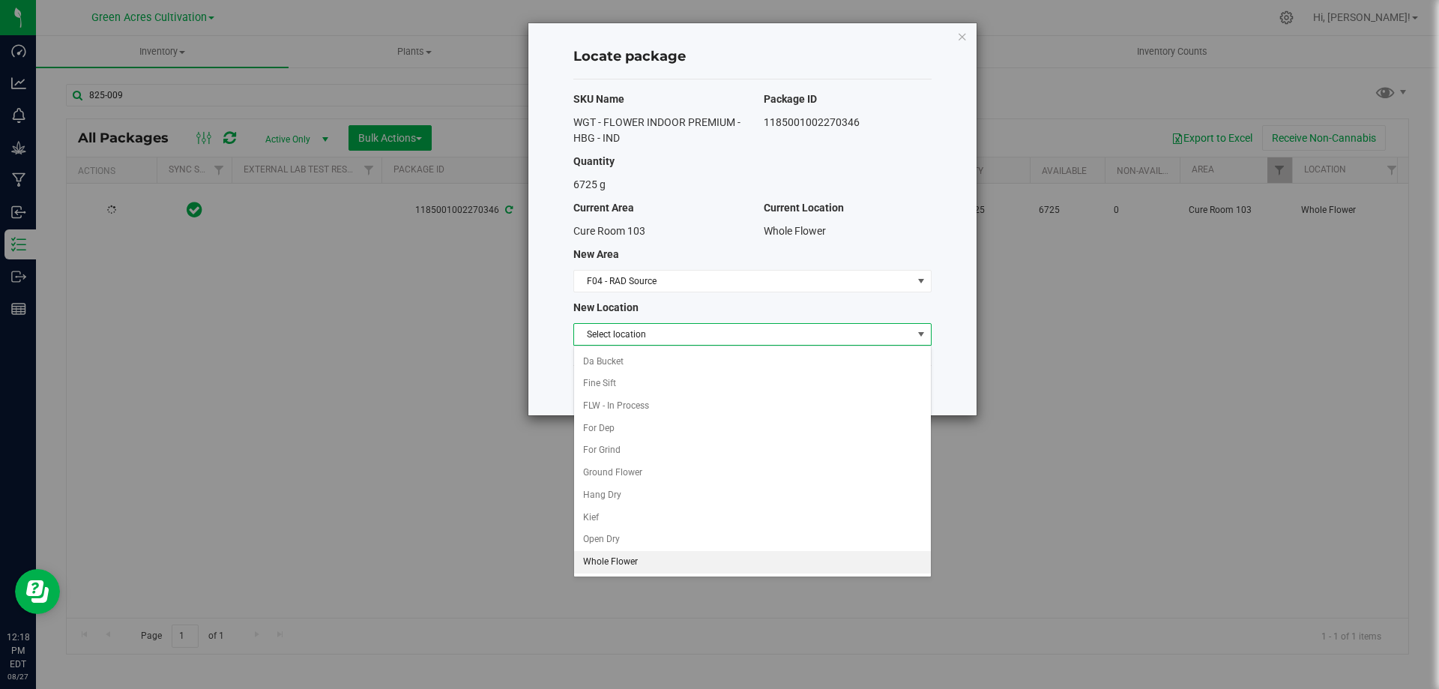
click at [682, 558] on li "Whole Flower" at bounding box center [752, 562] width 357 height 22
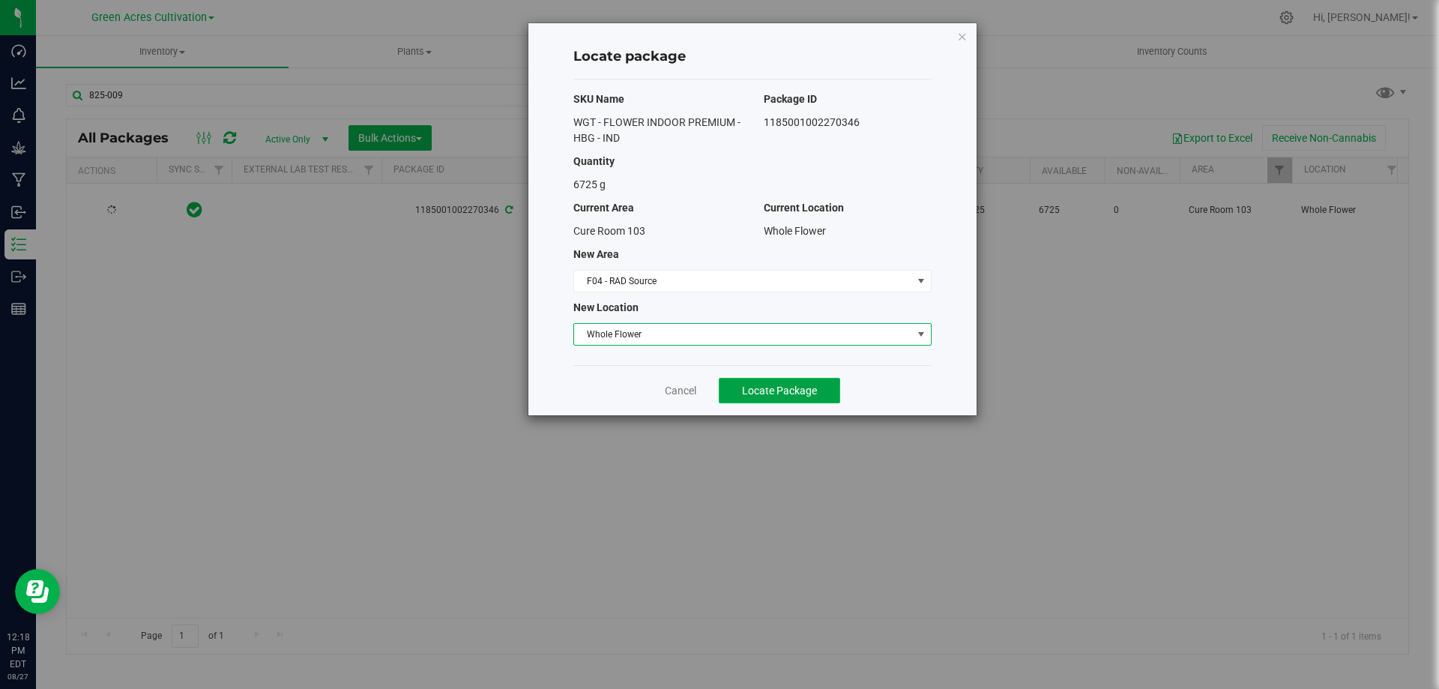
click at [780, 387] on span "Locate Package" at bounding box center [779, 391] width 75 height 12
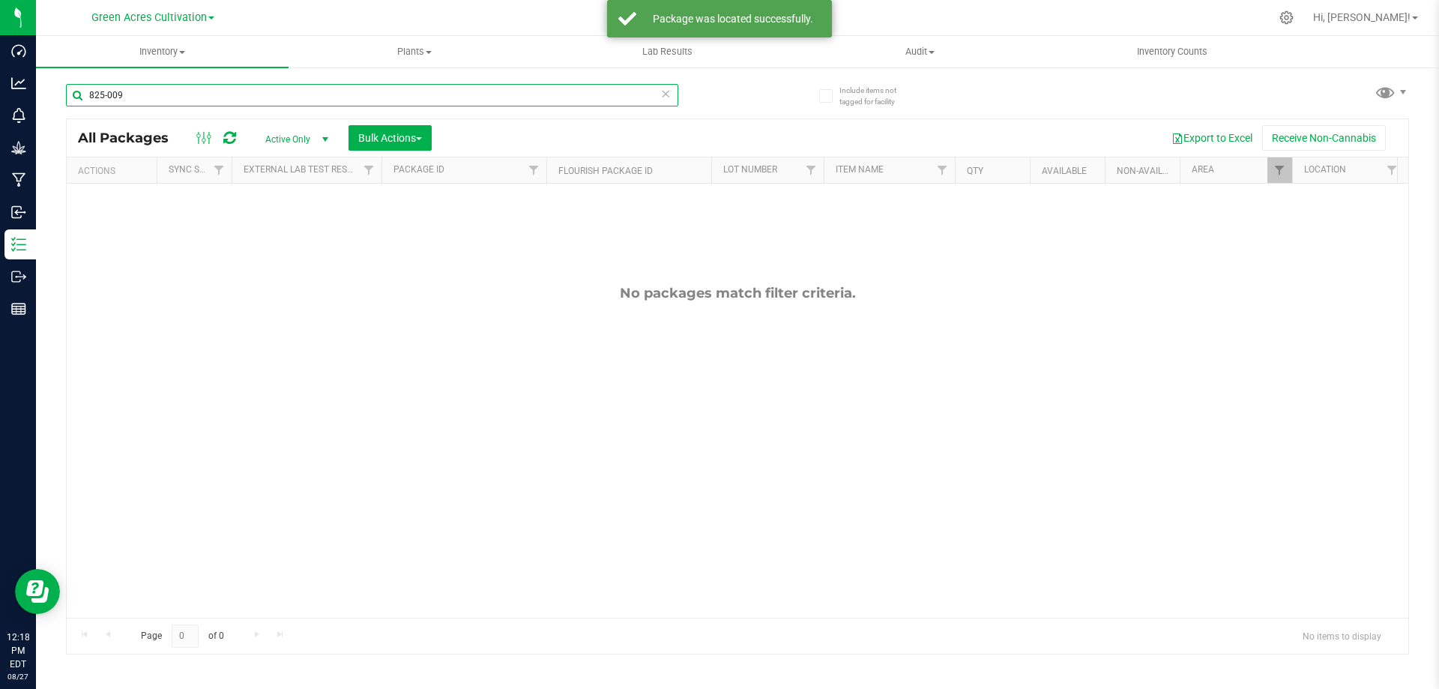
click at [211, 91] on input "825-009" at bounding box center [372, 95] width 612 height 22
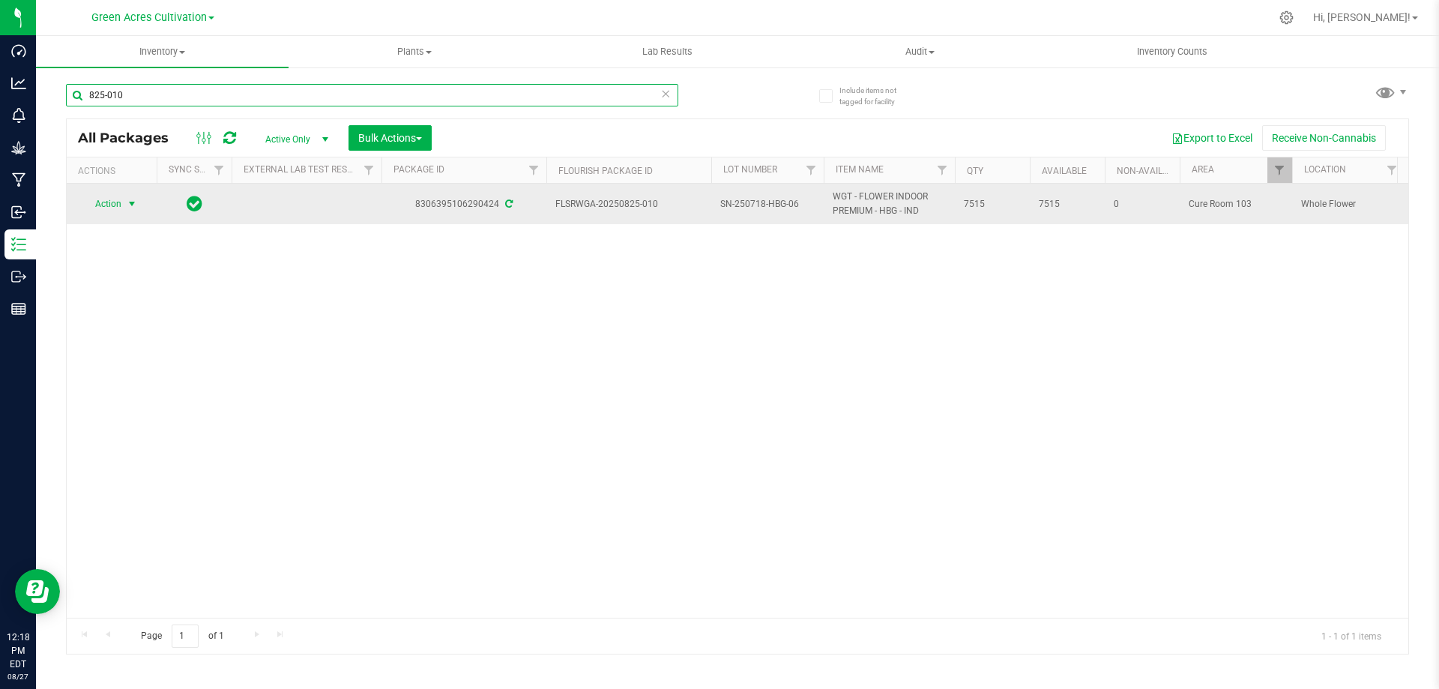
type input "825-010"
click at [116, 206] on span "Action" at bounding box center [102, 203] width 40 height 21
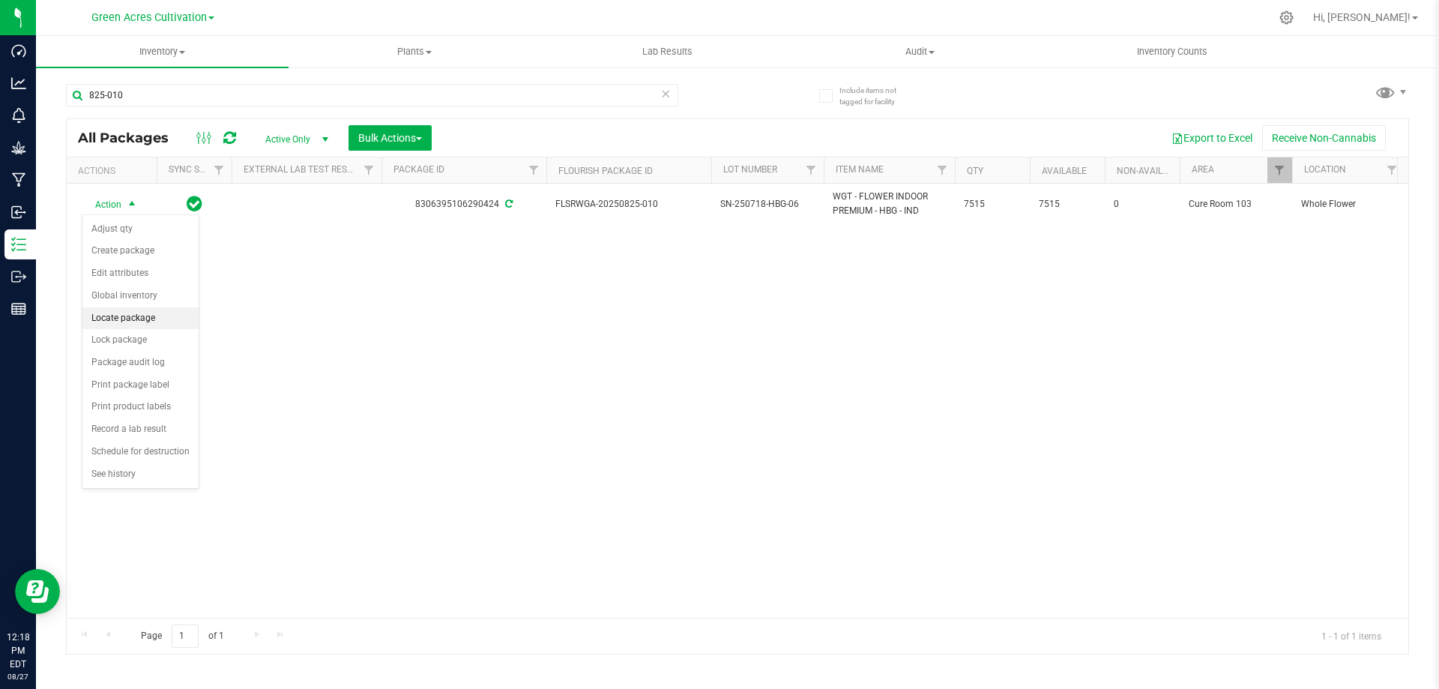
click at [137, 316] on li "Locate package" at bounding box center [140, 318] width 116 height 22
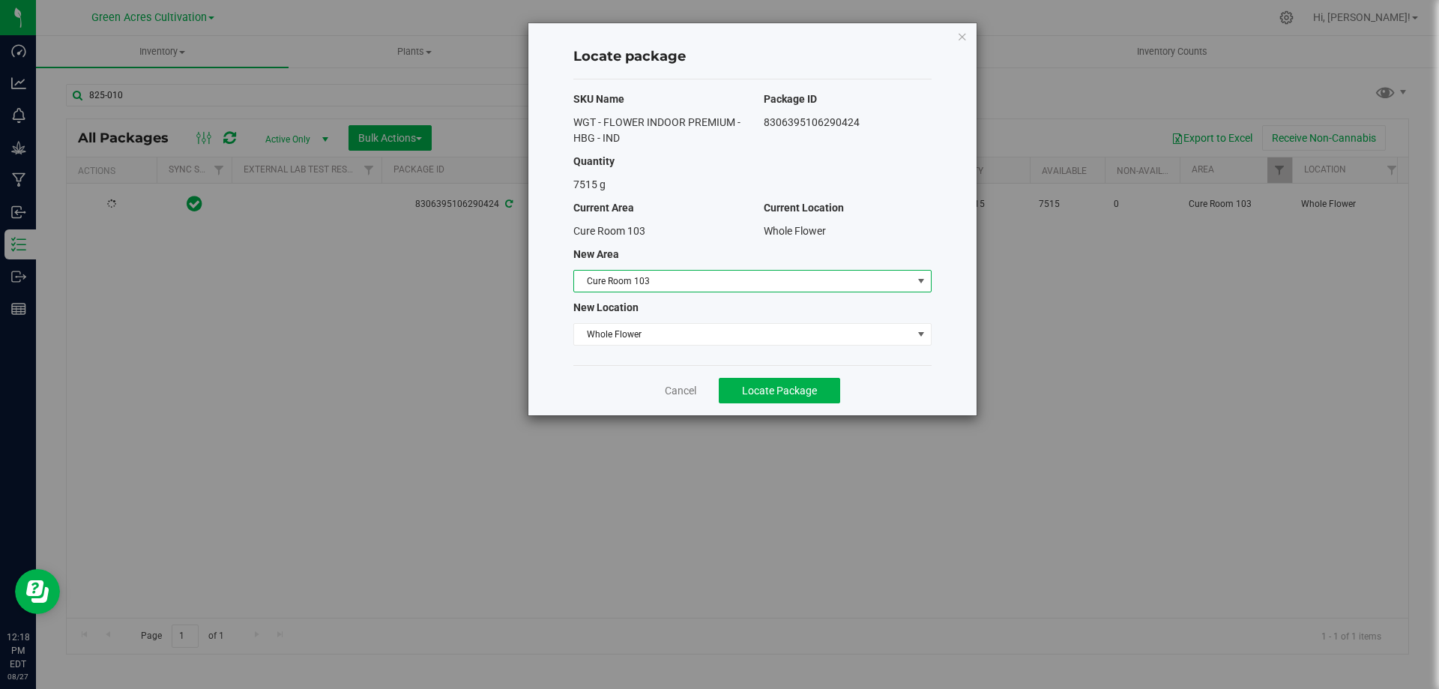
click at [726, 281] on span "Cure Room 103" at bounding box center [743, 281] width 338 height 21
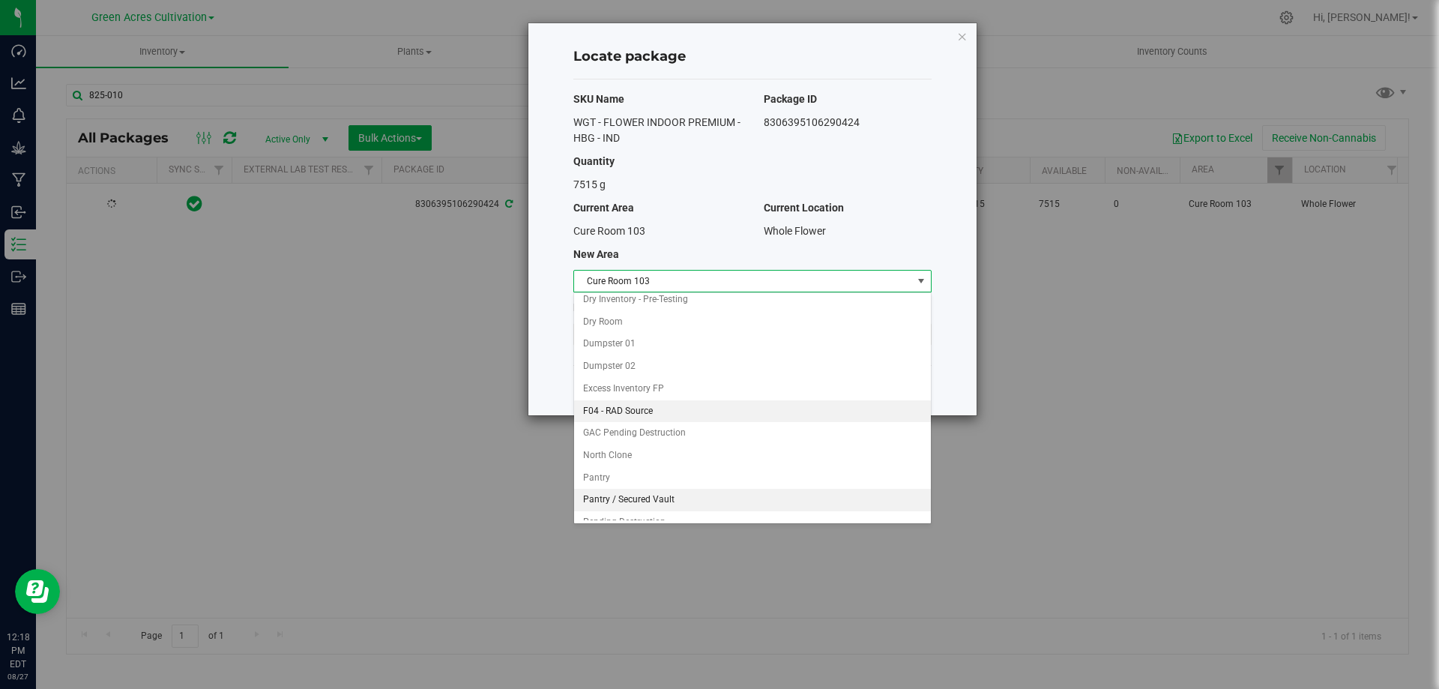
scroll to position [154, 0]
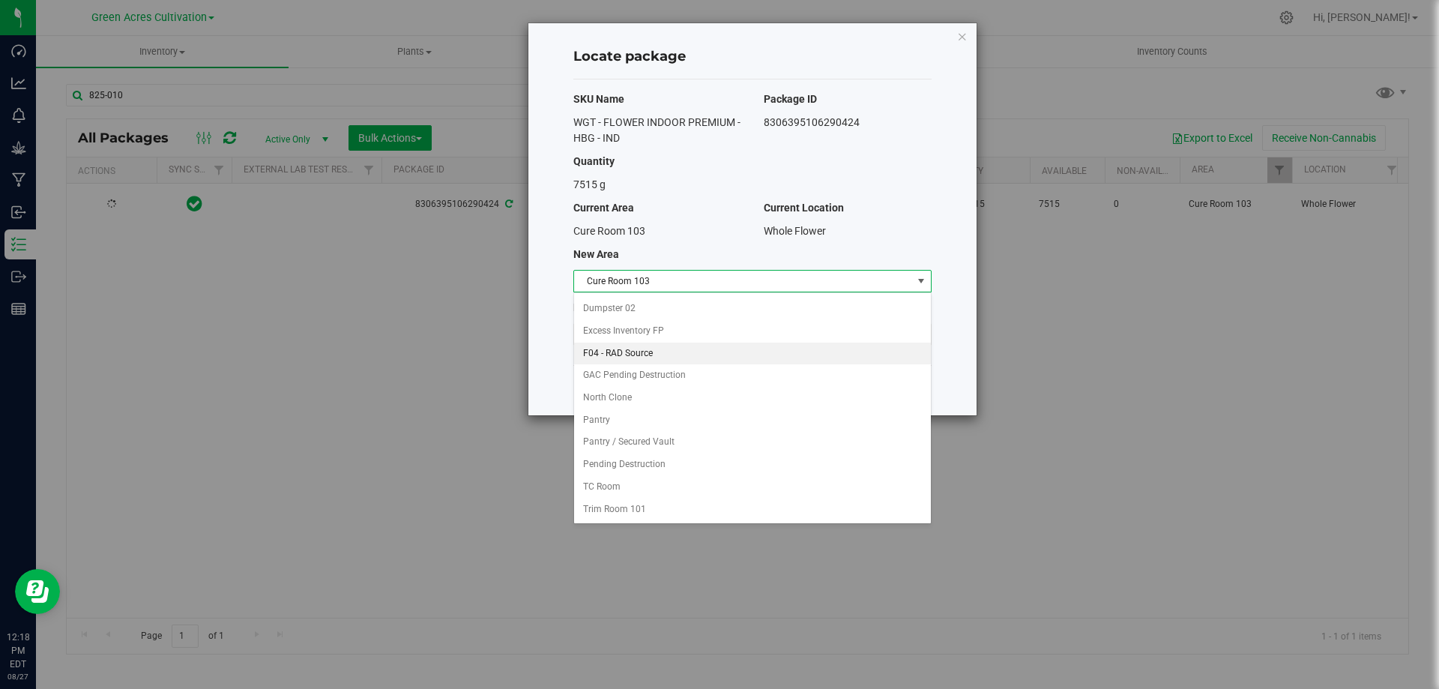
click at [651, 352] on li "F04 - RAD Source" at bounding box center [752, 354] width 357 height 22
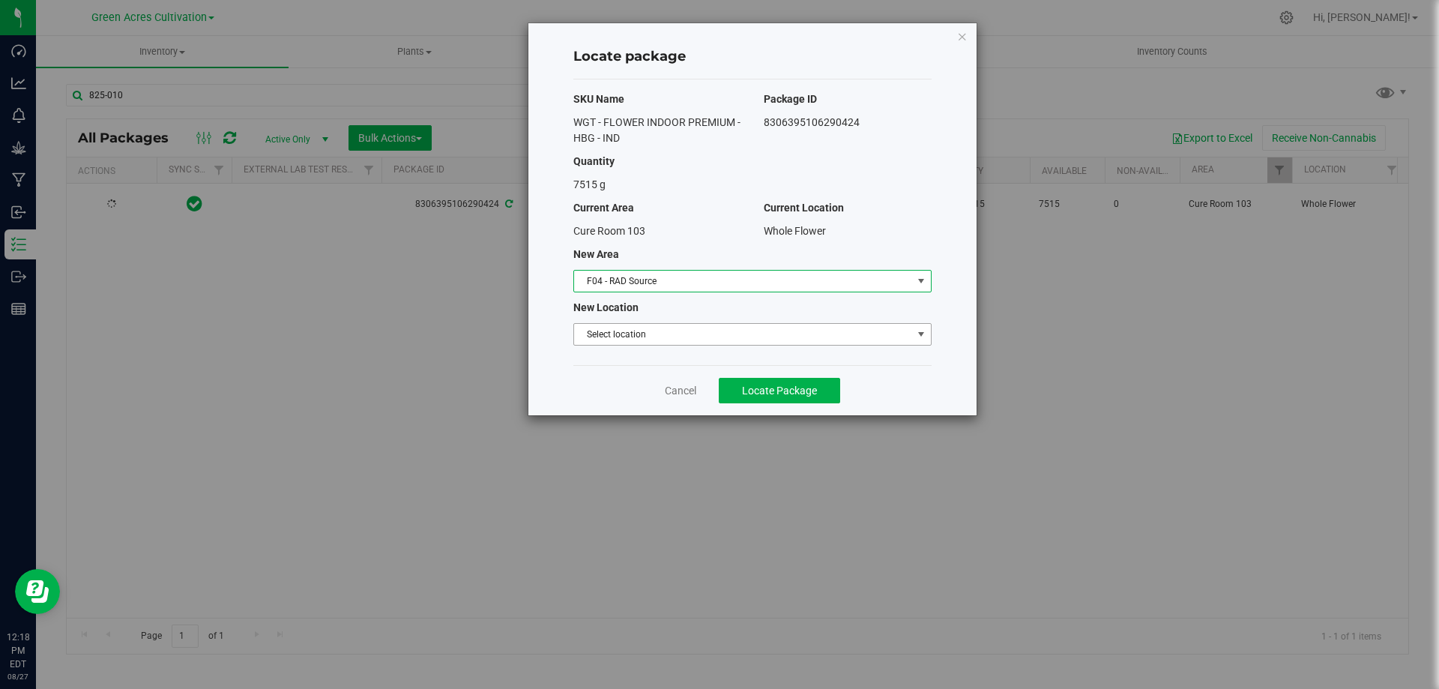
click at [668, 334] on span "Select location" at bounding box center [743, 334] width 338 height 21
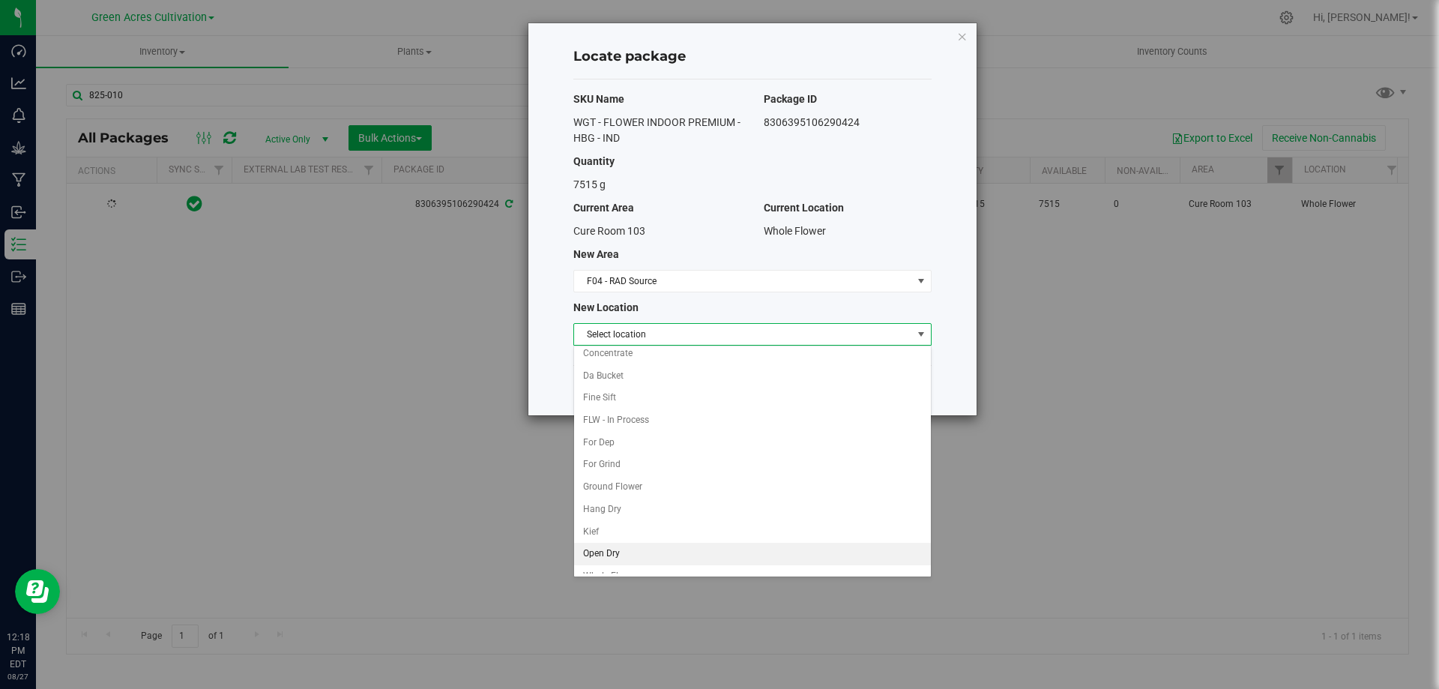
scroll to position [43, 0]
click at [648, 564] on li "Whole Flower" at bounding box center [752, 562] width 357 height 22
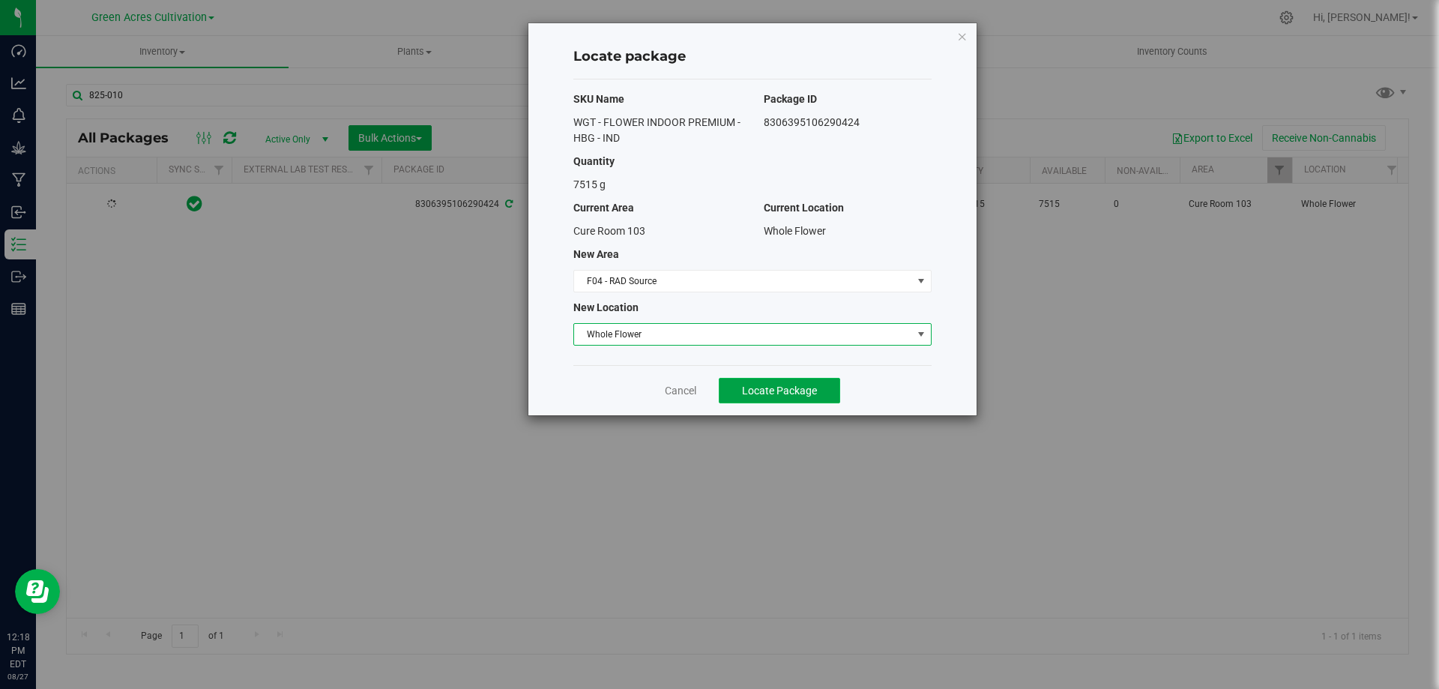
click at [770, 380] on button "Locate Package" at bounding box center [779, 390] width 121 height 25
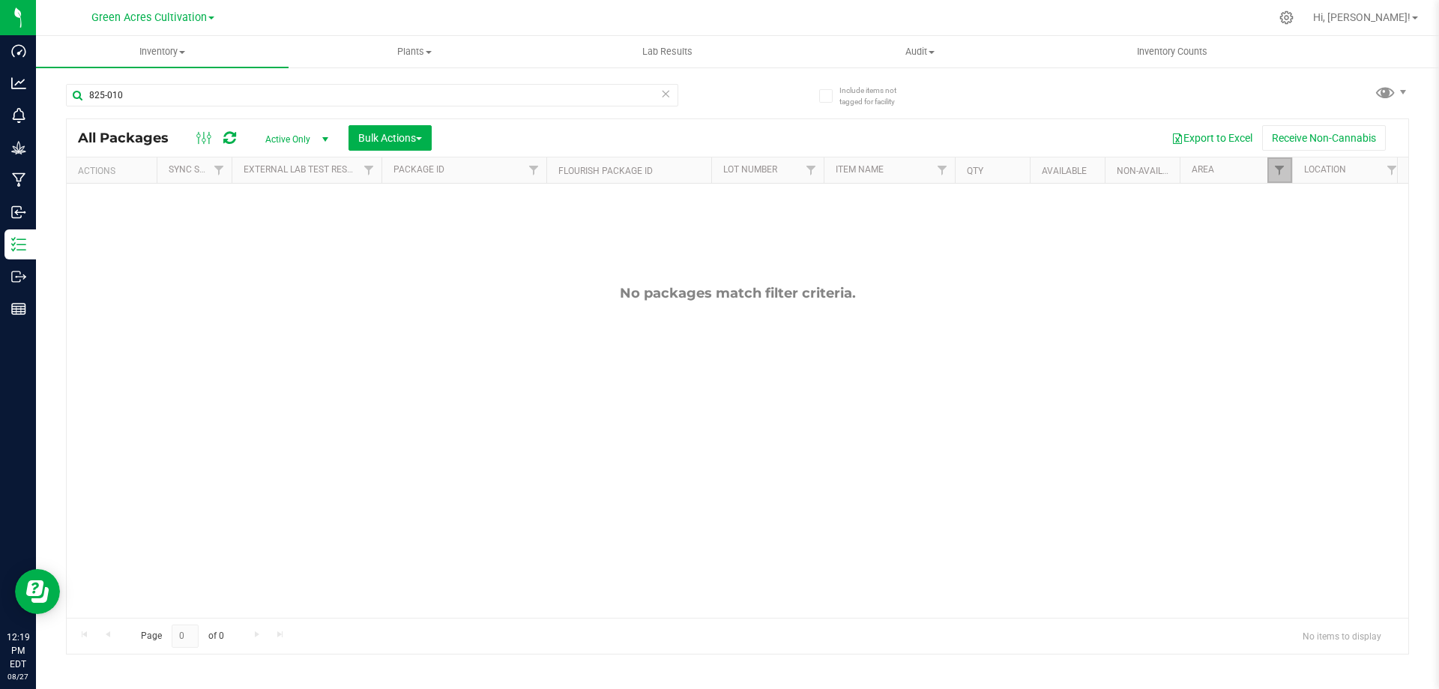
click at [1283, 175] on span "Filter" at bounding box center [1279, 170] width 12 height 12
click at [1414, 504] on button "Clear" at bounding box center [1394, 499] width 72 height 33
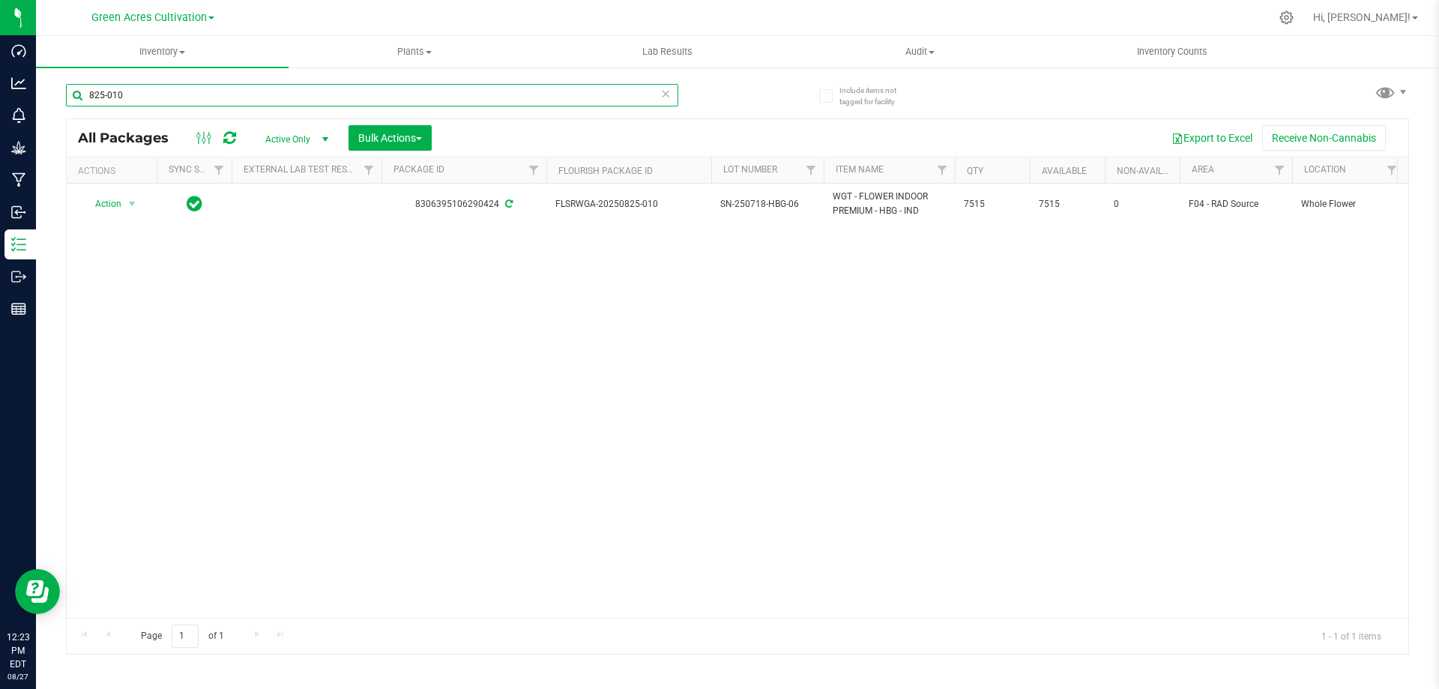
drag, startPoint x: 162, startPoint y: 94, endPoint x: 46, endPoint y: 98, distance: 116.3
click at [46, 98] on div "Include items not tagged for facility 825-010 All Packages Active Only Active O…" at bounding box center [737, 294] width 1403 height 457
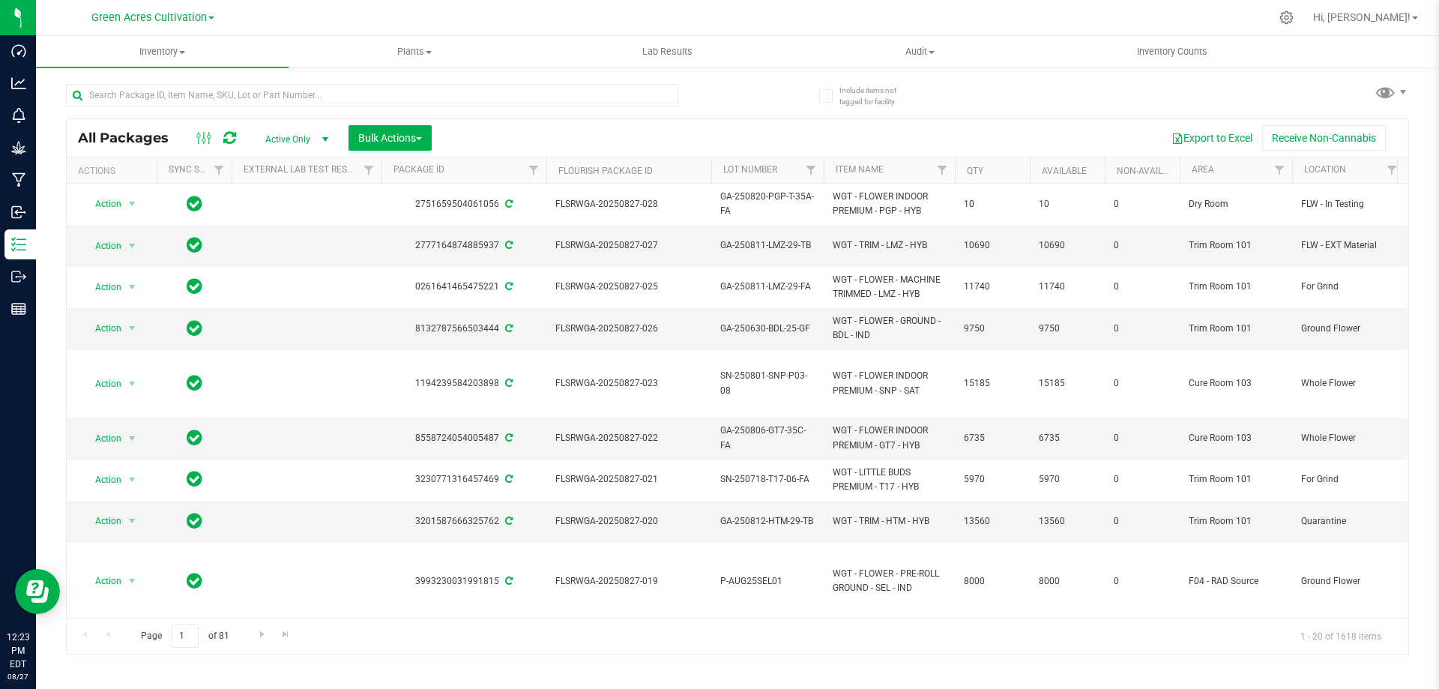
click at [731, 106] on div at bounding box center [402, 94] width 672 height 48
